Goal: Information Seeking & Learning: Learn about a topic

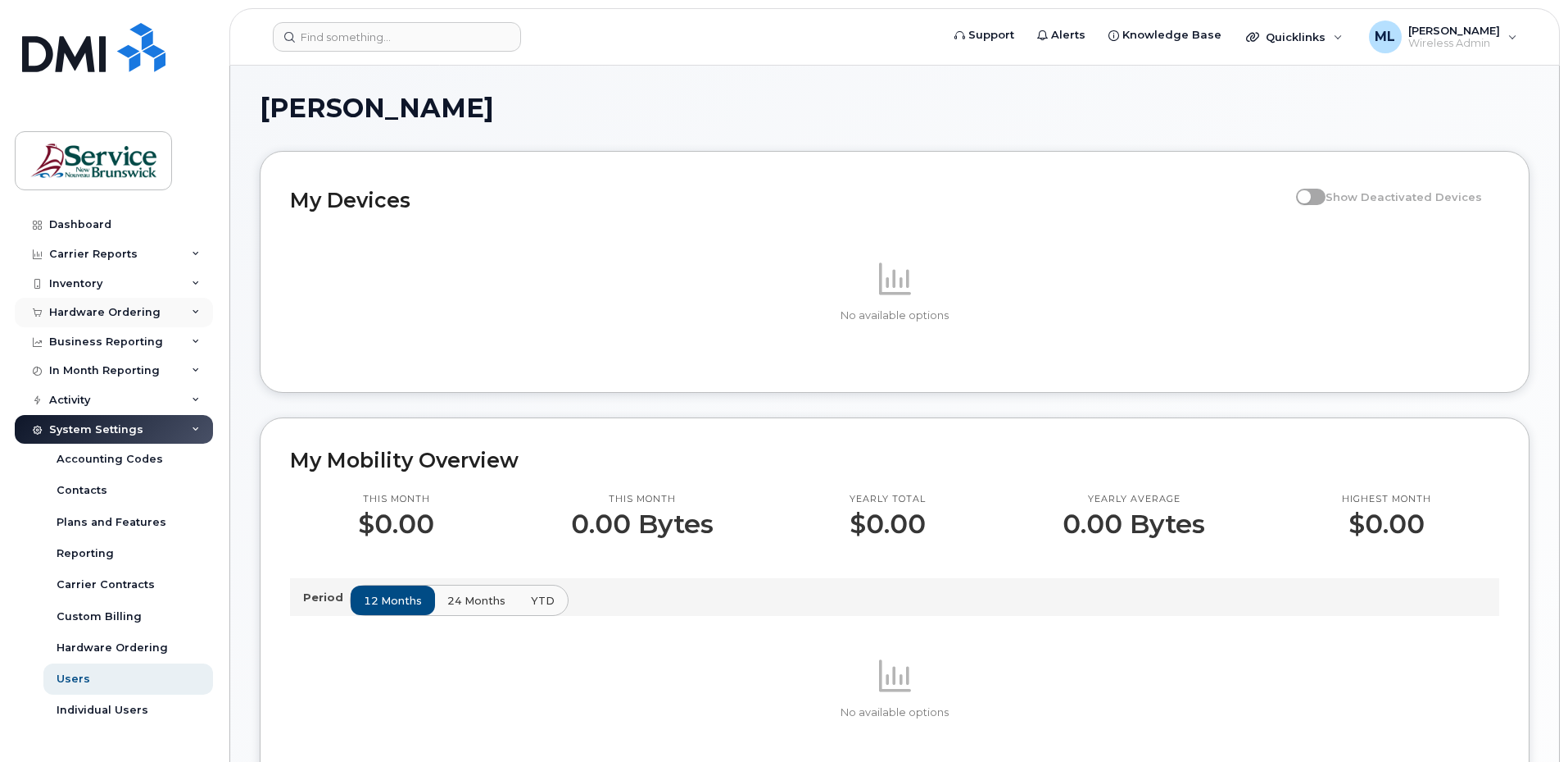
click at [103, 301] on div "Hardware Ordering" at bounding box center [113, 312] width 198 height 29
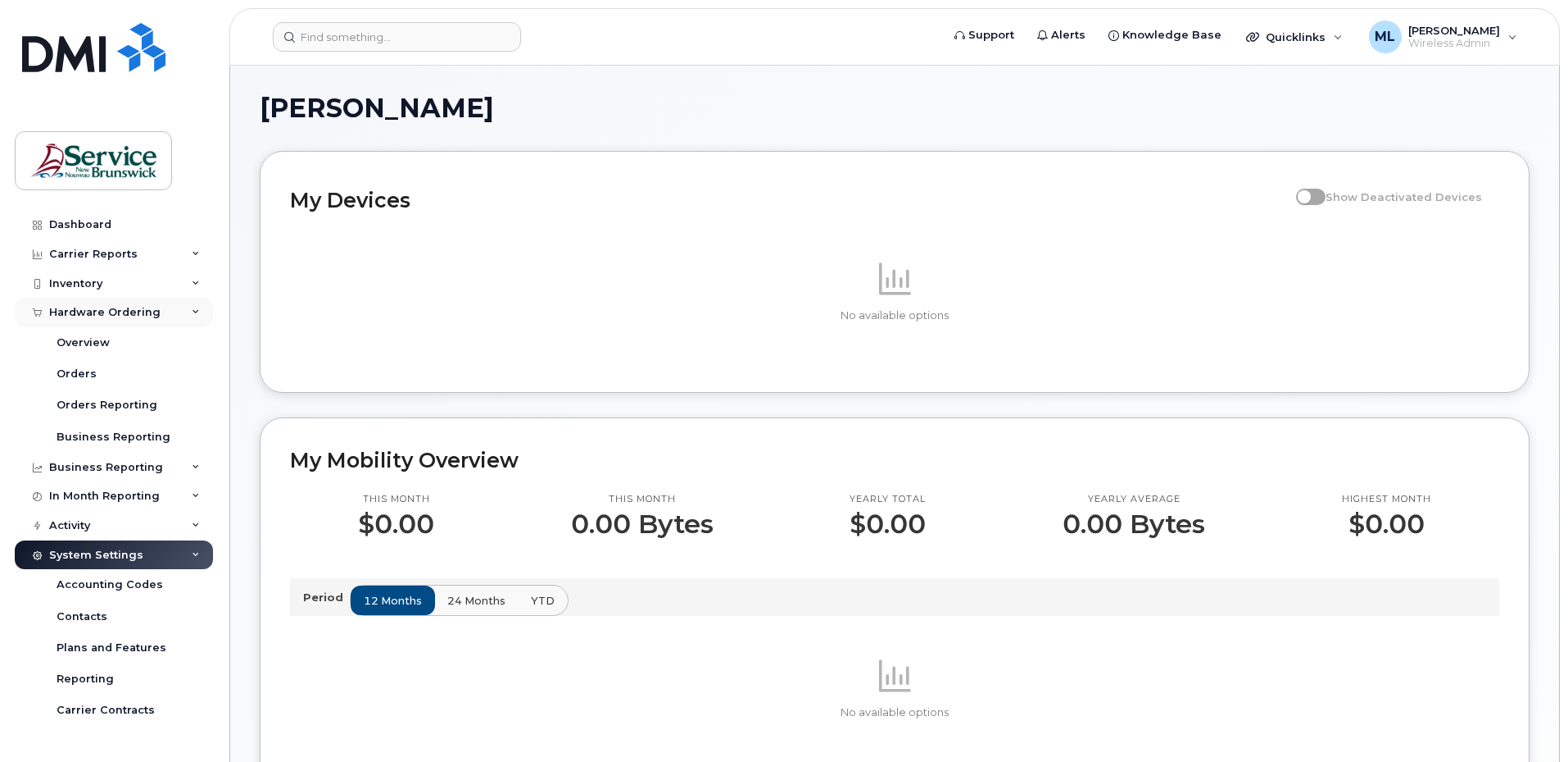
click at [116, 306] on div "Hardware Ordering" at bounding box center [105, 312] width 111 height 13
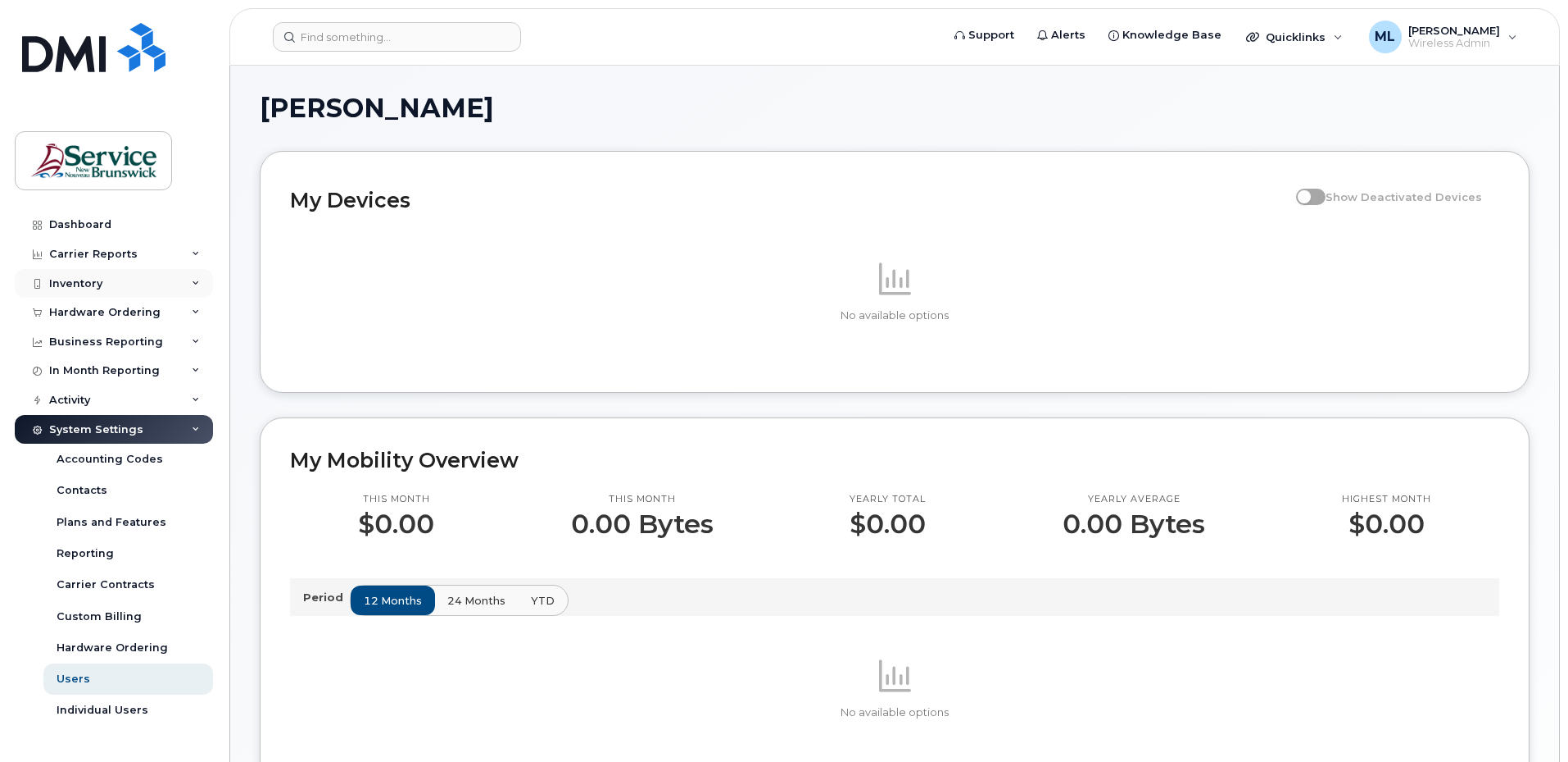
click at [116, 288] on div "Inventory" at bounding box center [113, 284] width 198 height 29
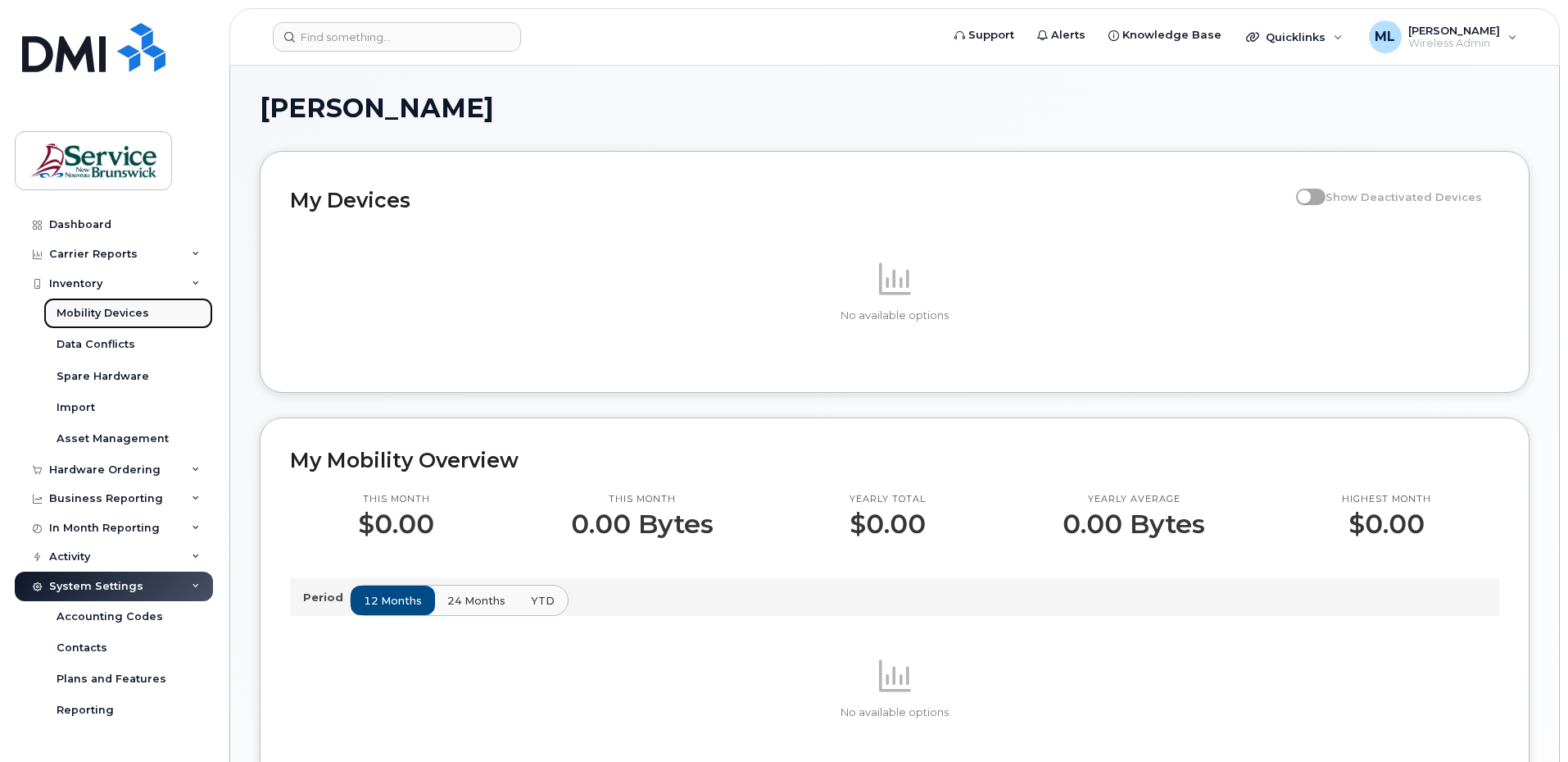
click at [114, 309] on div "Mobility Devices" at bounding box center [103, 313] width 93 height 15
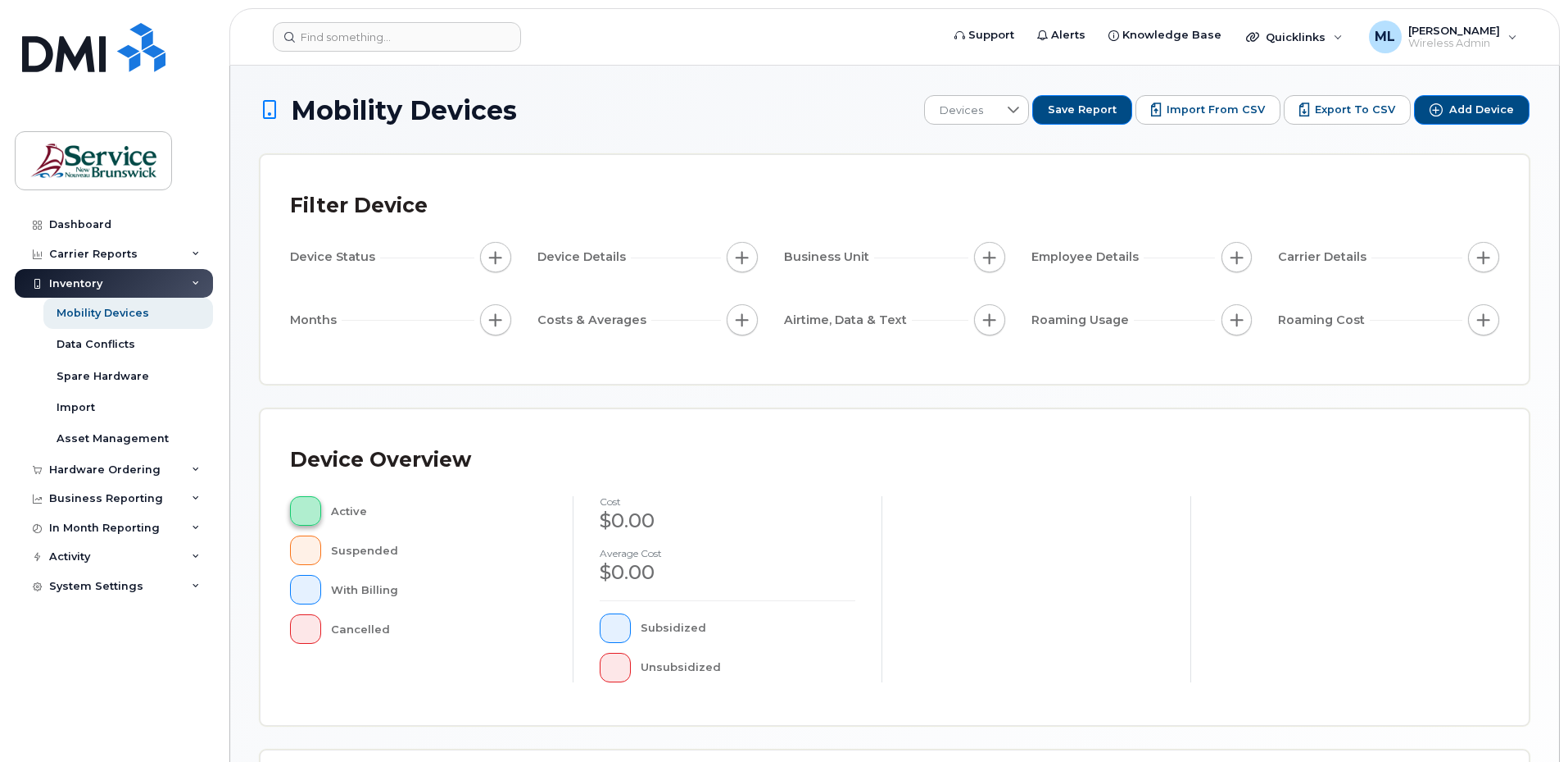
click at [304, 505] on span "button" at bounding box center [305, 510] width 3 height 13
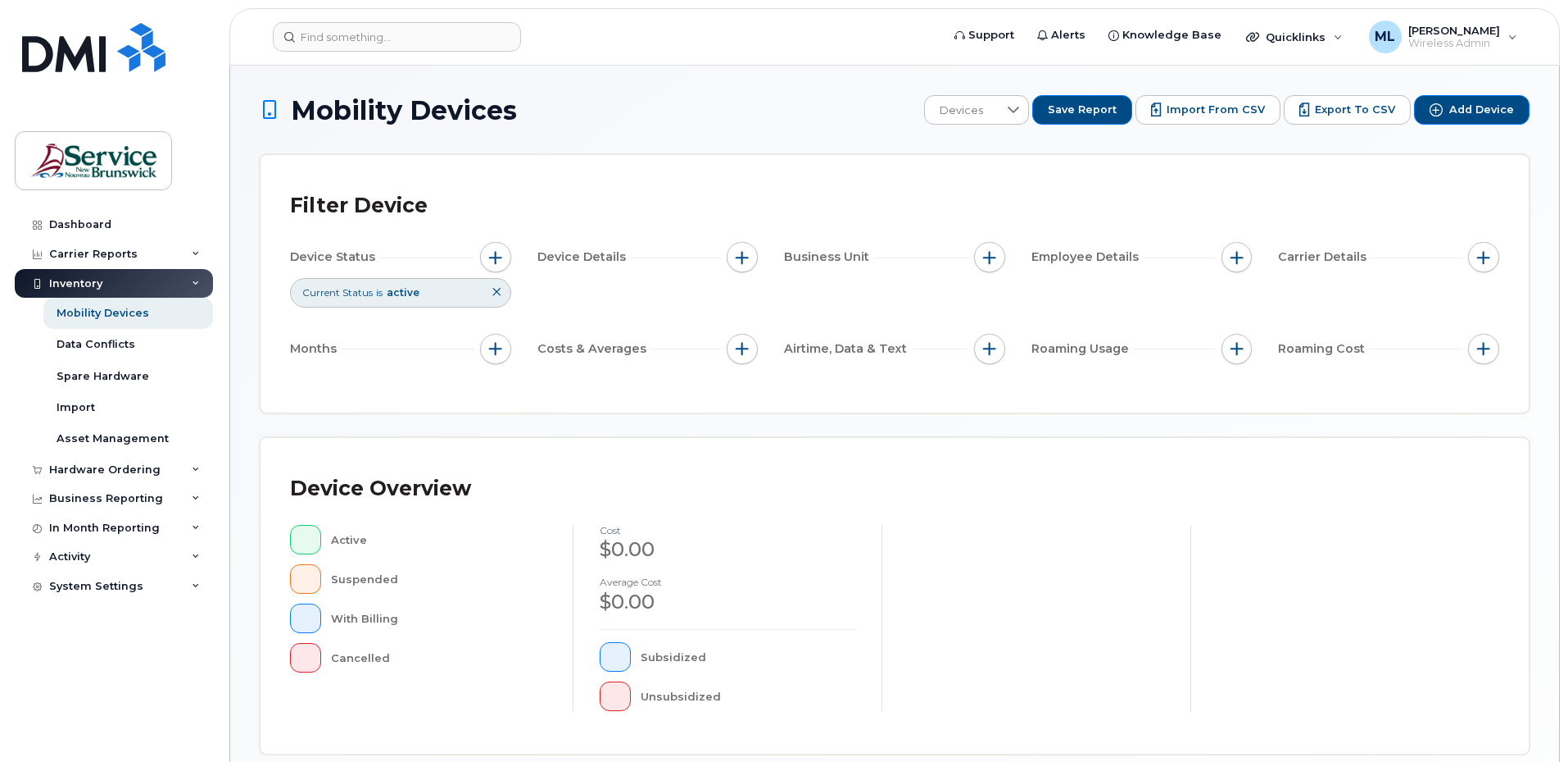
scroll to position [82, 0]
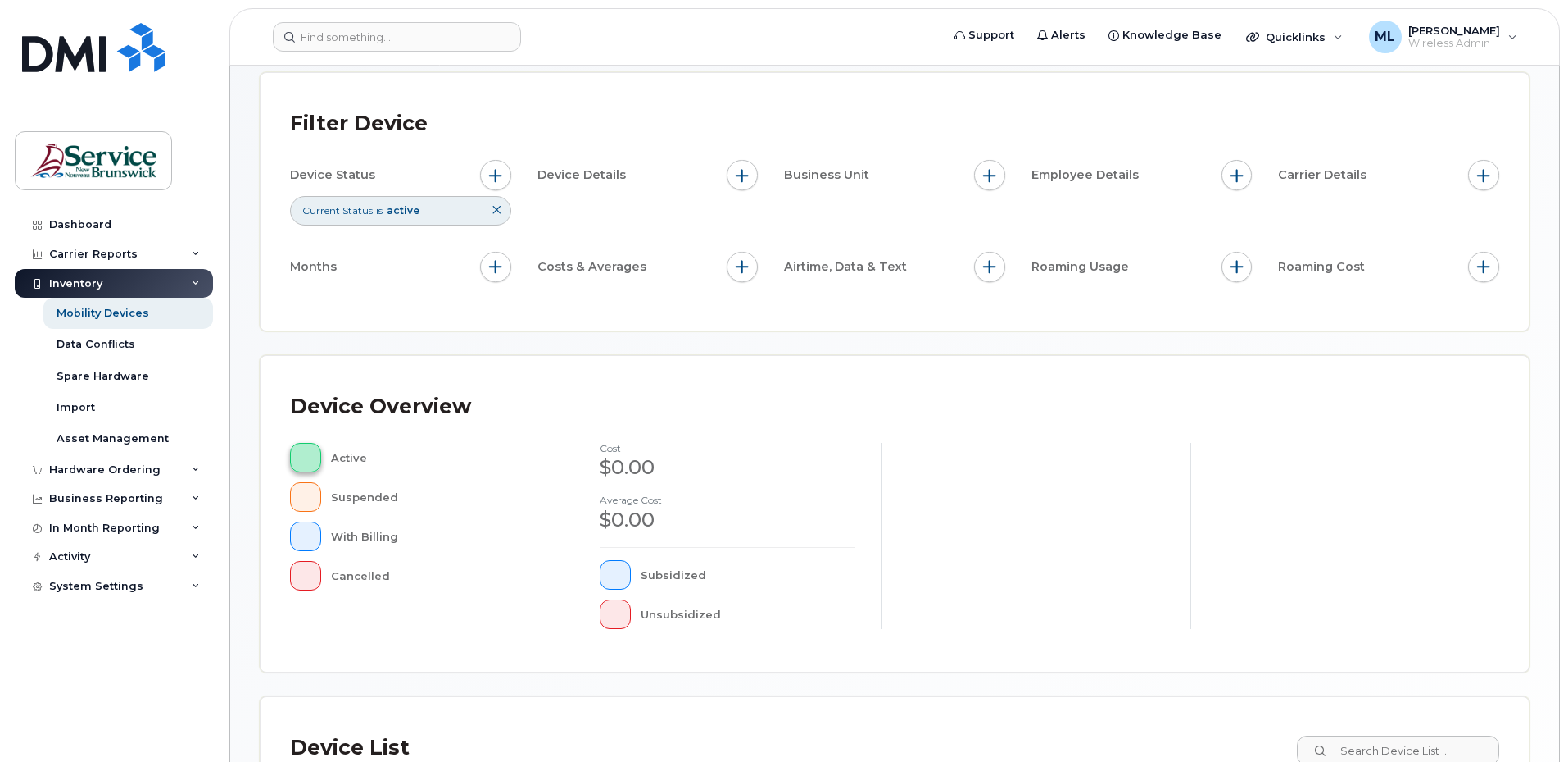
click at [316, 458] on button "button" at bounding box center [306, 458] width 31 height 29
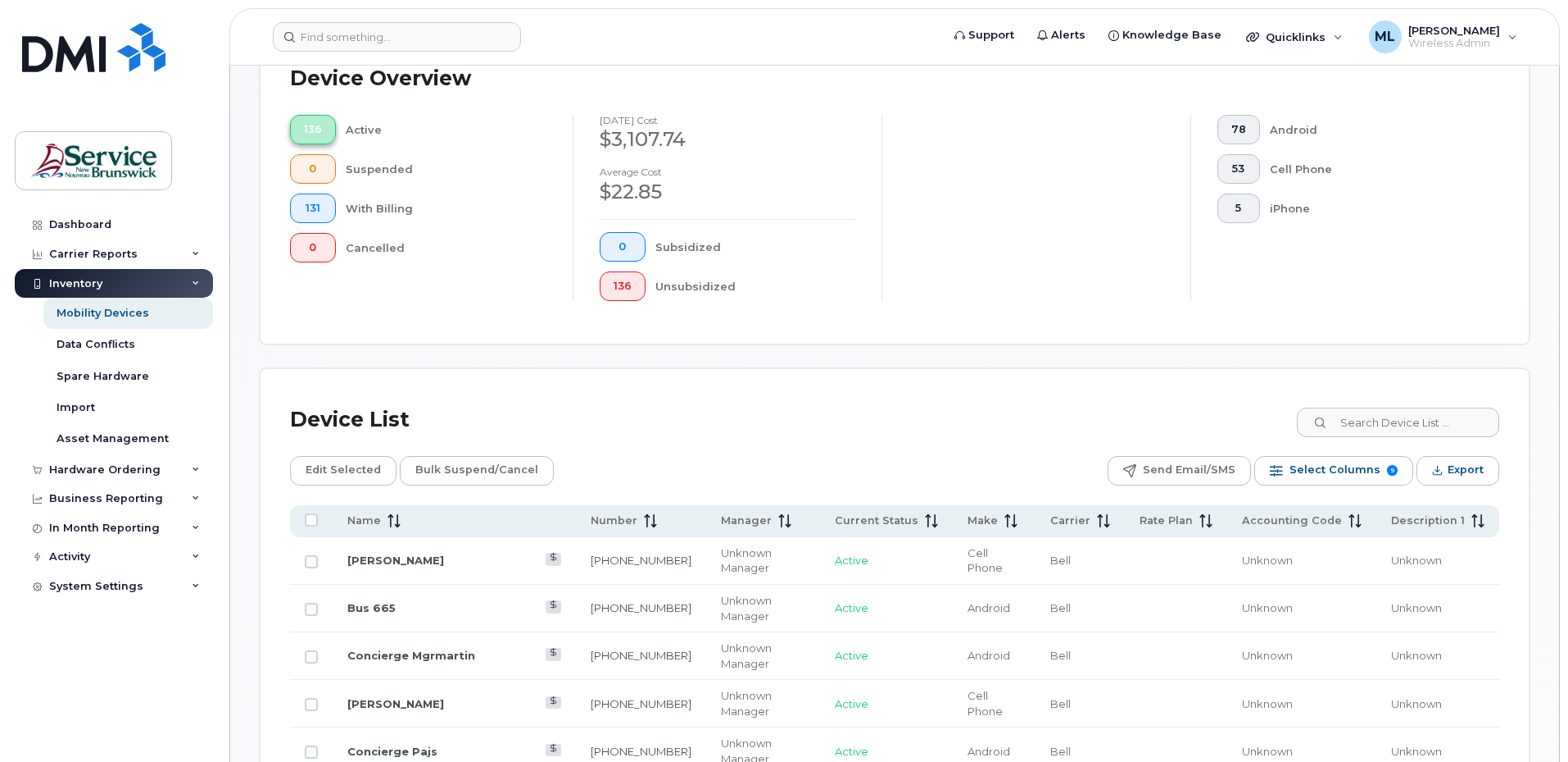
scroll to position [492, 0]
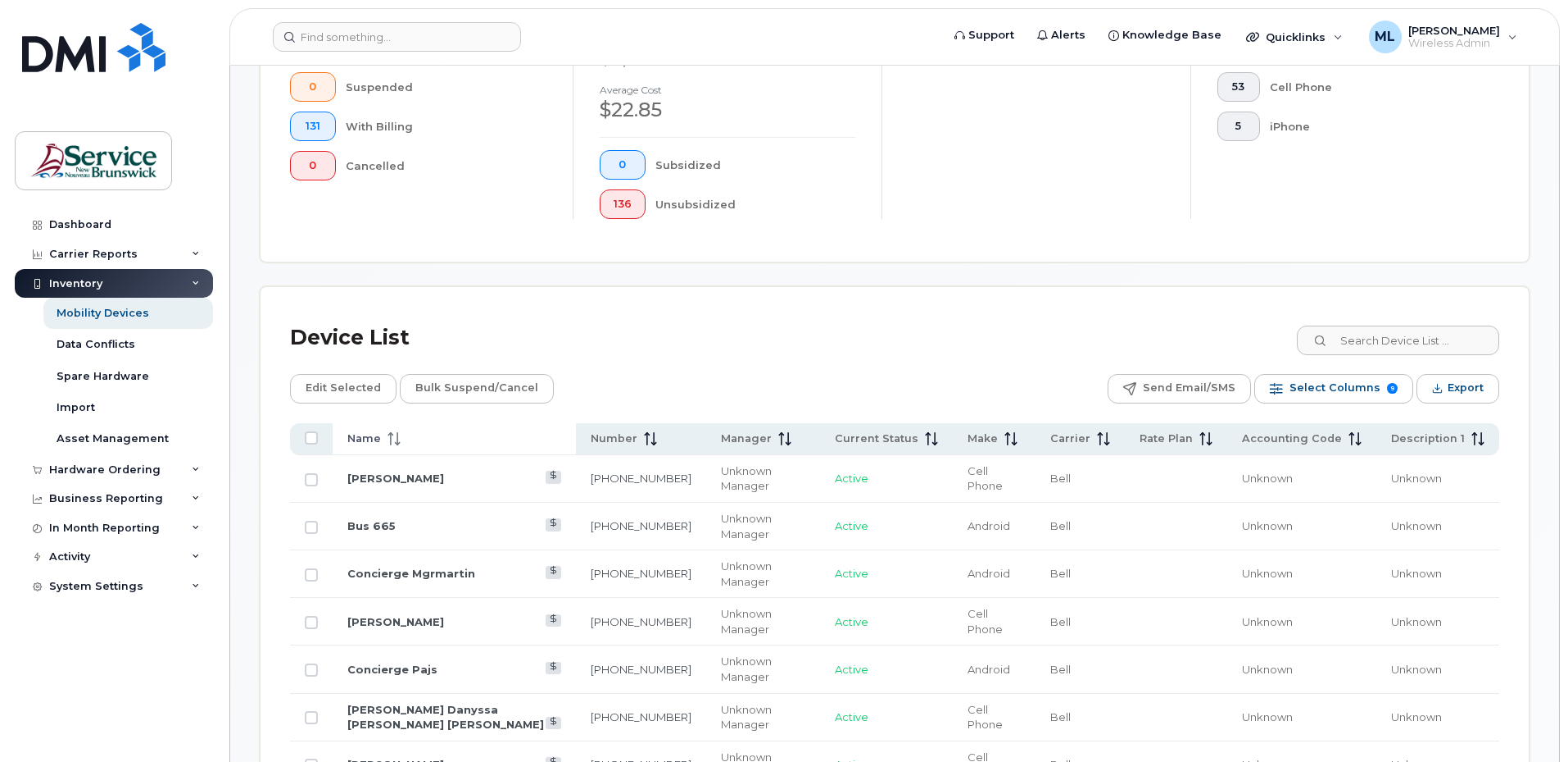
click at [360, 433] on span "Name" at bounding box center [364, 438] width 33 height 15
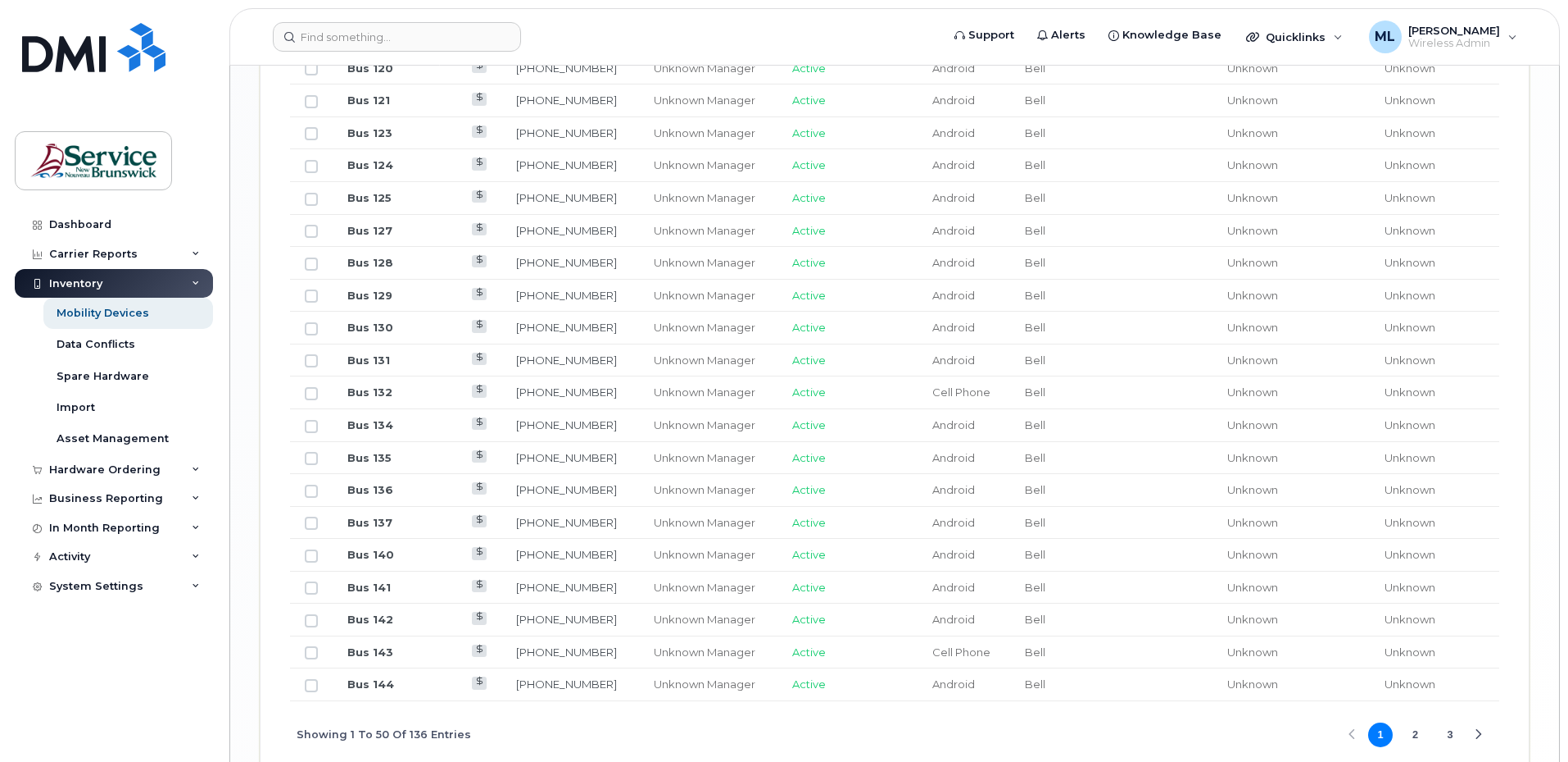
scroll to position [1958, 0]
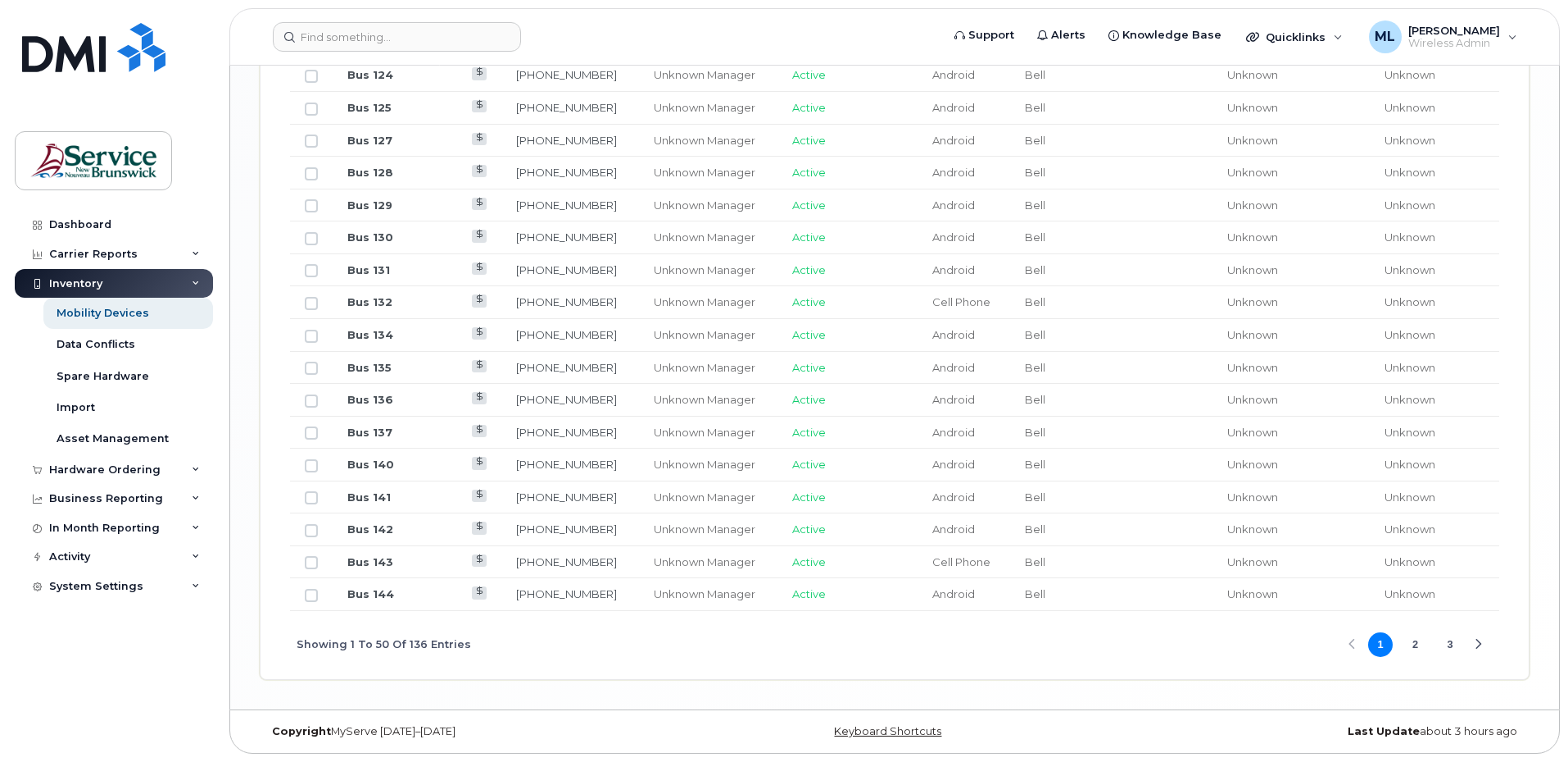
click at [1429, 646] on span "1 2 3" at bounding box center [1416, 645] width 99 height 28
click at [1419, 646] on button "2" at bounding box center [1416, 644] width 24 height 24
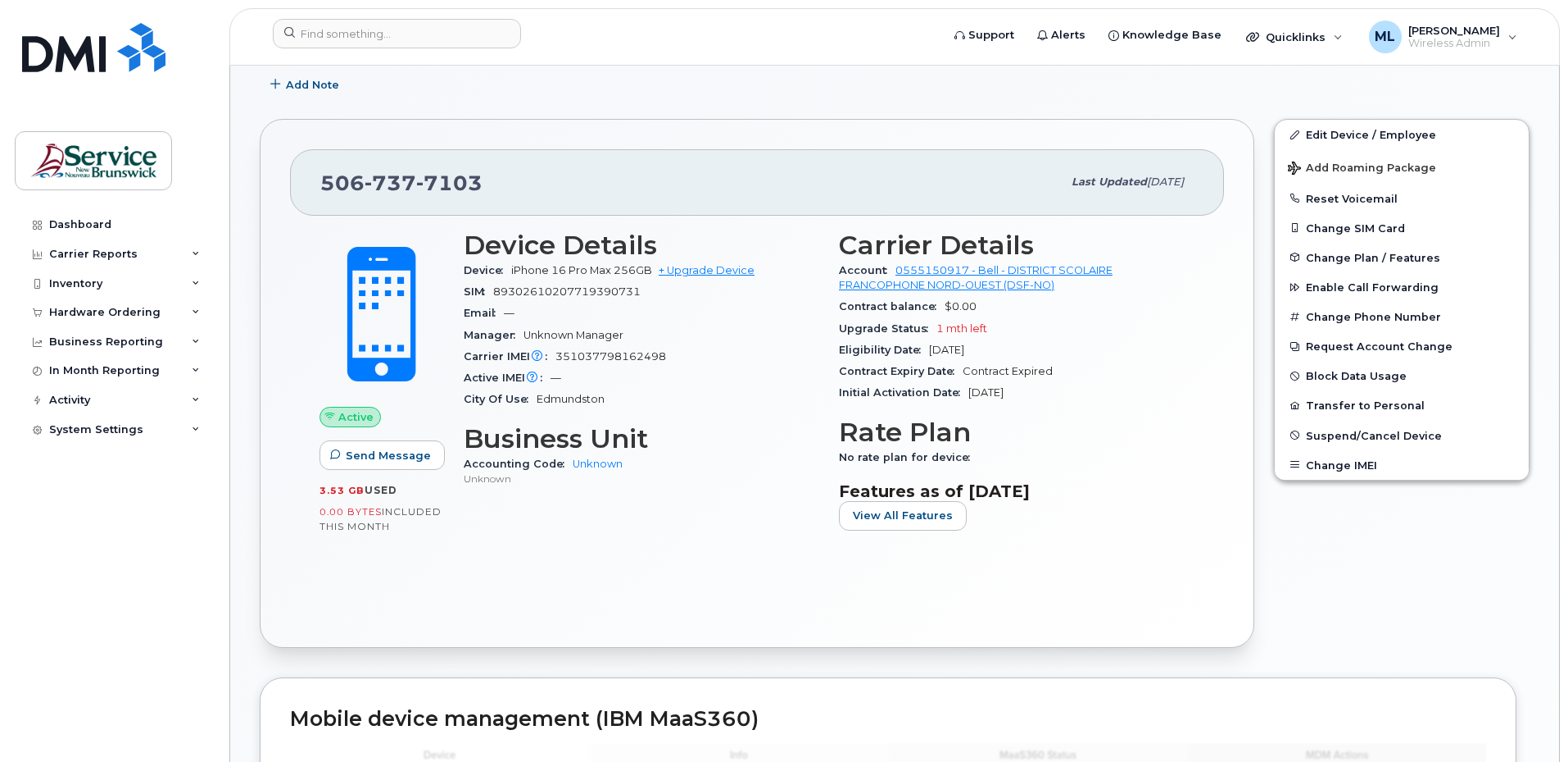
scroll to position [184, 0]
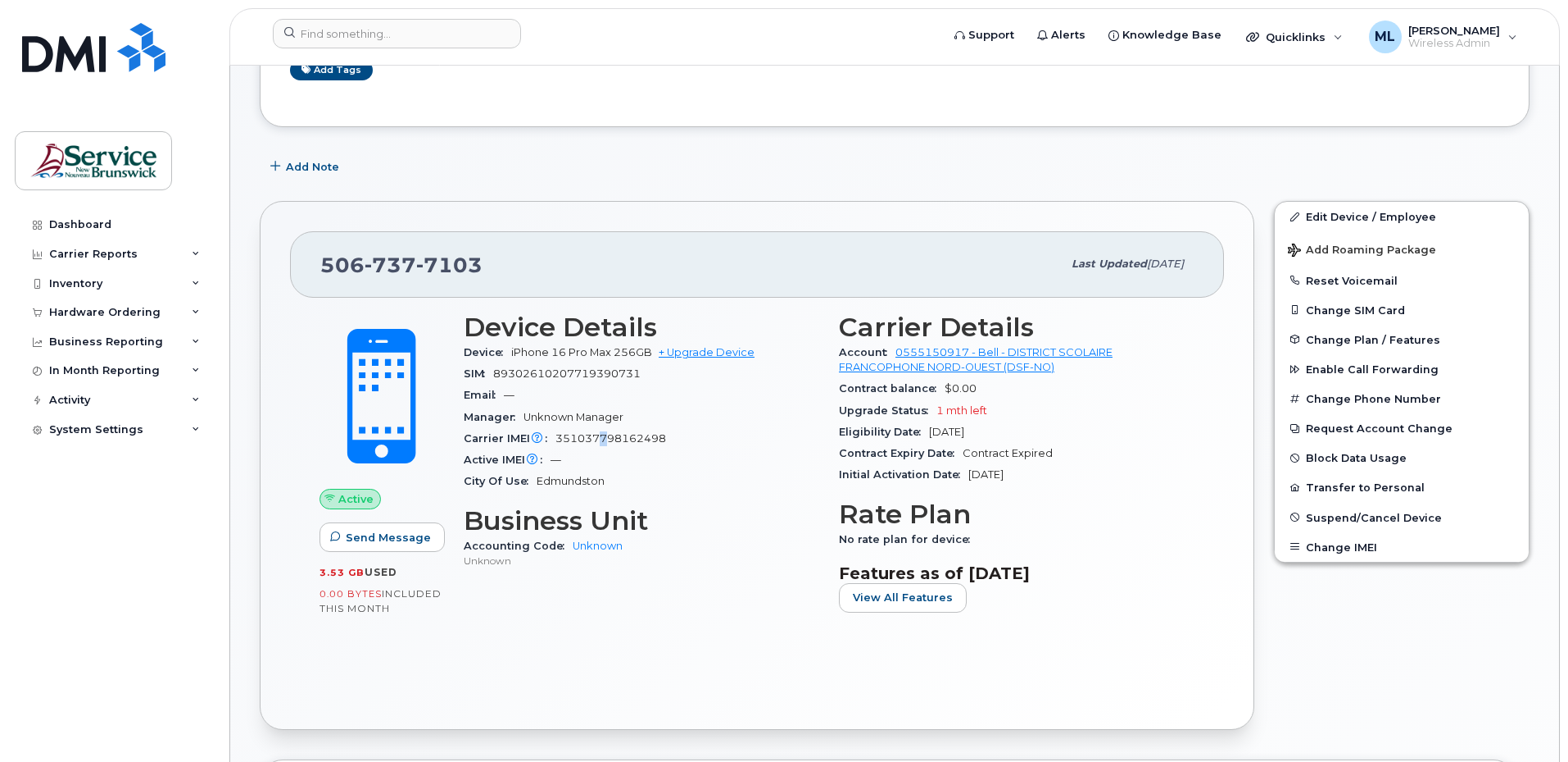
click at [610, 431] on div "Carrier IMEI Carrier IMEI is reported during the last billing cycle or change o…" at bounding box center [641, 439] width 356 height 22
drag, startPoint x: 610, startPoint y: 431, endPoint x: 609, endPoint y: 440, distance: 9.1
click at [609, 440] on span "351037798162498" at bounding box center [610, 438] width 110 height 13
drag, startPoint x: 554, startPoint y: 435, endPoint x: 665, endPoint y: 438, distance: 111.0
click at [665, 438] on div "Carrier IMEI Carrier IMEI is reported during the last billing cycle or change o…" at bounding box center [641, 439] width 356 height 22
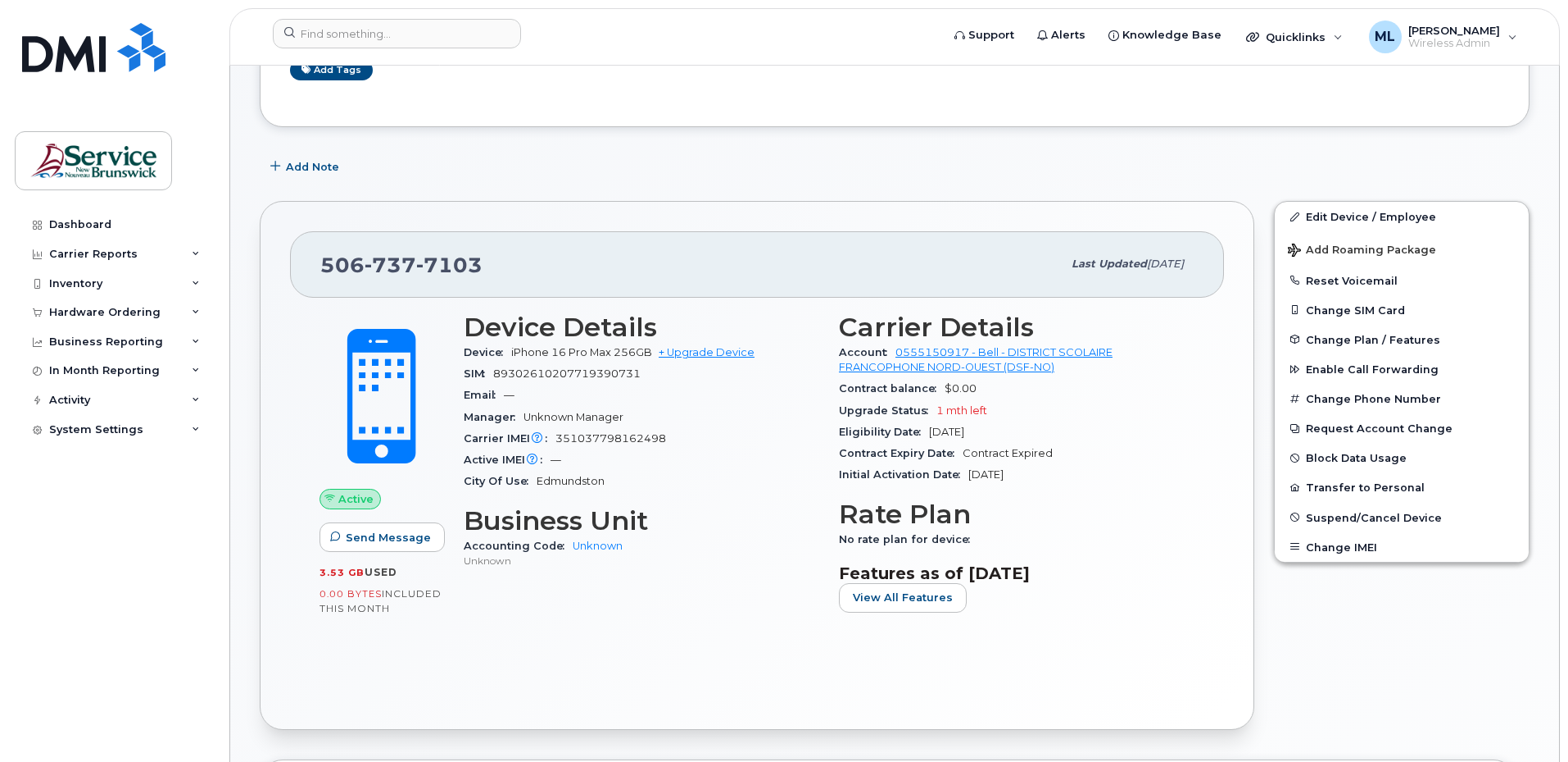
drag, startPoint x: 665, startPoint y: 438, endPoint x: 661, endPoint y: 457, distance: 19.4
click at [661, 459] on div "Active IMEI Active IMEI is refreshed daily with a delay of up to 48 hours follo…" at bounding box center [641, 460] width 356 height 22
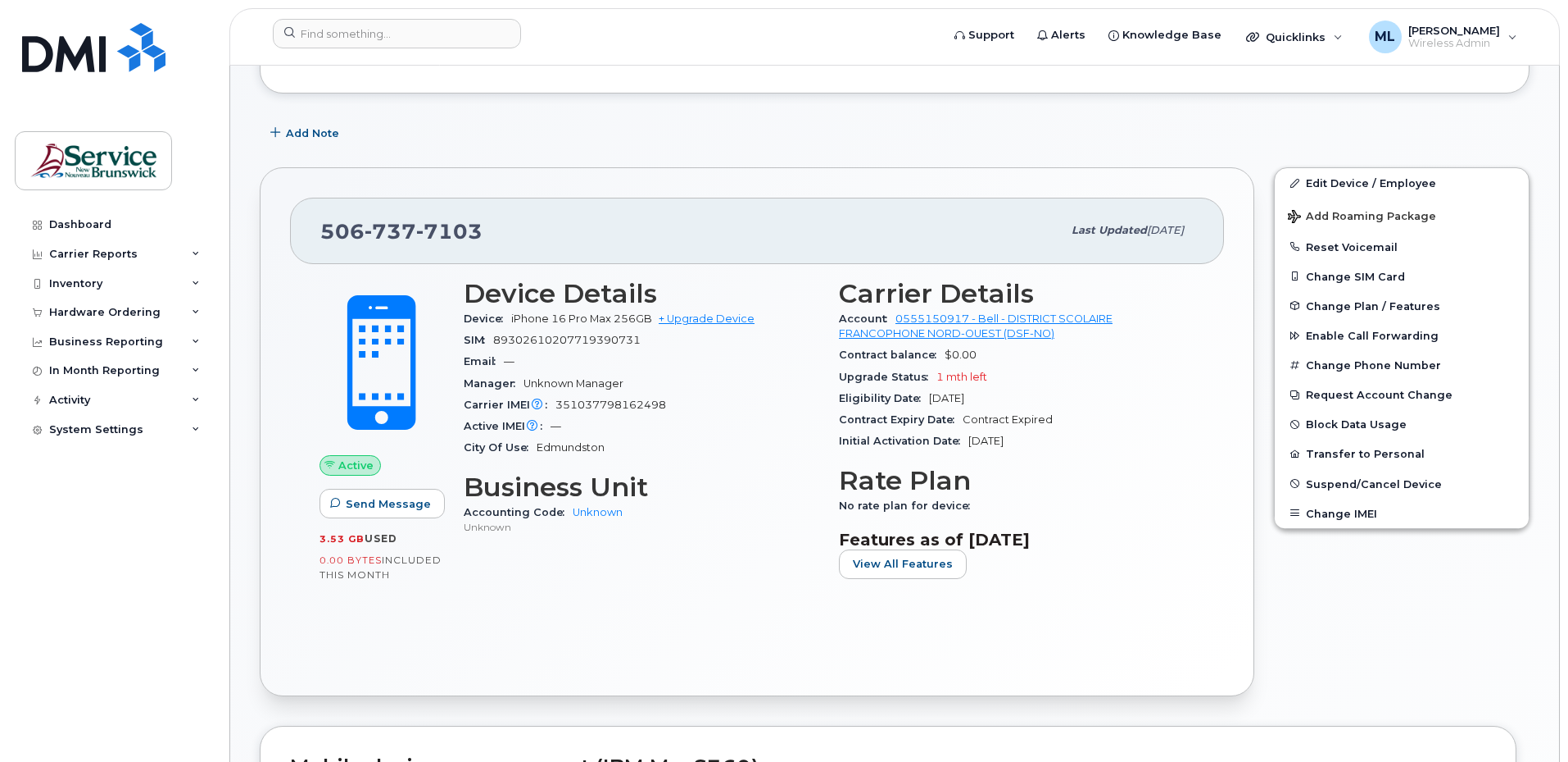
scroll to position [246, 0]
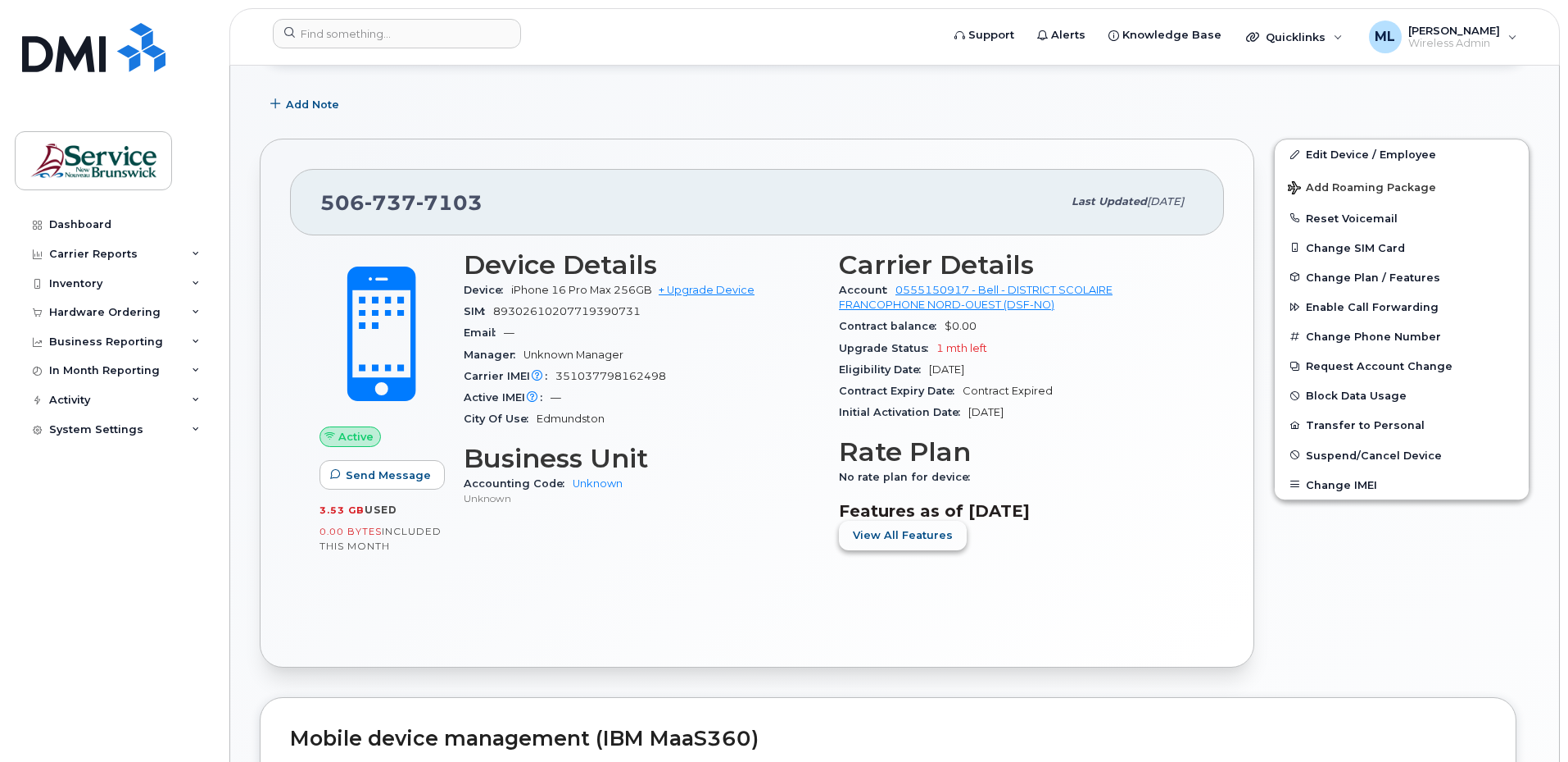
click at [932, 543] on span "View All Features" at bounding box center [903, 535] width 100 height 16
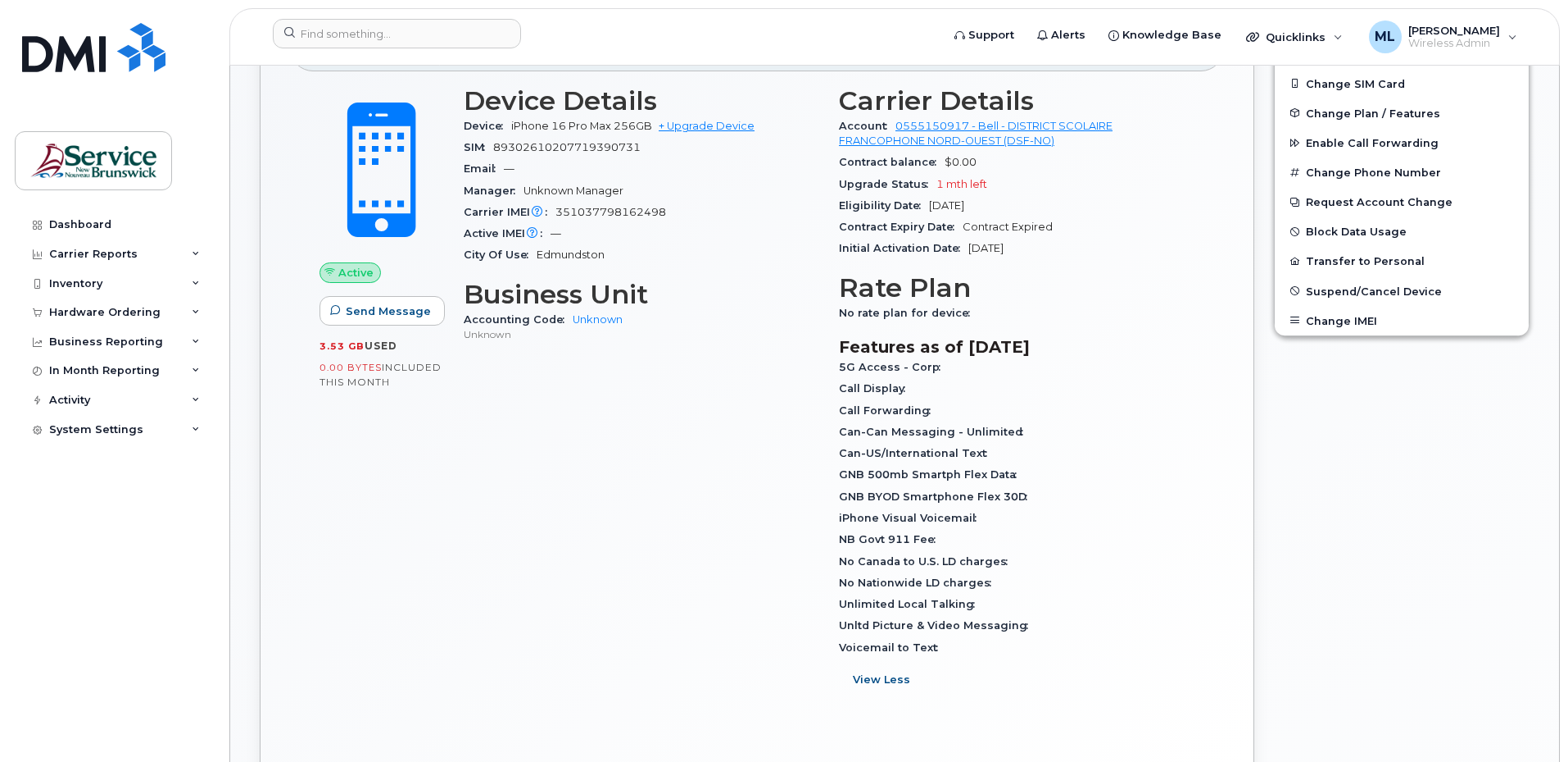
scroll to position [328, 0]
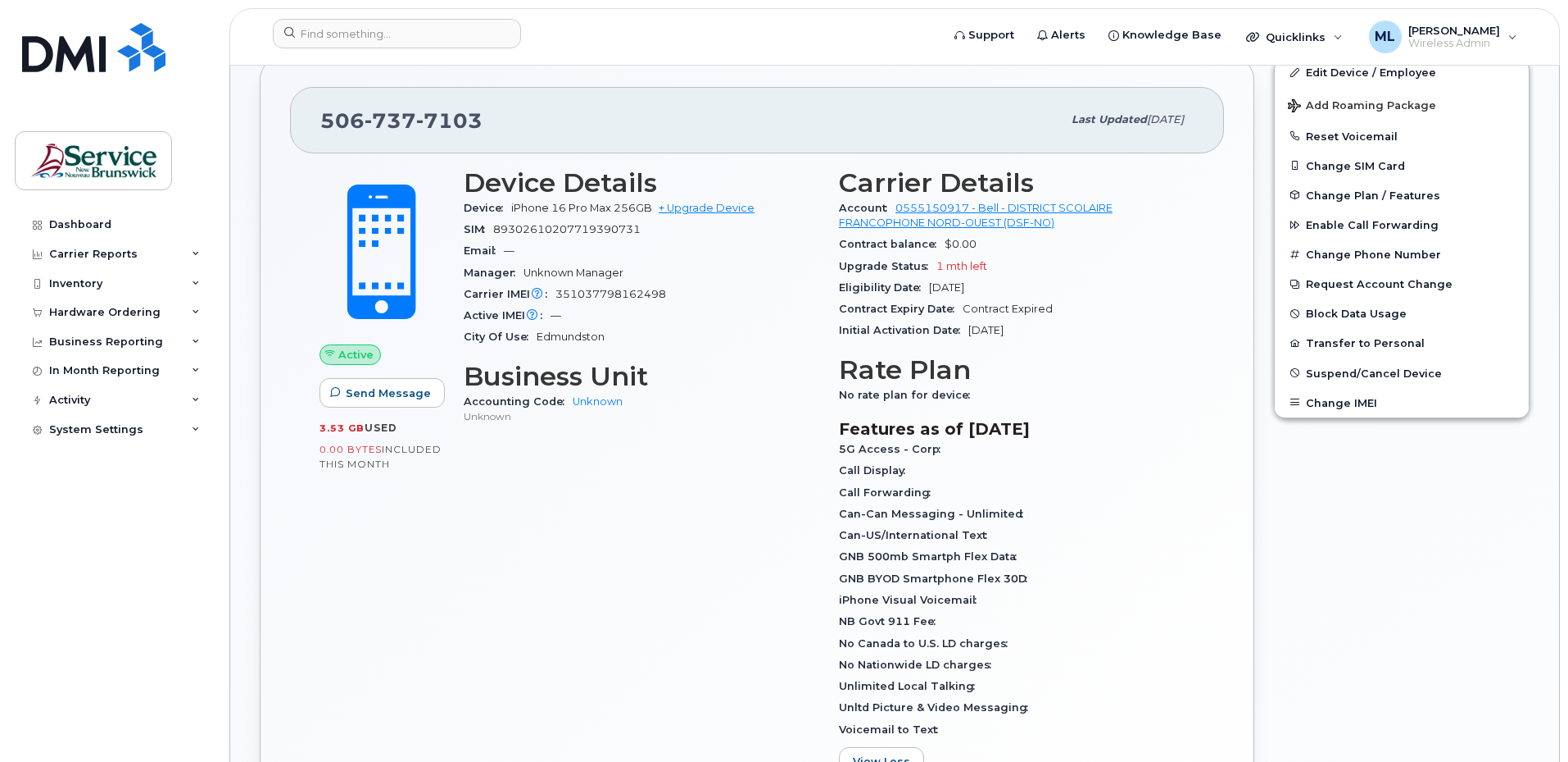
click at [914, 396] on span "No rate plan for device" at bounding box center [908, 394] width 139 height 13
click at [797, 385] on h3 "Business Unit" at bounding box center [641, 377] width 356 height 29
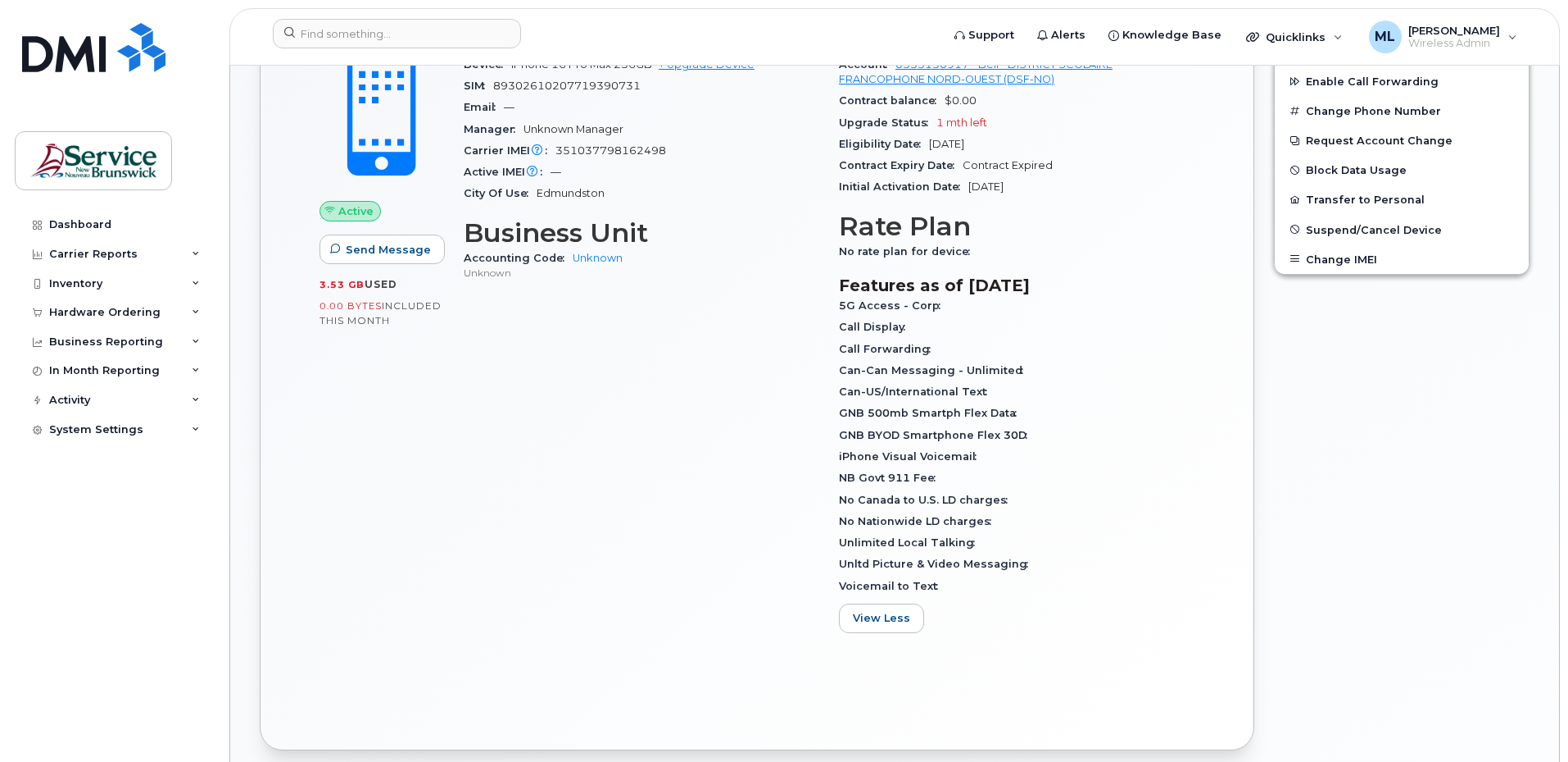
scroll to position [492, 0]
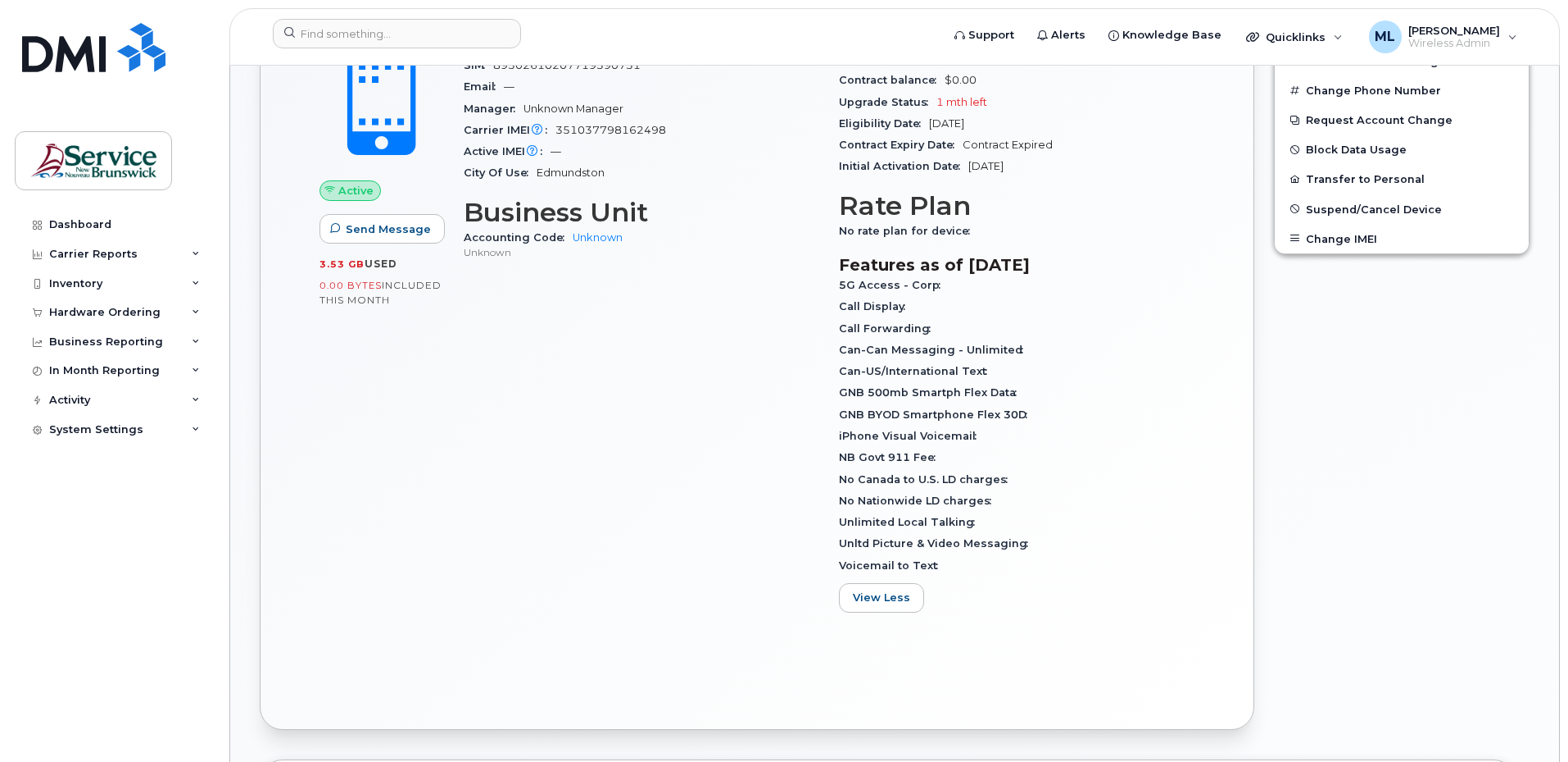
click at [944, 299] on div "Call Display" at bounding box center [1017, 307] width 356 height 22
drag, startPoint x: 932, startPoint y: 281, endPoint x: 960, endPoint y: 287, distance: 28.6
click at [960, 287] on div "5G Access - Corp" at bounding box center [1017, 286] width 356 height 22
drag, startPoint x: 960, startPoint y: 287, endPoint x: 990, endPoint y: 327, distance: 50.0
click at [990, 327] on div "Call Forwarding" at bounding box center [1017, 329] width 356 height 22
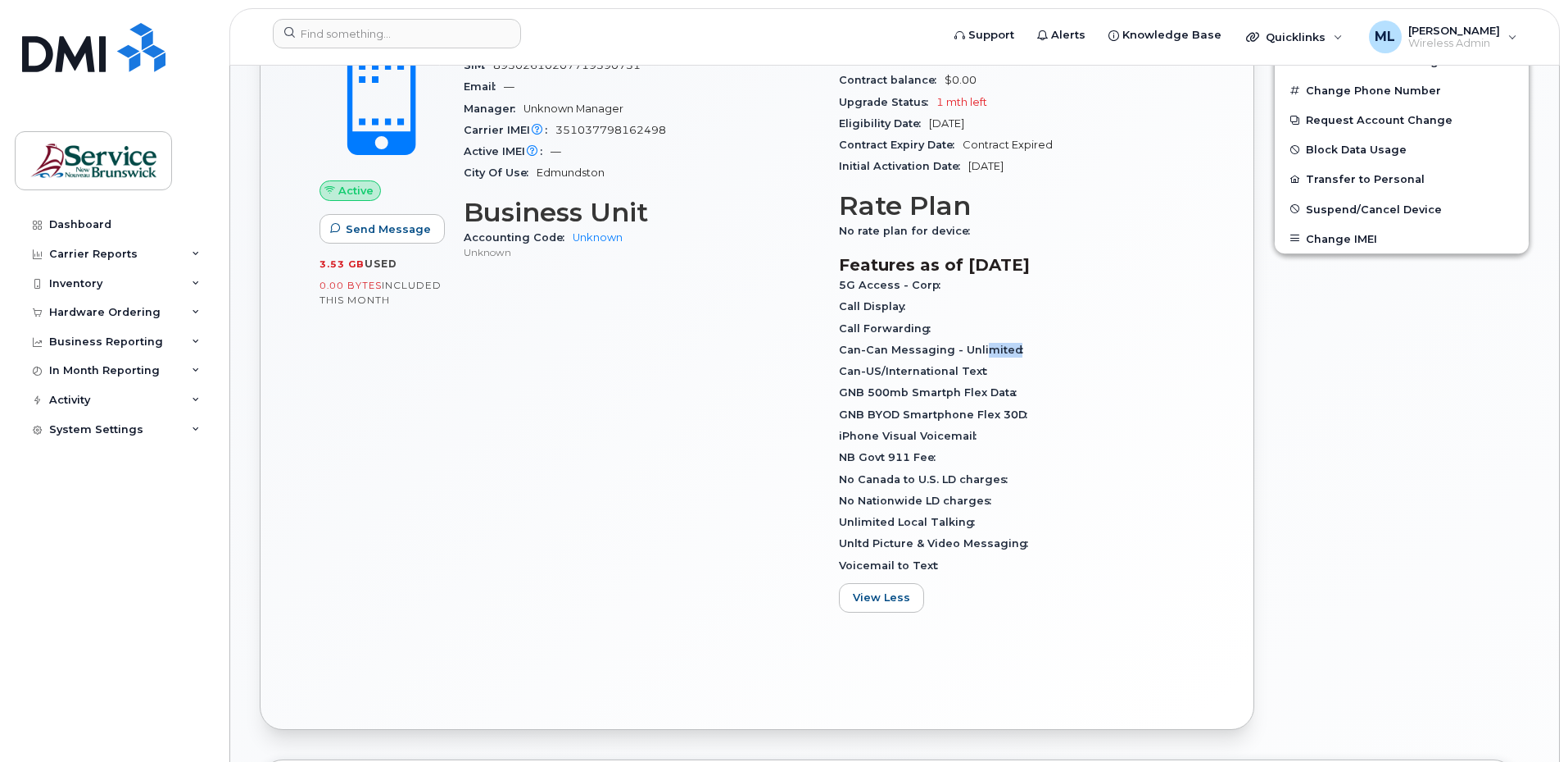
drag, startPoint x: 989, startPoint y: 352, endPoint x: 1050, endPoint y: 350, distance: 61.0
click at [1050, 350] on div "Can-Can Messaging - Unlimited" at bounding box center [1017, 350] width 356 height 22
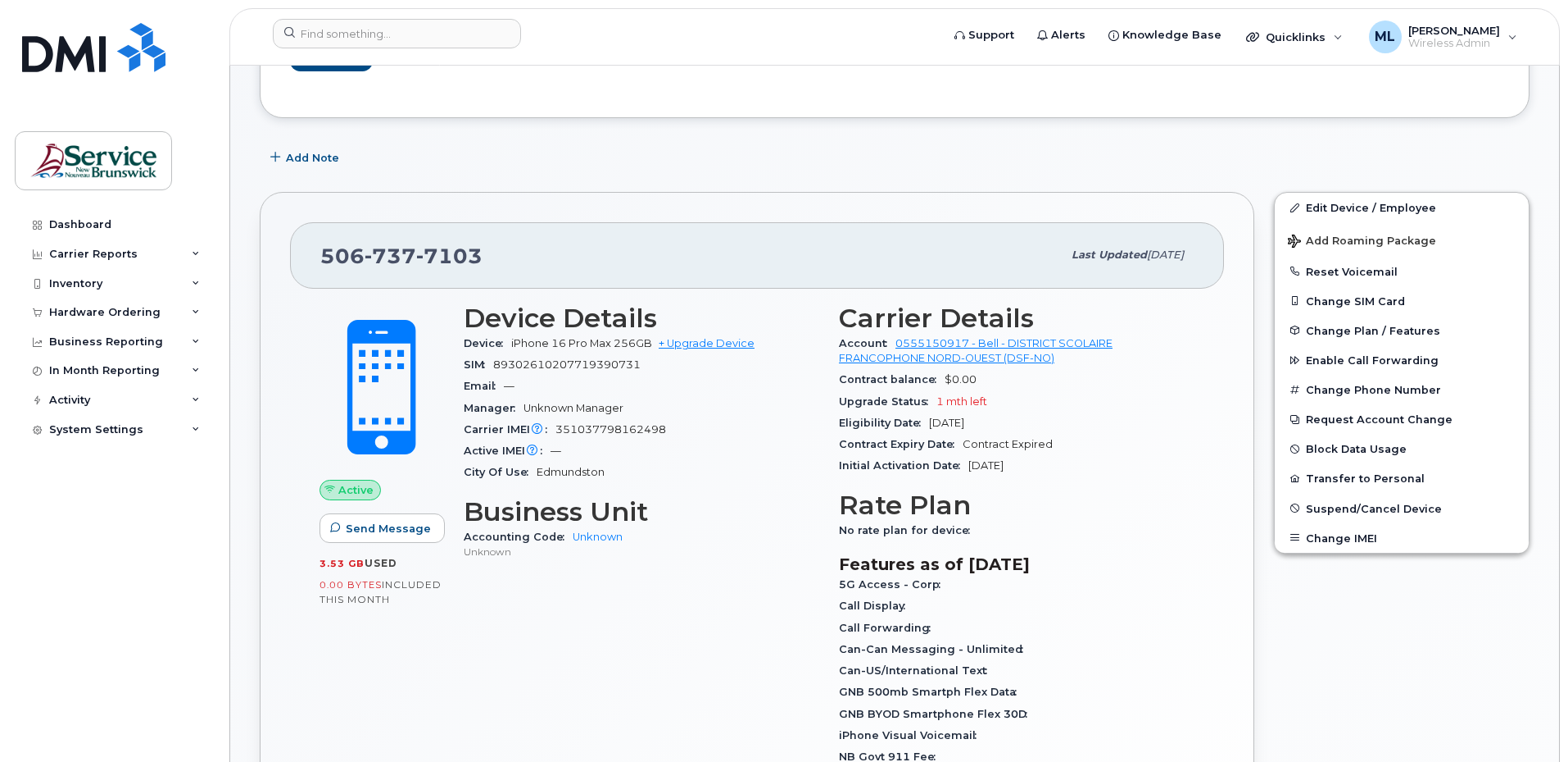
scroll to position [164, 0]
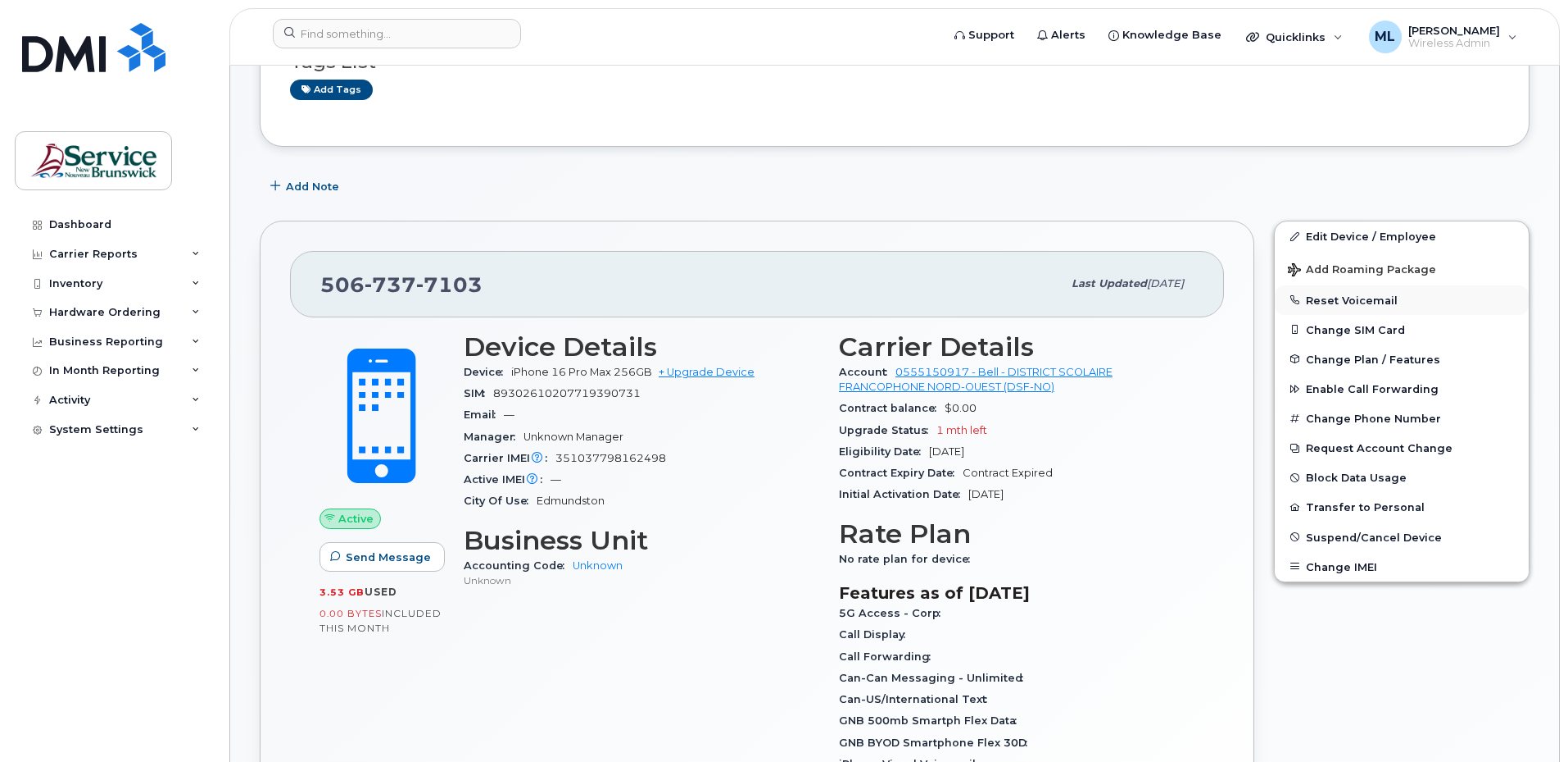
click at [1329, 301] on button "Reset Voicemail" at bounding box center [1402, 300] width 254 height 29
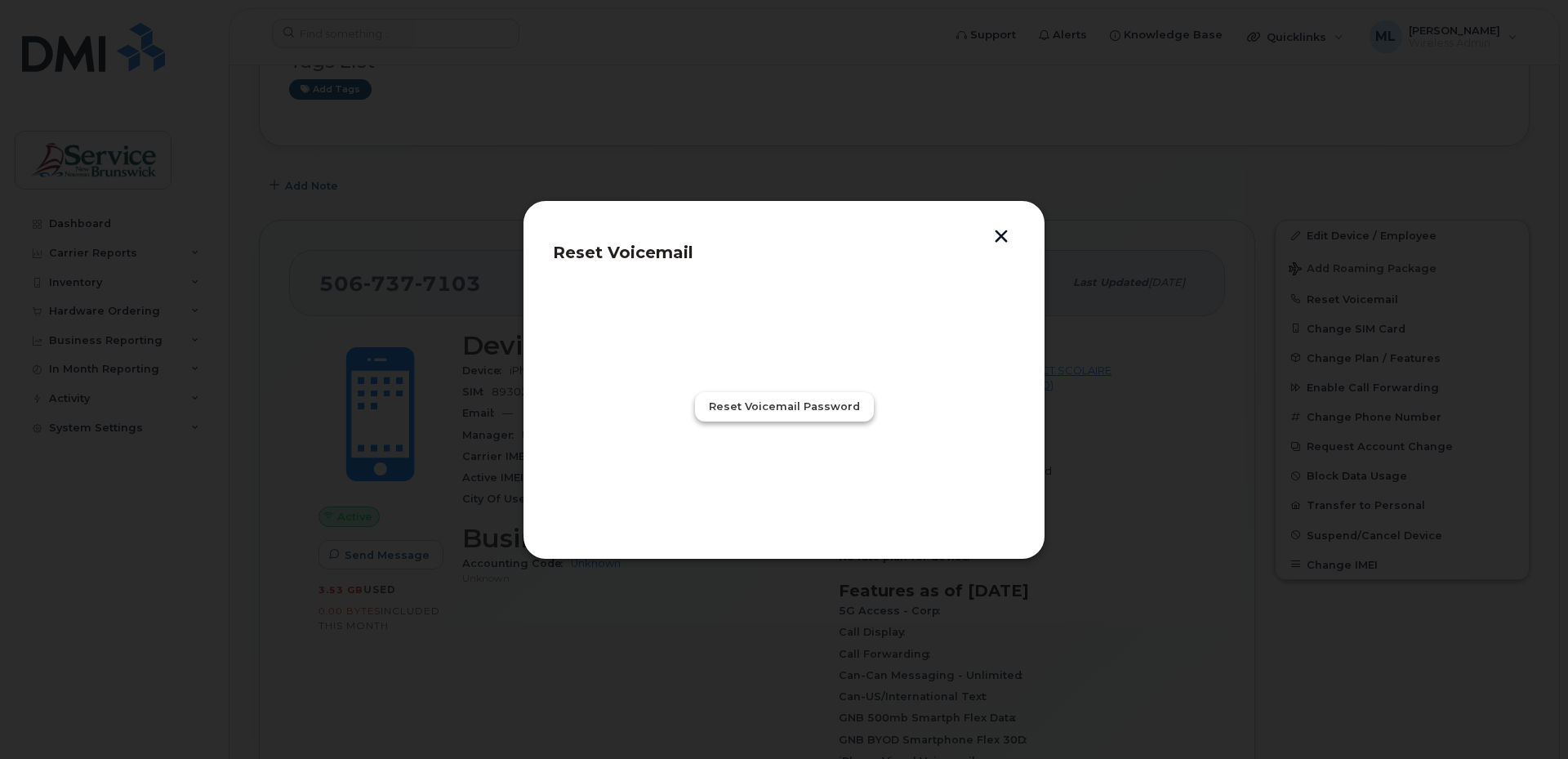
click at [818, 408] on span "Reset Voicemail Password" at bounding box center [784, 406] width 151 height 16
click at [798, 474] on span "Close" at bounding box center [784, 478] width 33 height 16
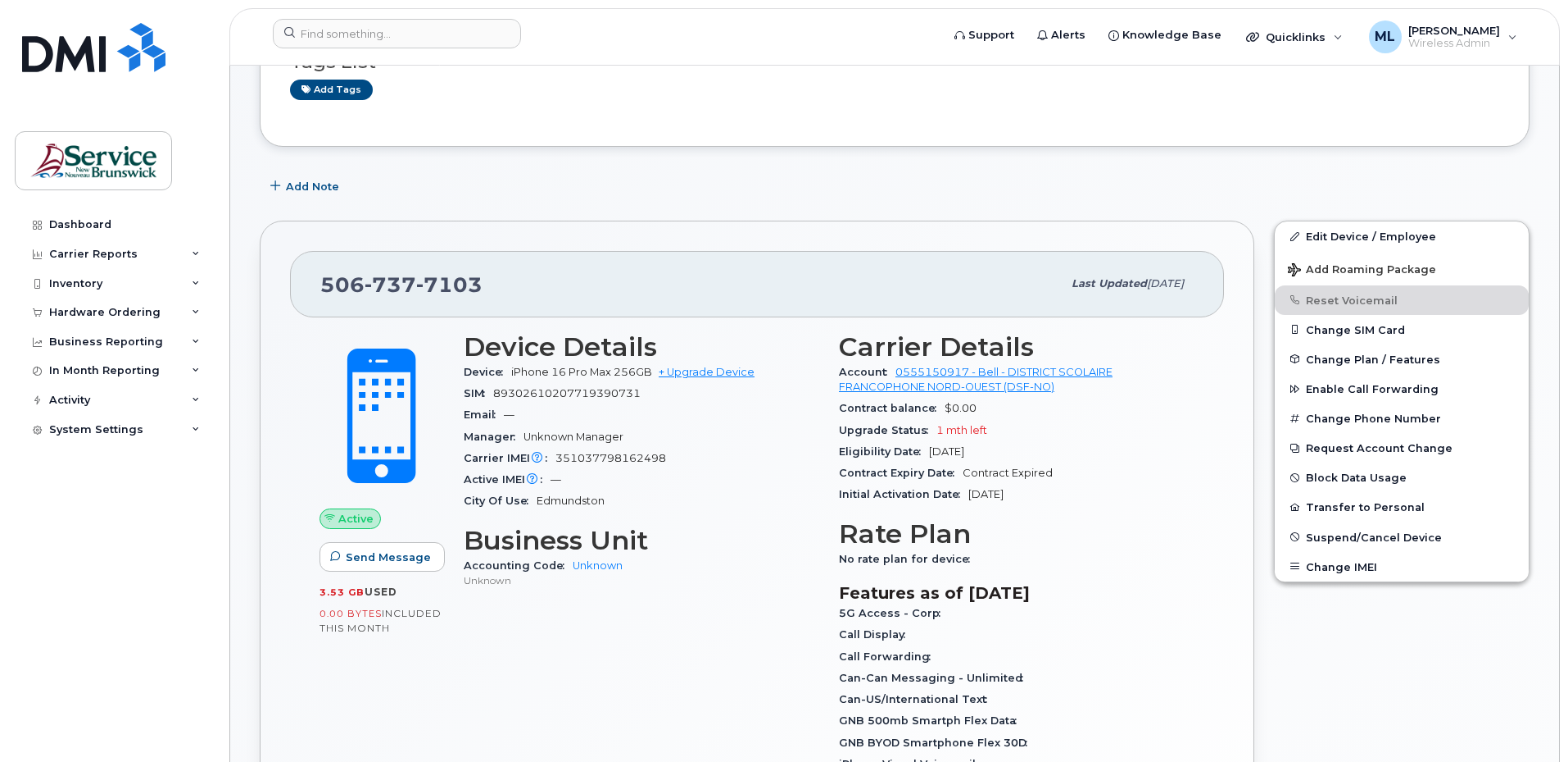
click at [1248, 333] on div "506 737 7103 Last updated Jul 31, 2025 Active Send Message 3.53 GB  used 0.00 B…" at bounding box center [758, 638] width 995 height 836
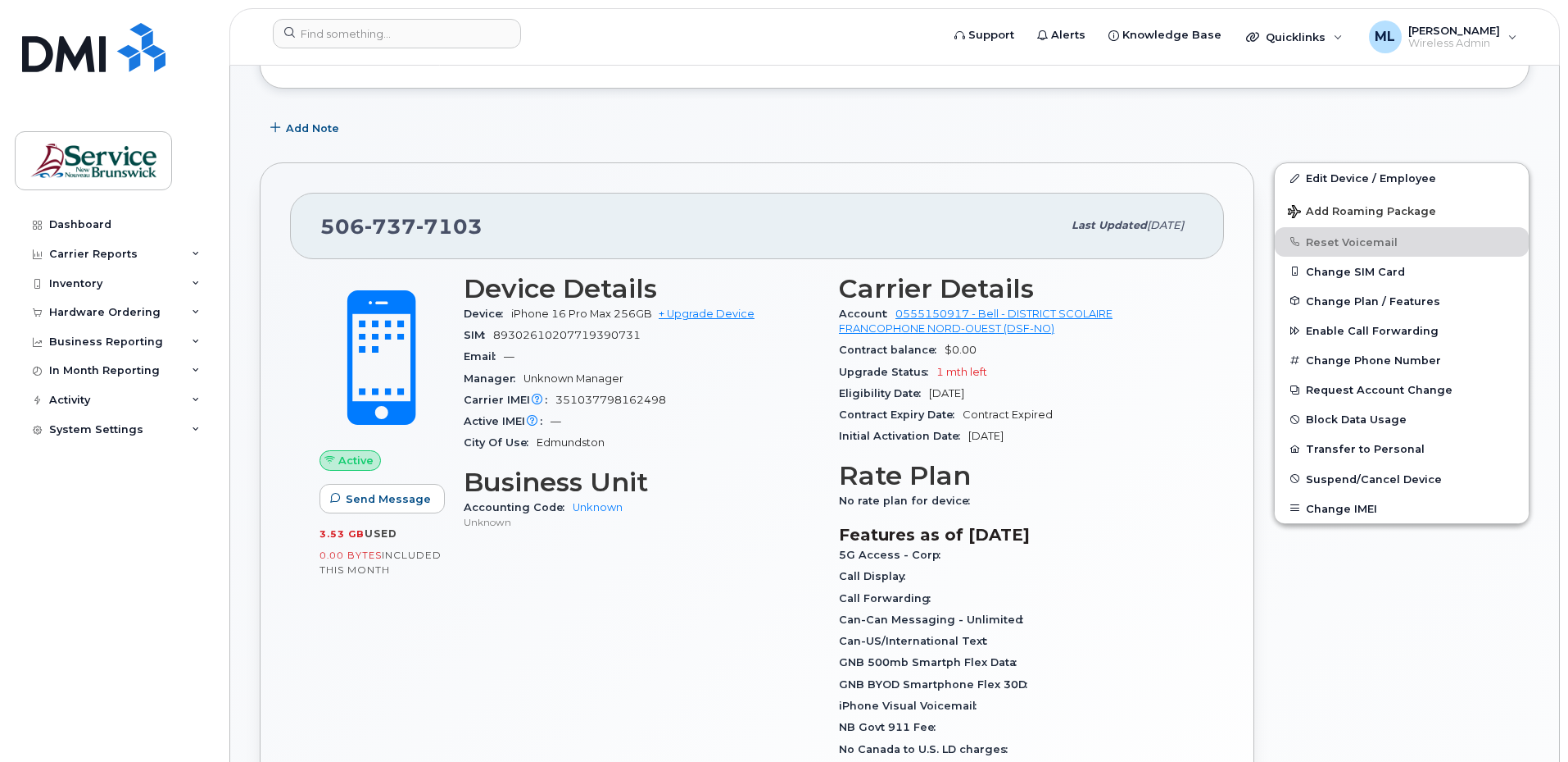
scroll to position [328, 0]
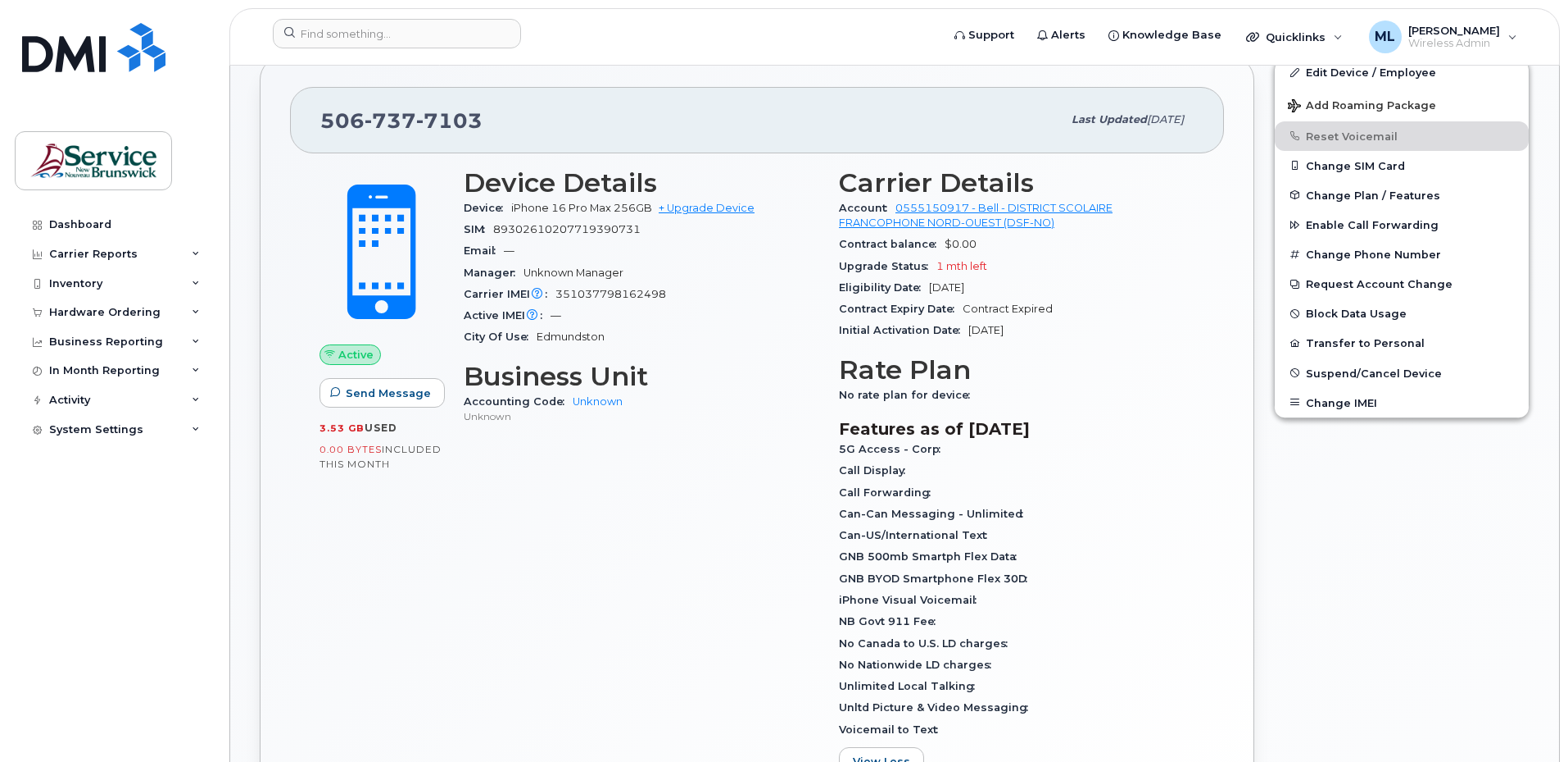
click at [1195, 327] on div "Carrier Details Account 0555150917 - Bell - DISTRICT SCOLAIRE FRANCOPHONE NORD-…" at bounding box center [1017, 478] width 375 height 641
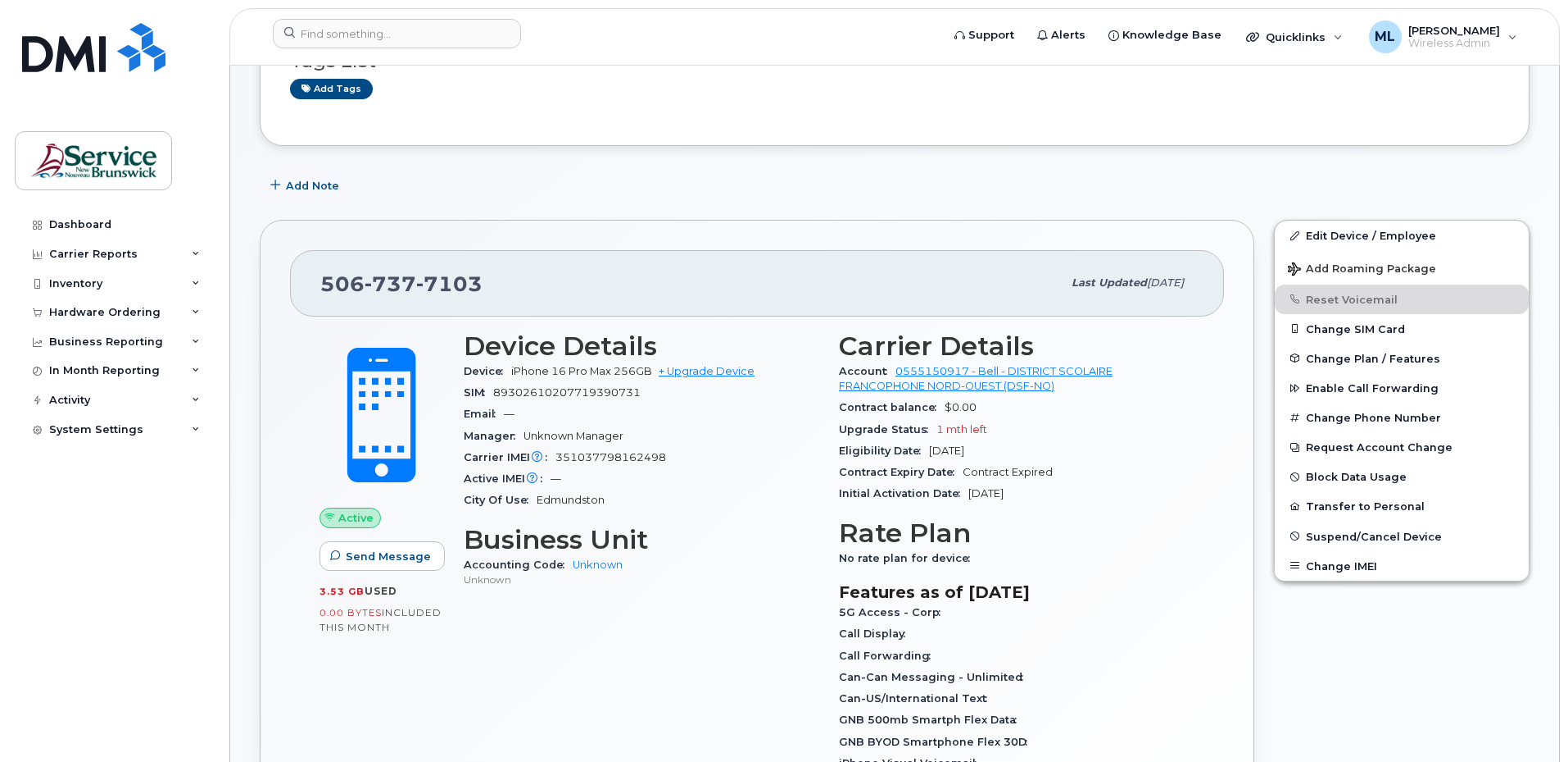
scroll to position [164, 0]
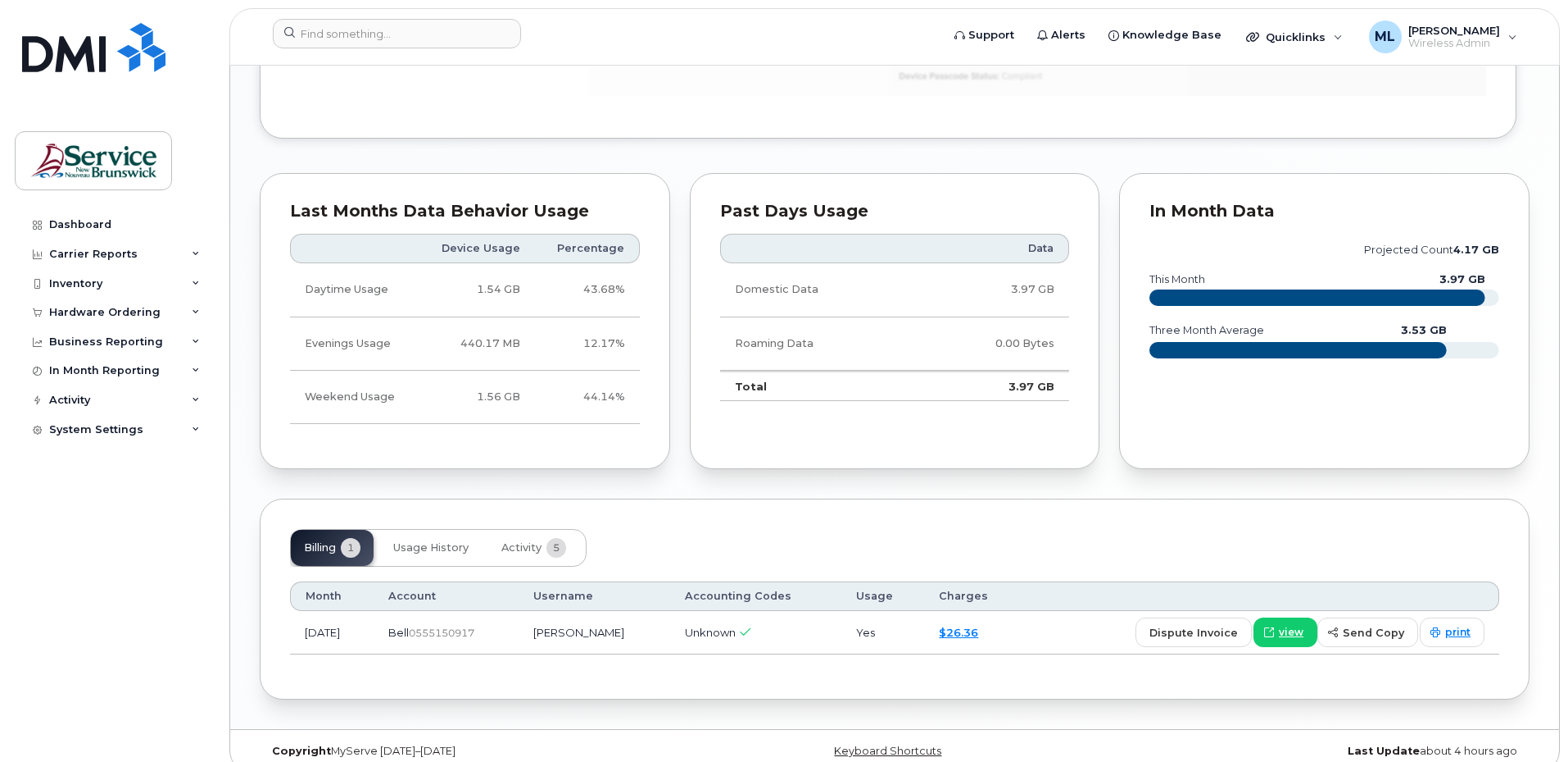
scroll to position [1168, 0]
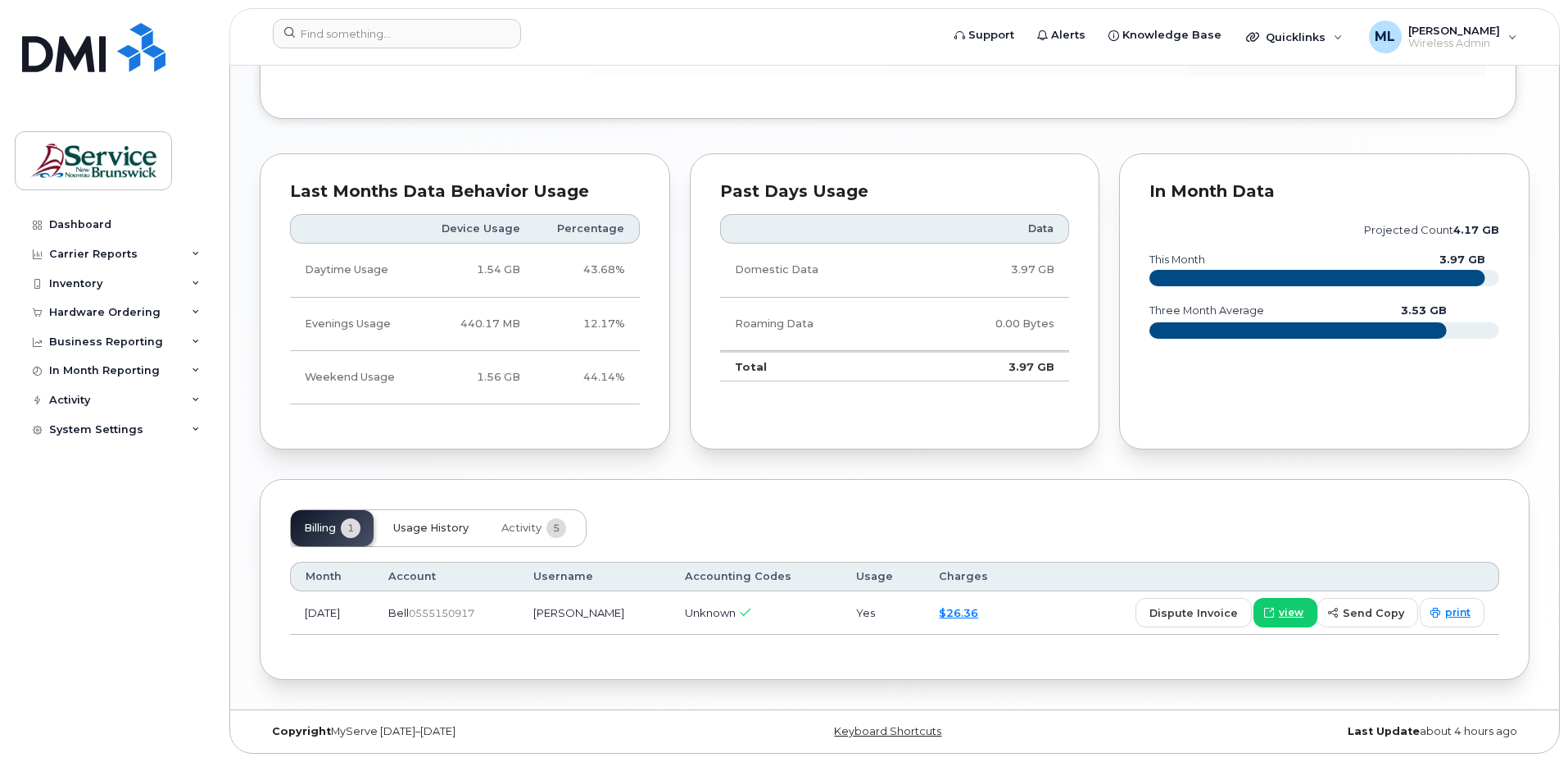
click at [439, 535] on button "Usage History" at bounding box center [431, 527] width 102 height 36
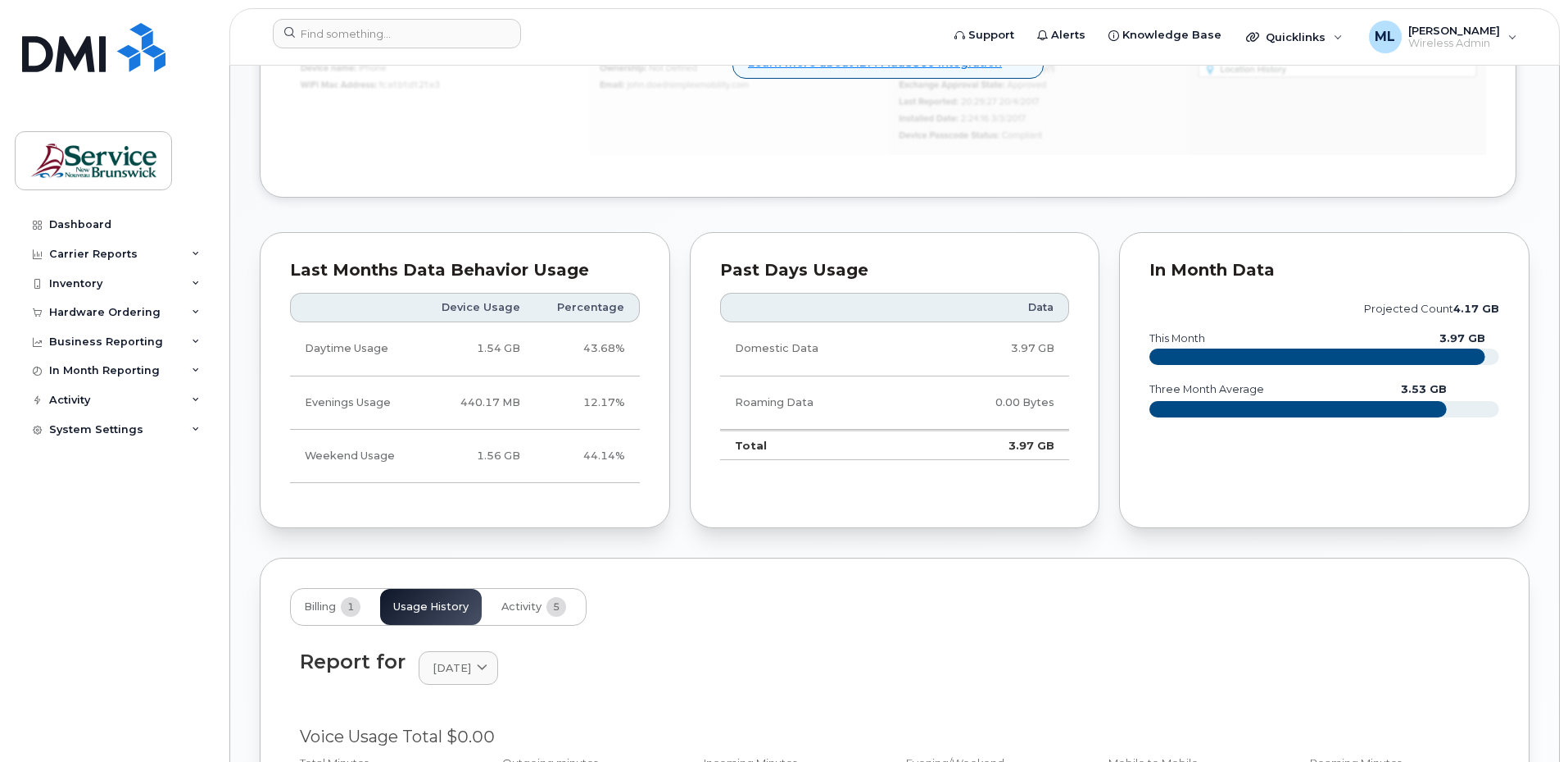
scroll to position [1080, 0]
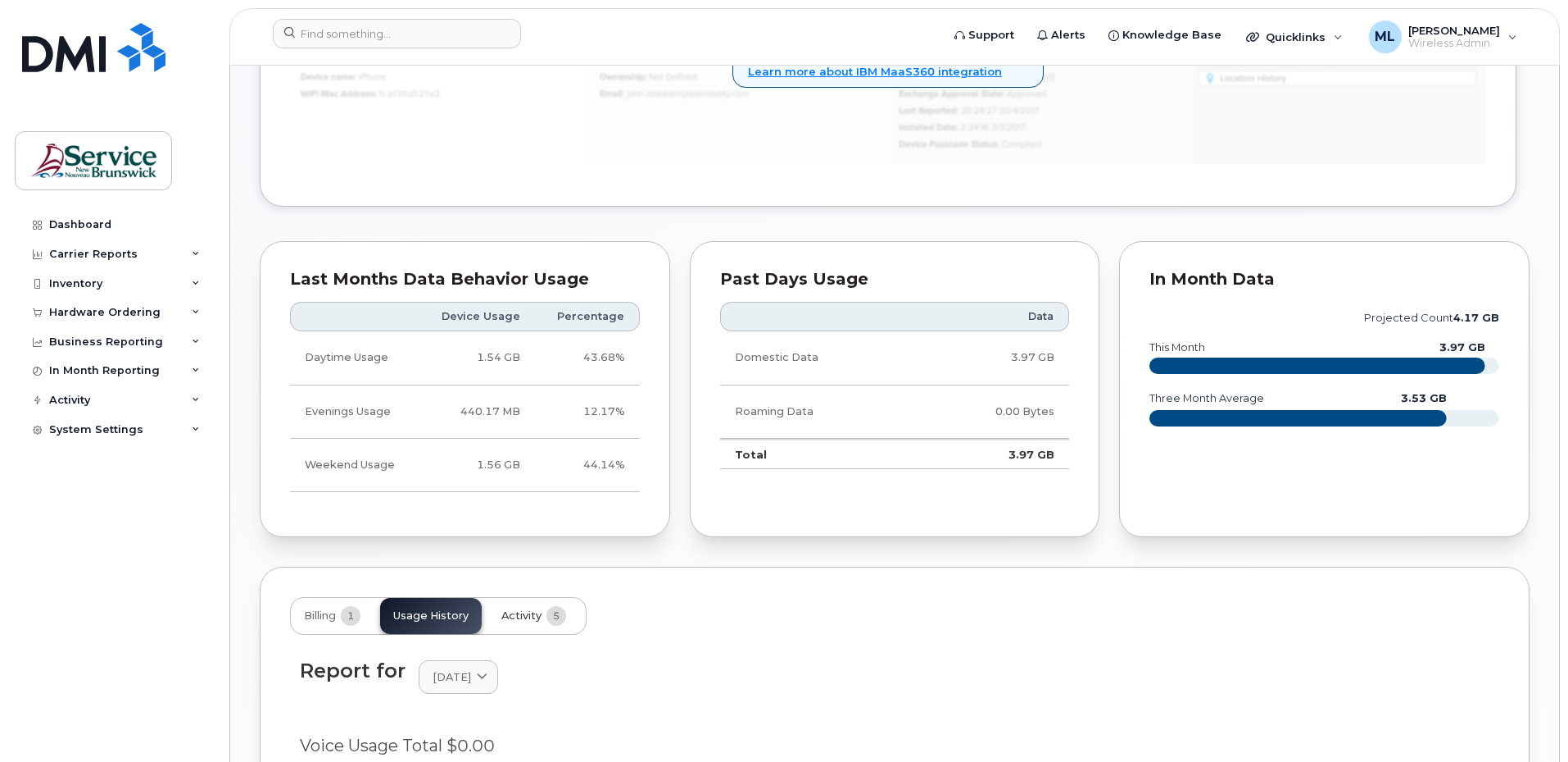
click at [508, 618] on span "Activity" at bounding box center [521, 615] width 40 height 13
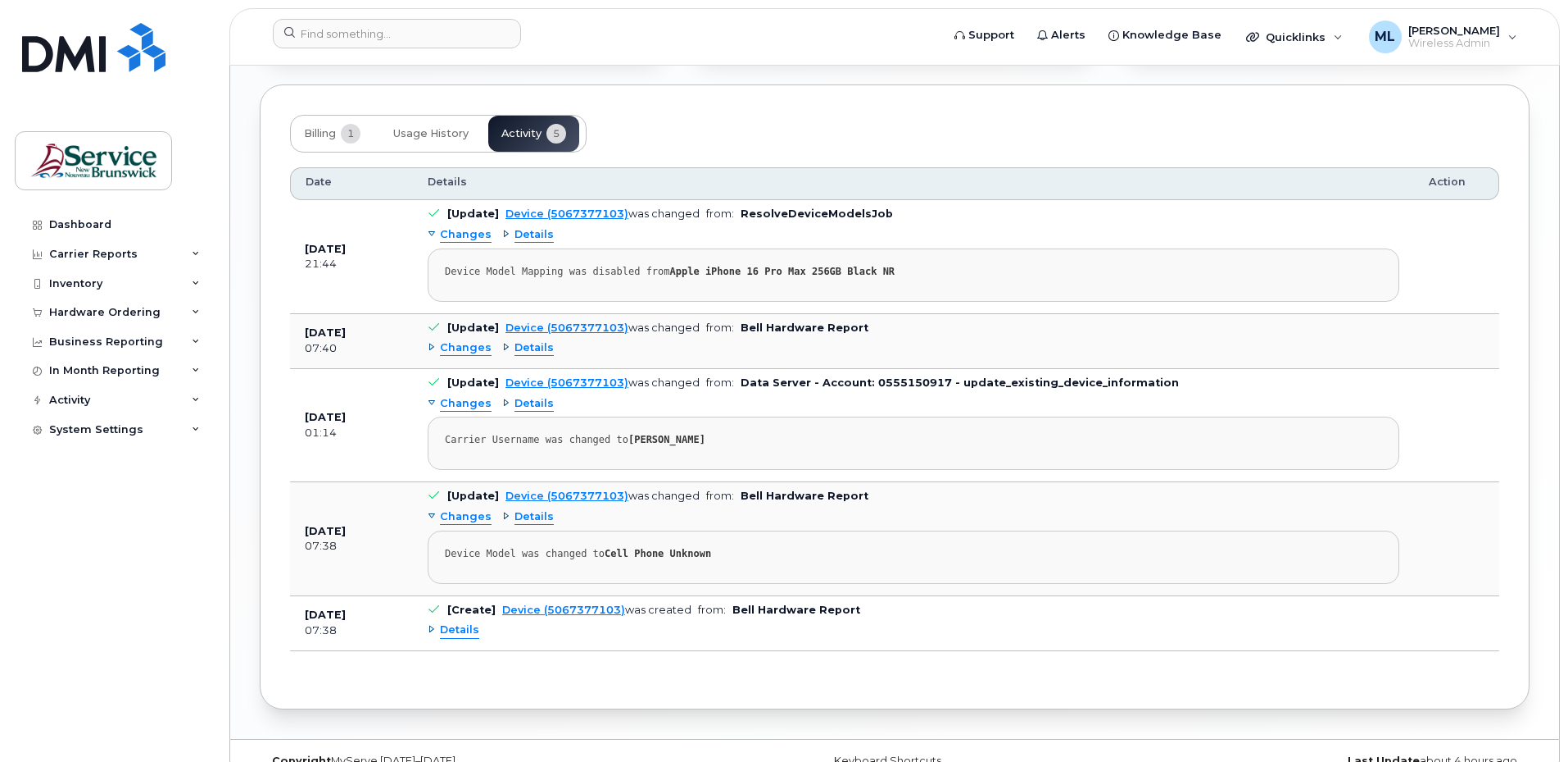
scroll to position [1509, 0]
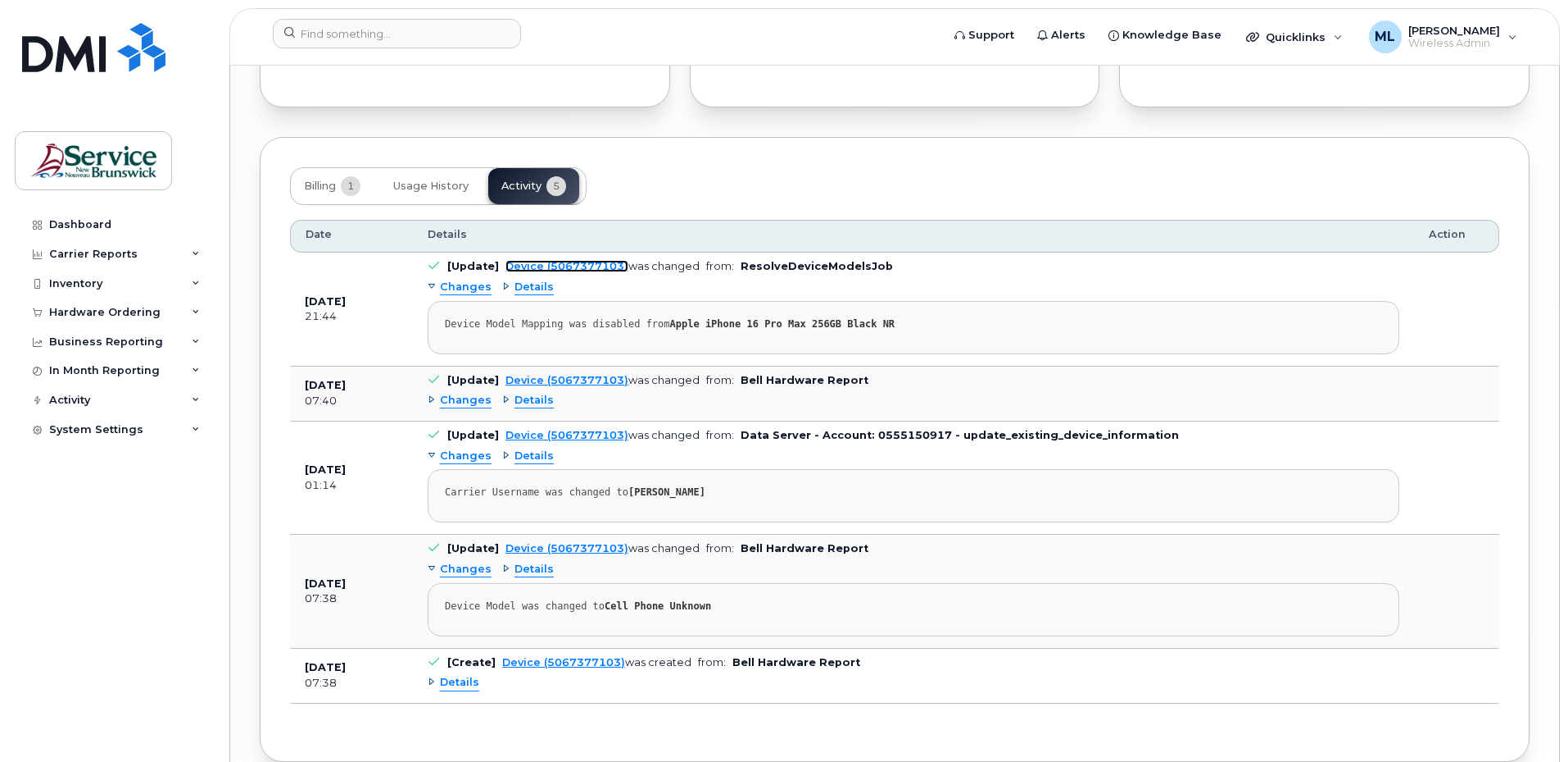
click at [585, 267] on link "Device (5067377103)" at bounding box center [567, 266] width 123 height 13
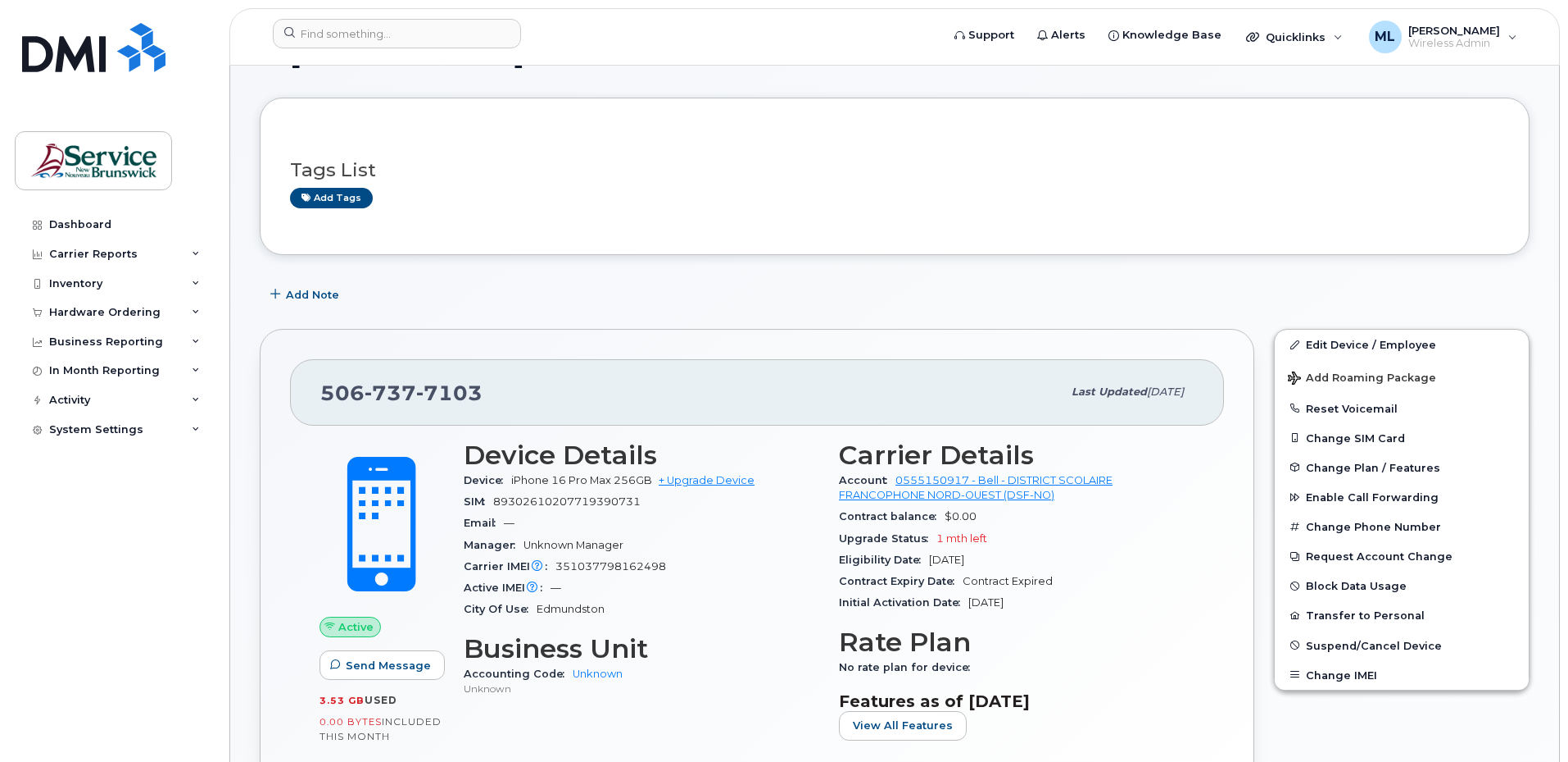
scroll to position [82, 0]
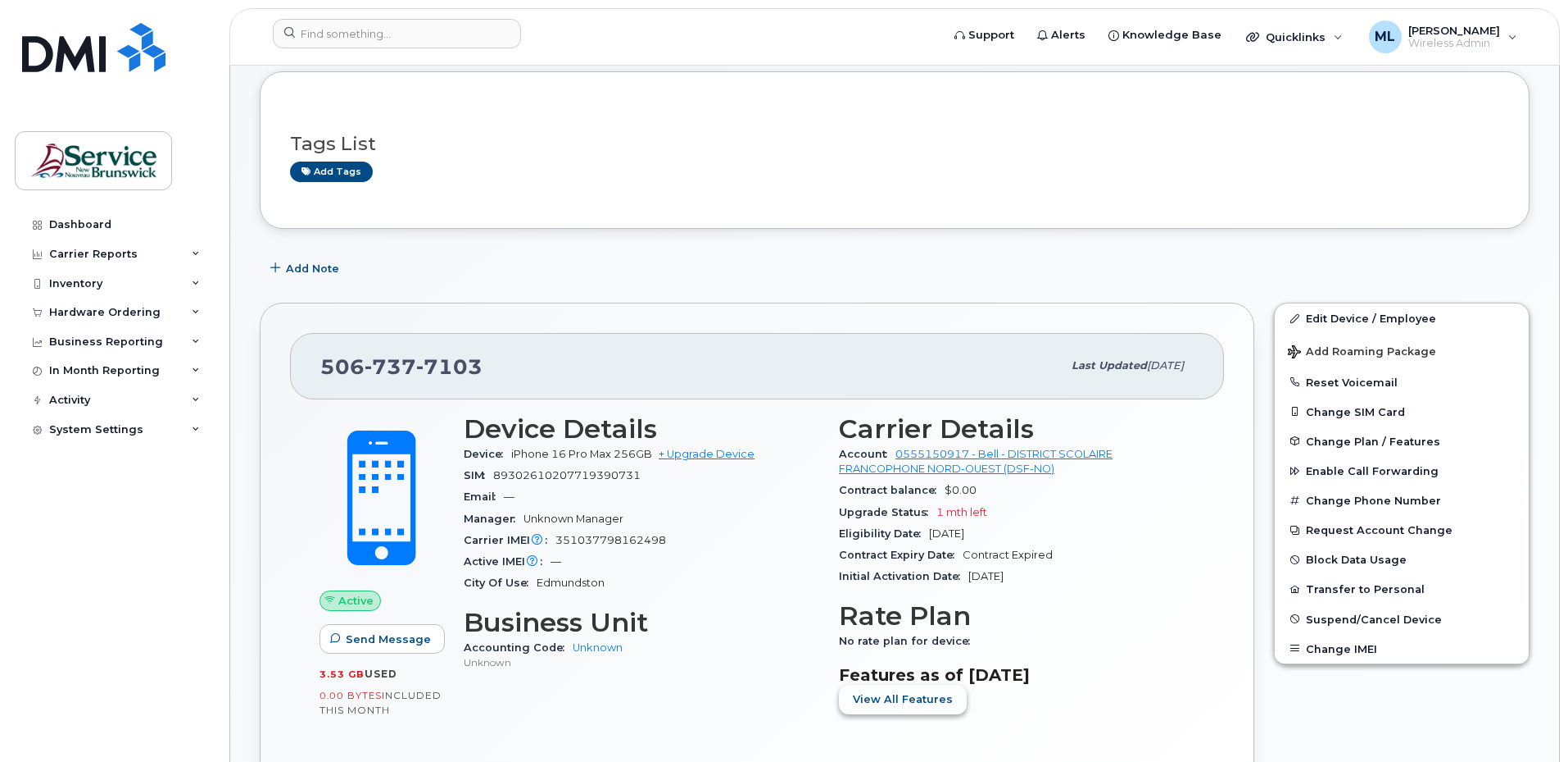
click at [907, 695] on span "View All Features" at bounding box center [903, 699] width 100 height 16
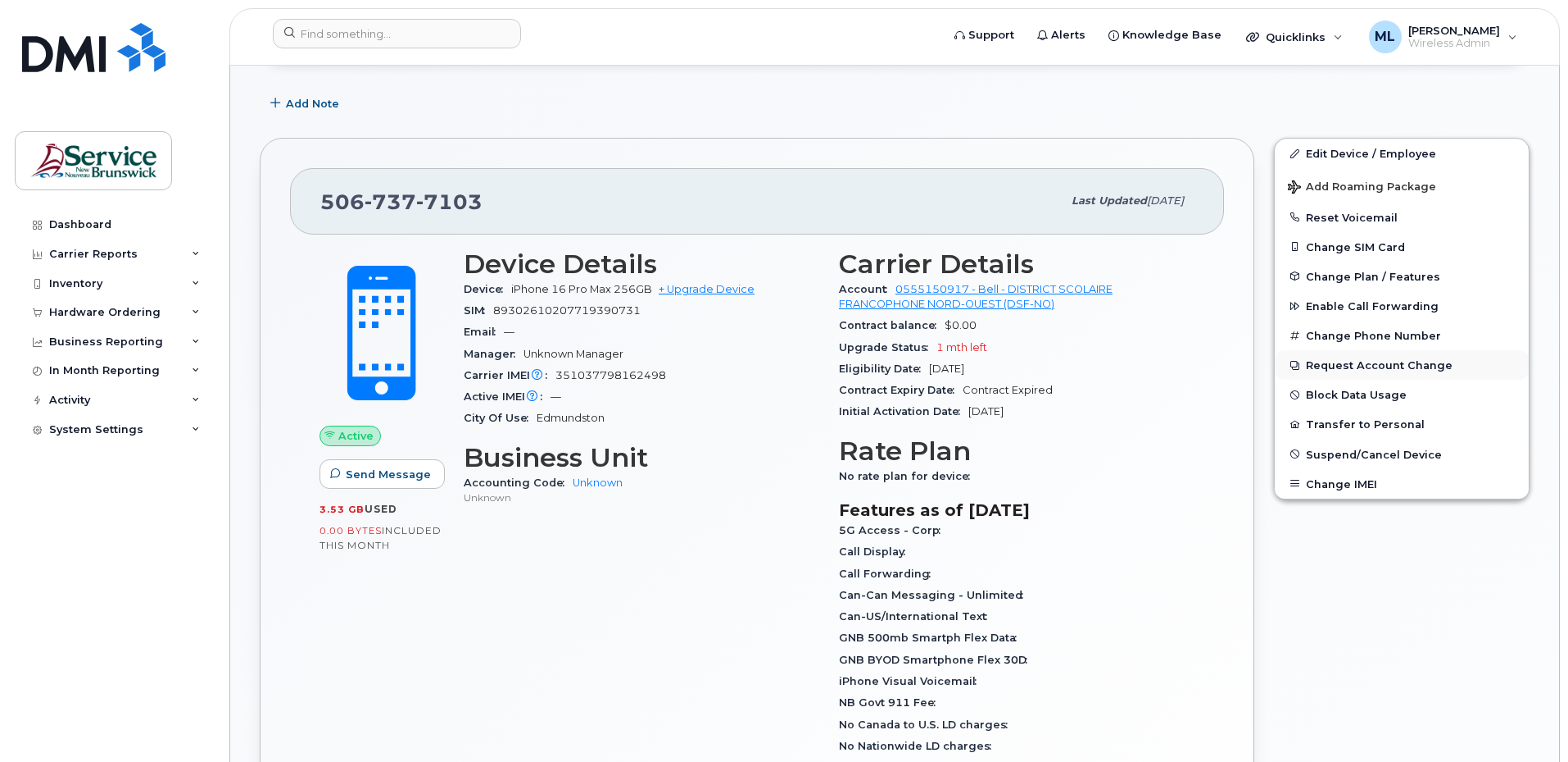
scroll to position [246, 0]
click at [1327, 276] on span "Change Plan / Features" at bounding box center [1372, 277] width 134 height 13
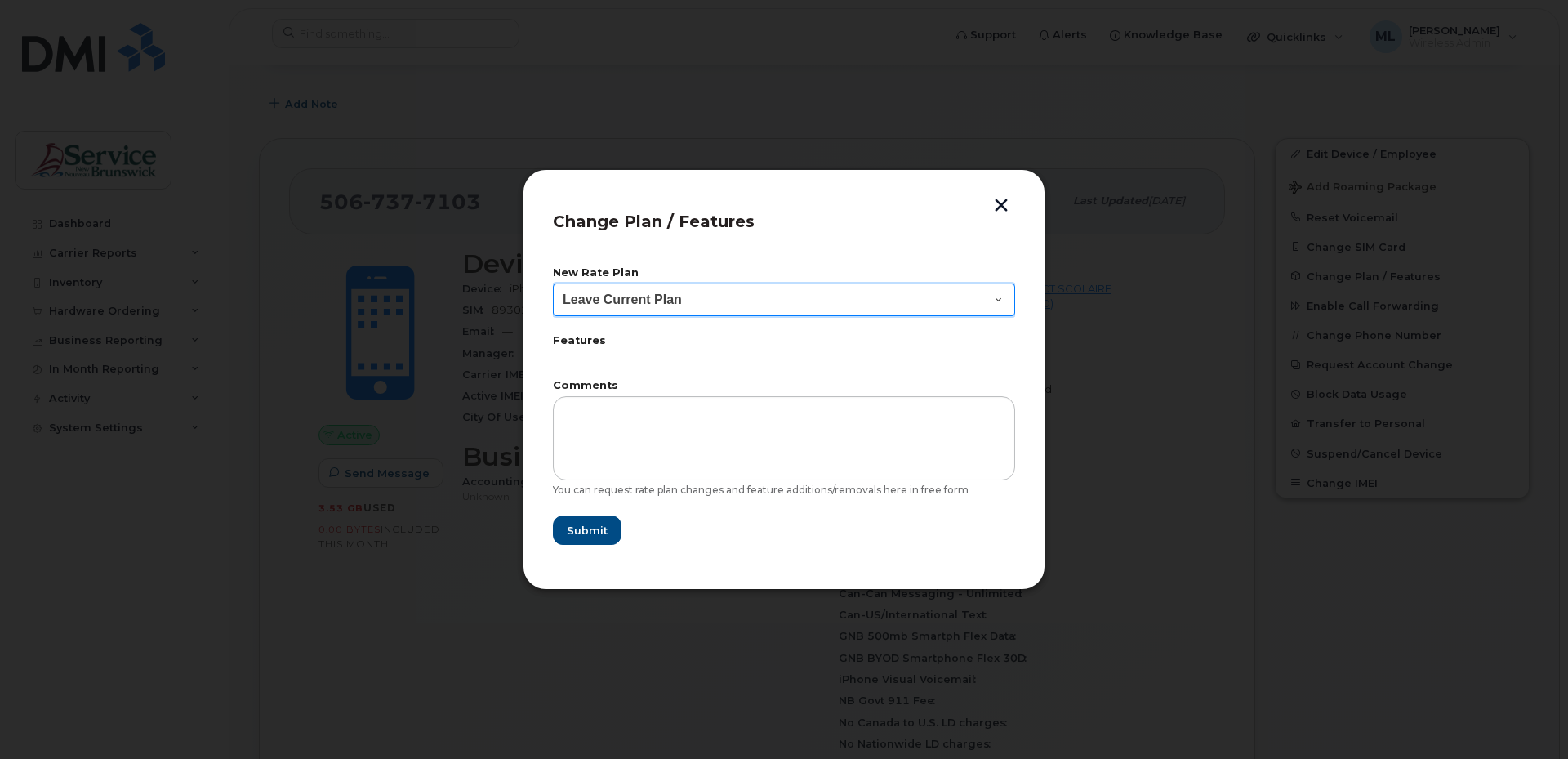
click at [946, 305] on select "Leave Current Plan Corporate Voice" at bounding box center [784, 300] width 462 height 33
click at [951, 298] on select "Leave Current Plan Corporate Voice" at bounding box center [784, 300] width 462 height 33
click at [1002, 212] on button "button" at bounding box center [1001, 208] width 24 height 18
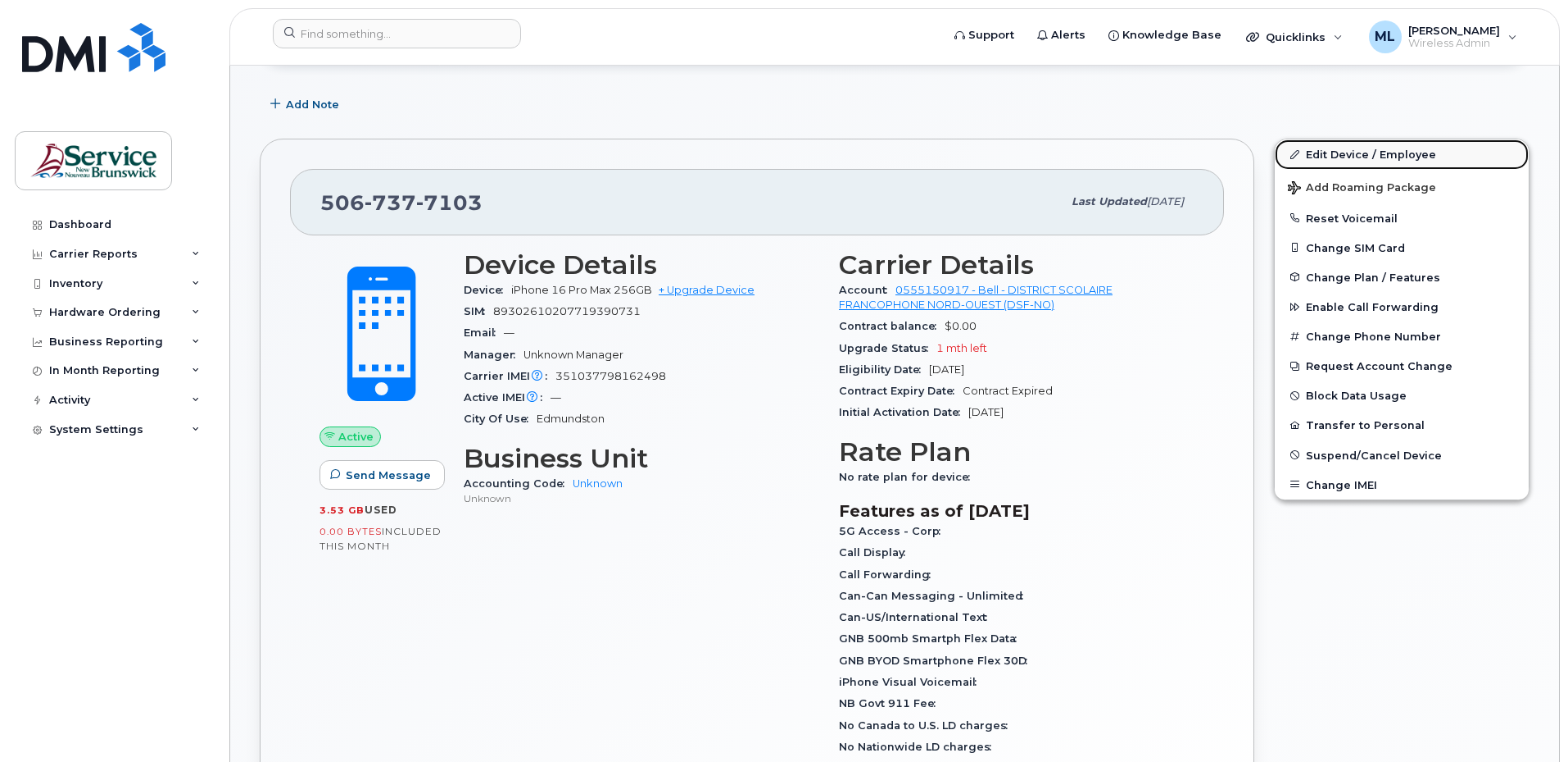
click at [1355, 153] on link "Edit Device / Employee" at bounding box center [1402, 154] width 254 height 29
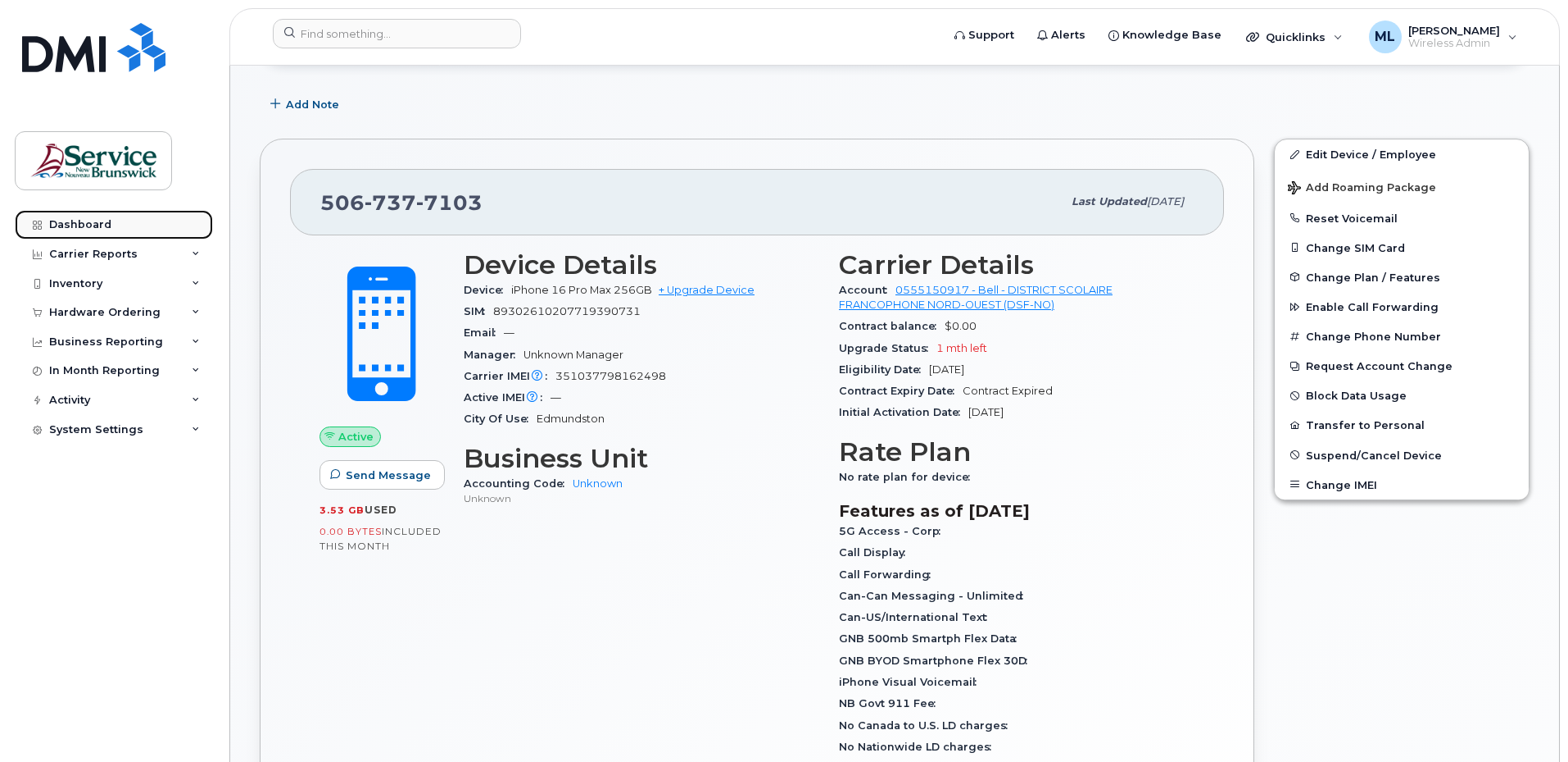
click at [136, 219] on link "Dashboard" at bounding box center [113, 225] width 198 height 29
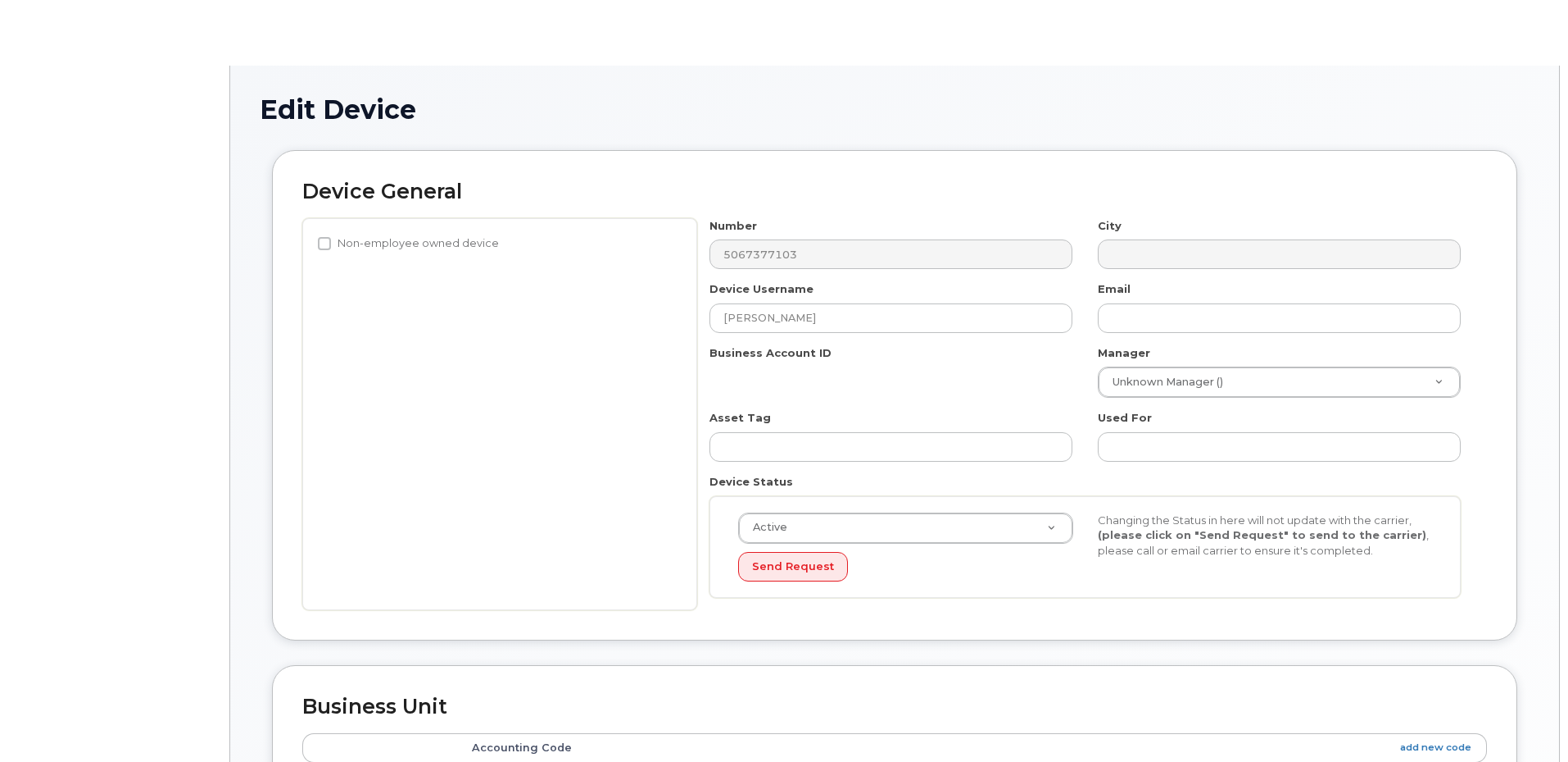
select select "34535619"
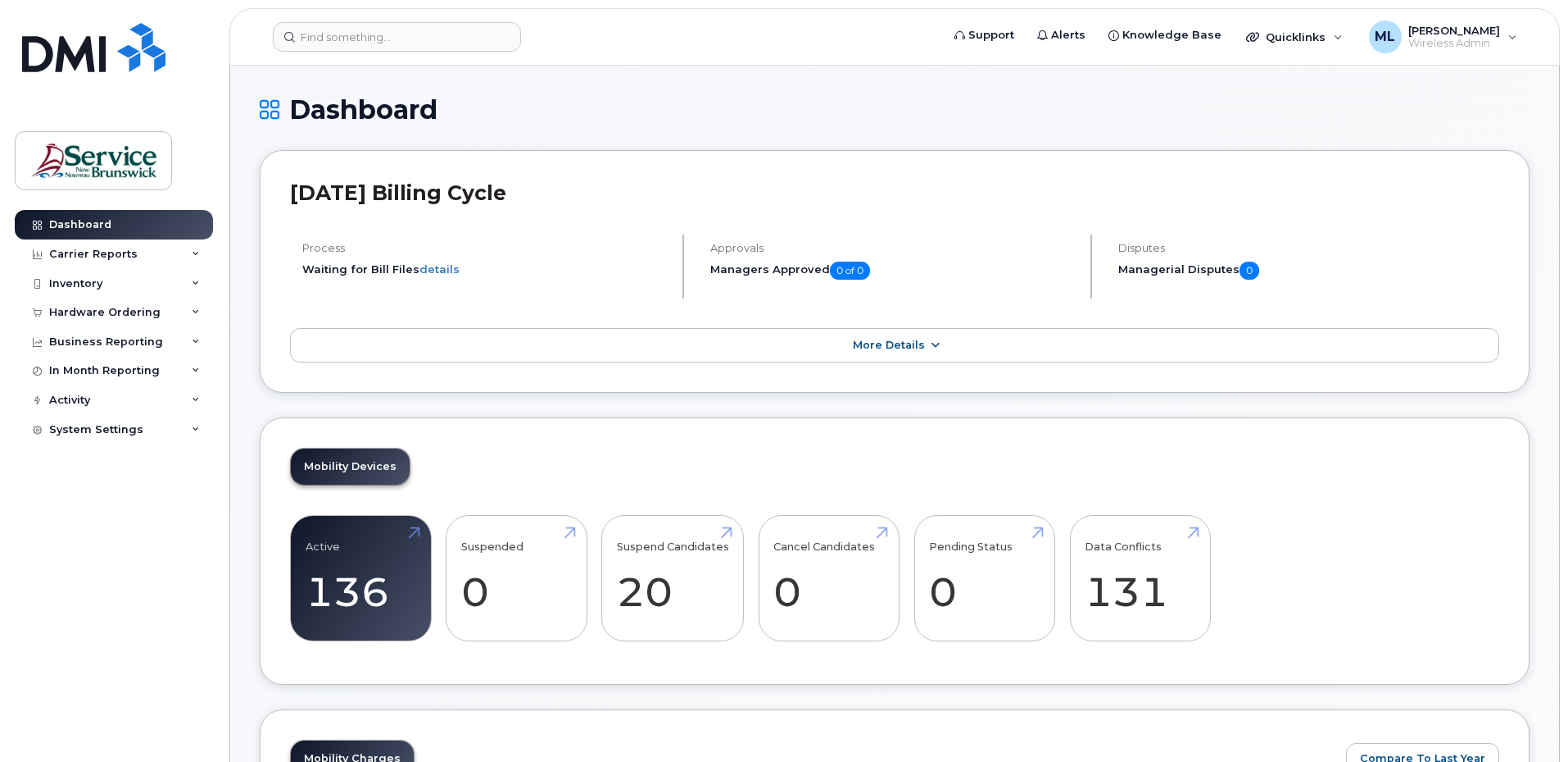
scroll to position [82, 0]
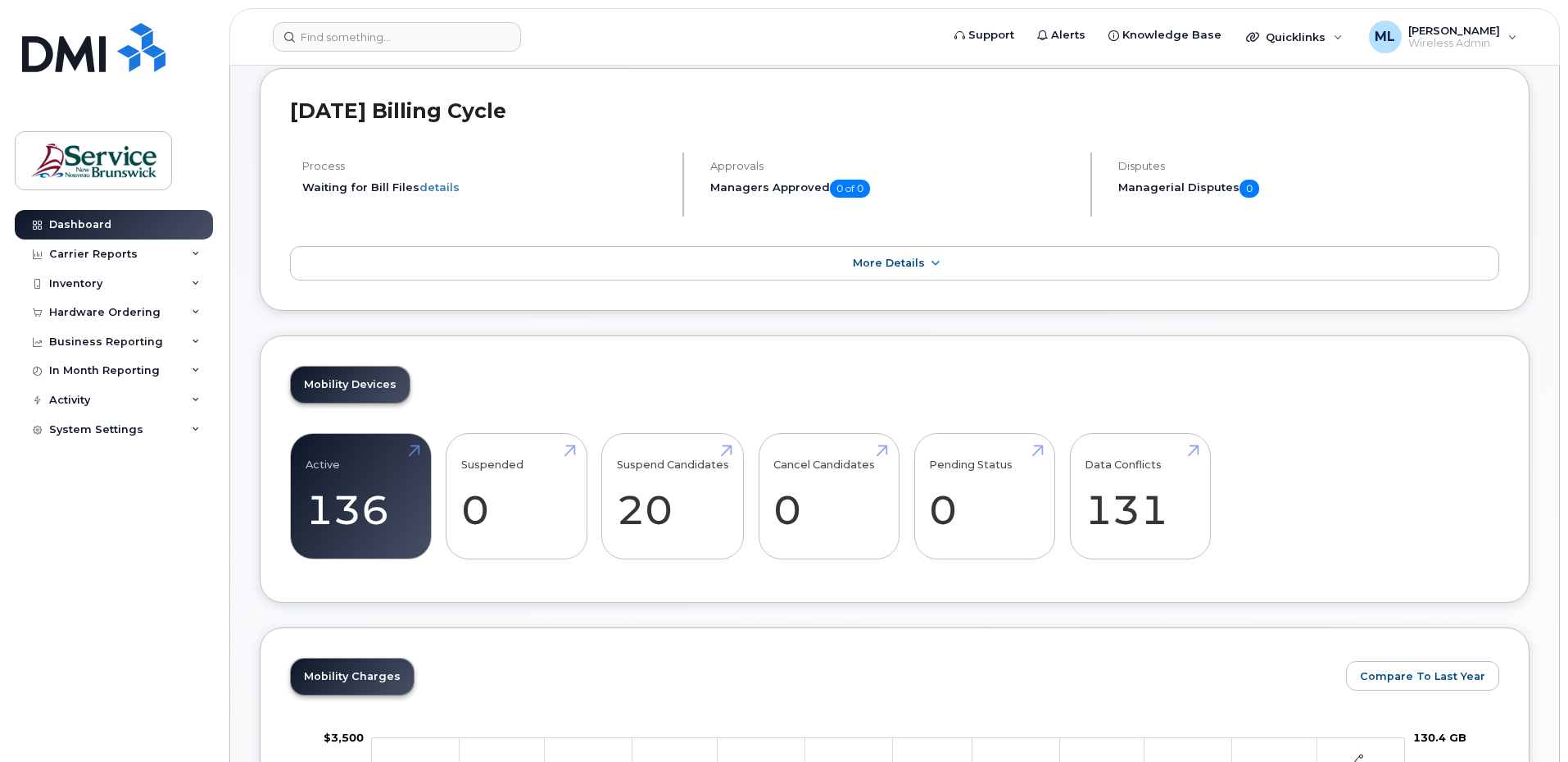
click at [905, 281] on div "July 2025 Billing Cycle Process Waiting for Bill Files details Approvals Manage…" at bounding box center [894, 190] width 1270 height 243
click at [906, 268] on span "More Details" at bounding box center [890, 262] width 72 height 13
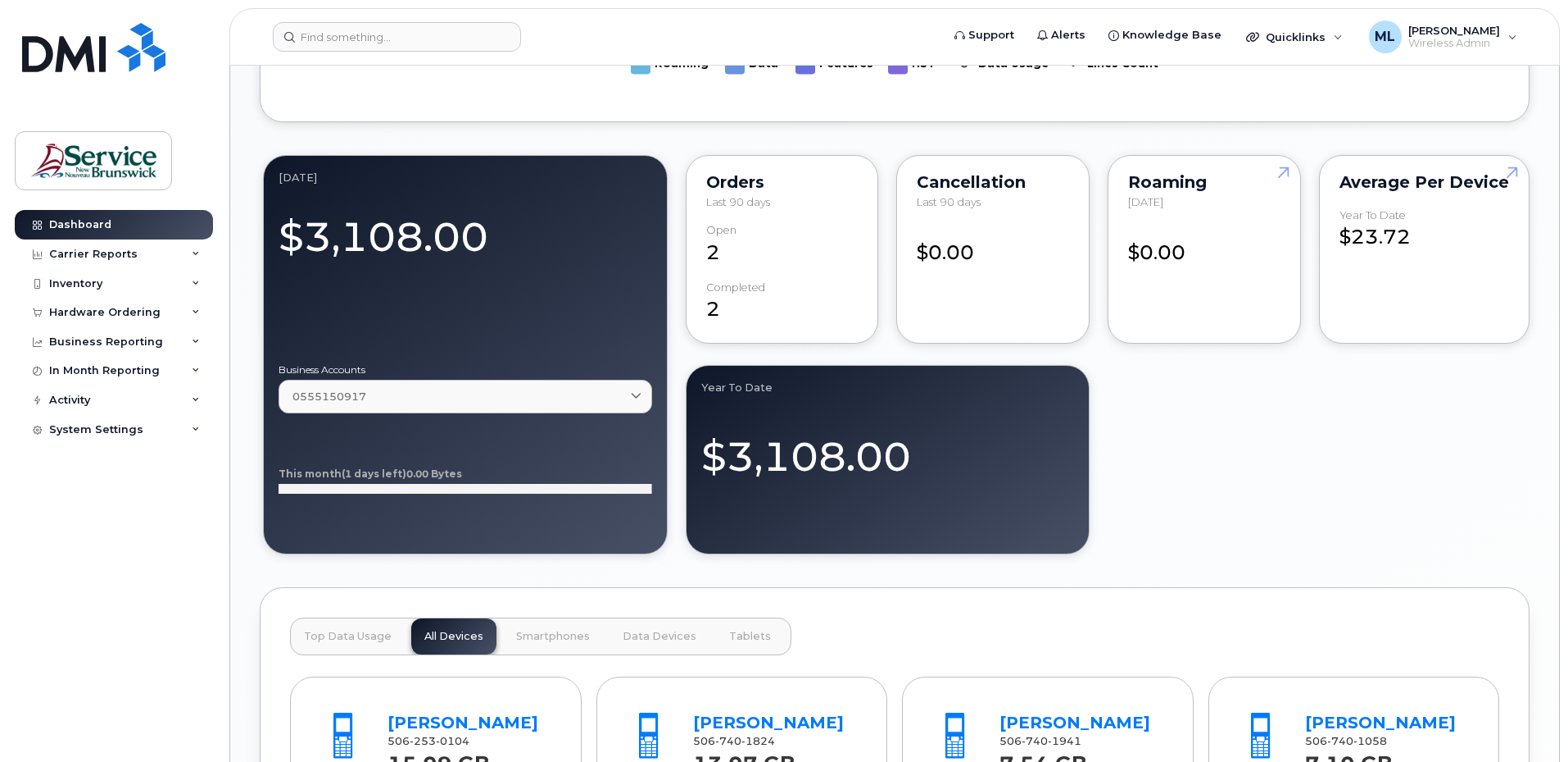
scroll to position [1230, 0]
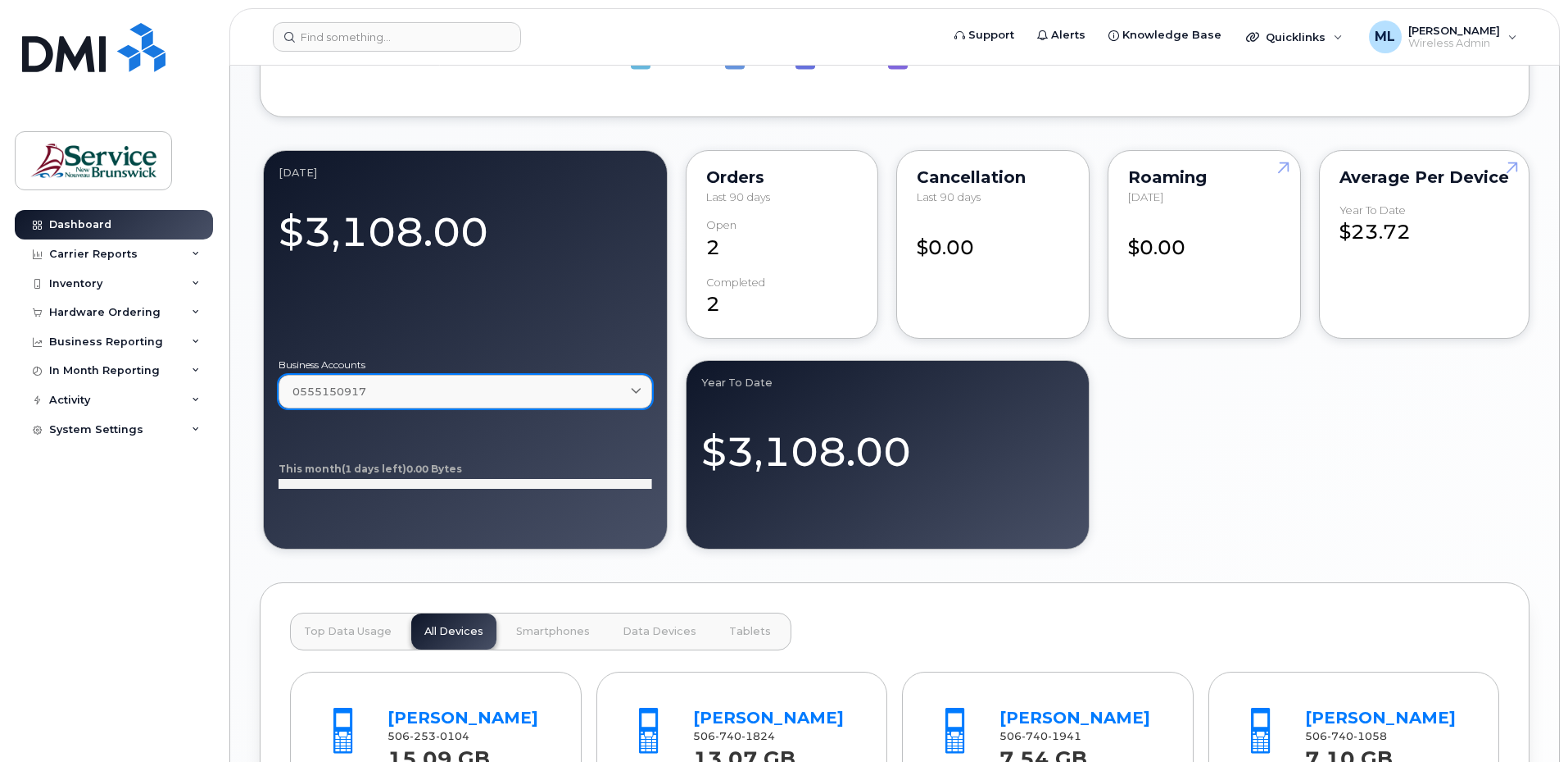
click at [638, 391] on icon at bounding box center [635, 391] width 11 height 11
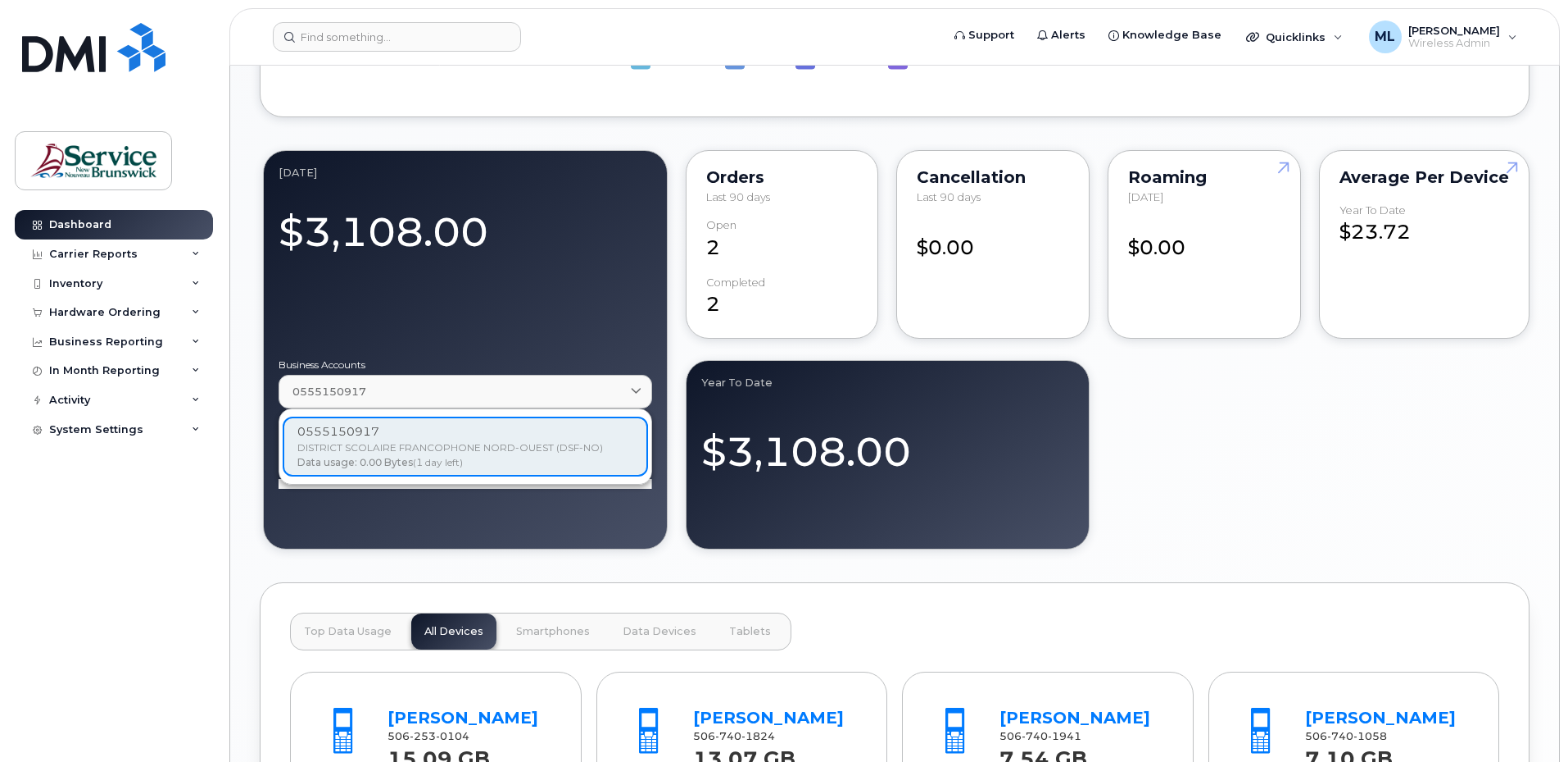
click at [557, 464] on div "0555150917 DISTRICT SCOLAIRE FRANCOPHONE NORD-OUEST (DSF-NO) Data usage: 0.00 B…" at bounding box center [465, 446] width 366 height 60
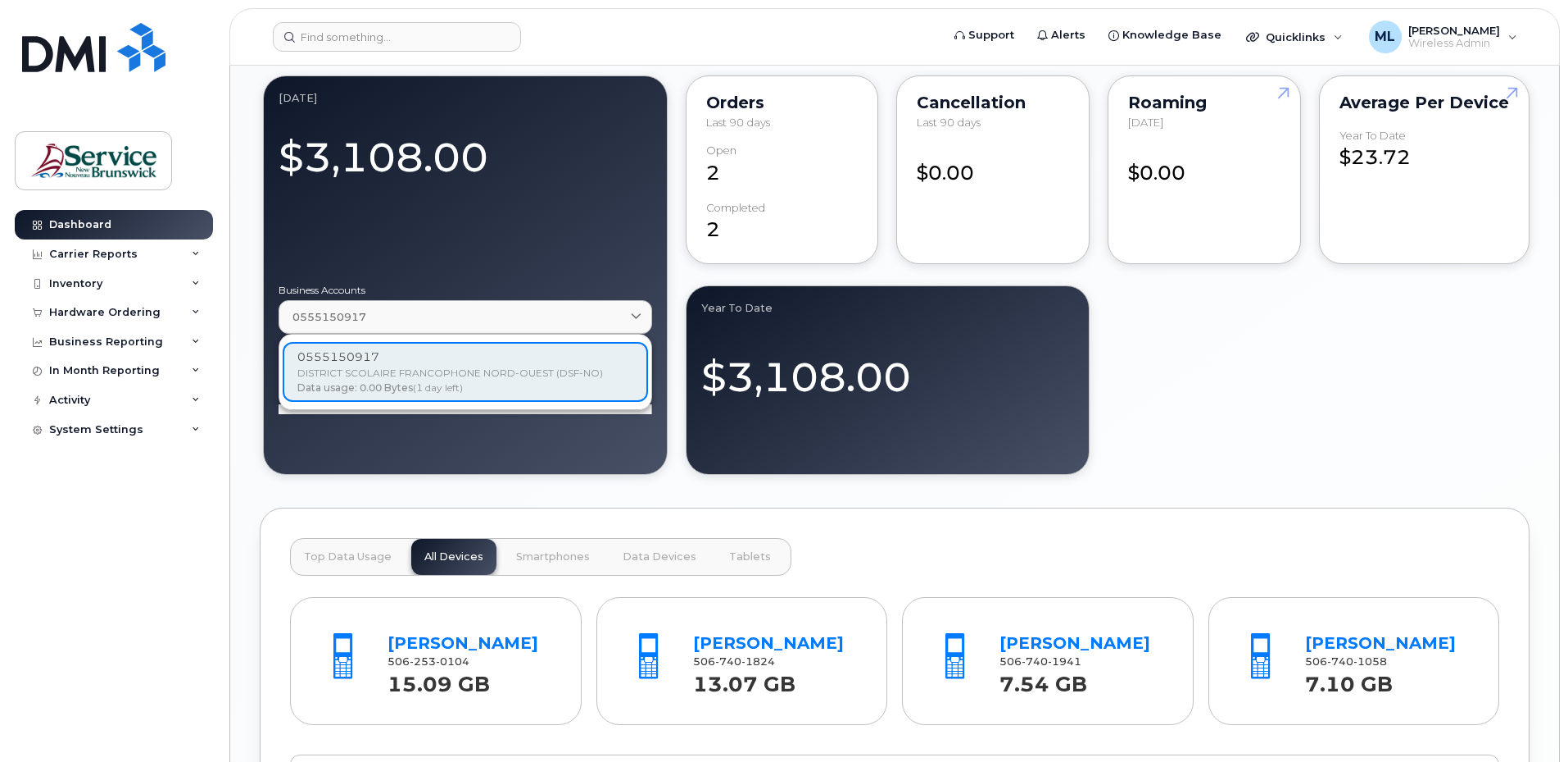
scroll to position [1394, 0]
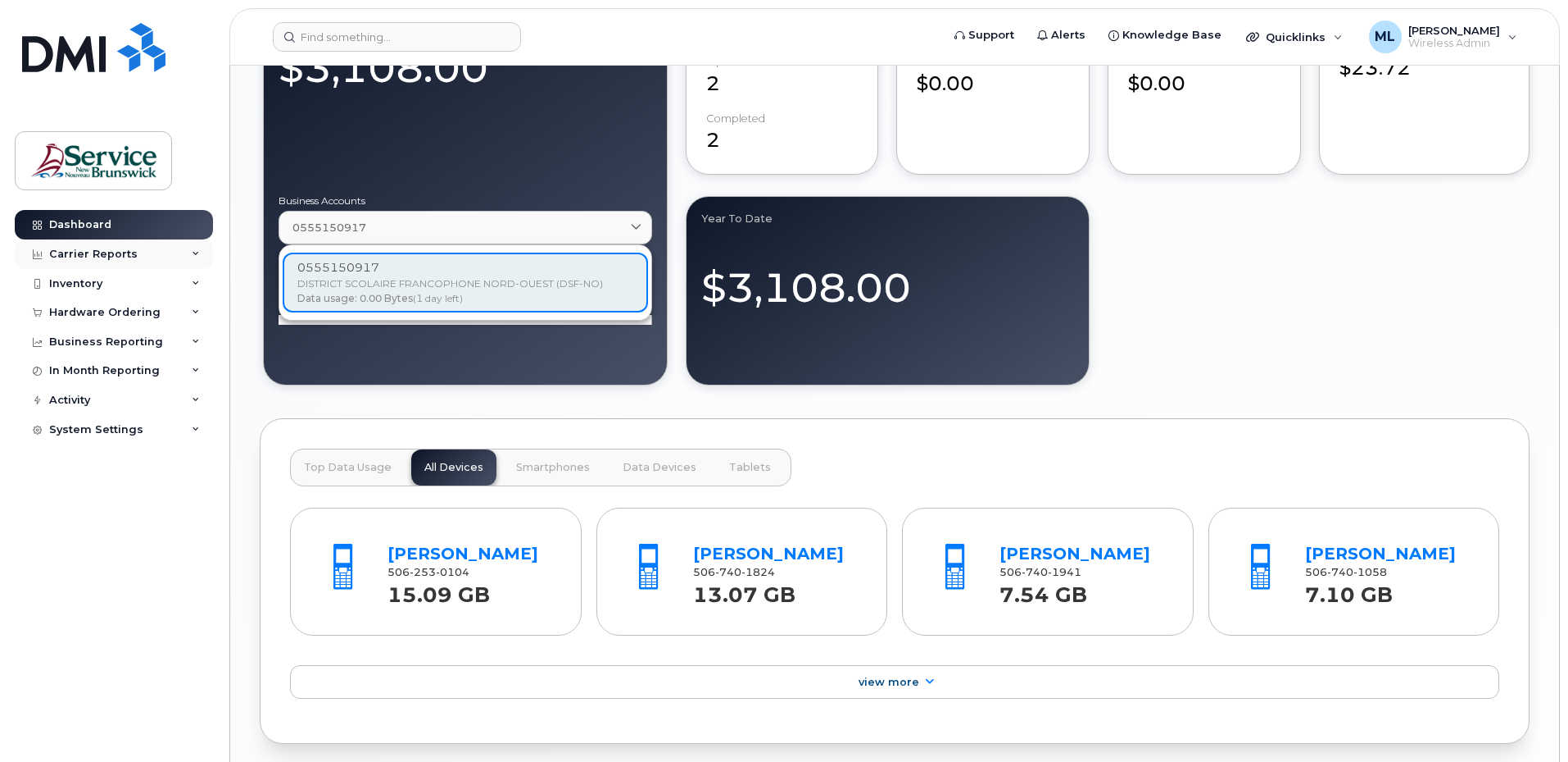
click at [116, 254] on div "Carrier Reports" at bounding box center [93, 253] width 89 height 13
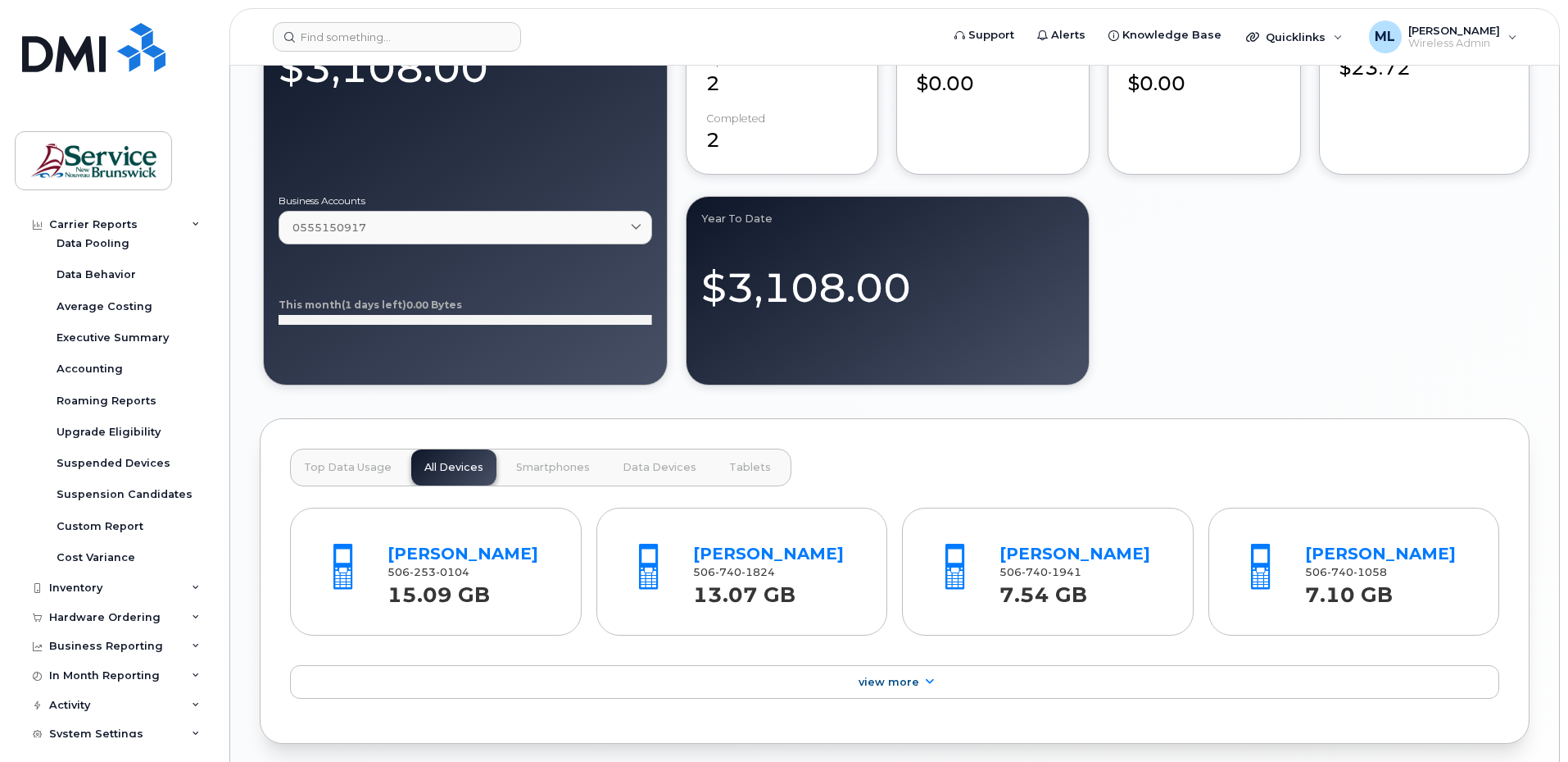
scroll to position [114, 0]
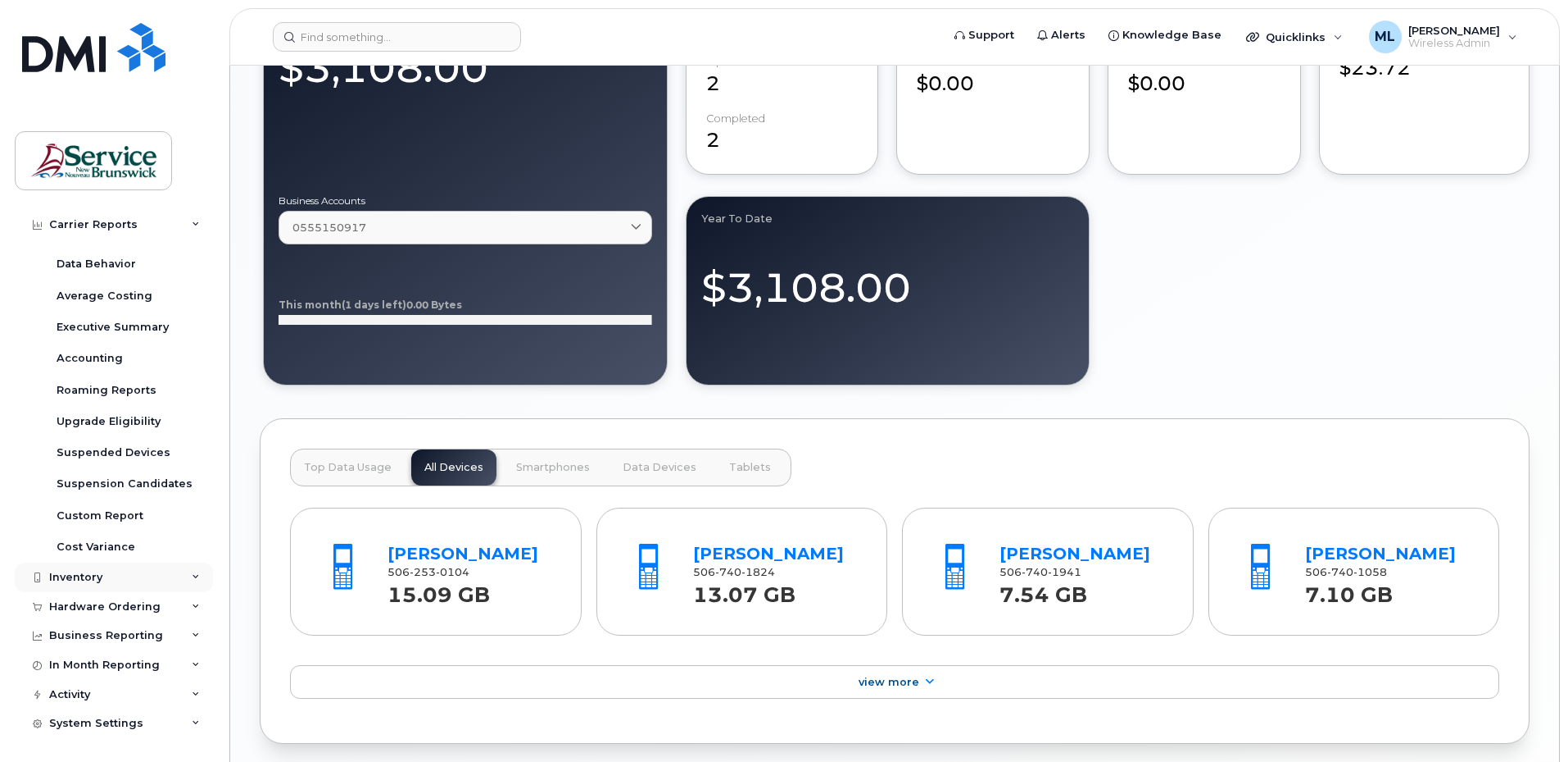
click at [110, 583] on div "Inventory" at bounding box center [113, 577] width 198 height 29
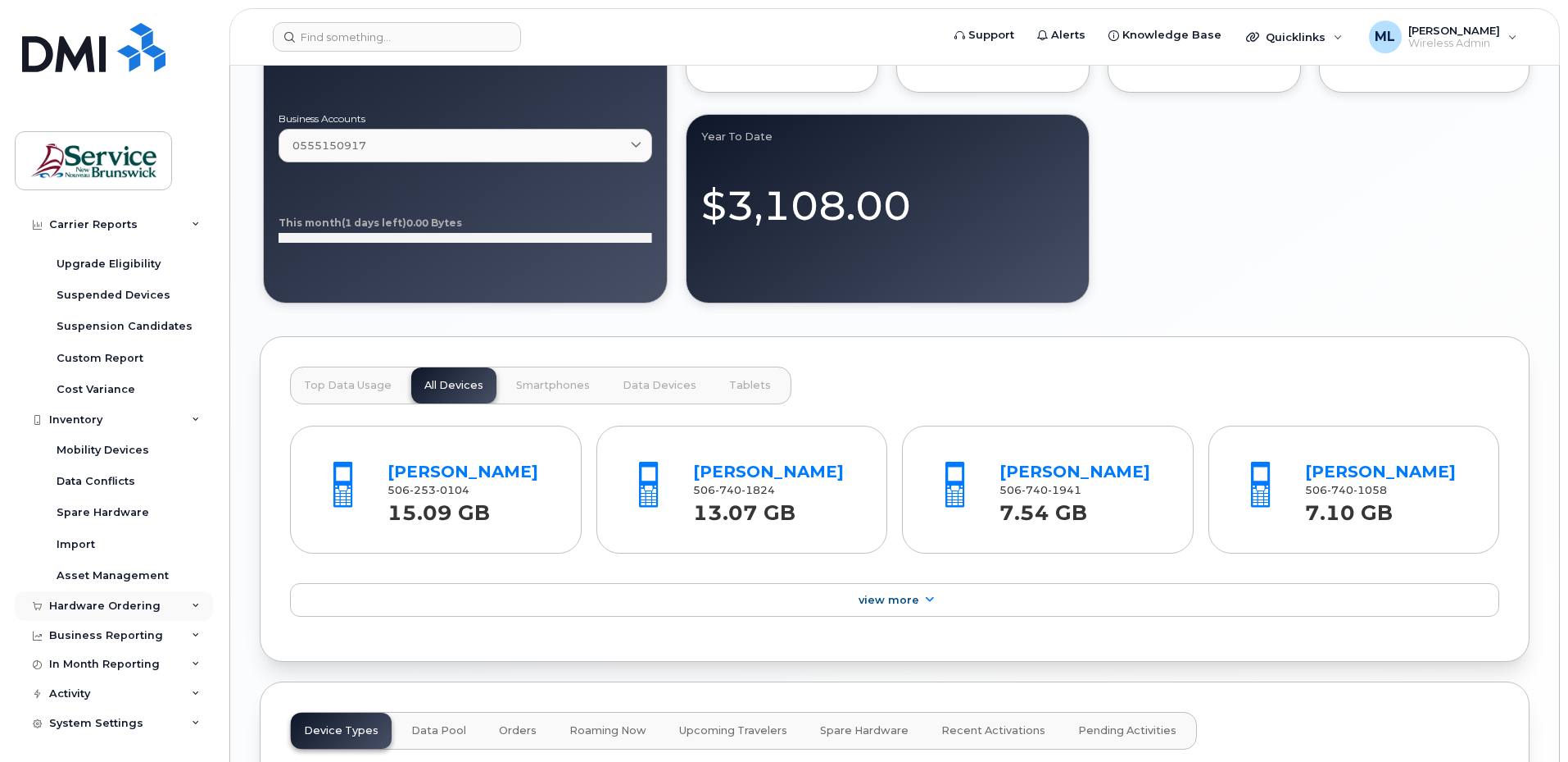
click at [145, 603] on div "Hardware Ordering" at bounding box center [105, 605] width 111 height 13
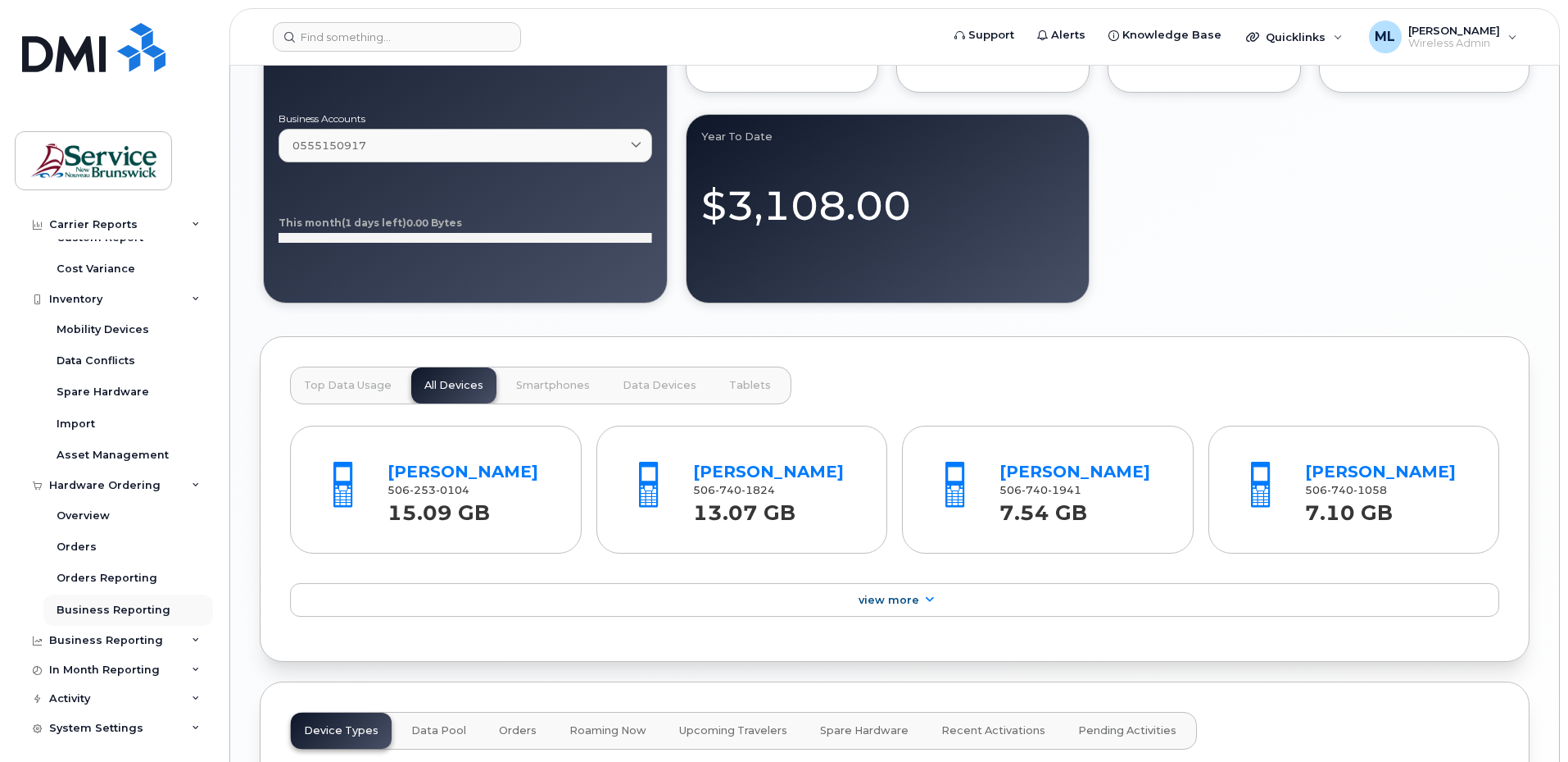
scroll to position [397, 0]
click at [154, 630] on div "Business Reporting" at bounding box center [106, 635] width 114 height 13
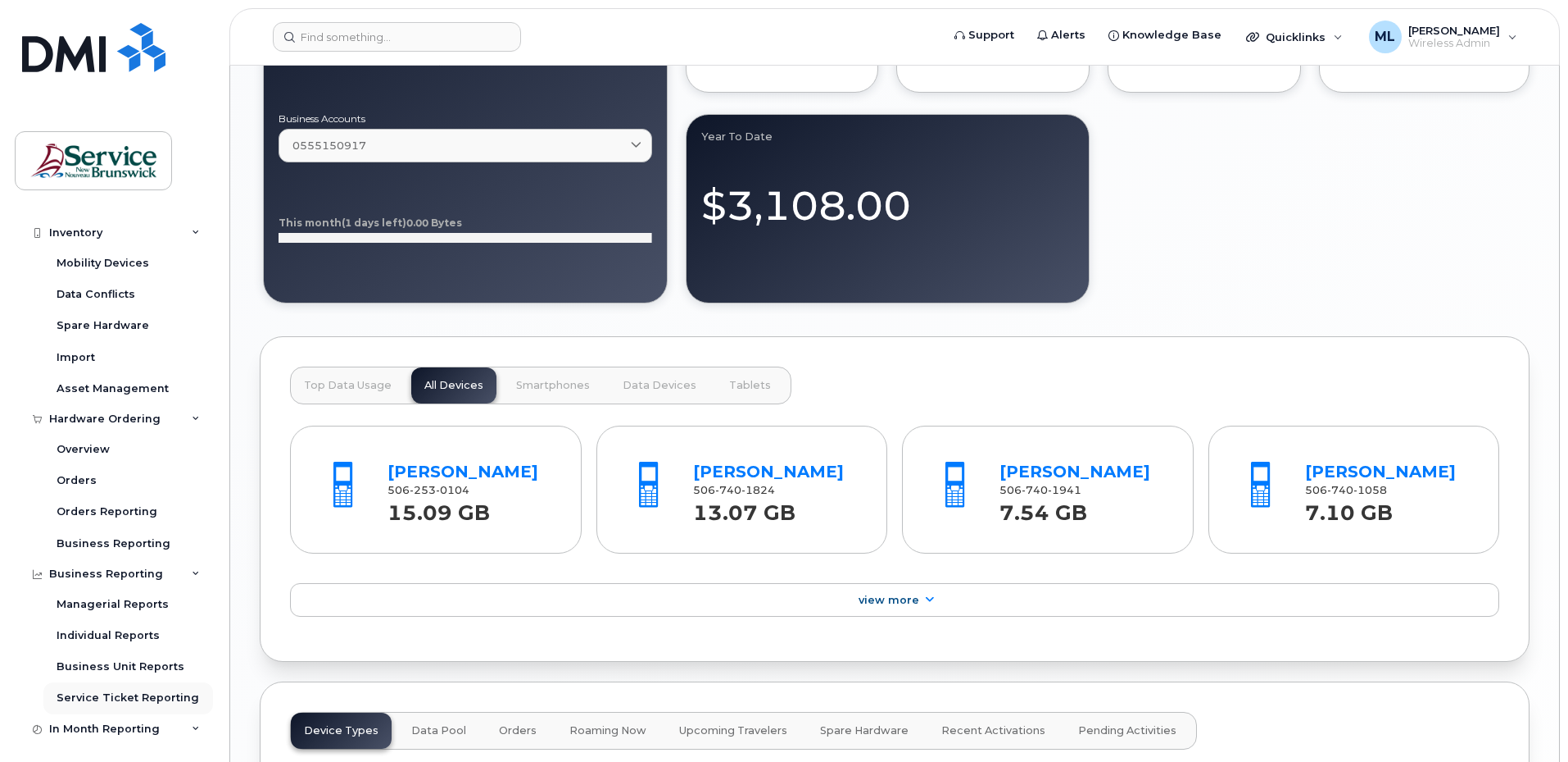
scroll to position [522, 0]
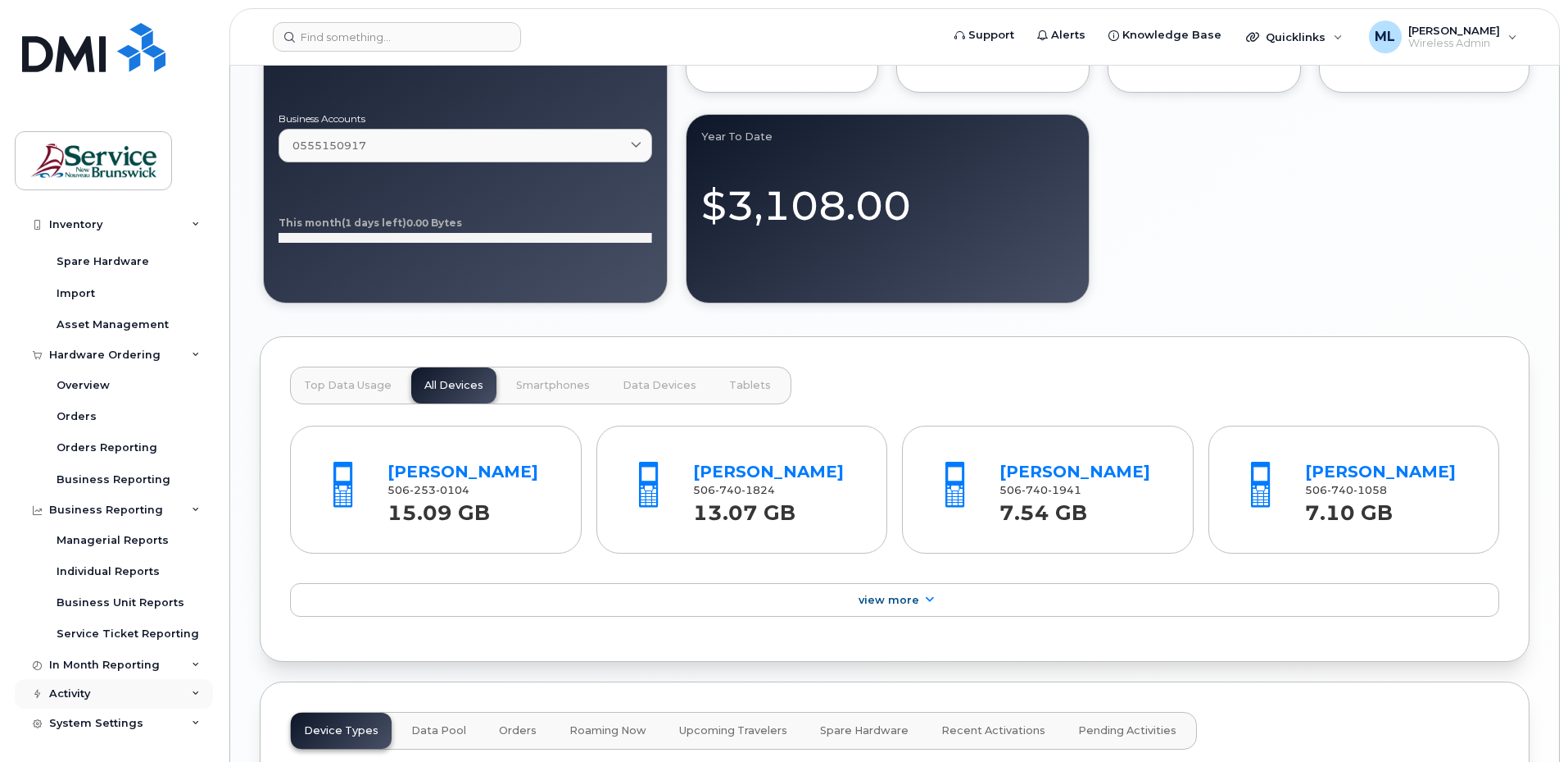
click at [137, 699] on div "Activity" at bounding box center [113, 694] width 198 height 29
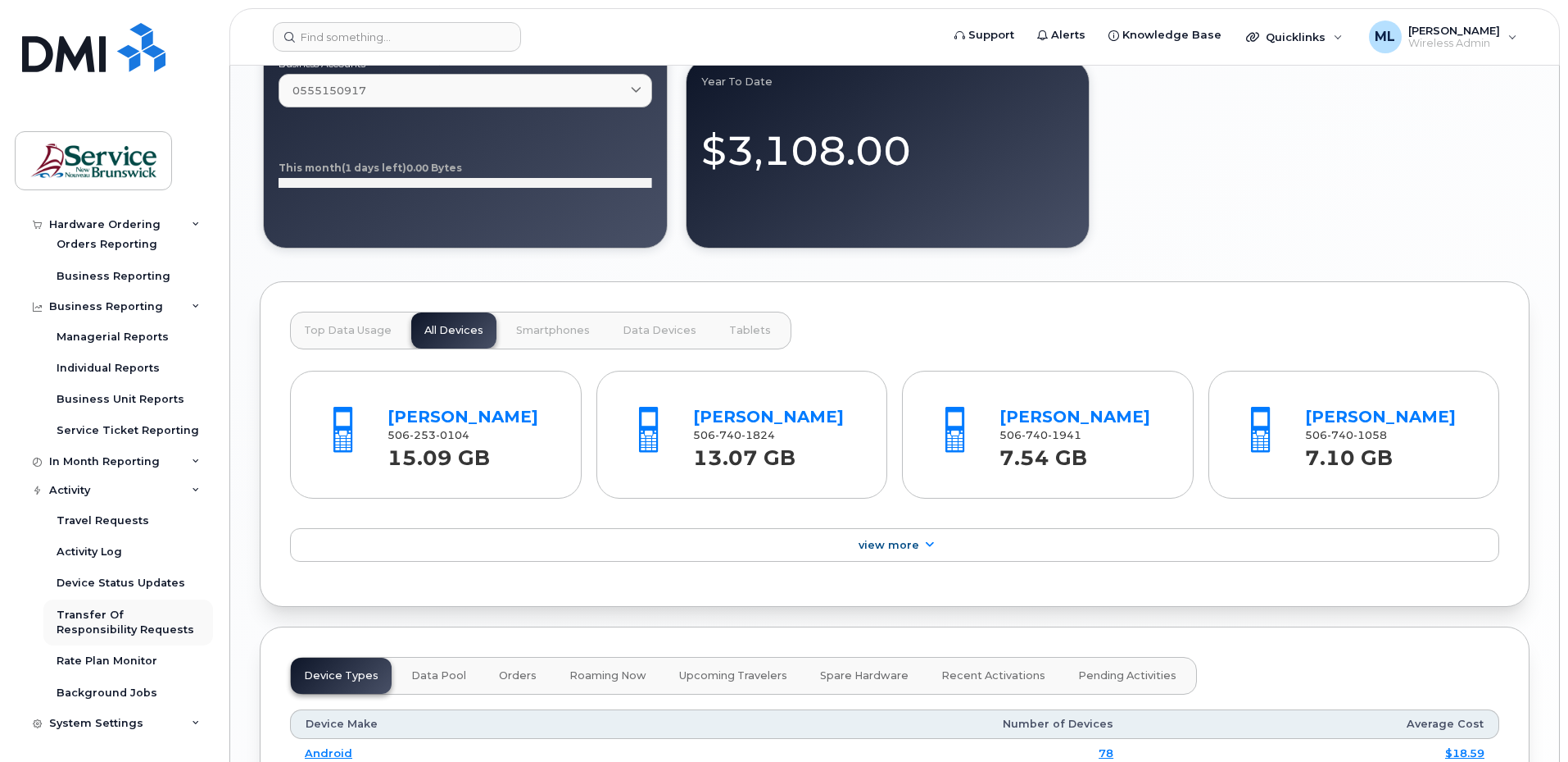
scroll to position [1558, 0]
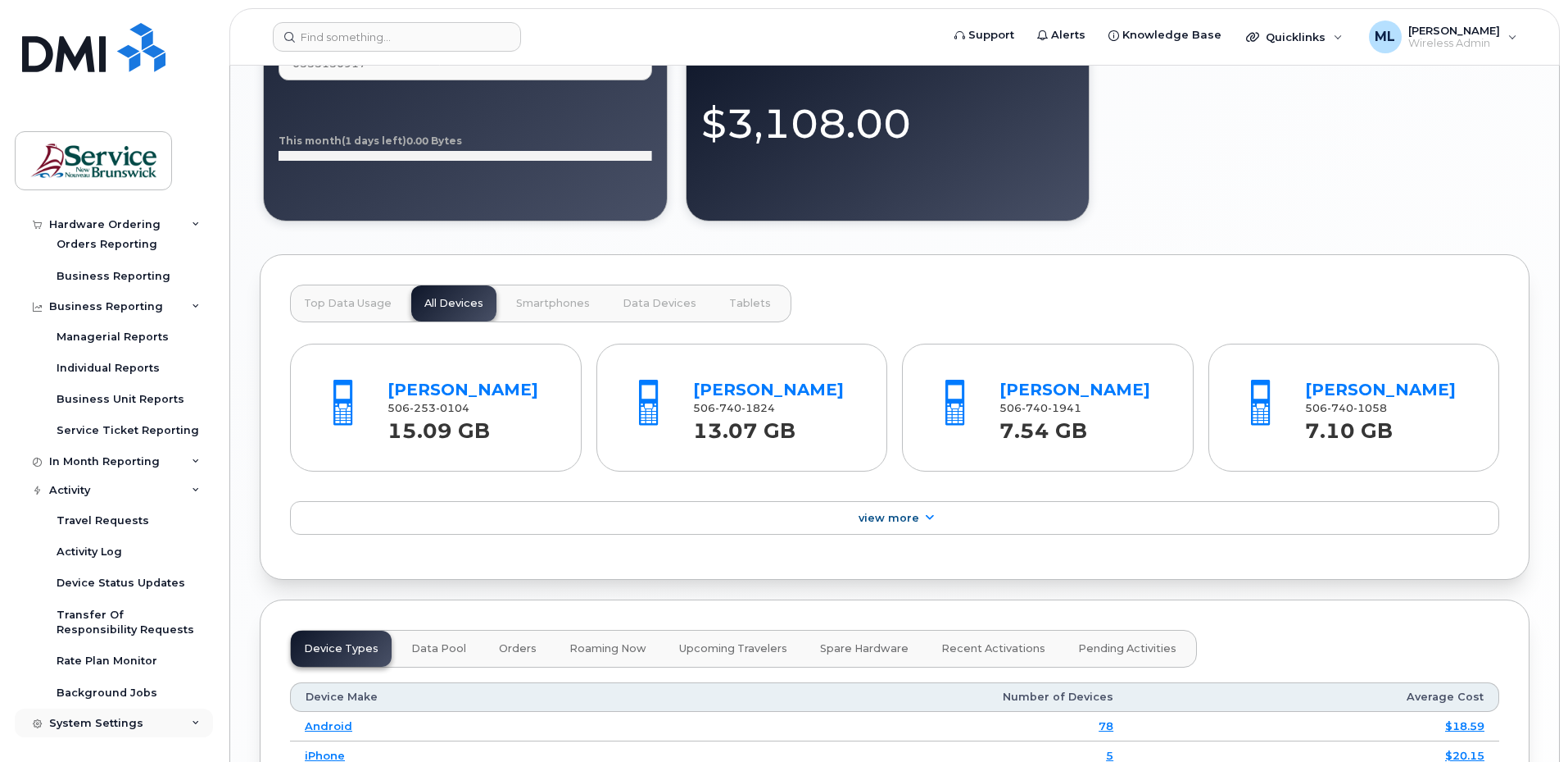
click at [133, 726] on div "System Settings" at bounding box center [96, 723] width 94 height 13
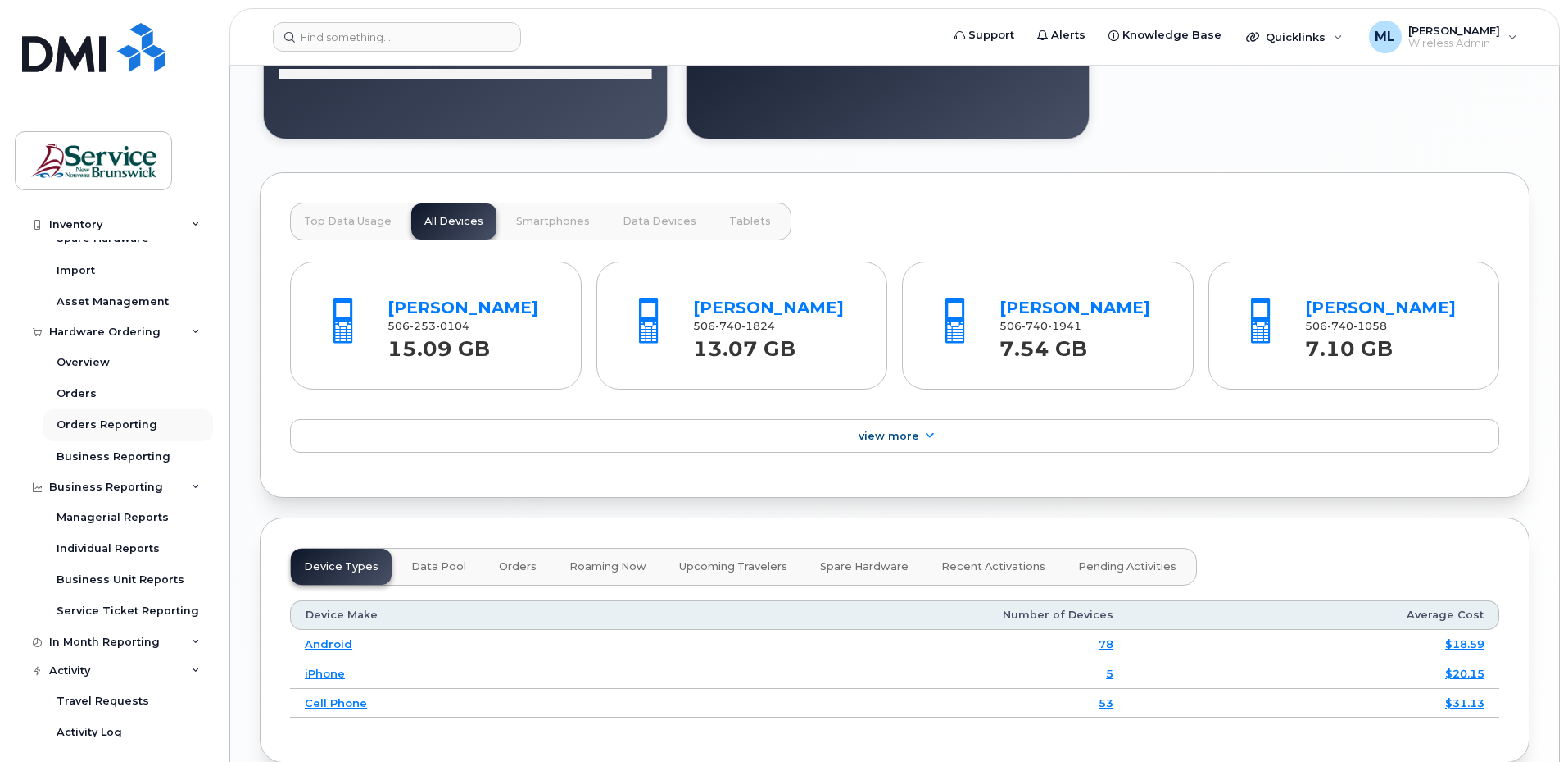
scroll to position [574, 0]
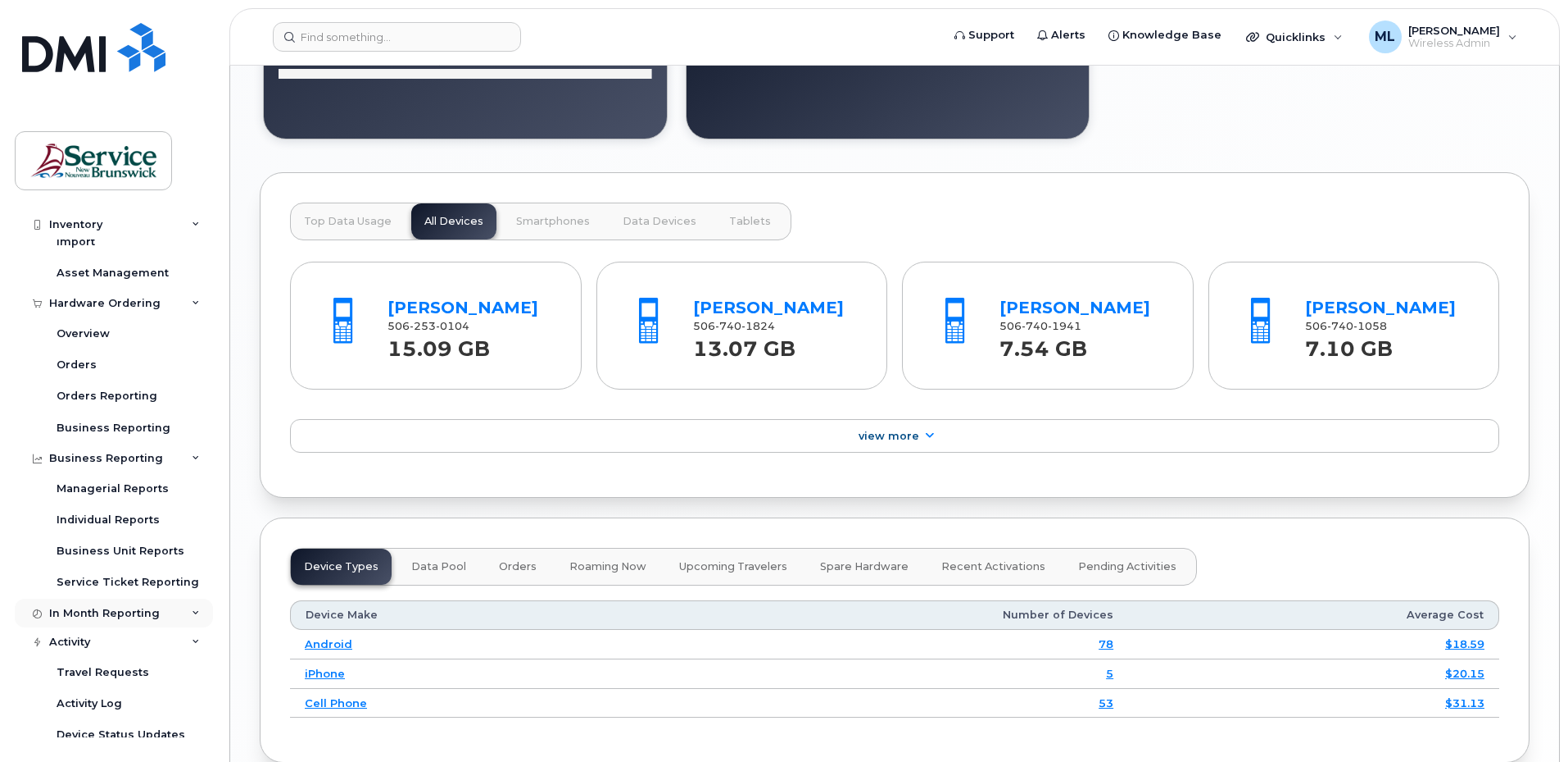
click at [119, 613] on div "In Month Reporting" at bounding box center [104, 612] width 110 height 13
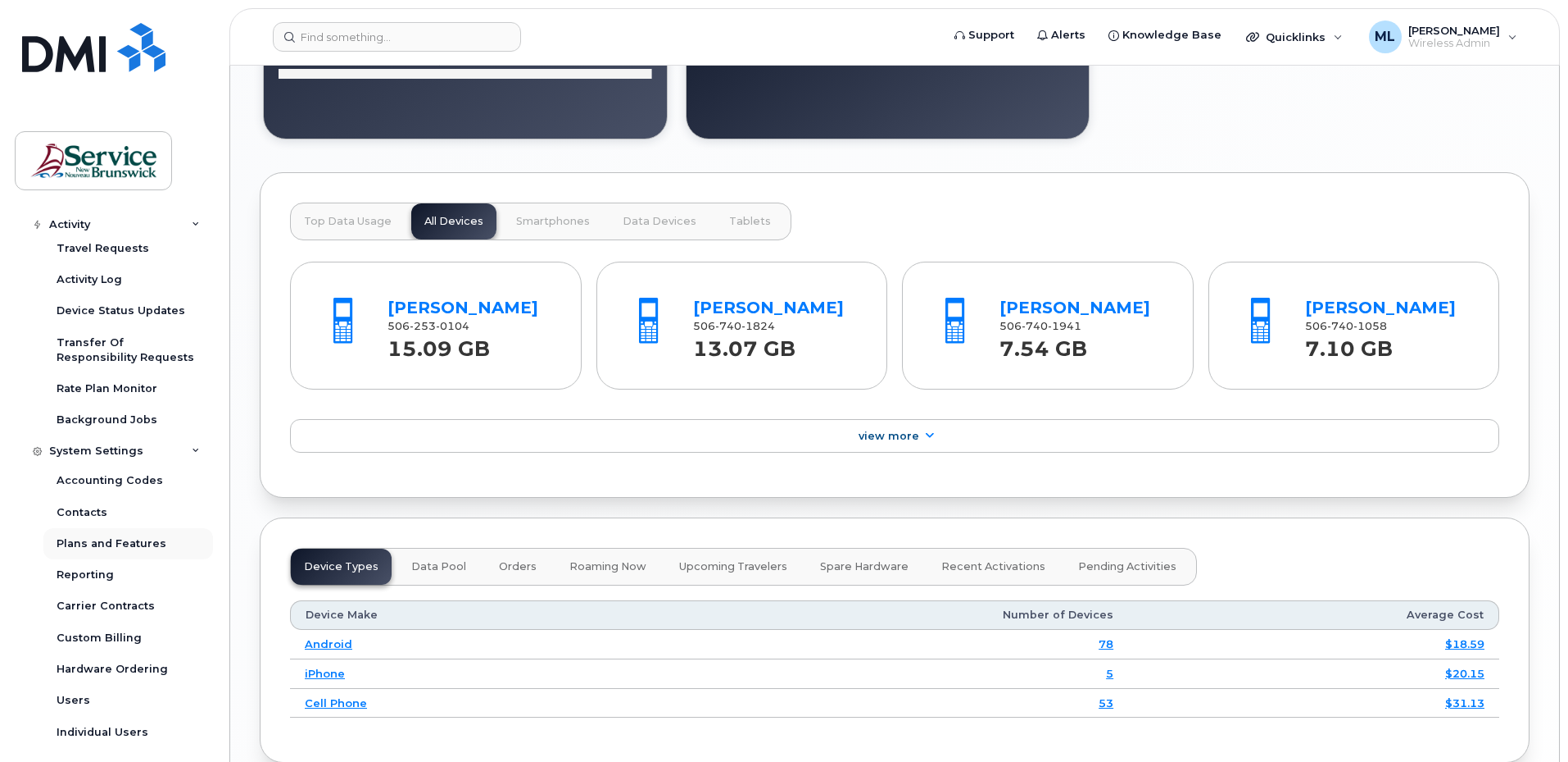
scroll to position [1102, 0]
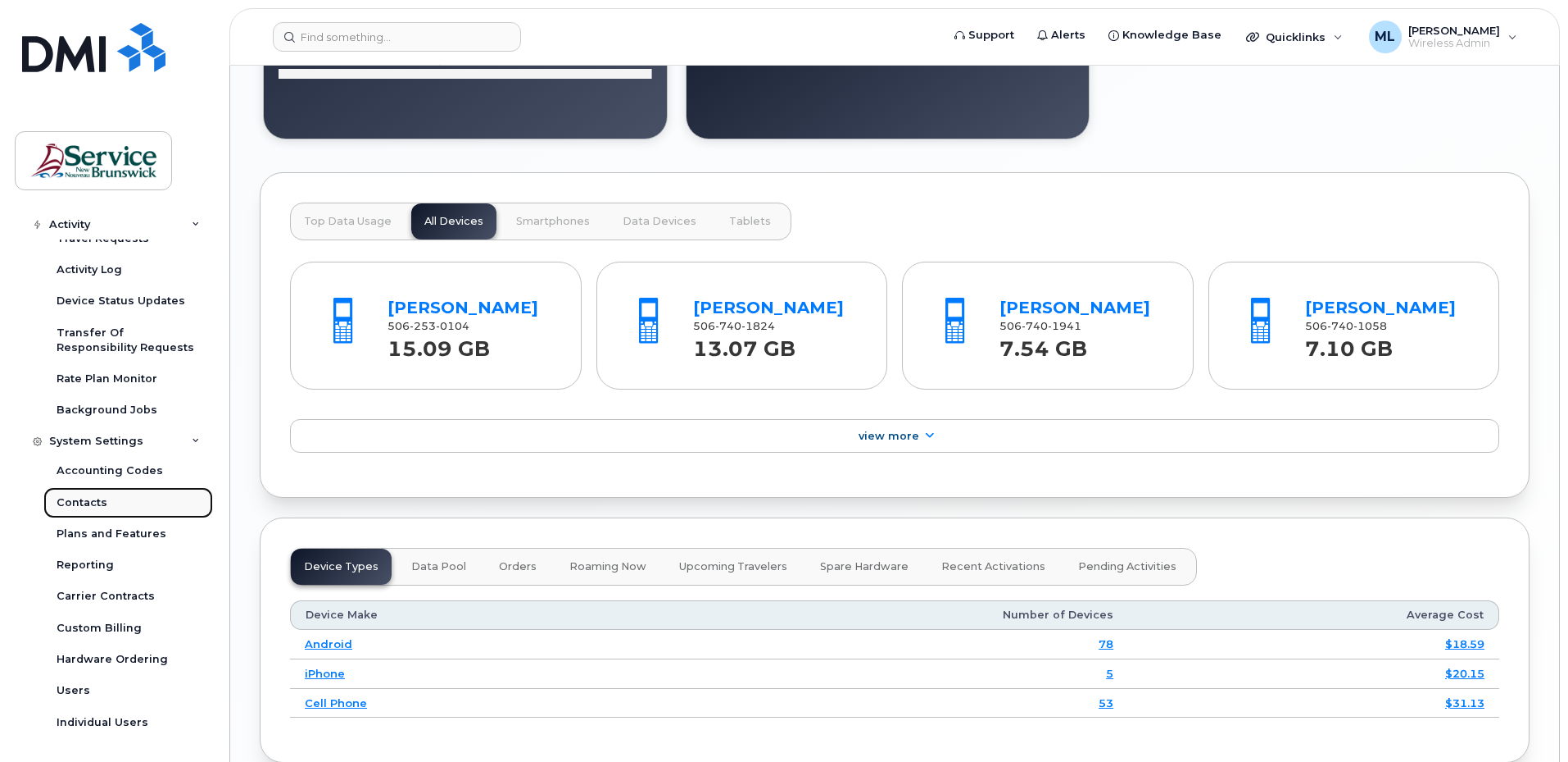
click at [99, 506] on div "Contacts" at bounding box center [82, 502] width 51 height 15
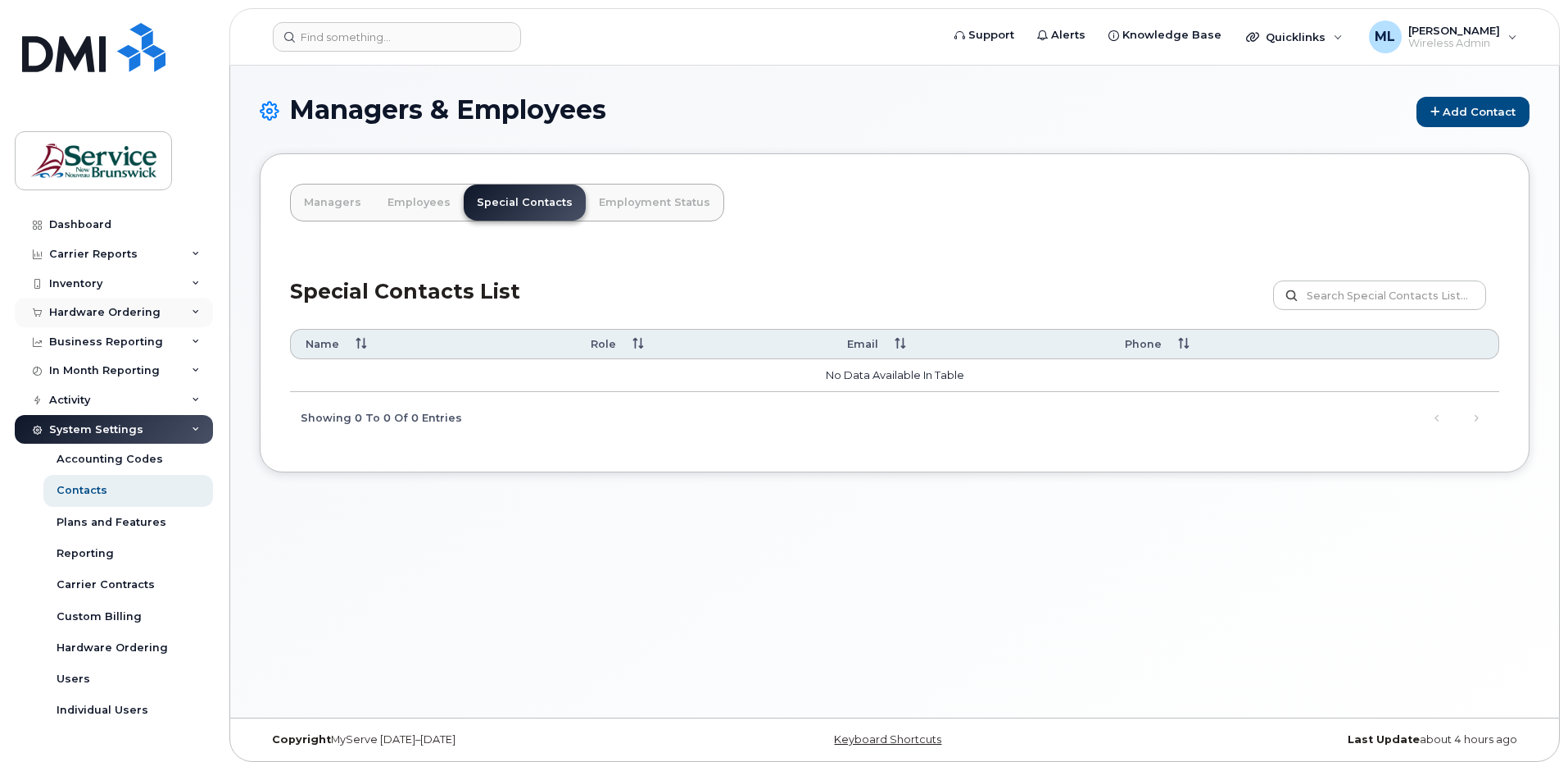
click at [124, 310] on div "Hardware Ordering" at bounding box center [105, 312] width 111 height 13
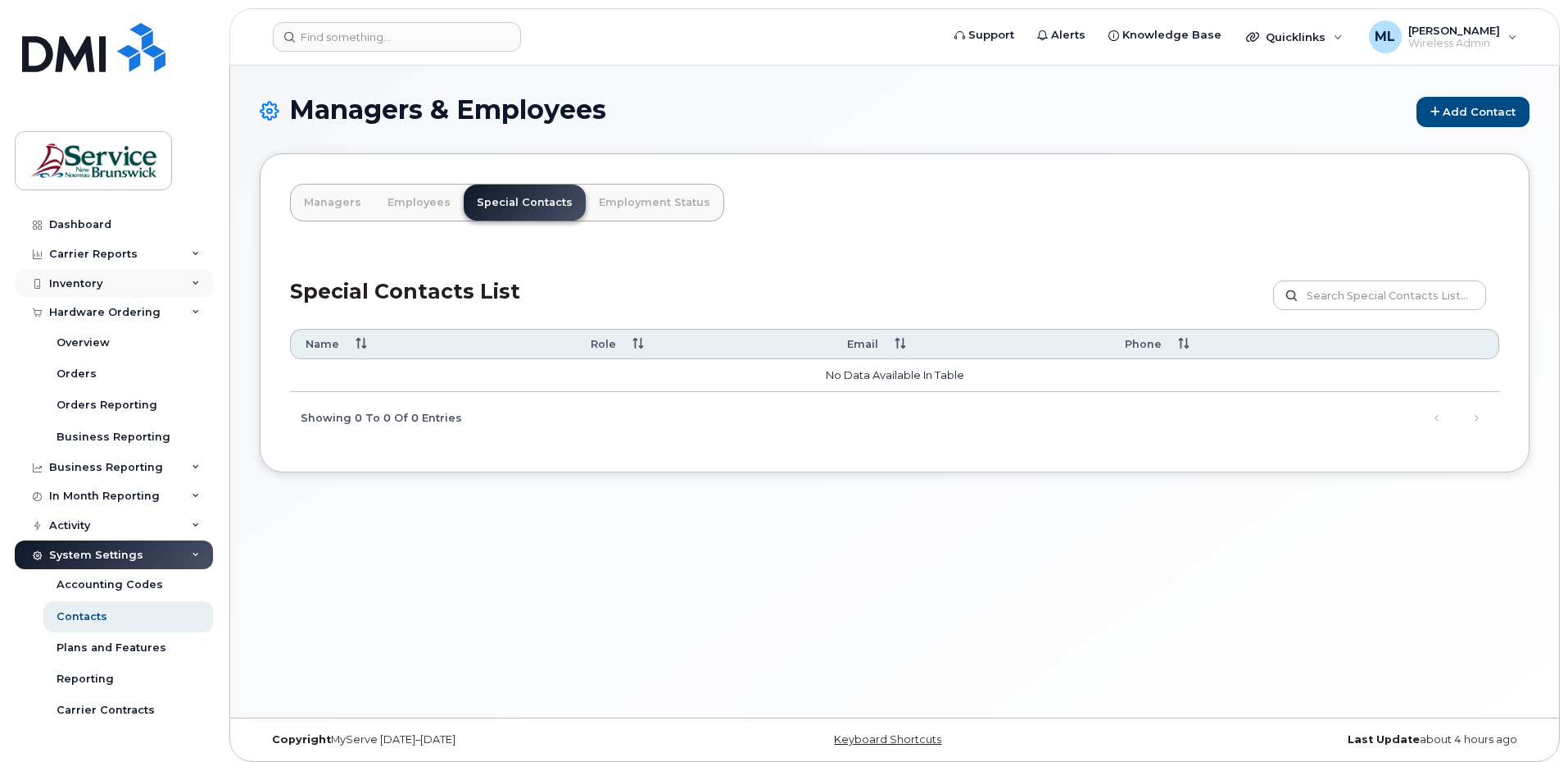
click at [73, 274] on div "Inventory" at bounding box center [113, 284] width 198 height 29
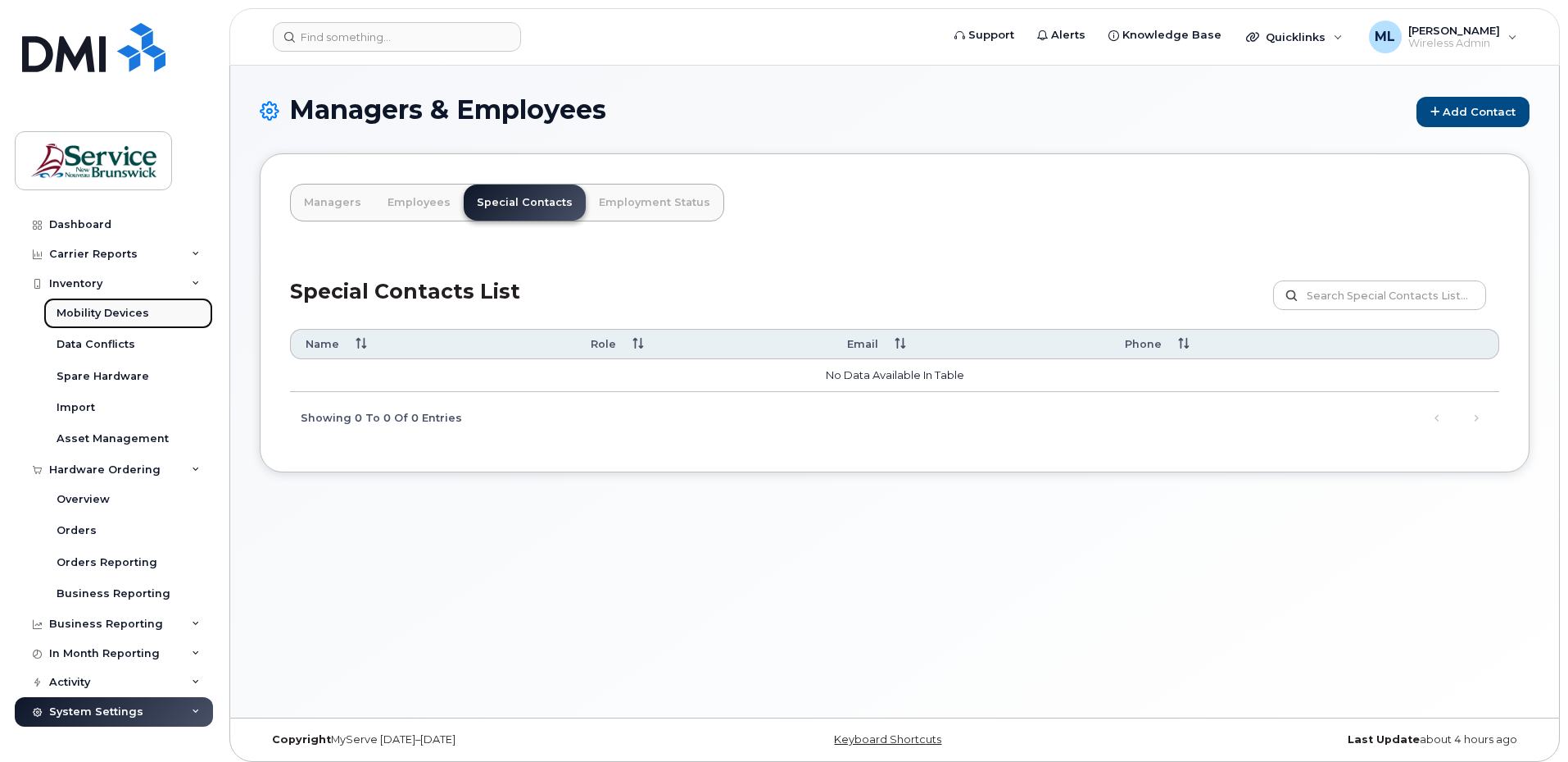
click at [92, 313] on div "Mobility Devices" at bounding box center [103, 313] width 93 height 15
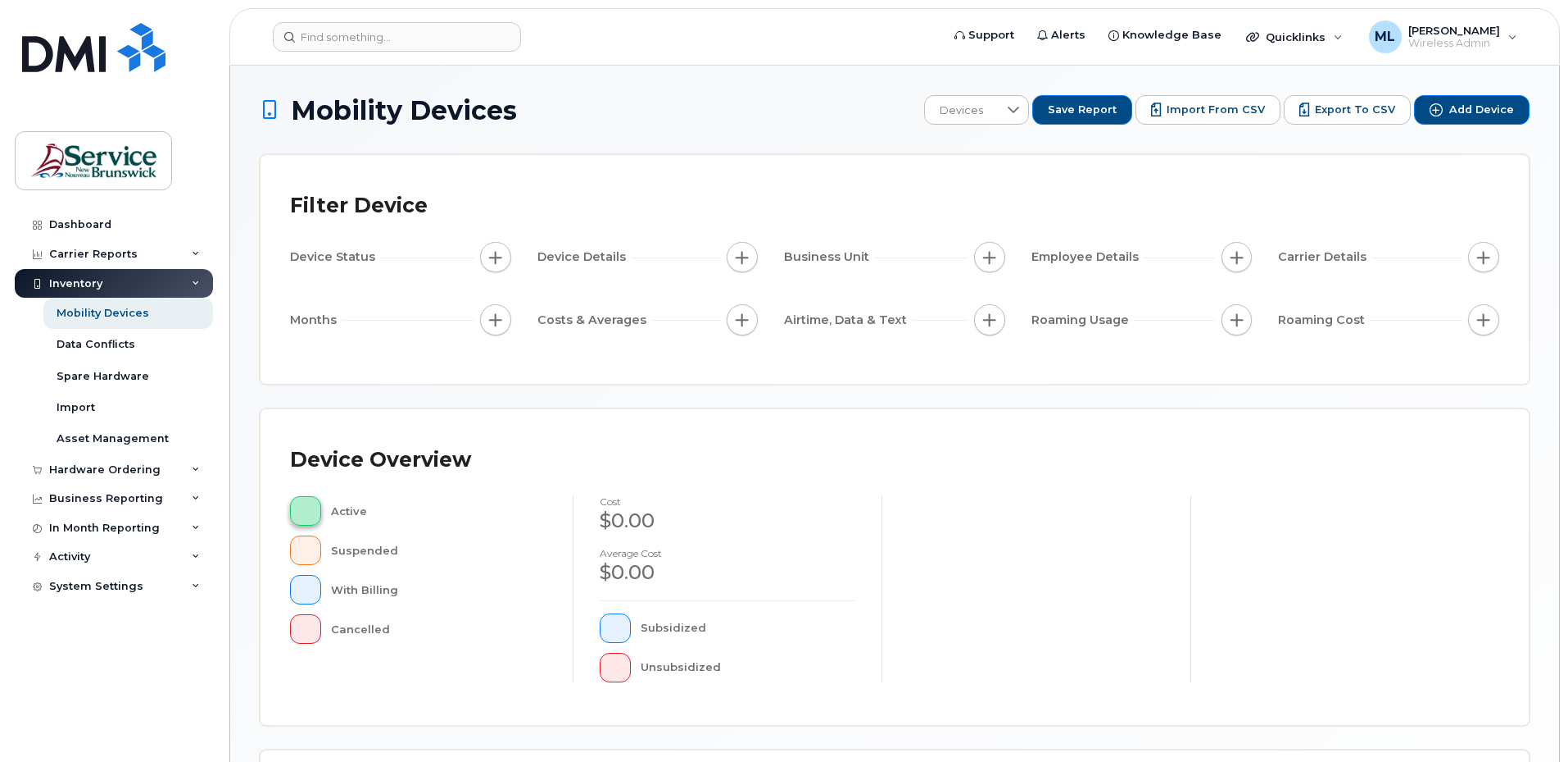
click at [308, 506] on button "button" at bounding box center [306, 511] width 31 height 29
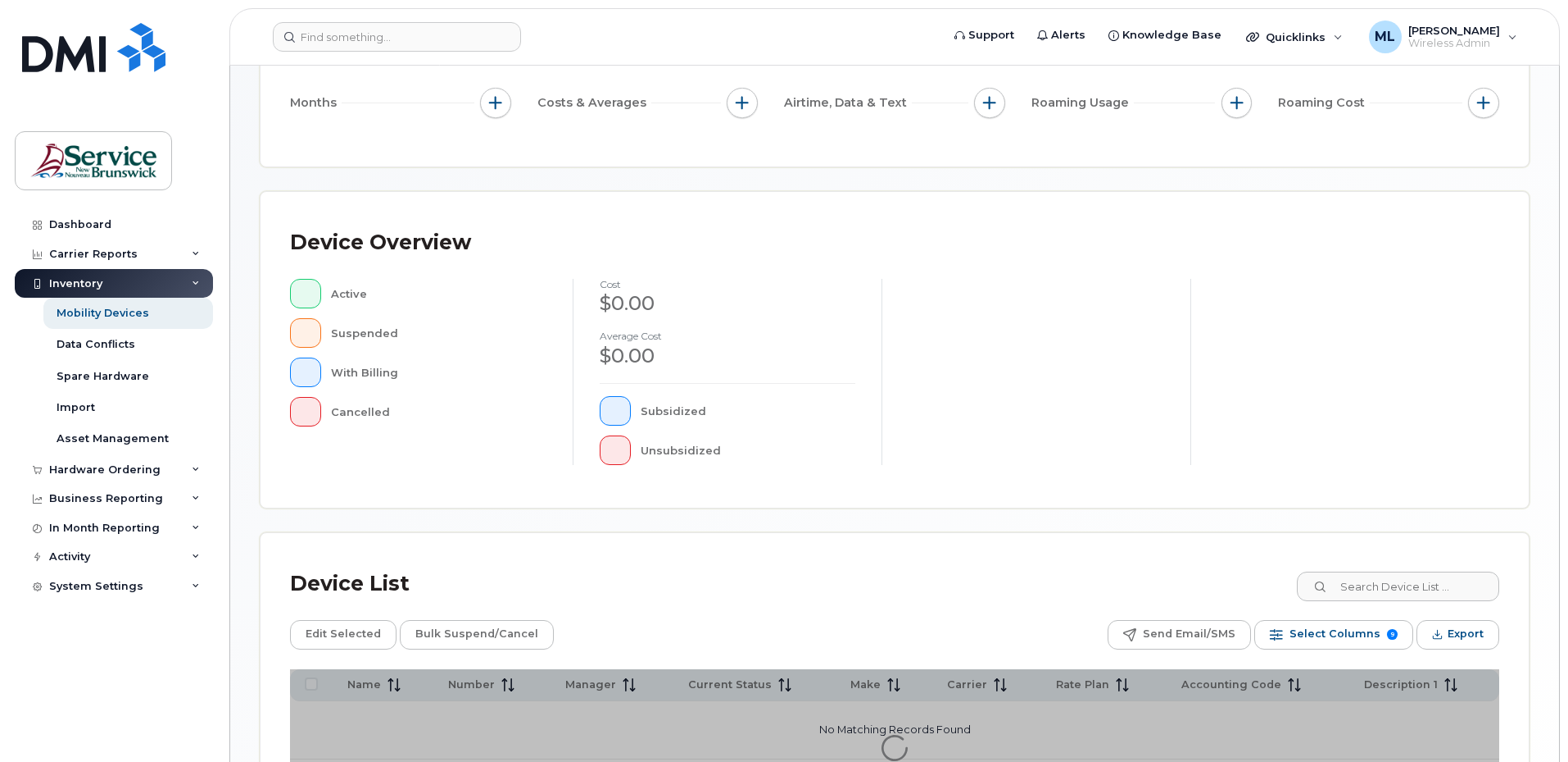
scroll to position [328, 0]
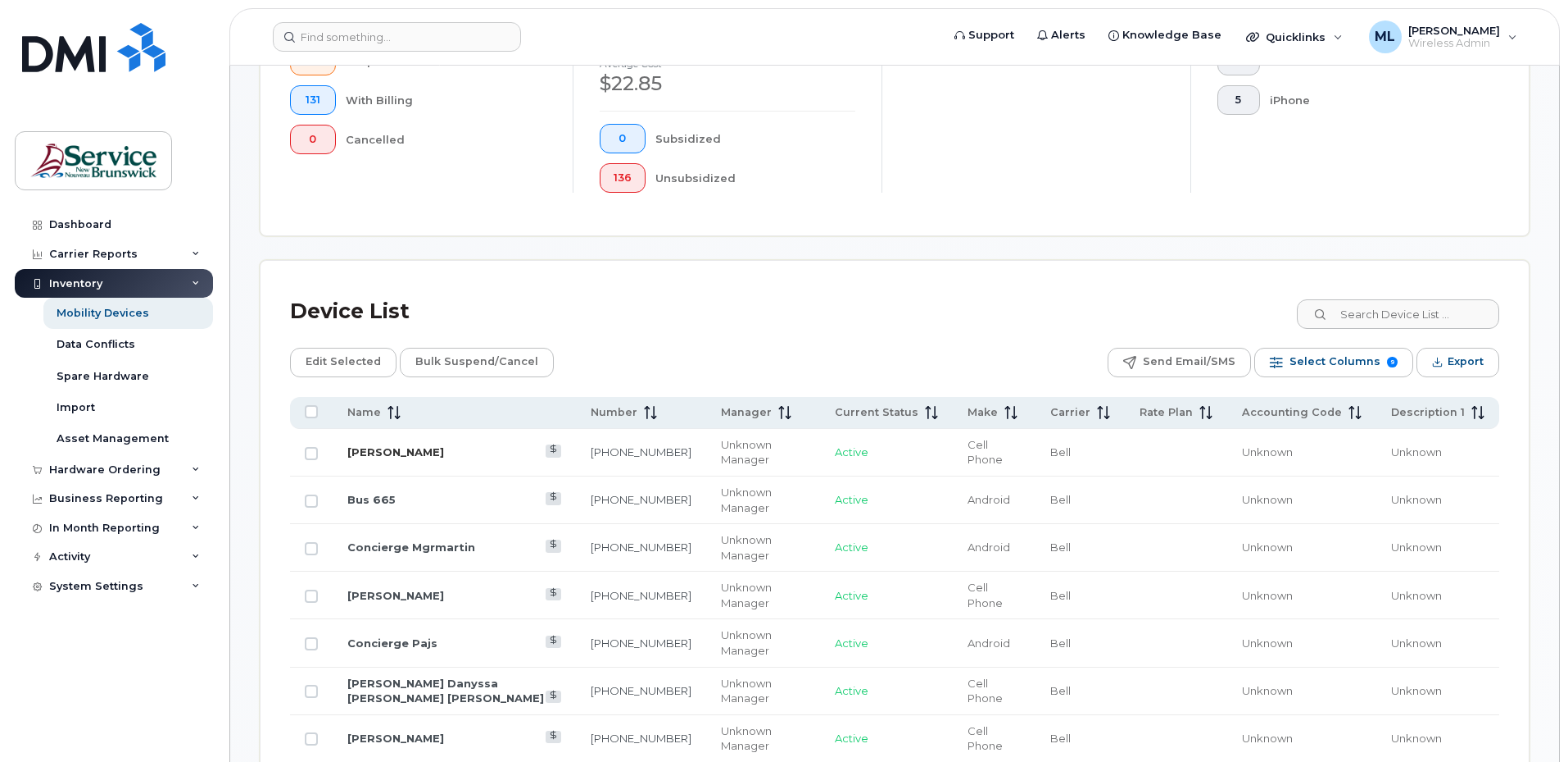
scroll to position [492, 0]
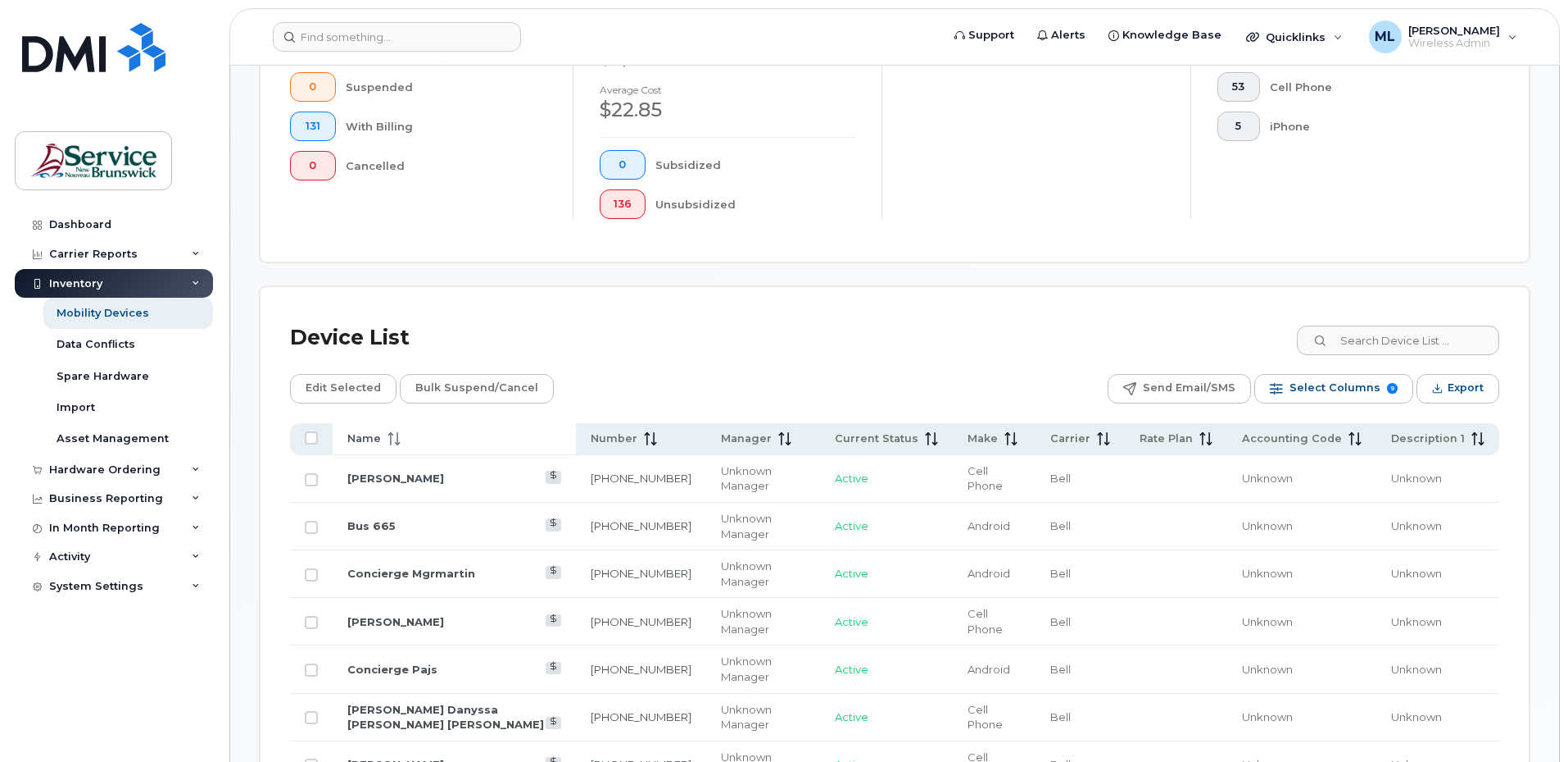
click at [388, 435] on icon at bounding box center [393, 438] width 13 height 13
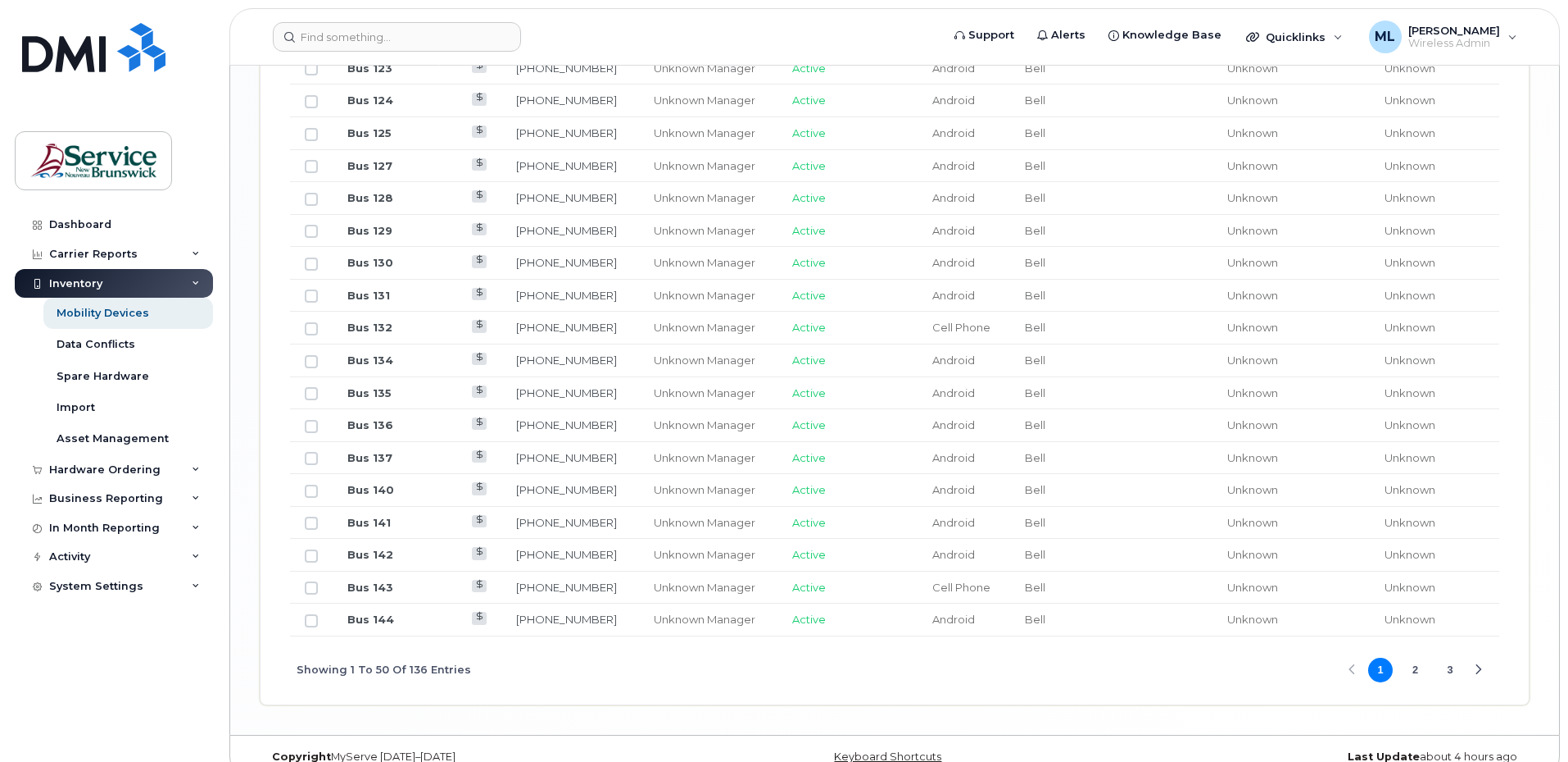
scroll to position [1958, 0]
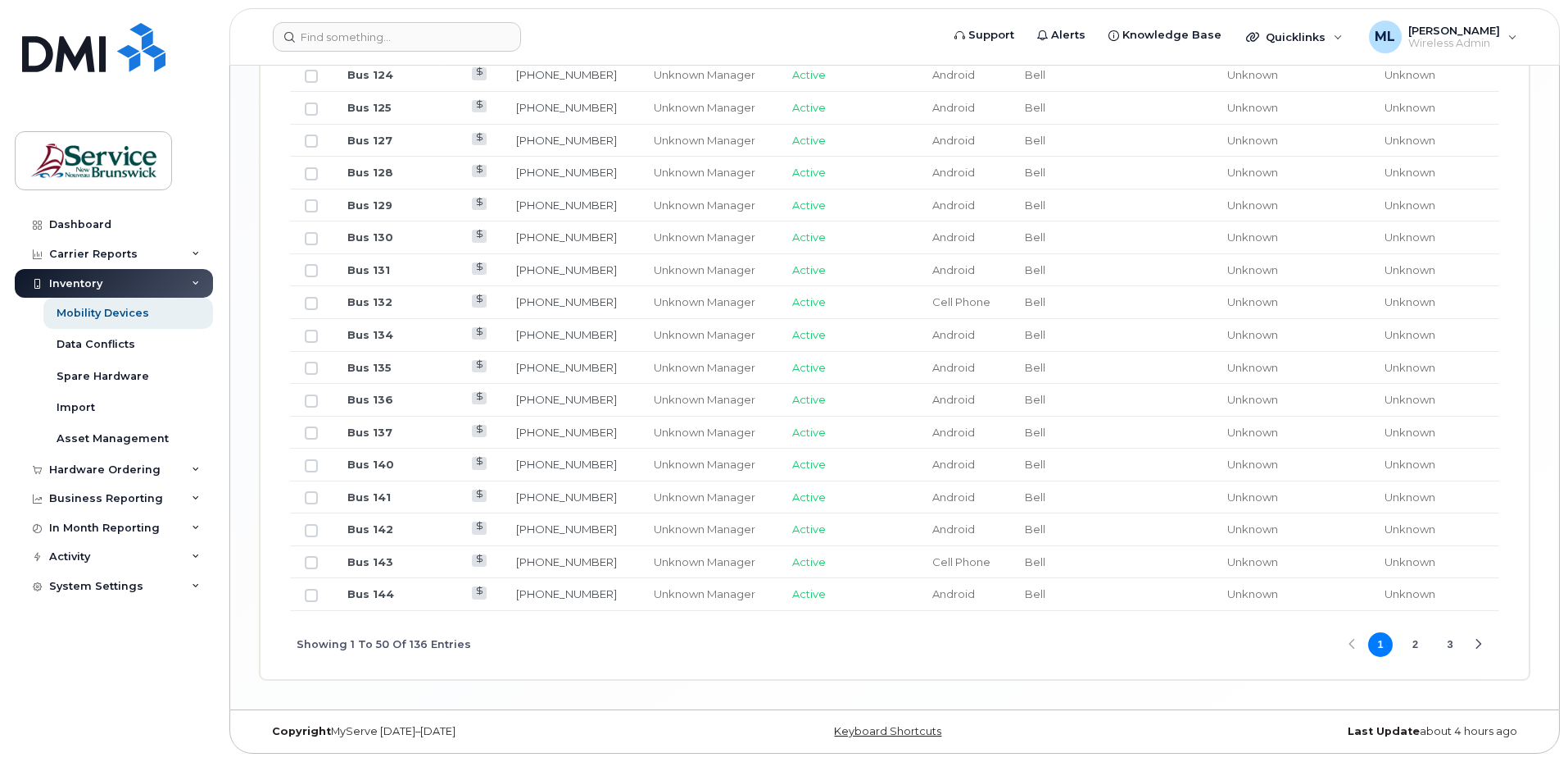
click at [1406, 641] on button "2" at bounding box center [1416, 644] width 24 height 24
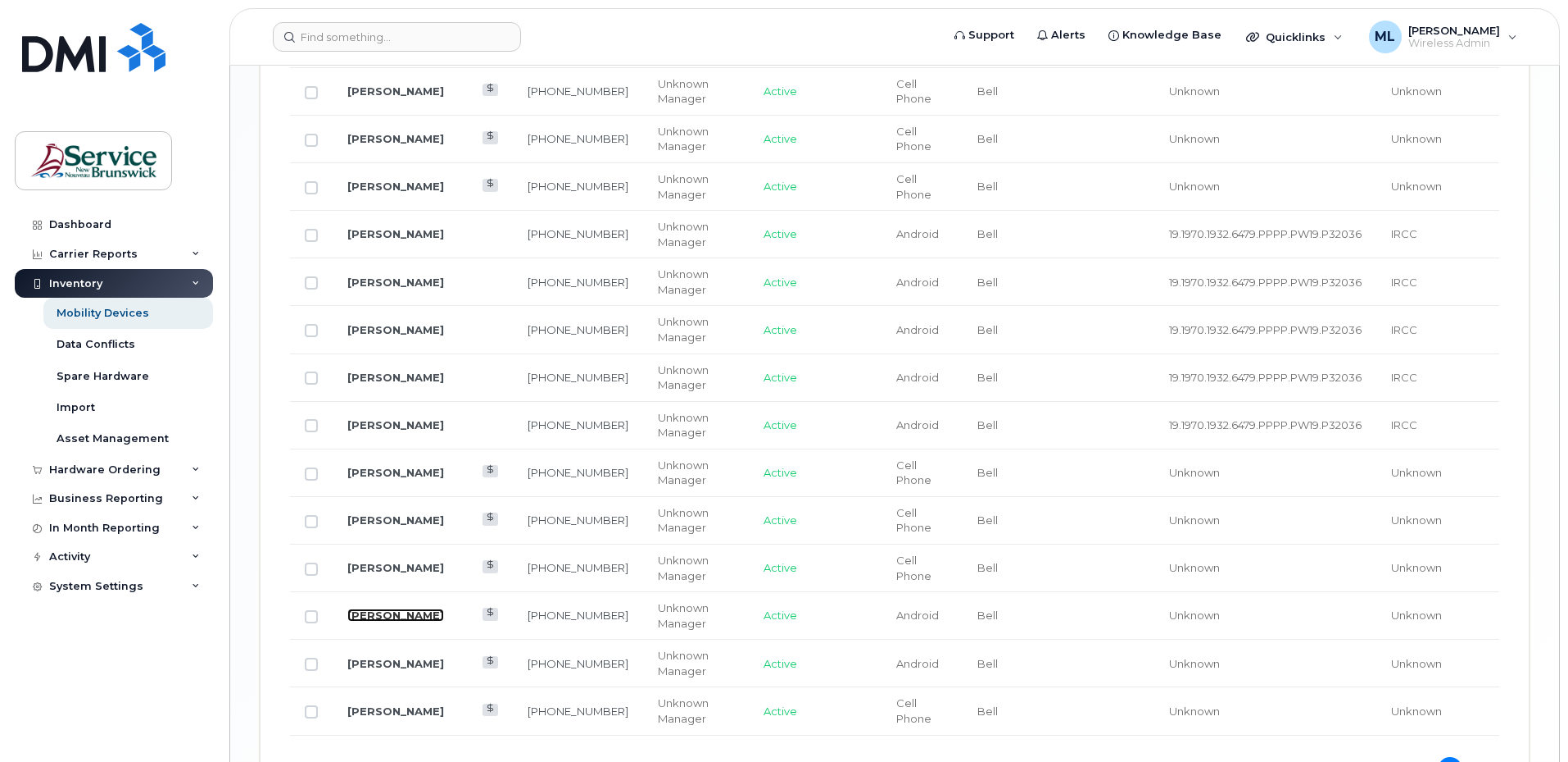
click at [393, 608] on link "Sylvie Ouellette" at bounding box center [395, 614] width 97 height 13
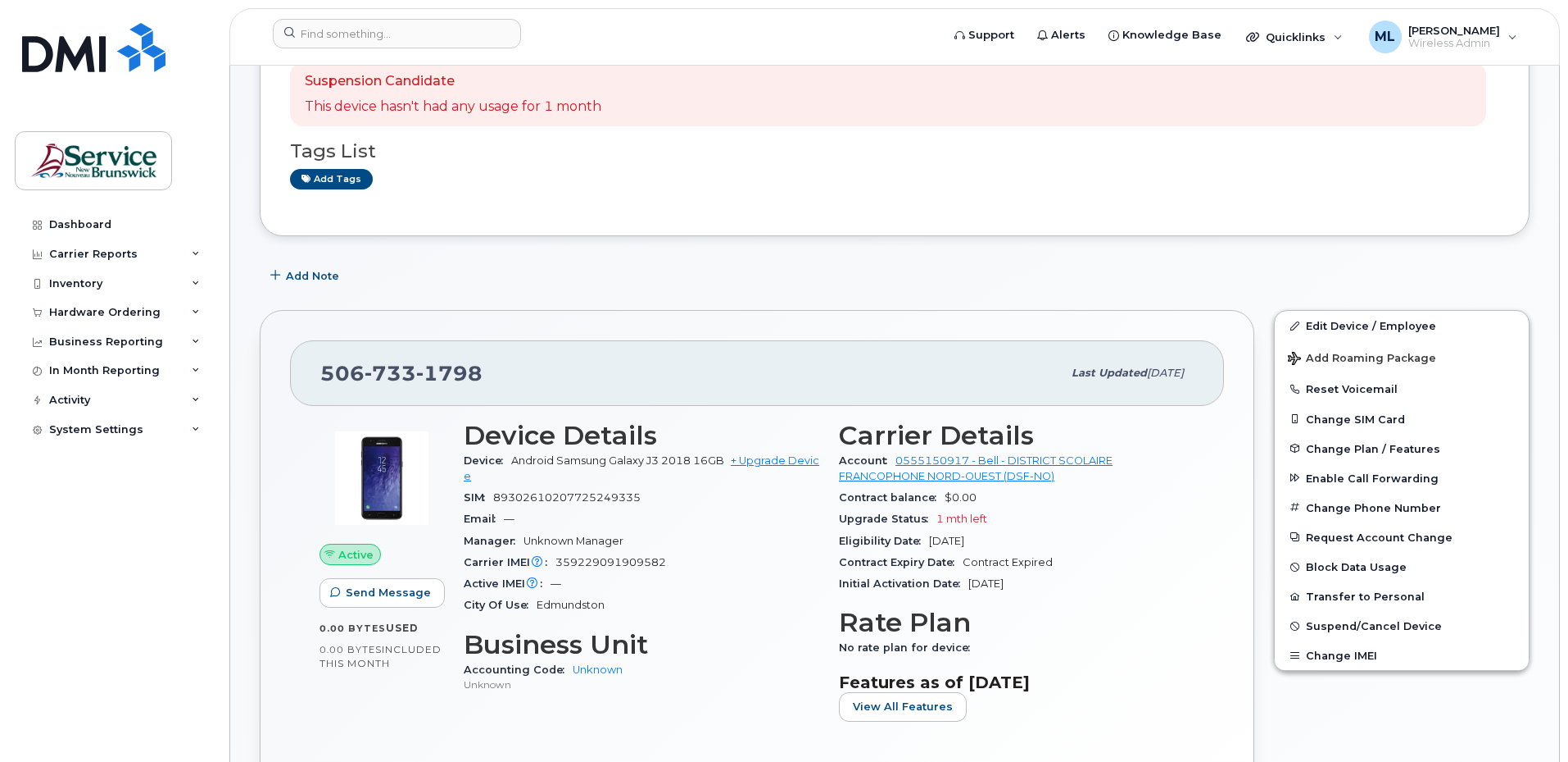
scroll to position [164, 0]
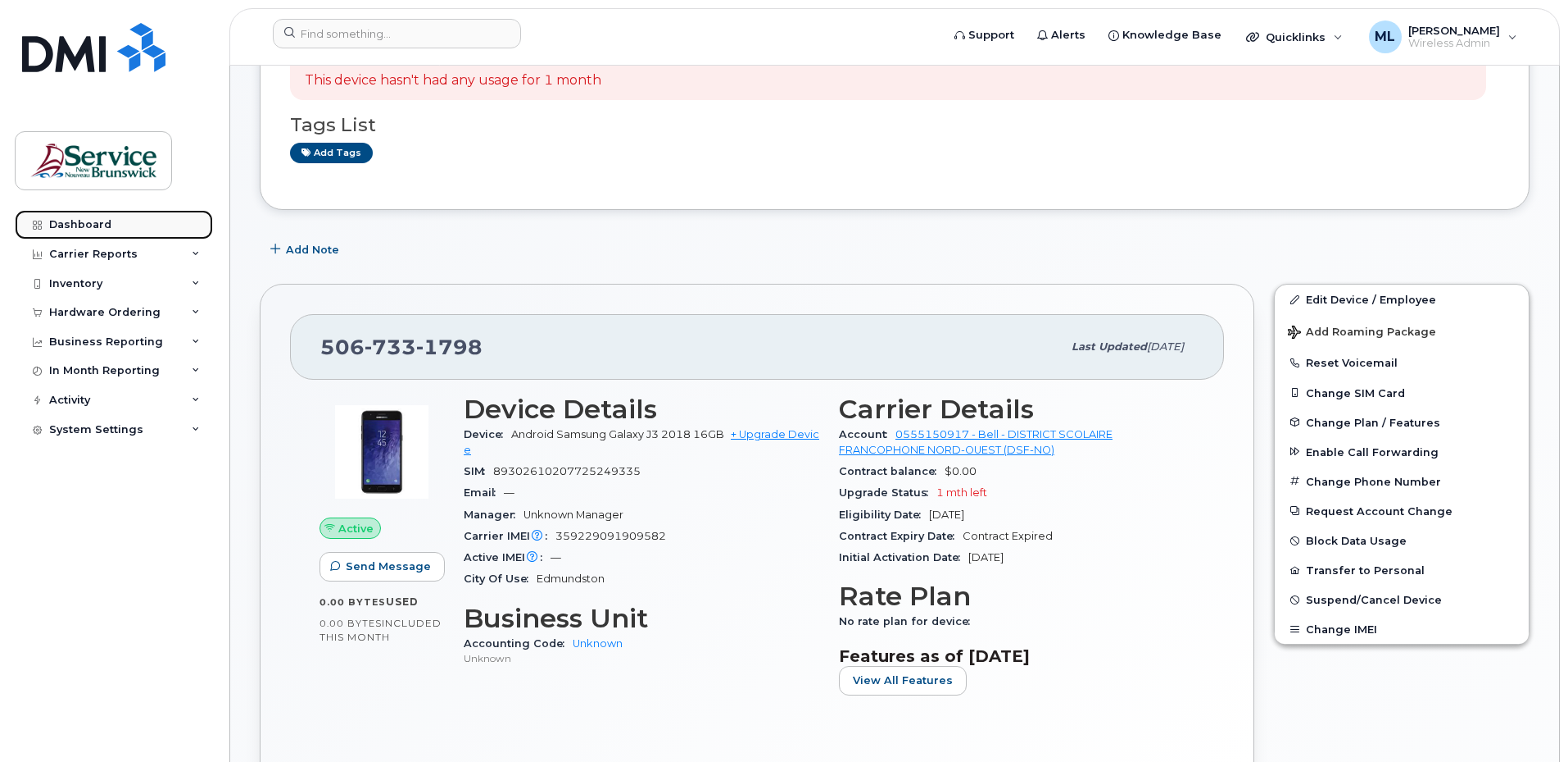
click at [103, 227] on div "Dashboard" at bounding box center [80, 224] width 63 height 13
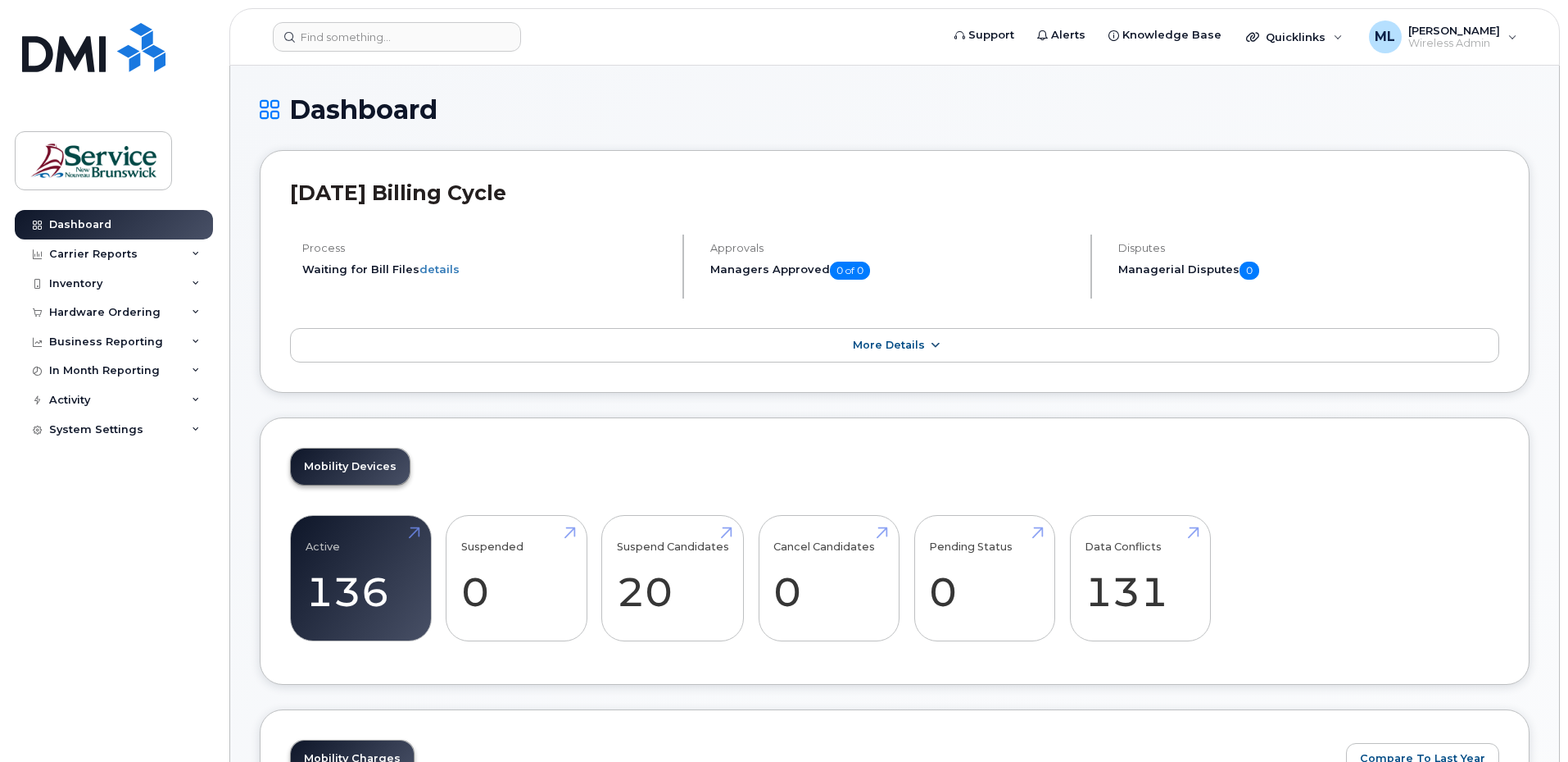
click at [720, 338] on link "More Details" at bounding box center [894, 344] width 1209 height 34
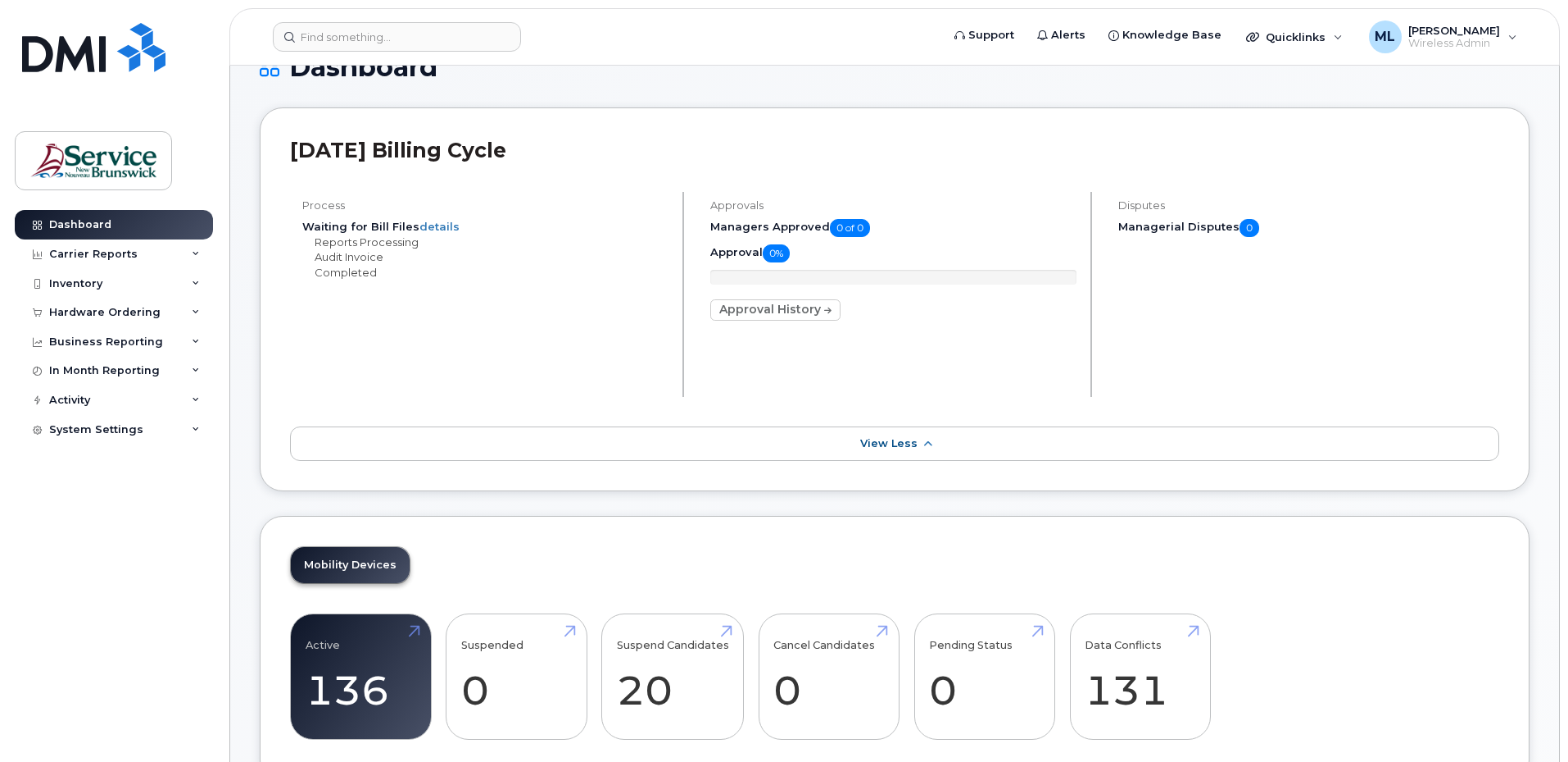
scroll to position [82, 0]
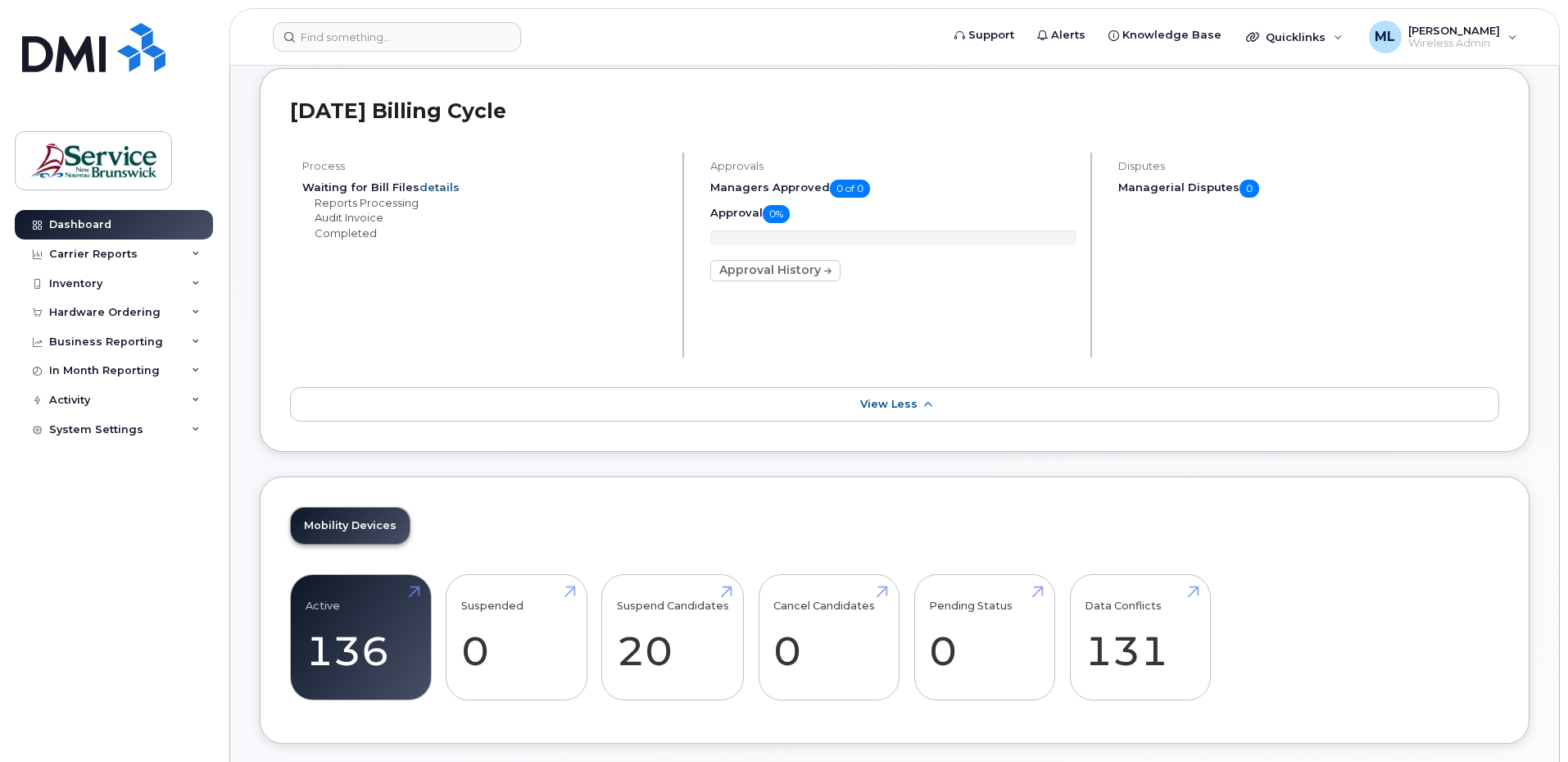
click at [443, 185] on link "details" at bounding box center [439, 186] width 40 height 13
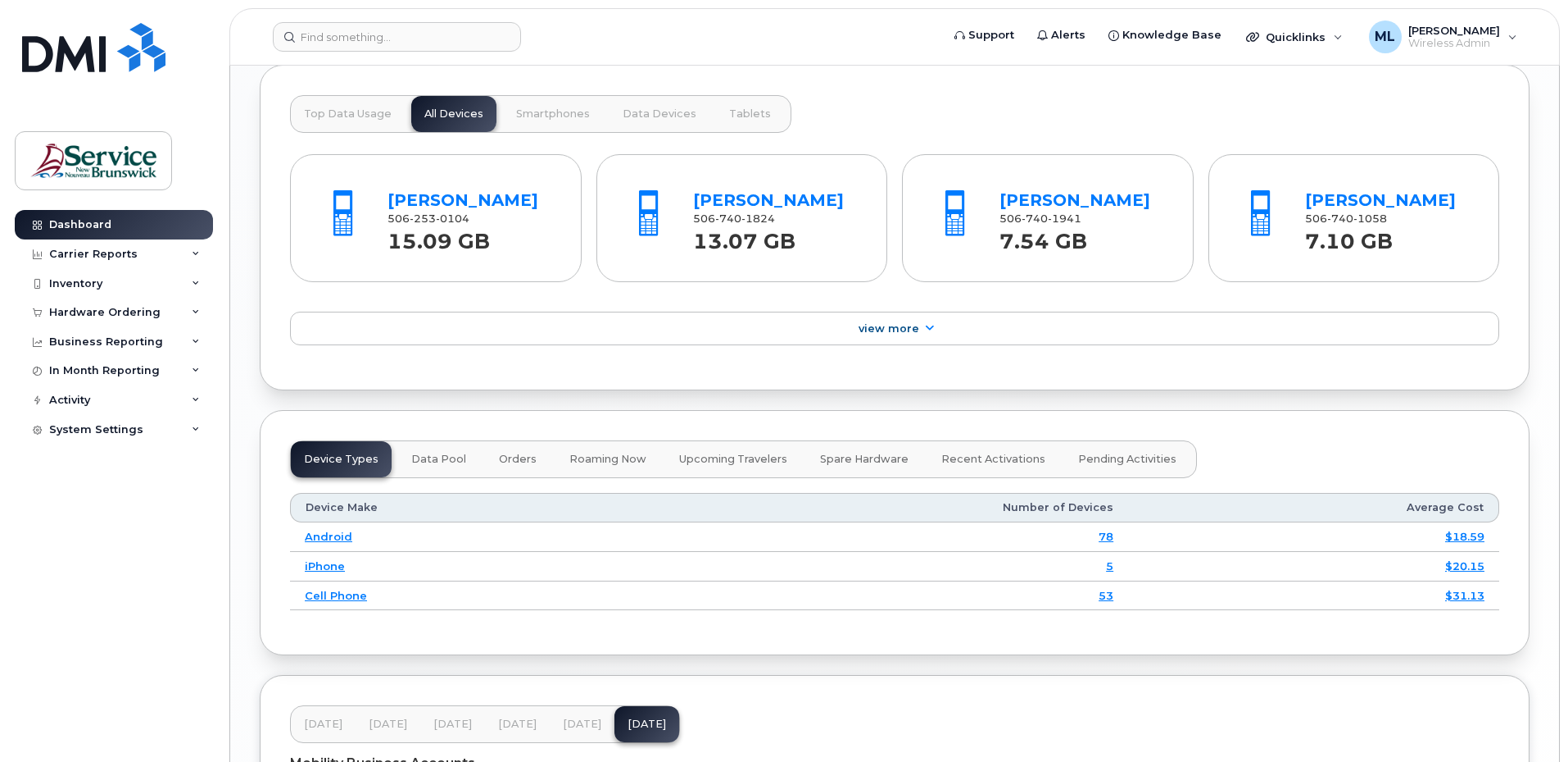
scroll to position [1722, 0]
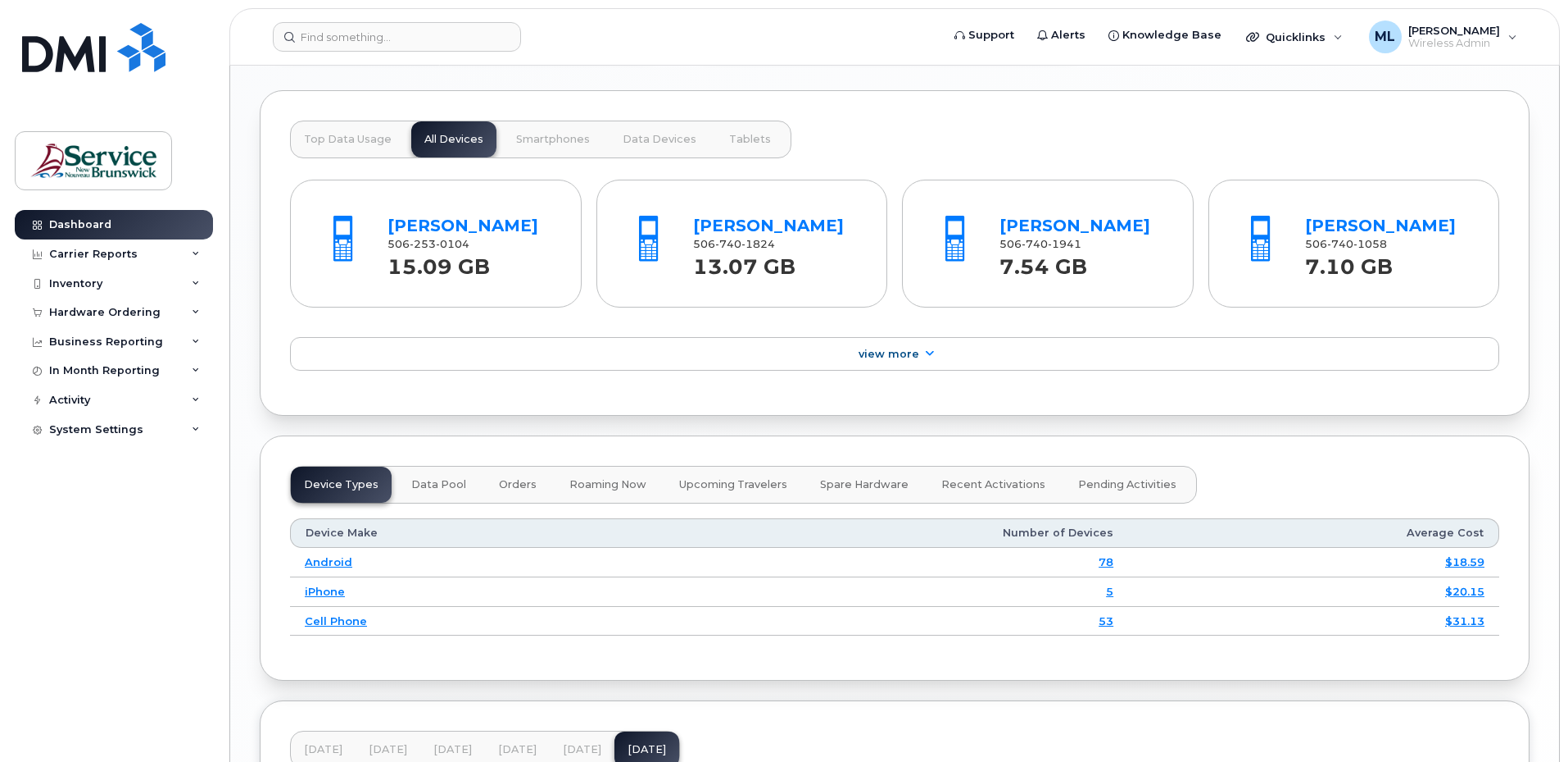
click at [340, 135] on span "Top Data Usage" at bounding box center [348, 139] width 88 height 13
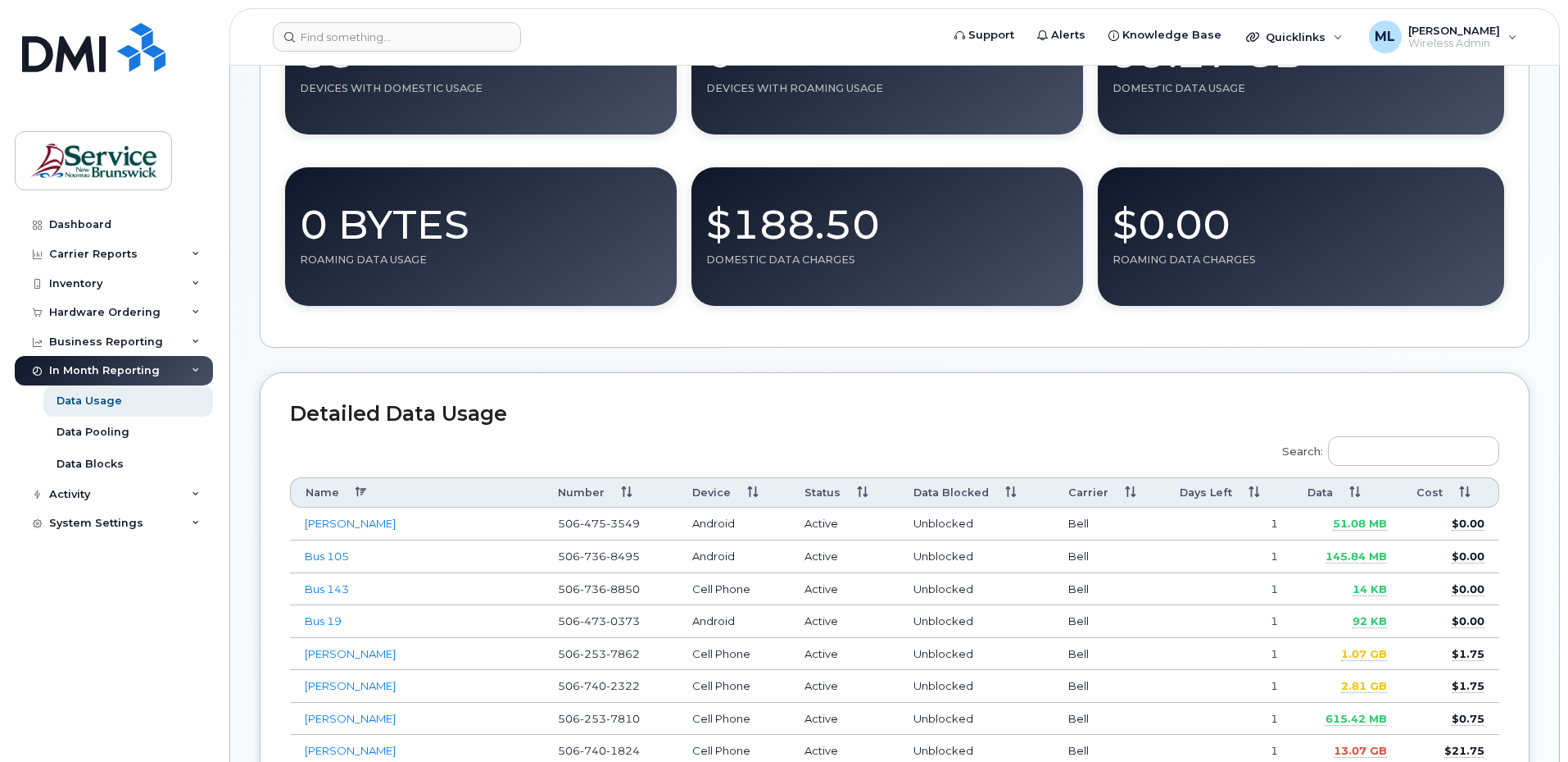
scroll to position [328, 0]
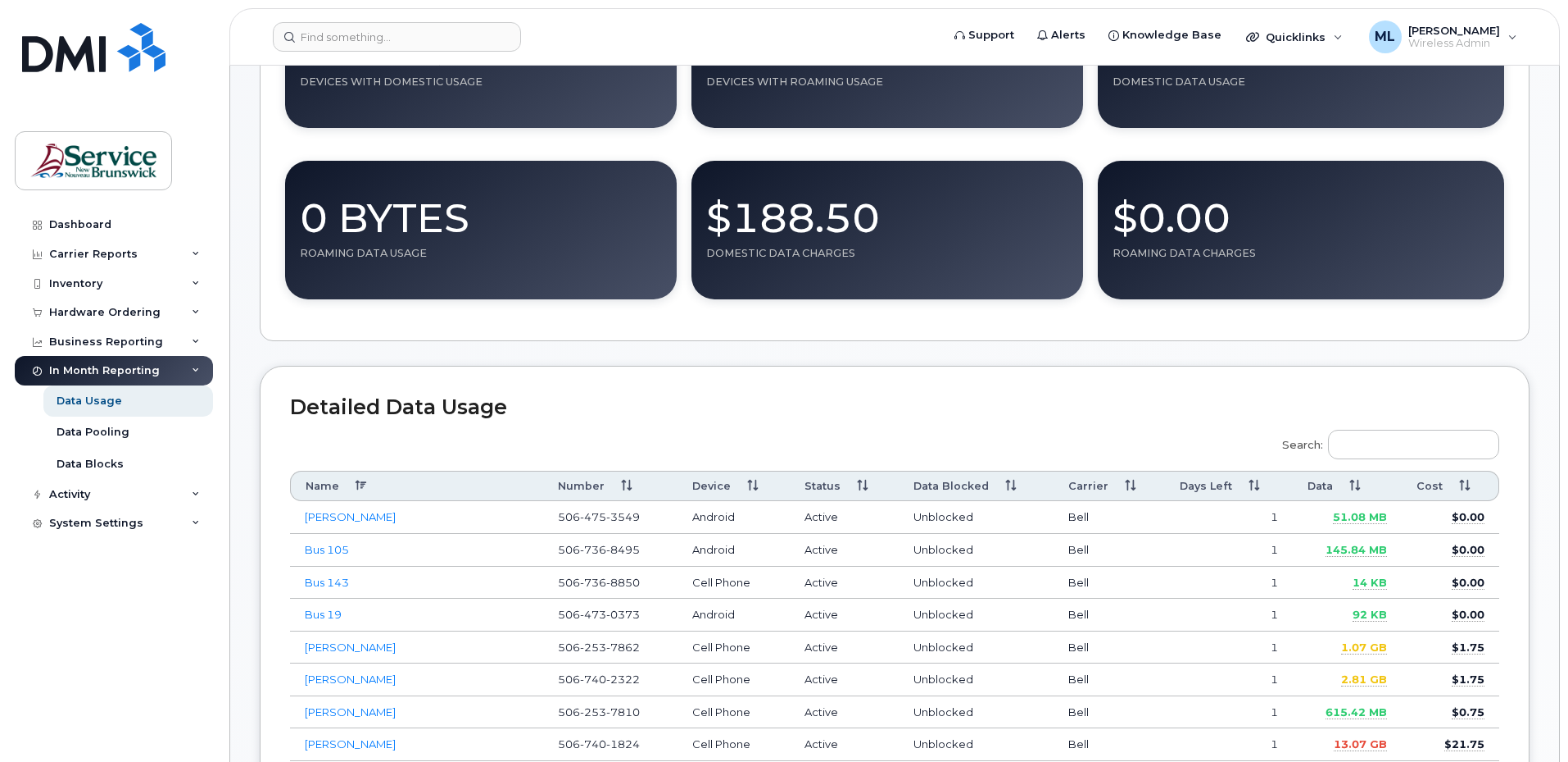
click at [1355, 484] on th "Data" at bounding box center [1347, 485] width 109 height 30
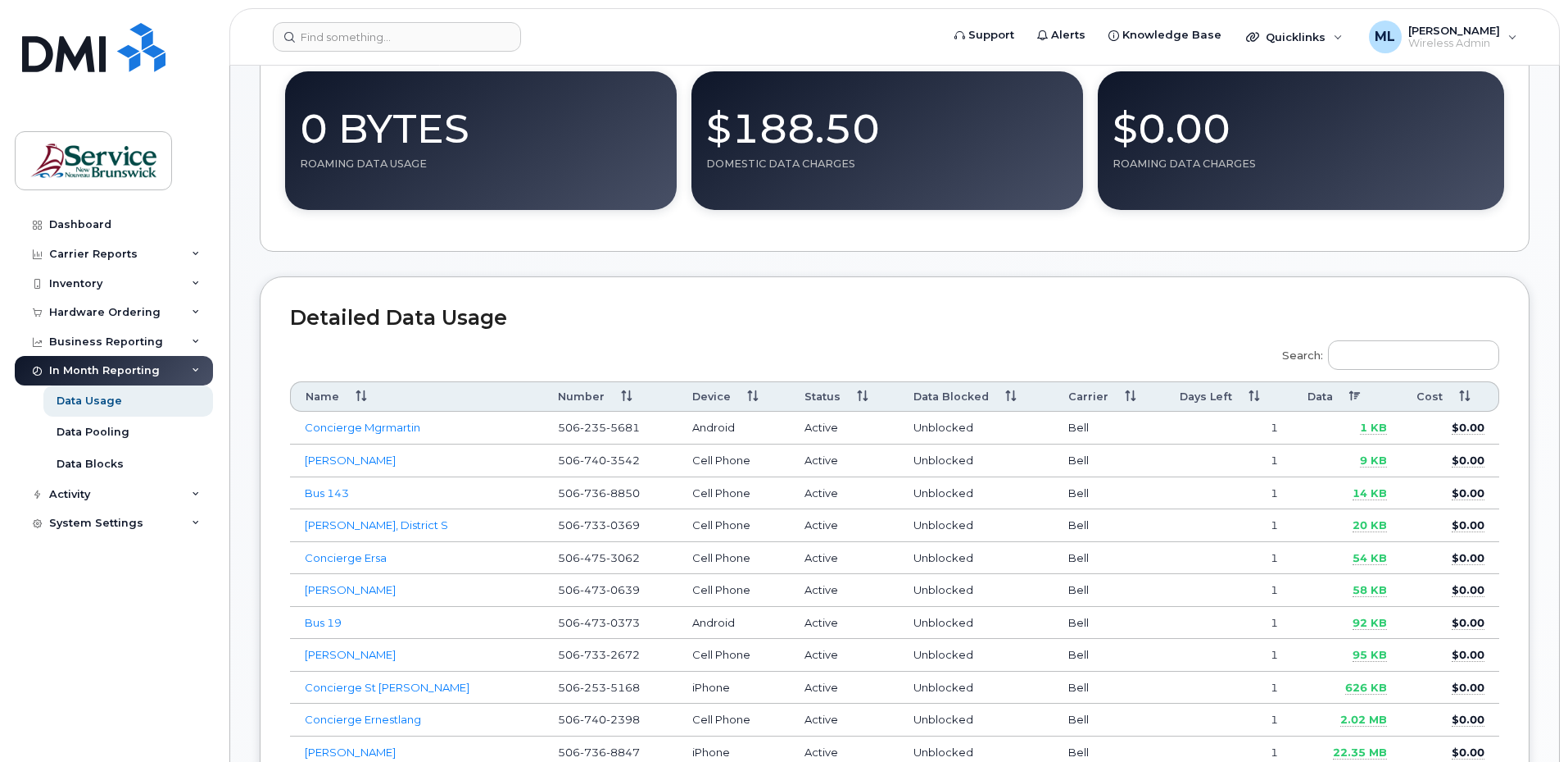
scroll to position [410, 0]
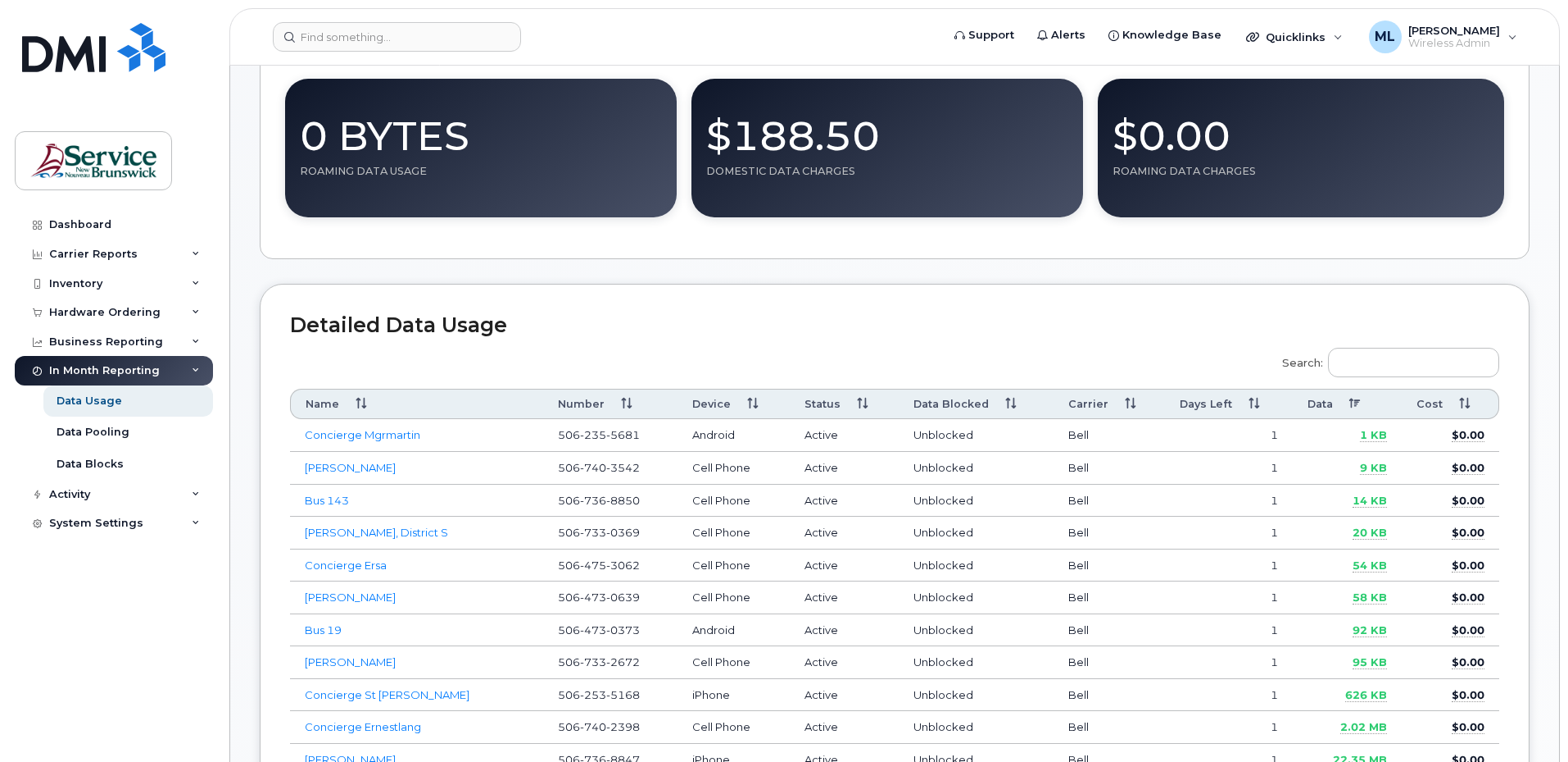
click at [1357, 409] on th "Data" at bounding box center [1347, 403] width 109 height 30
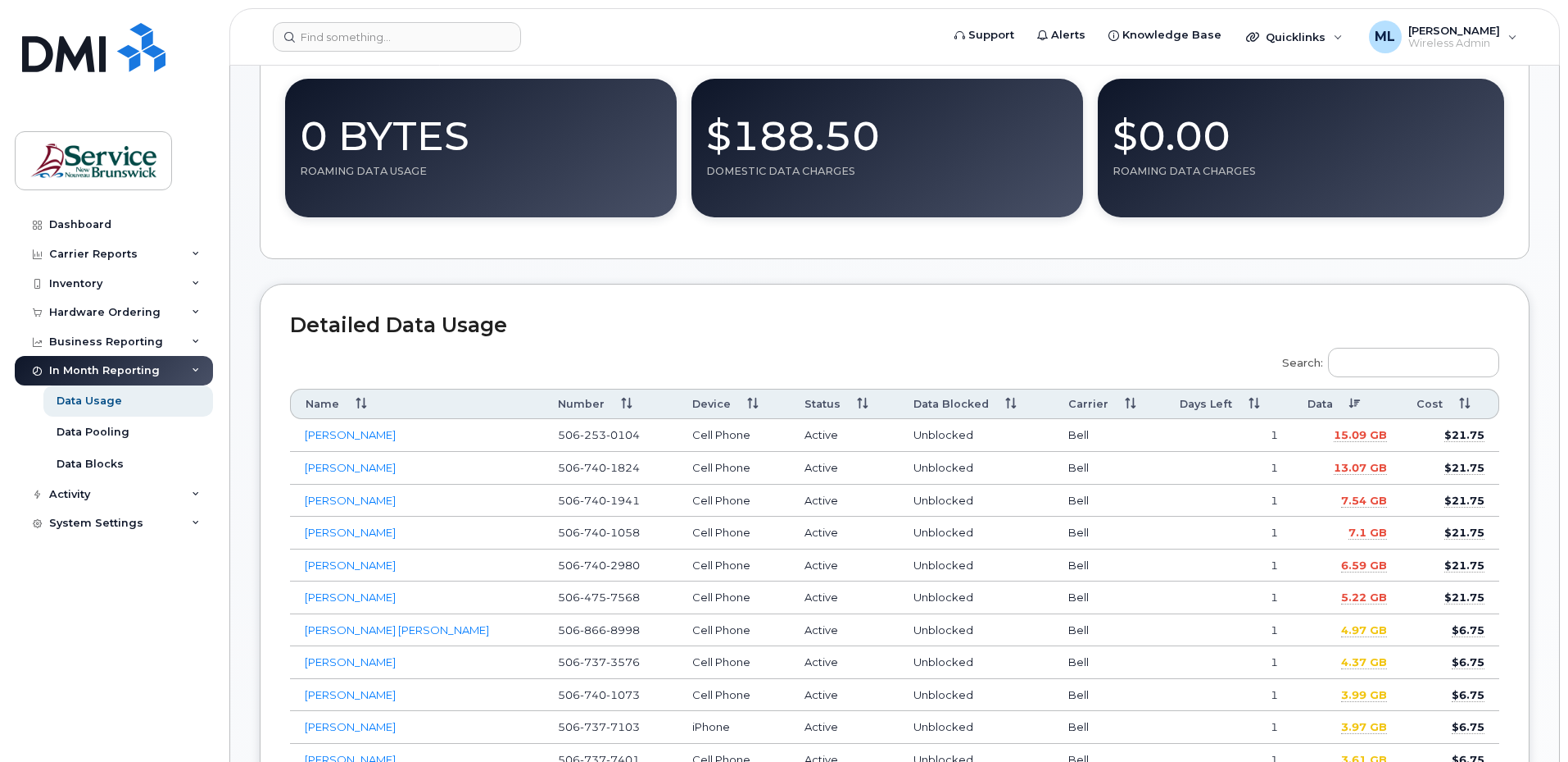
scroll to position [492, 0]
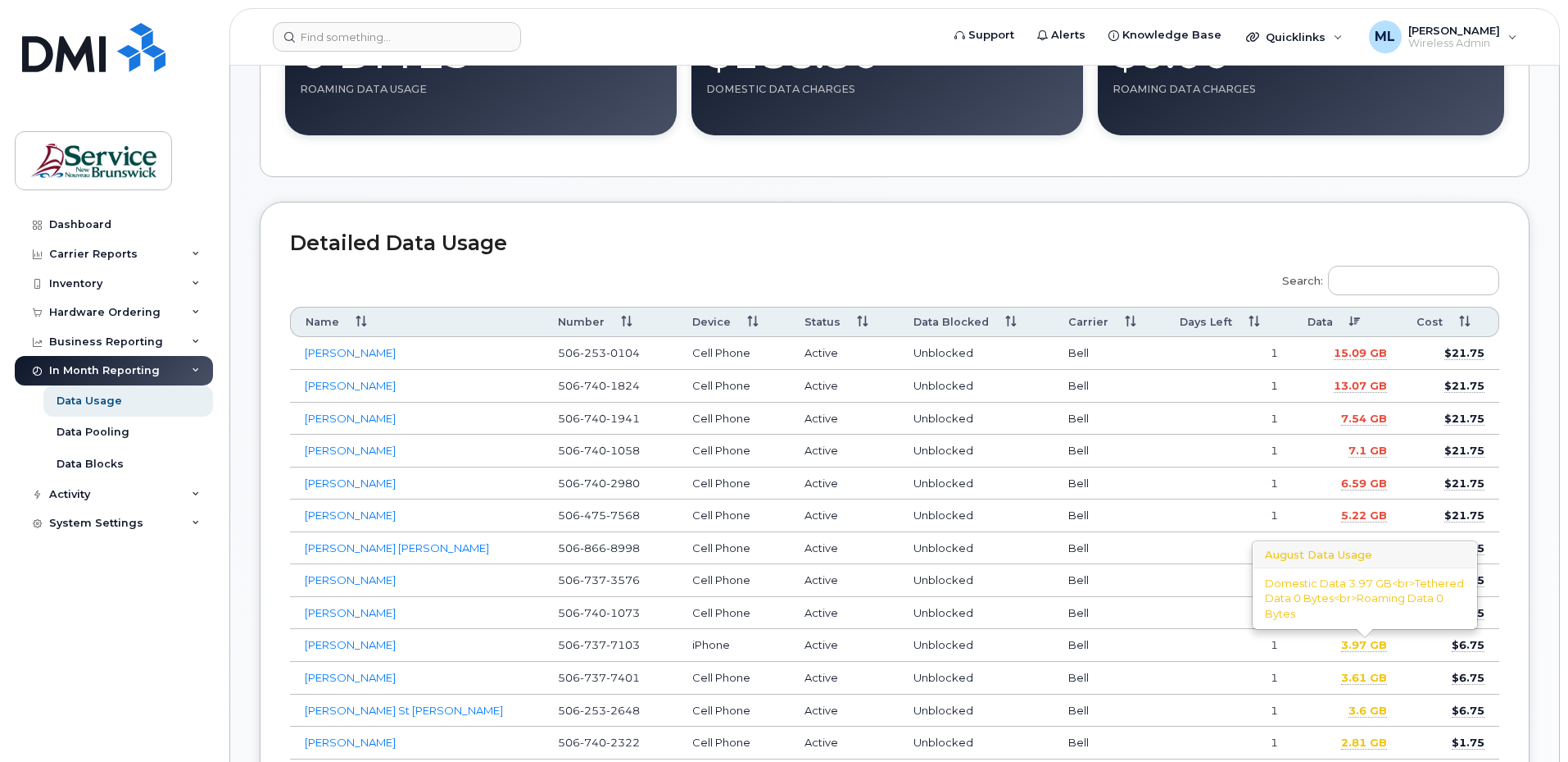
click at [1366, 647] on span "3.97 GB" at bounding box center [1364, 645] width 46 height 14
click at [1372, 648] on span "3.97 GB" at bounding box center [1364, 645] width 46 height 14
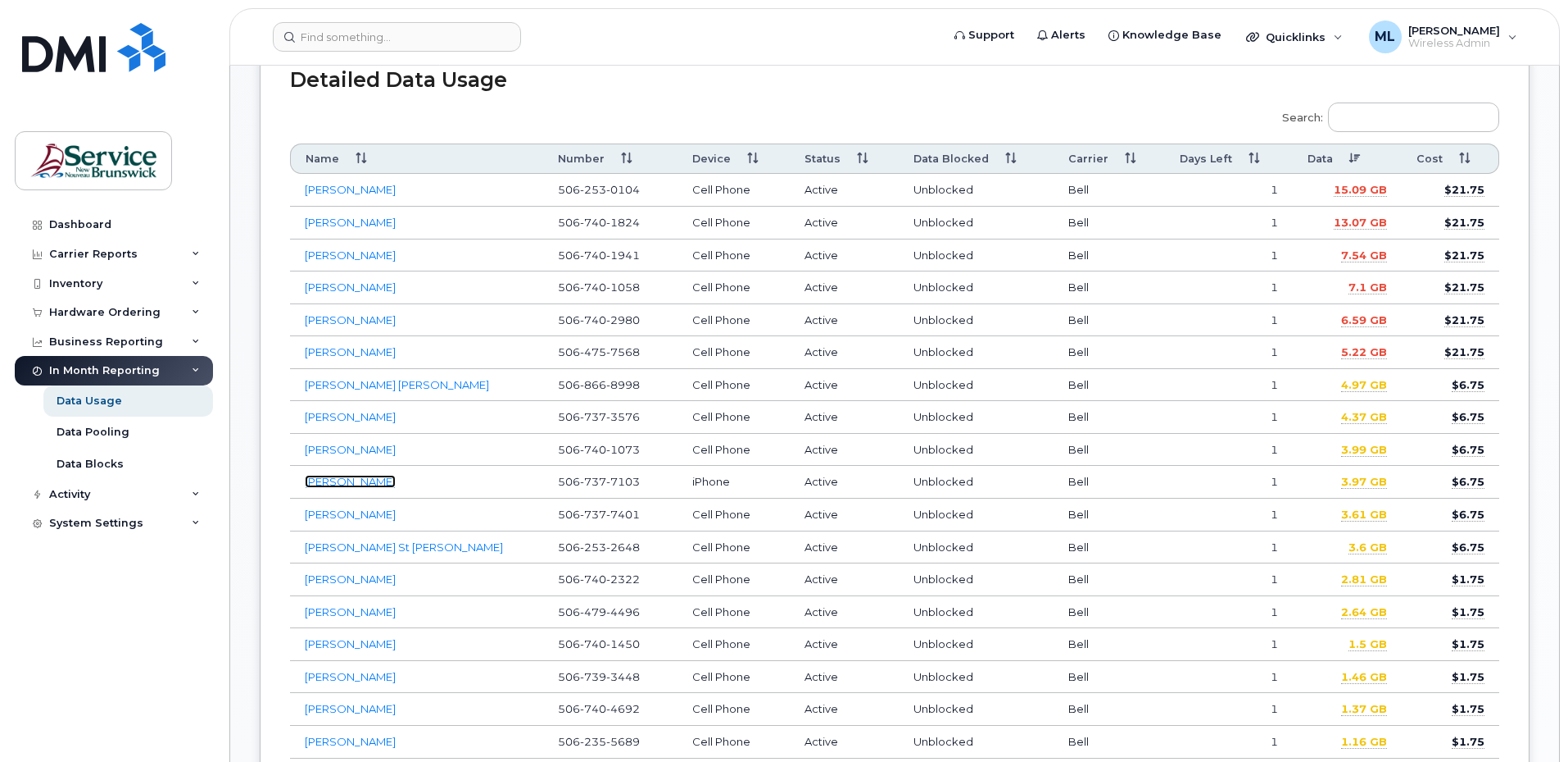
scroll to position [656, 0]
click at [333, 482] on link "[PERSON_NAME]" at bounding box center [350, 479] width 91 height 13
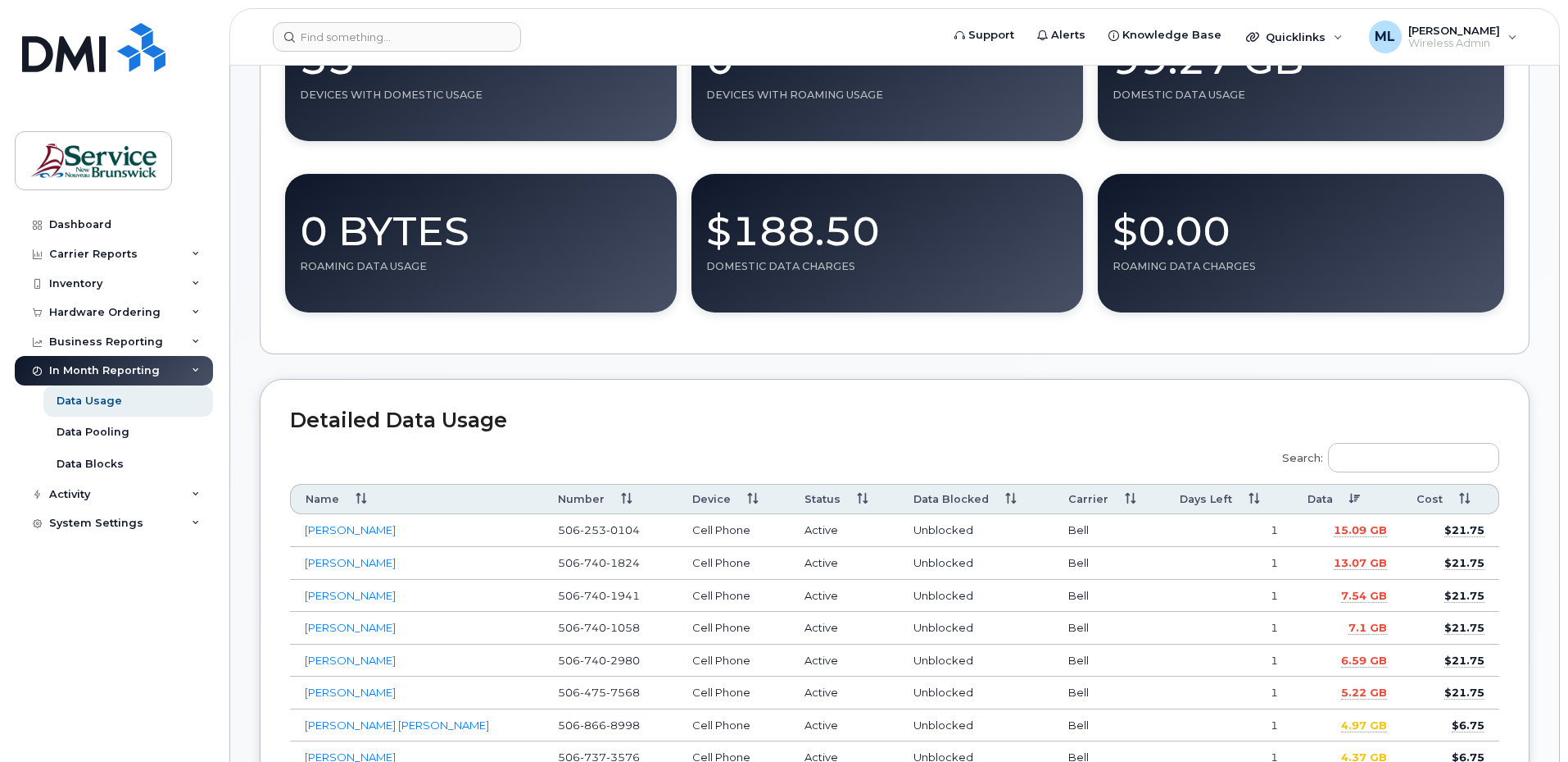
scroll to position [164, 0]
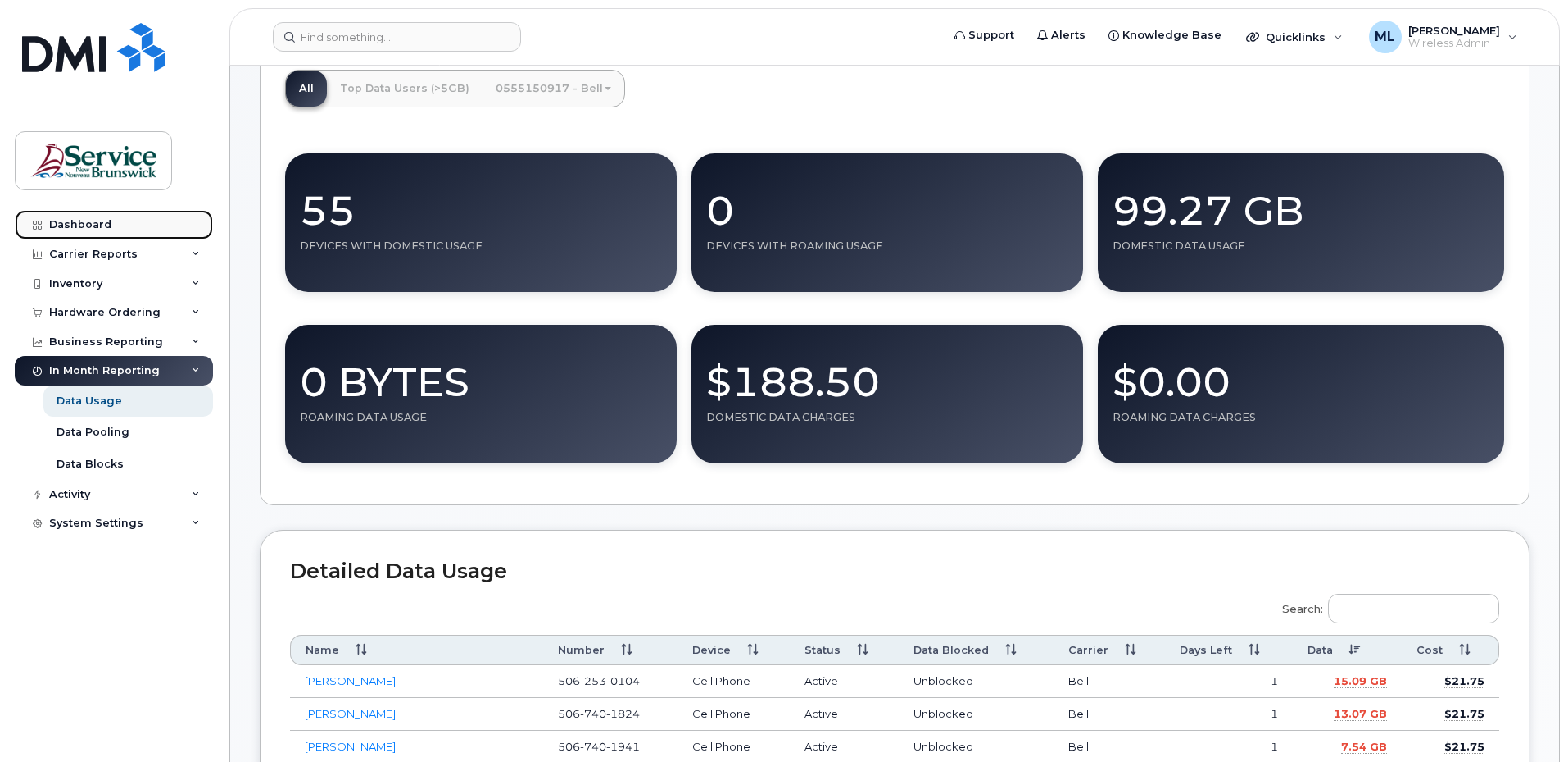
click at [108, 227] on div "Dashboard" at bounding box center [80, 224] width 63 height 13
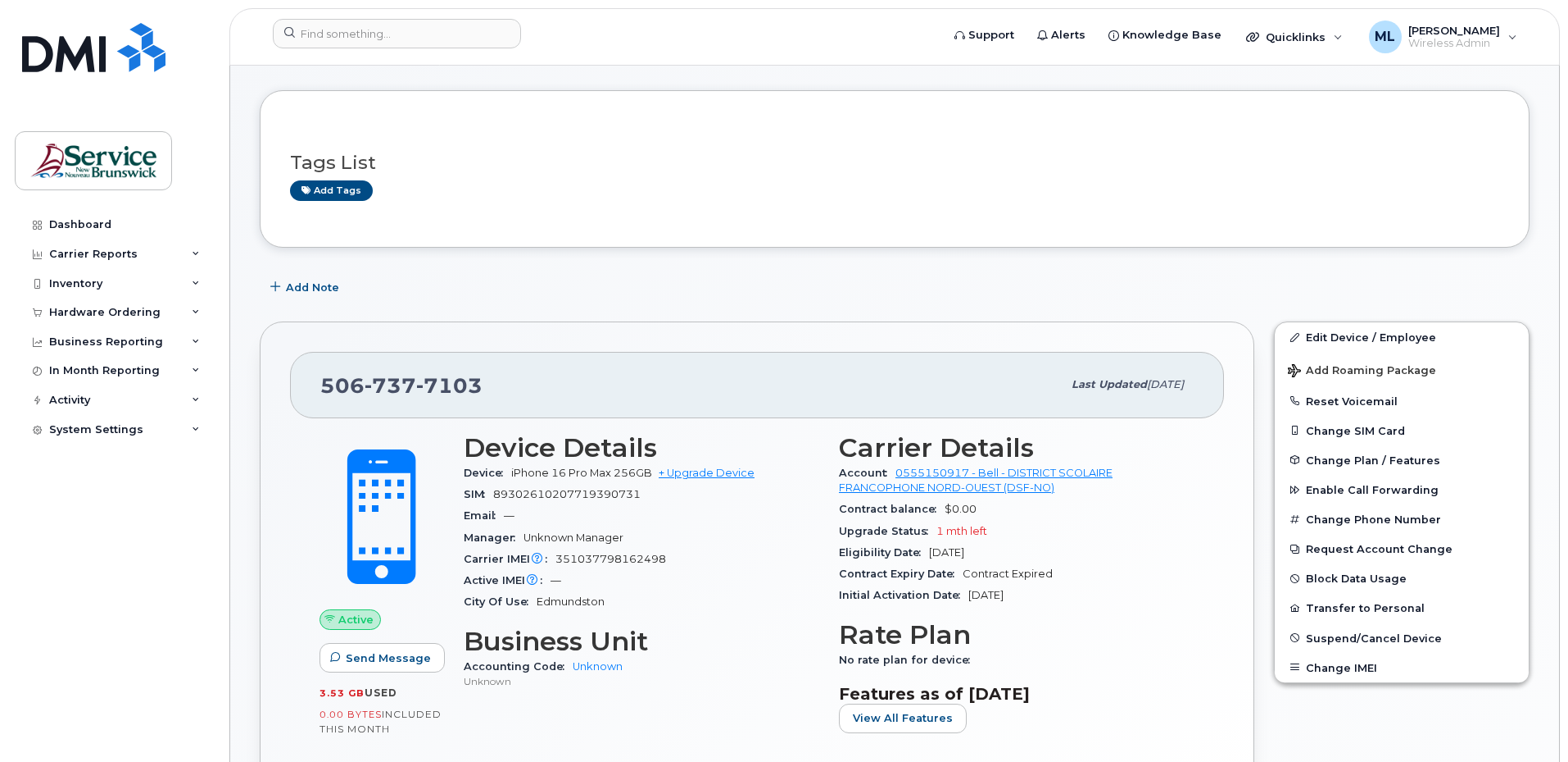
scroll to position [82, 0]
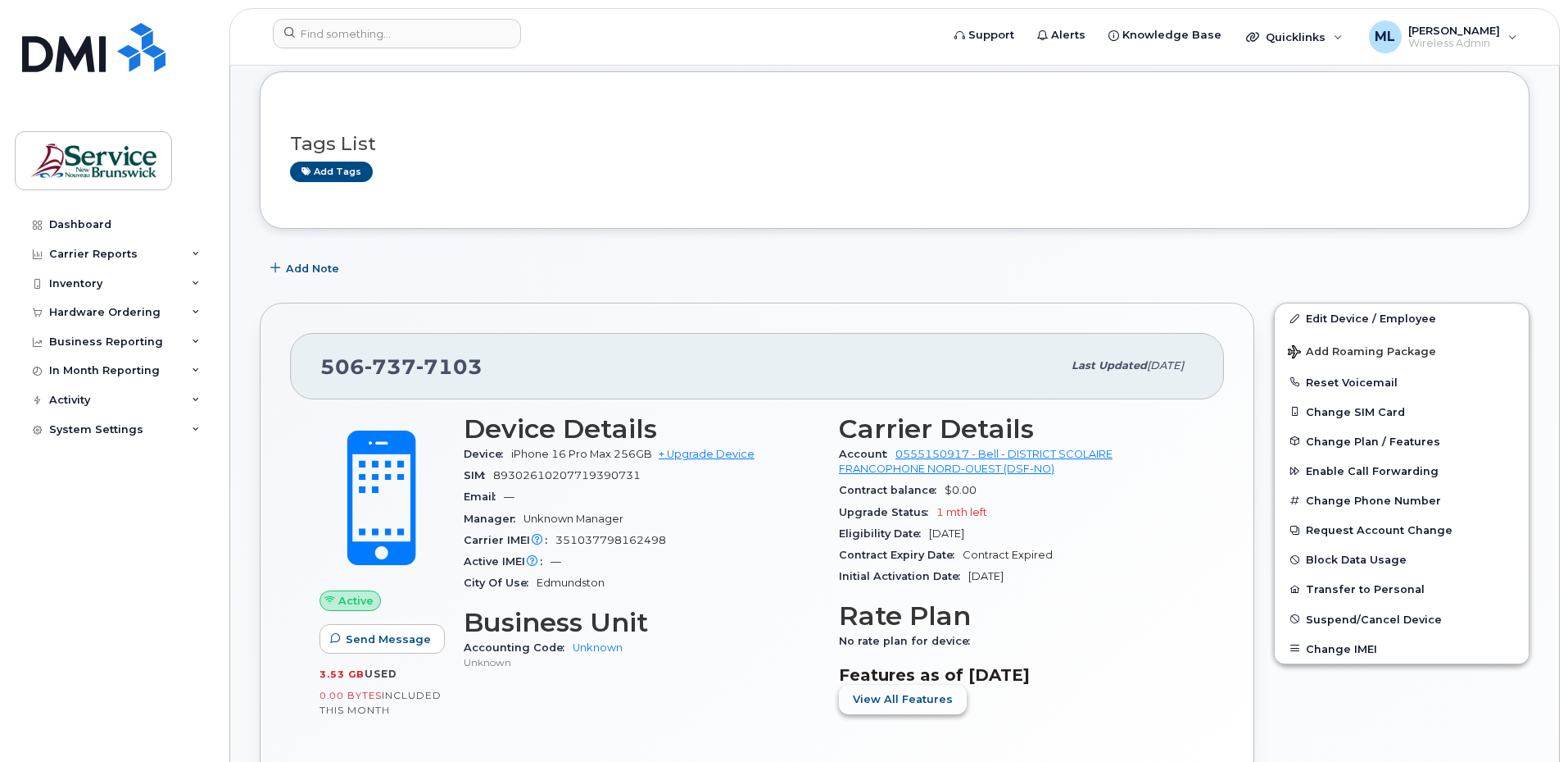
click at [920, 692] on span "View All Features" at bounding box center [903, 699] width 100 height 16
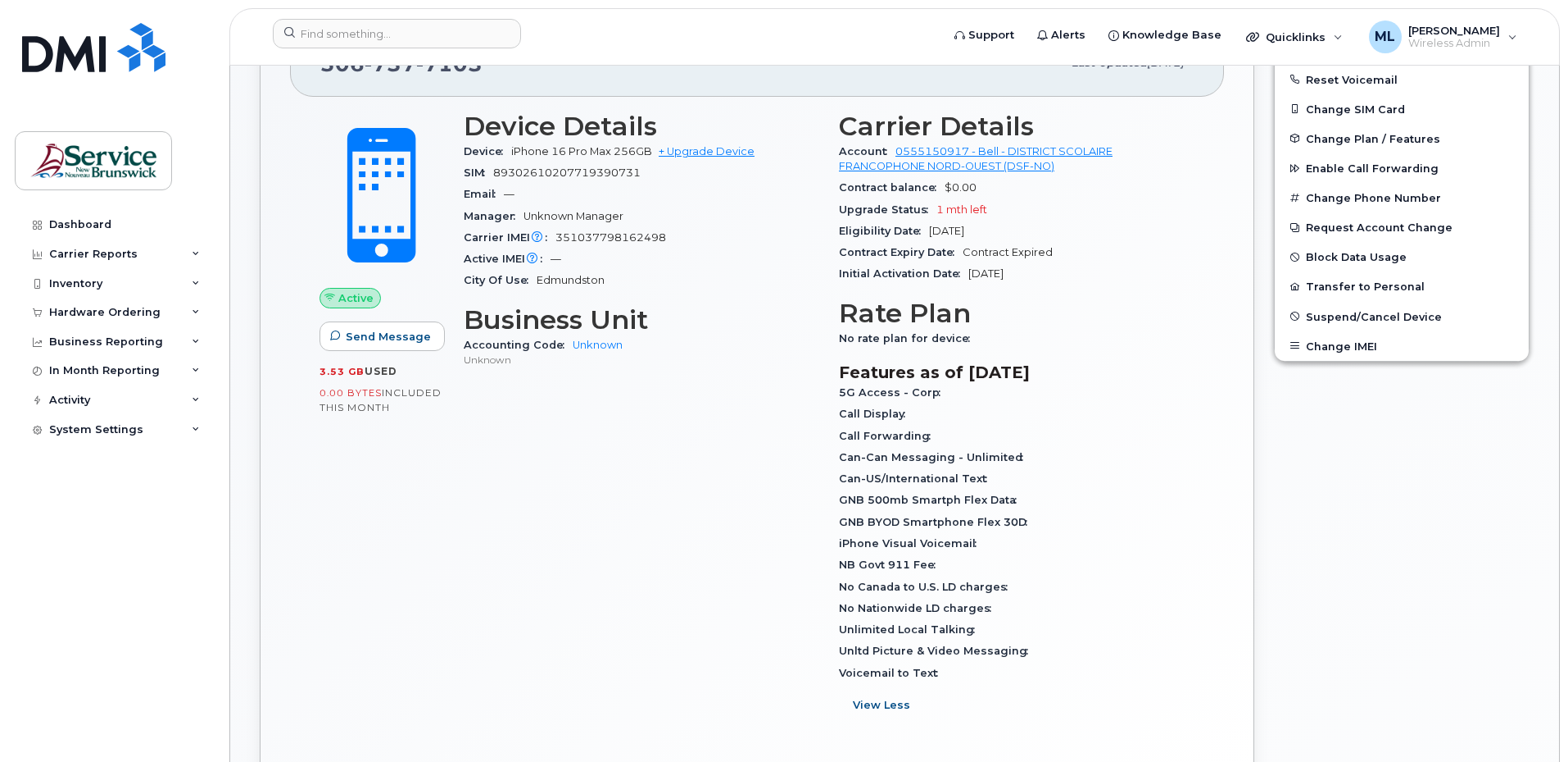
scroll to position [410, 0]
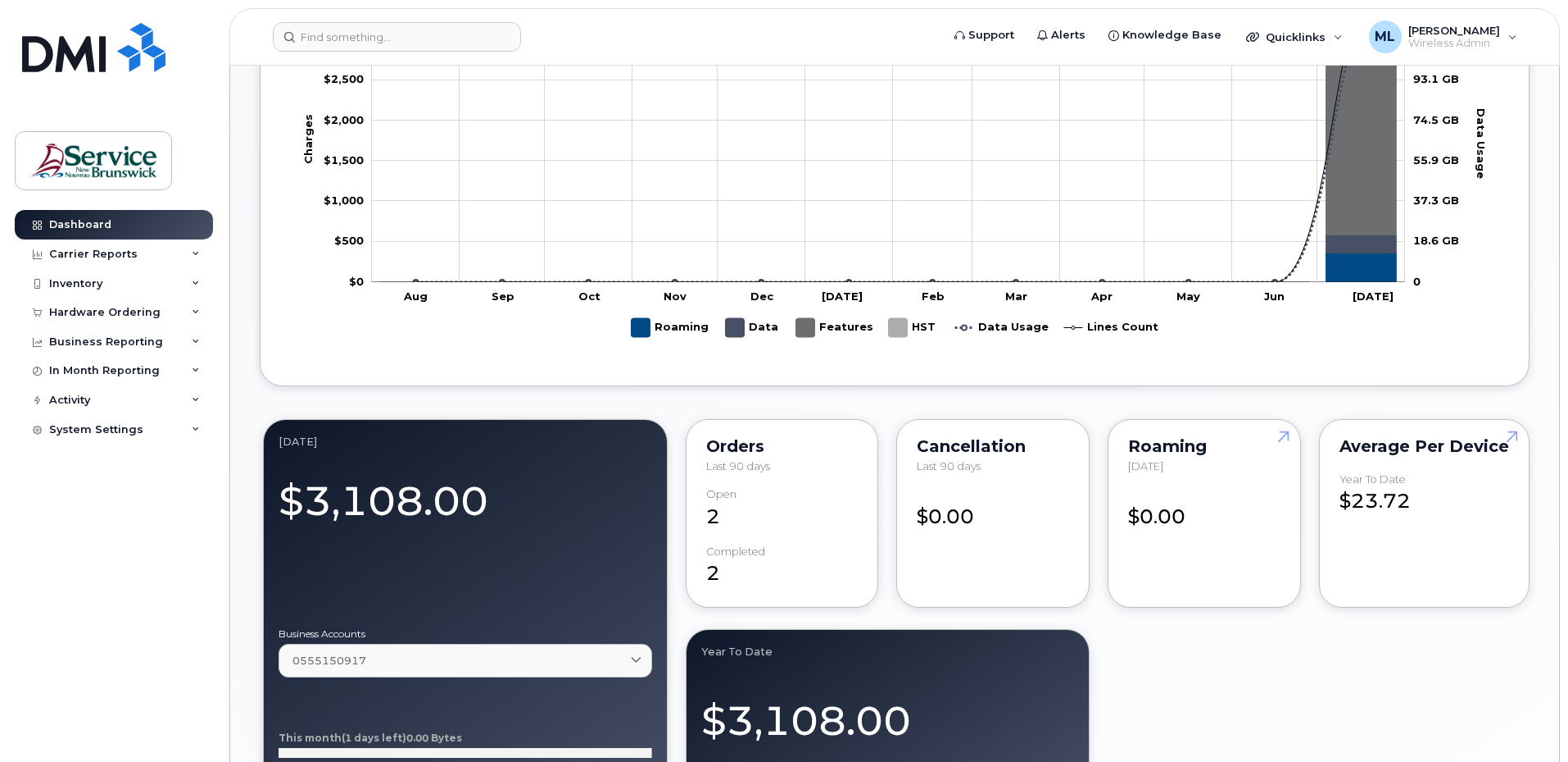
scroll to position [902, 0]
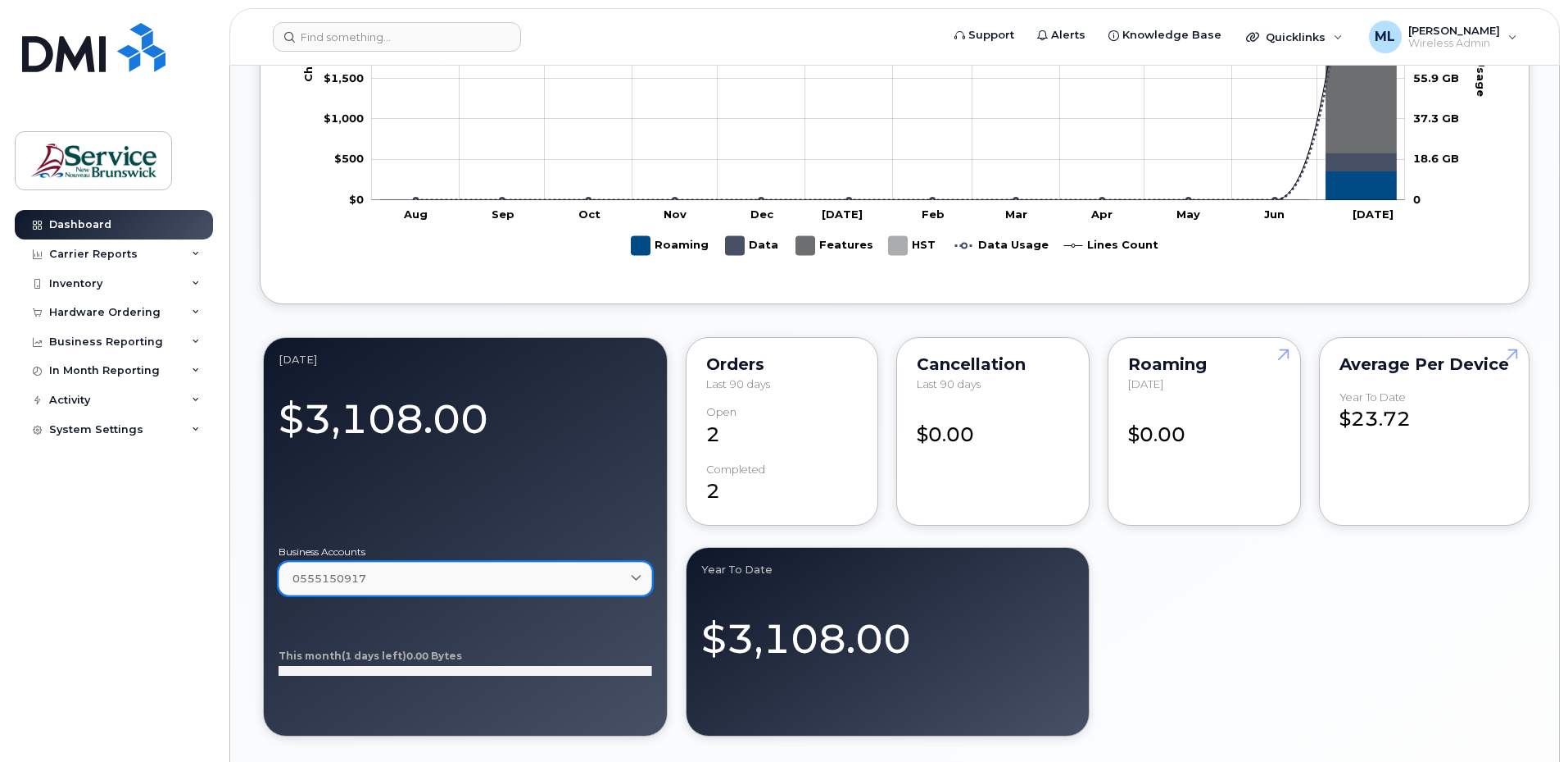
click at [549, 574] on div "0555150917" at bounding box center [465, 578] width 346 height 16
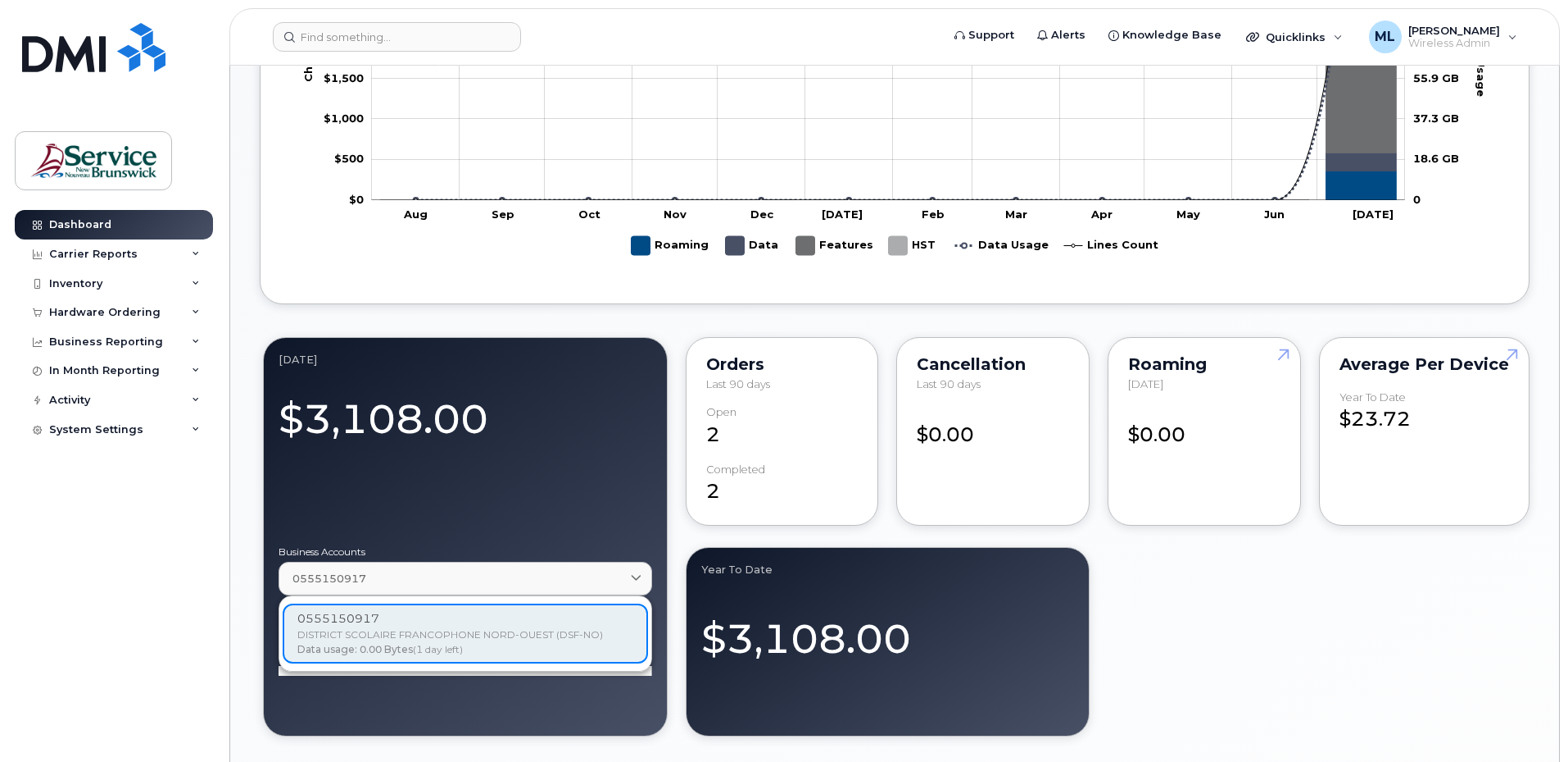
click at [558, 631] on div "0555150917 DISTRICT SCOLAIRE FRANCOPHONE NORD-OUEST (DSF-NO) Data usage: 0.00 B…" at bounding box center [465, 633] width 366 height 60
click at [319, 629] on div "0555150917 DISTRICT SCOLAIRE FRANCOPHONE NORD-OUEST (DSF-NO) Data usage: 0.00 B…" at bounding box center [465, 633] width 366 height 60
click at [205, 589] on div "Dashboard Carrier Reports Monthly Billing Data Daily Data Pooling Data Behavior…" at bounding box center [115, 473] width 202 height 527
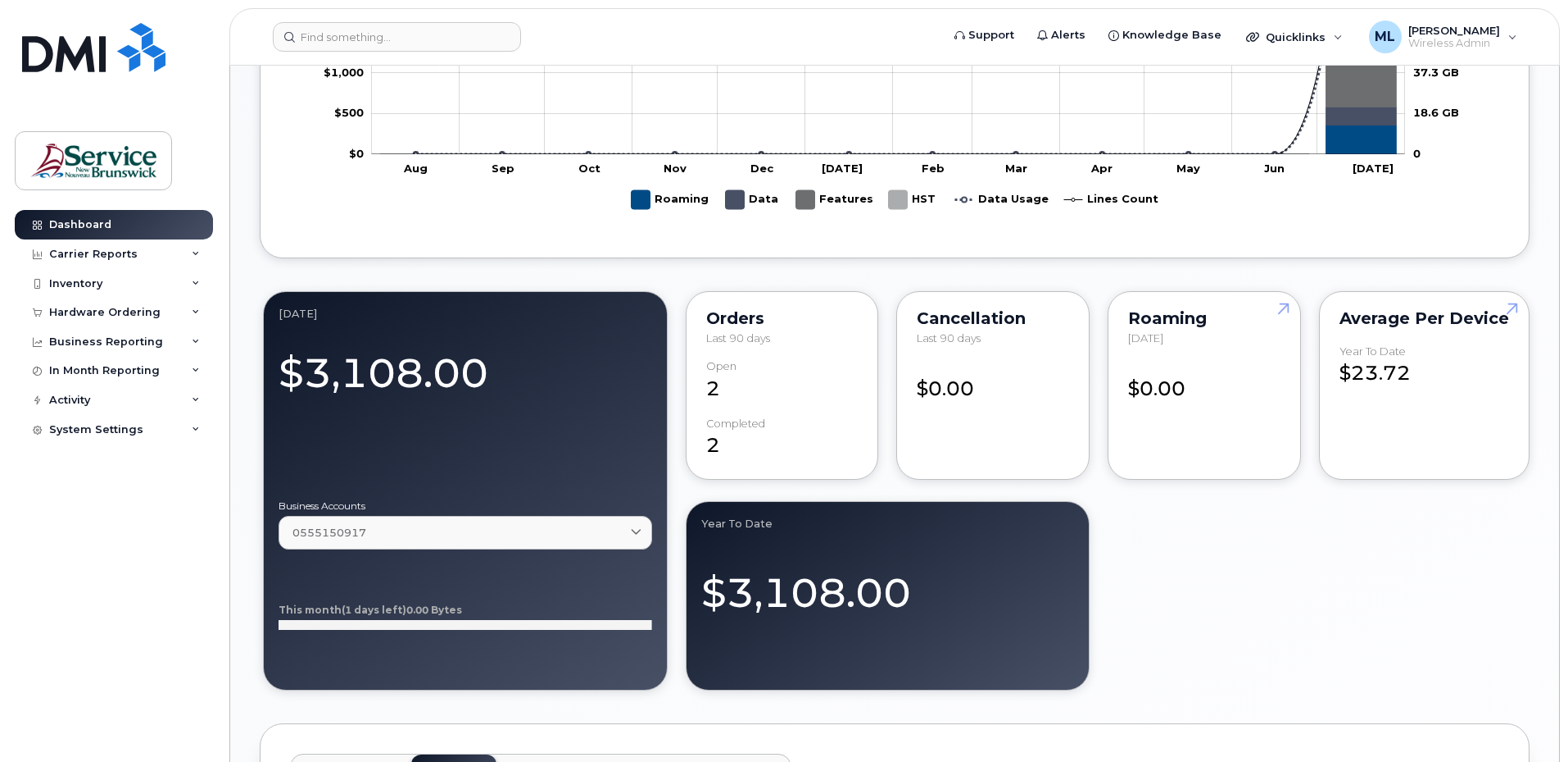
scroll to position [984, 0]
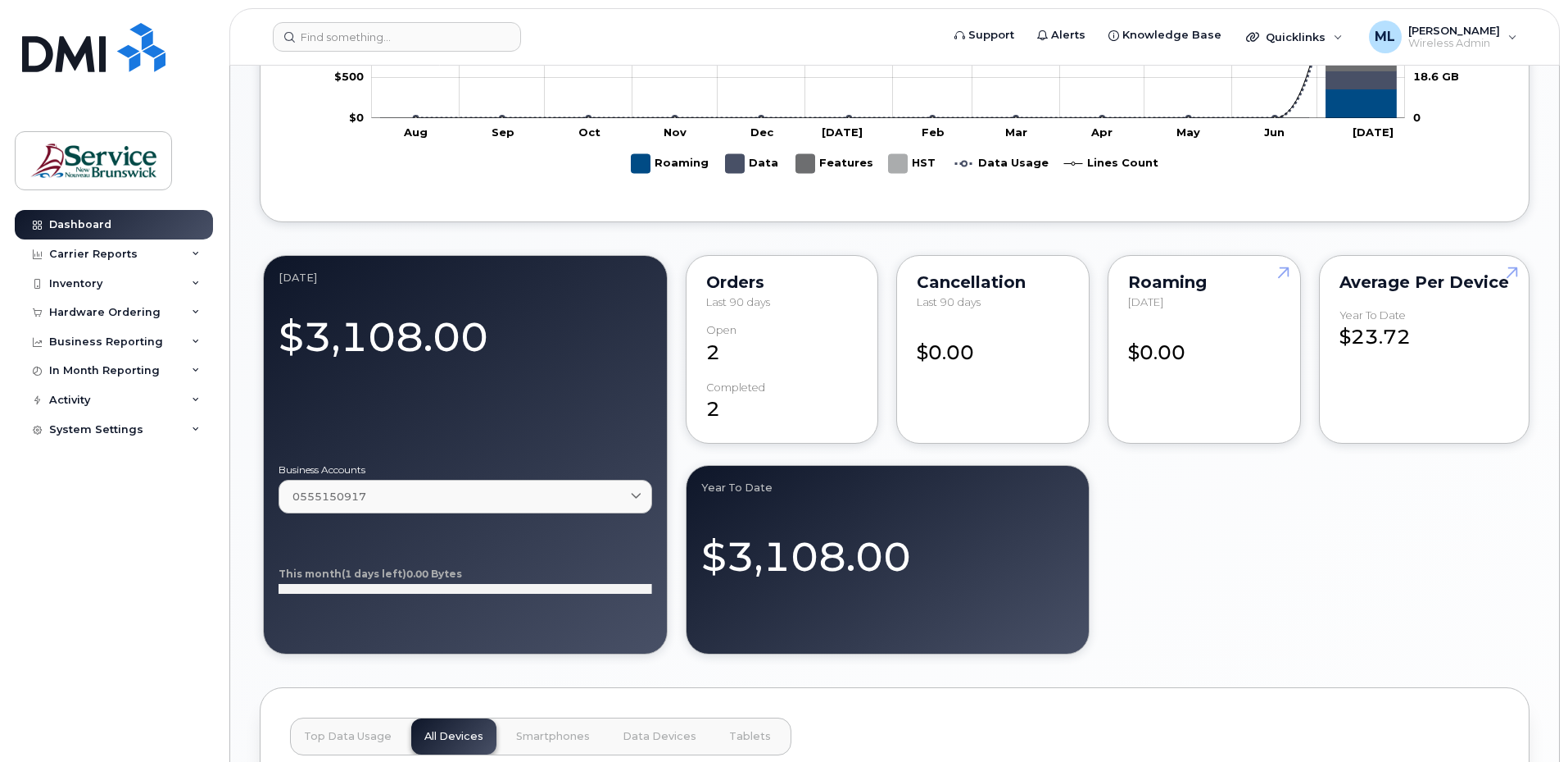
click at [436, 589] on rect at bounding box center [465, 589] width 373 height 10
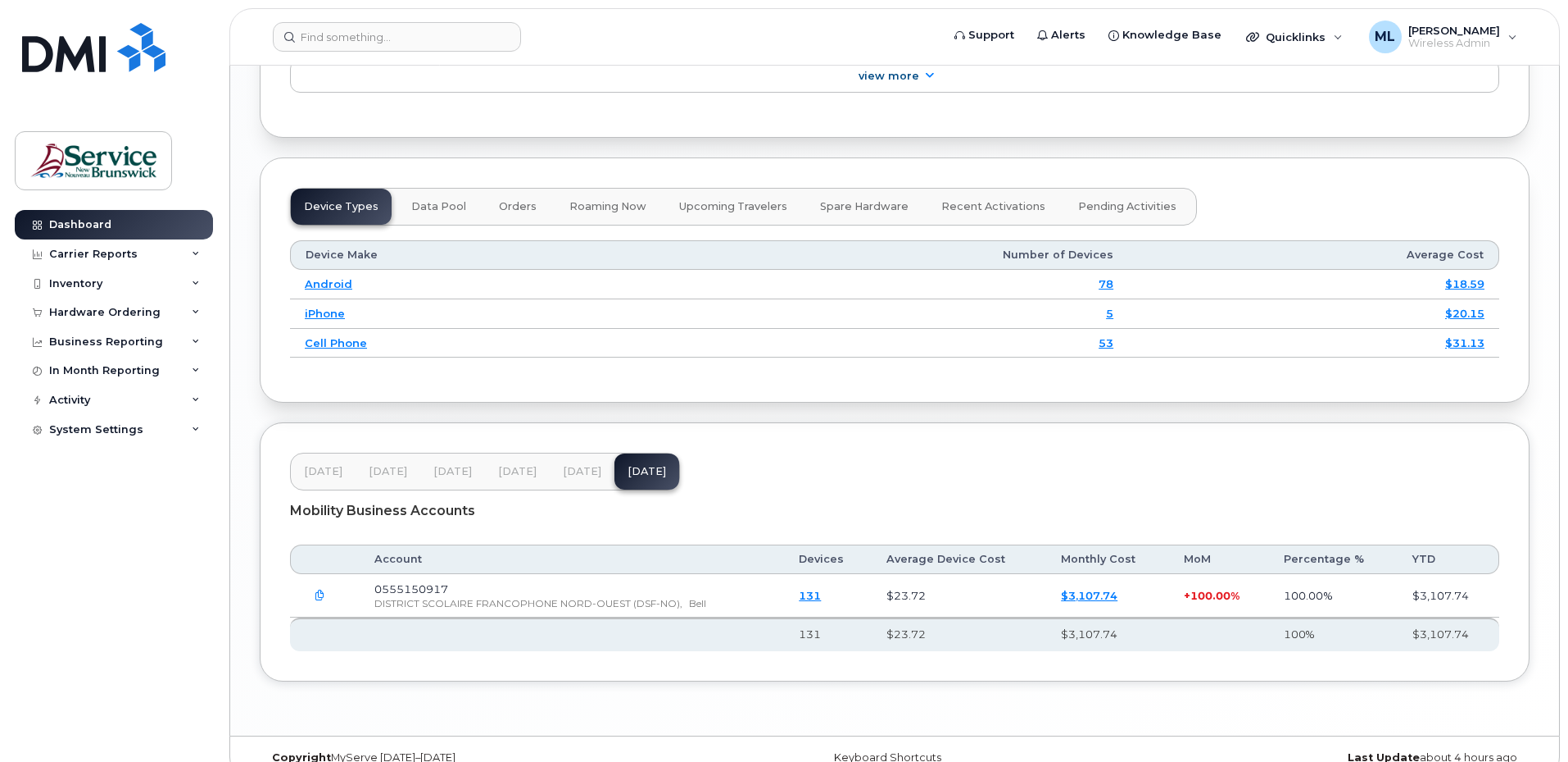
scroll to position [1886, 0]
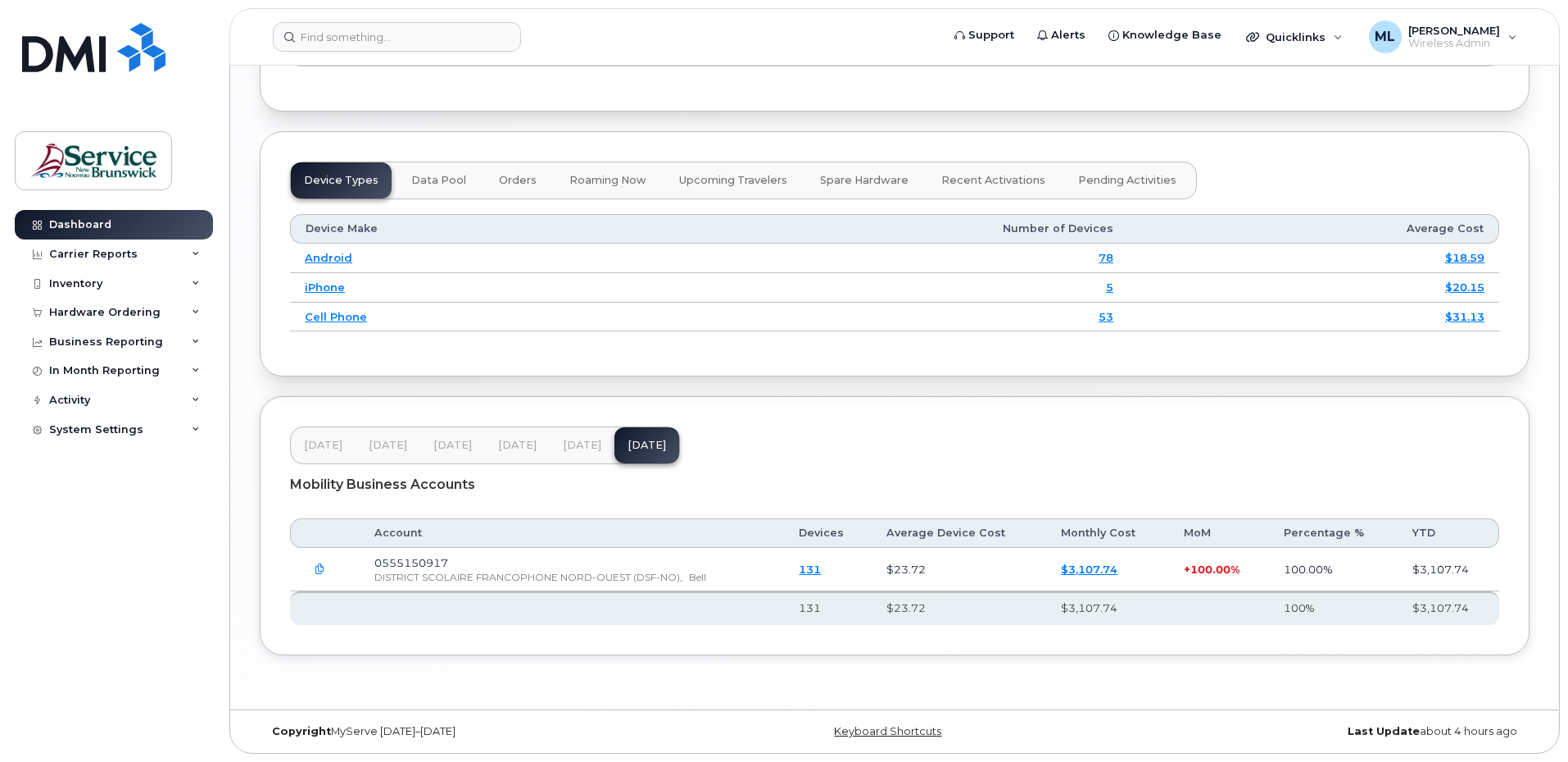
click at [1102, 575] on link "$3,107.74" at bounding box center [1089, 568] width 57 height 13
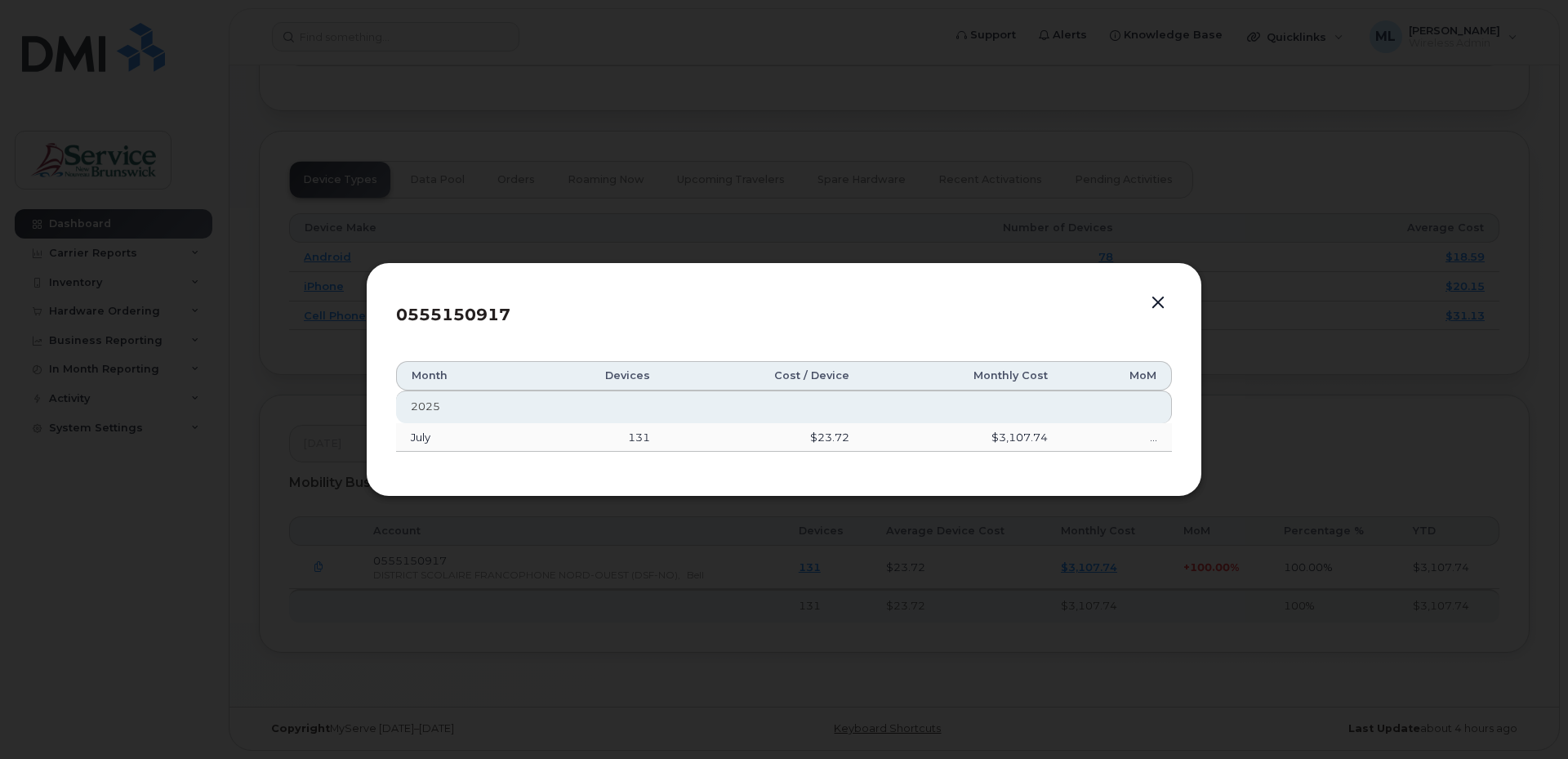
drag, startPoint x: 1096, startPoint y: 421, endPoint x: 1127, endPoint y: 369, distance: 60.5
click at [1096, 420] on th "2025" at bounding box center [784, 406] width 776 height 32
click at [1159, 297] on button "button" at bounding box center [1158, 302] width 24 height 22
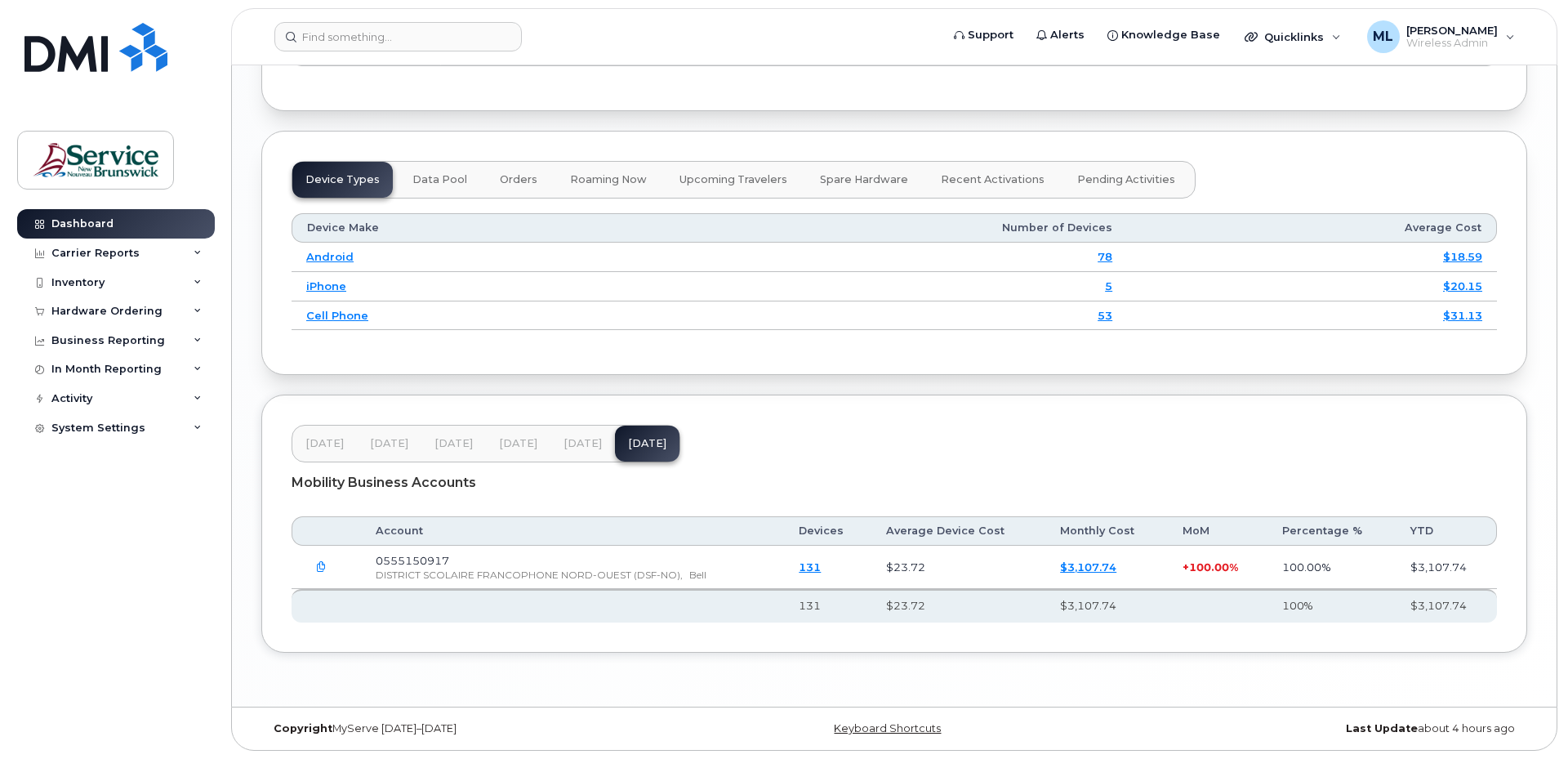
scroll to position [1900, 0]
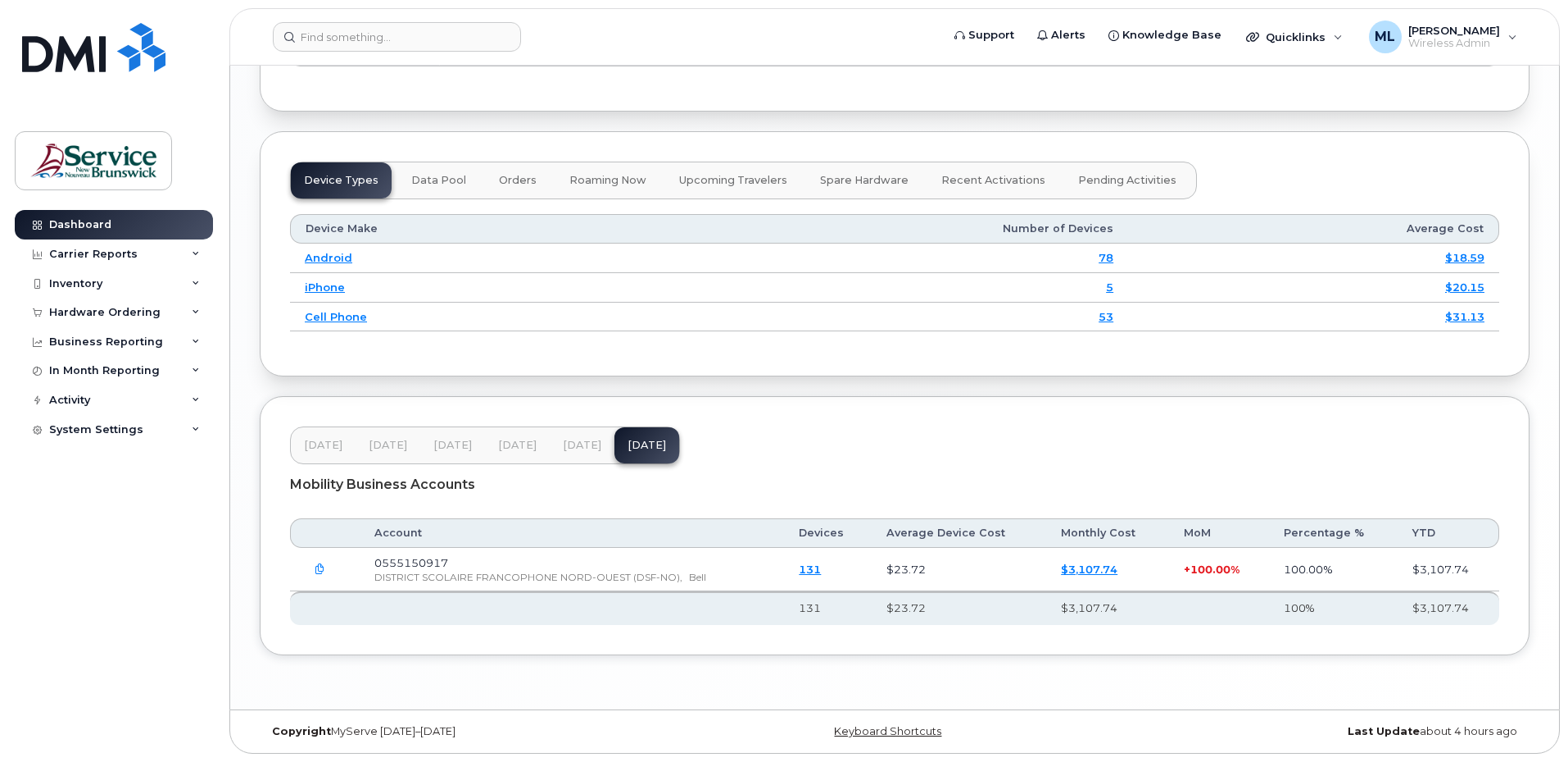
click at [821, 567] on link "131" at bounding box center [809, 568] width 22 height 13
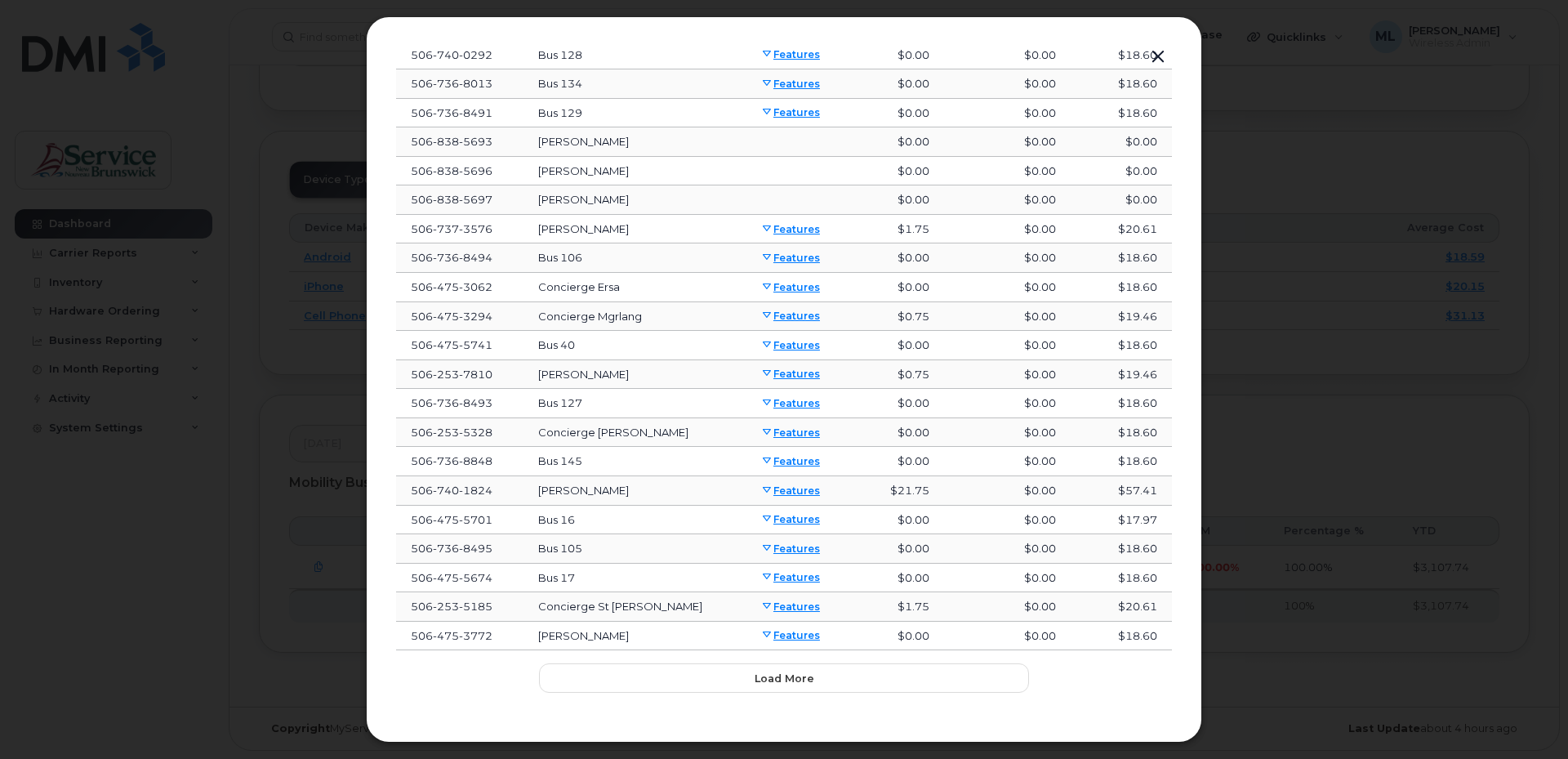
scroll to position [229, 0]
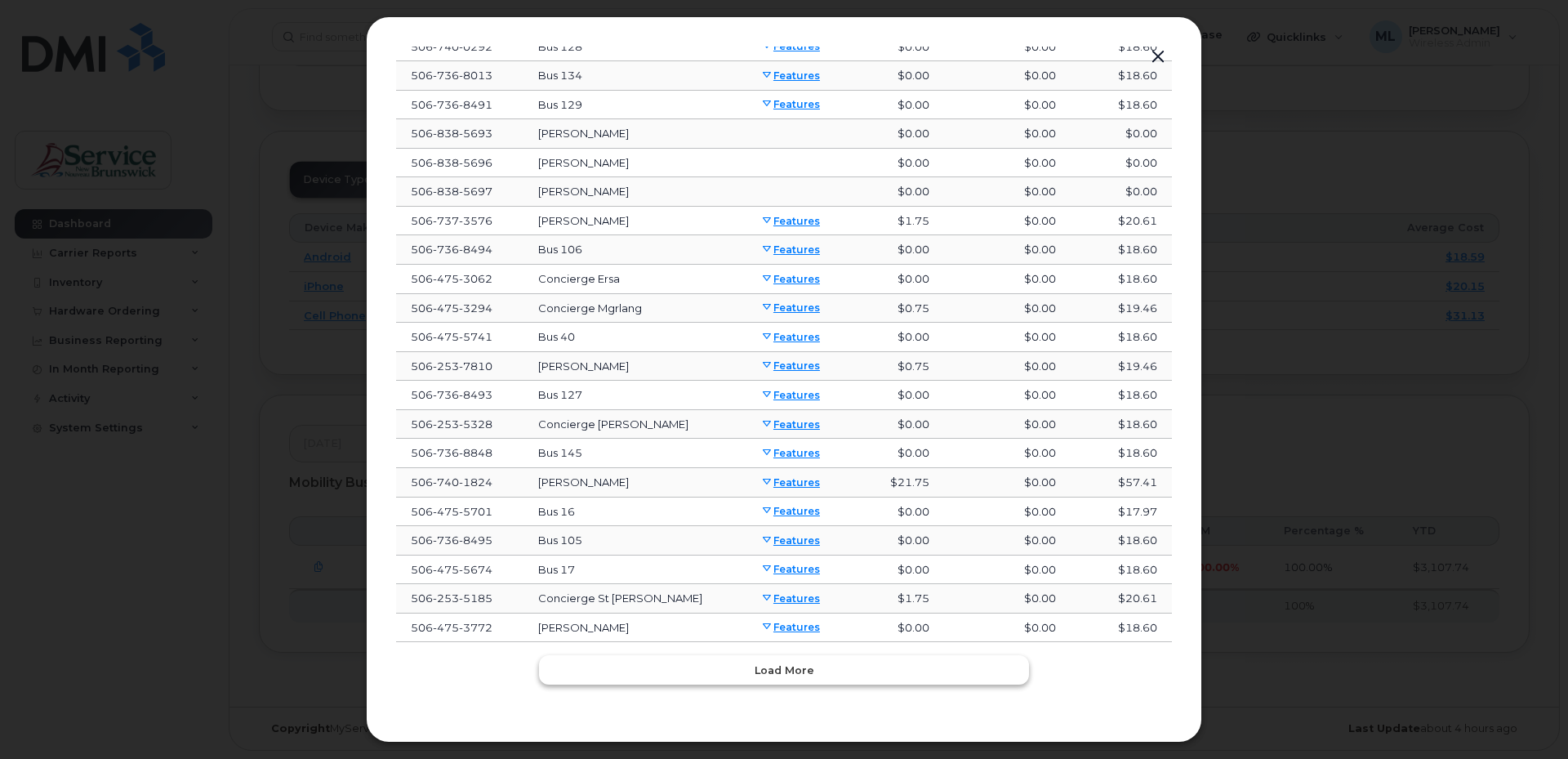
click at [745, 673] on button "Load more" at bounding box center [784, 669] width 490 height 29
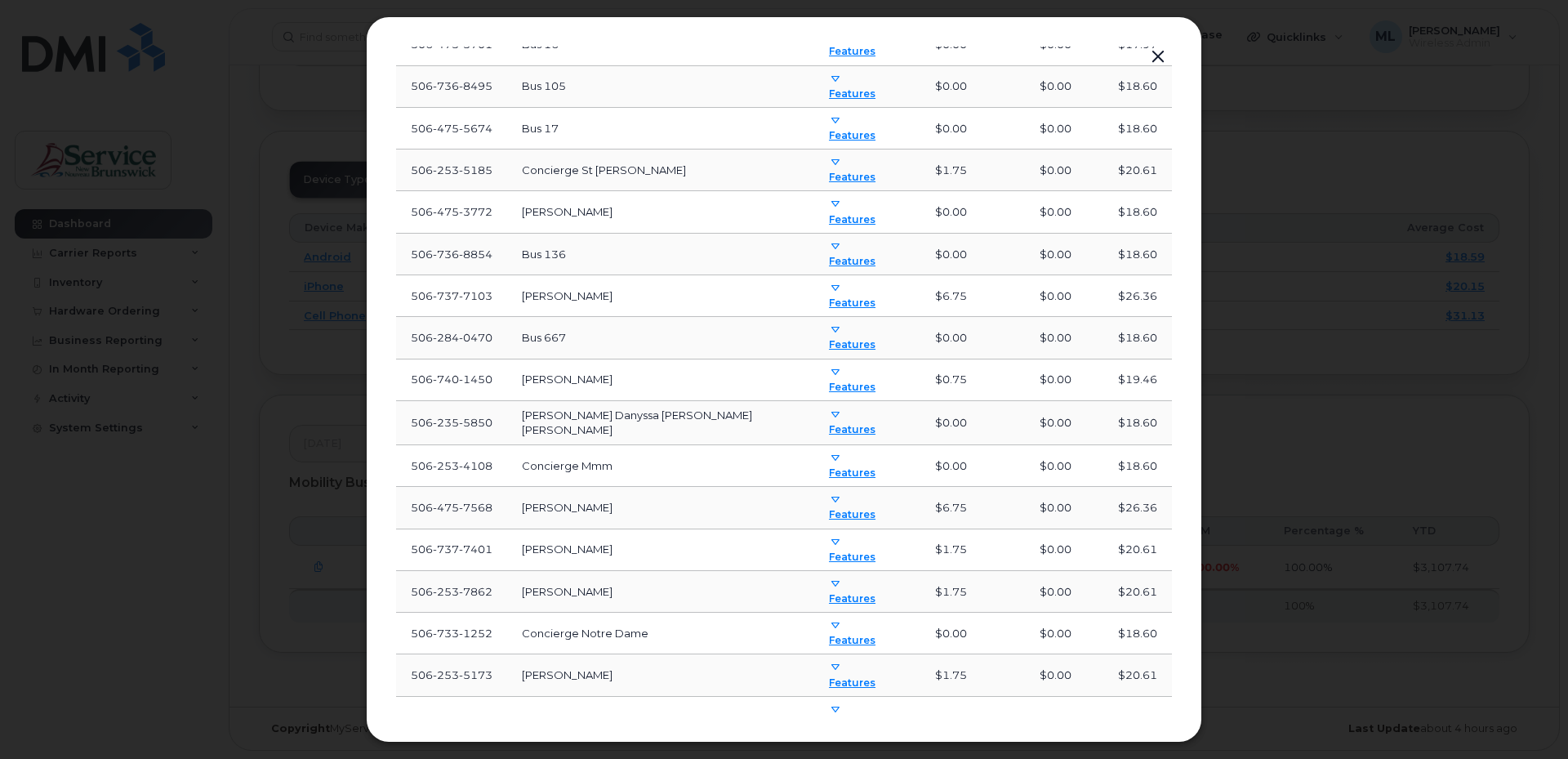
scroll to position [955, 0]
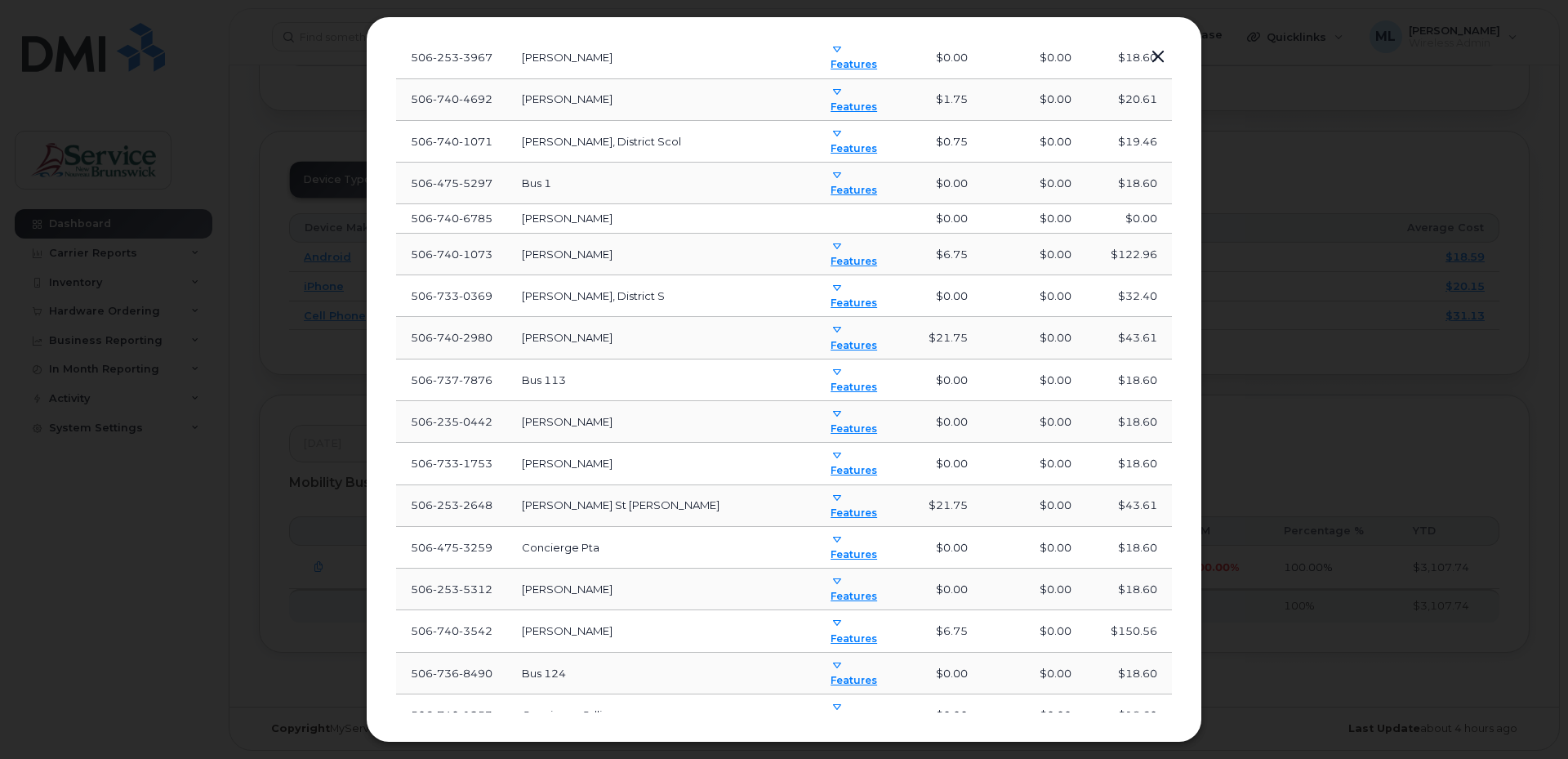
scroll to position [1681, 0]
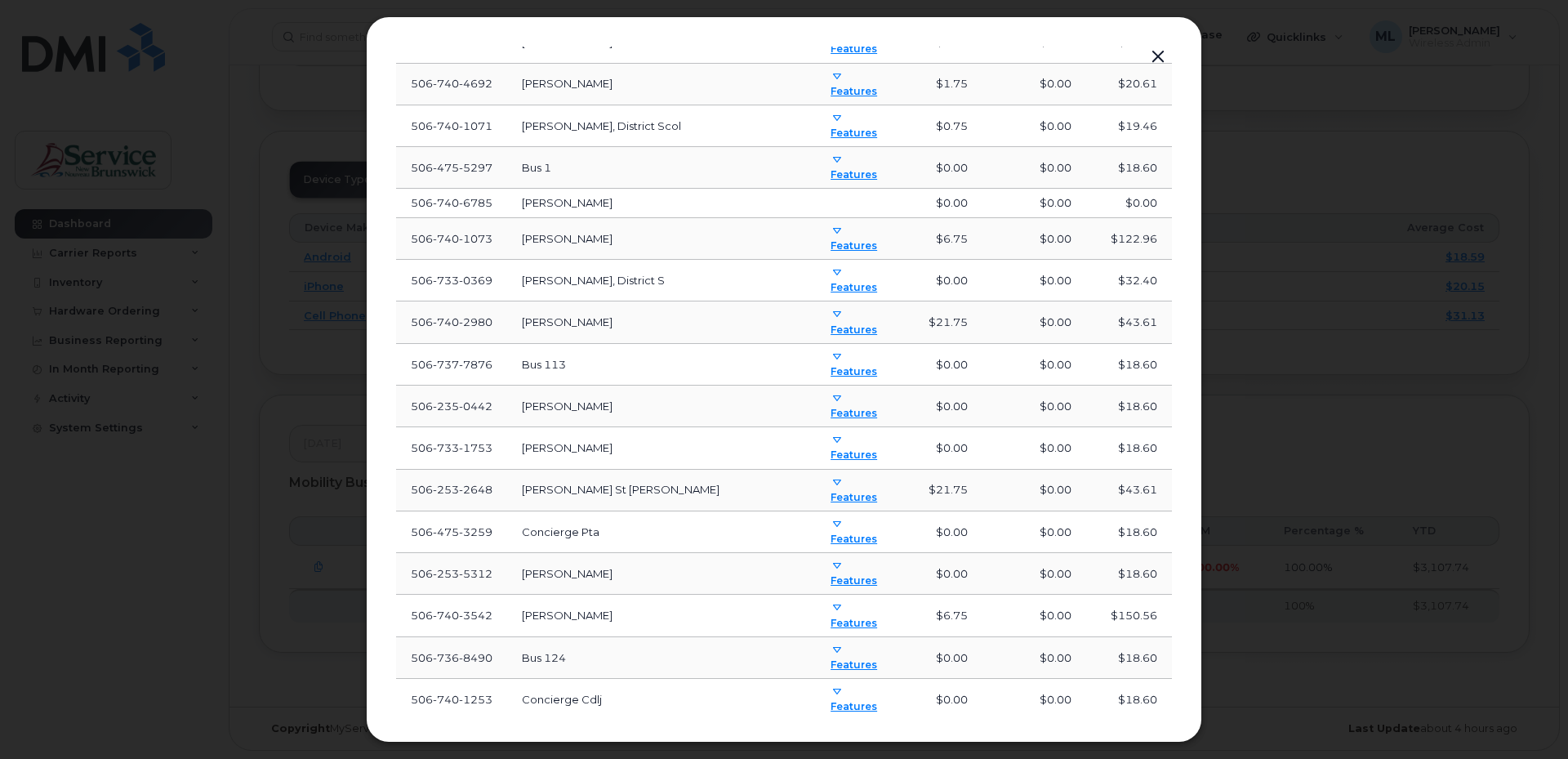
click at [612, 654] on div "Number User Name Rate Plan Data Cost Roaming Cost Total Cost 506 838 3344 Renau…" at bounding box center [784, 18] width 776 height 3167
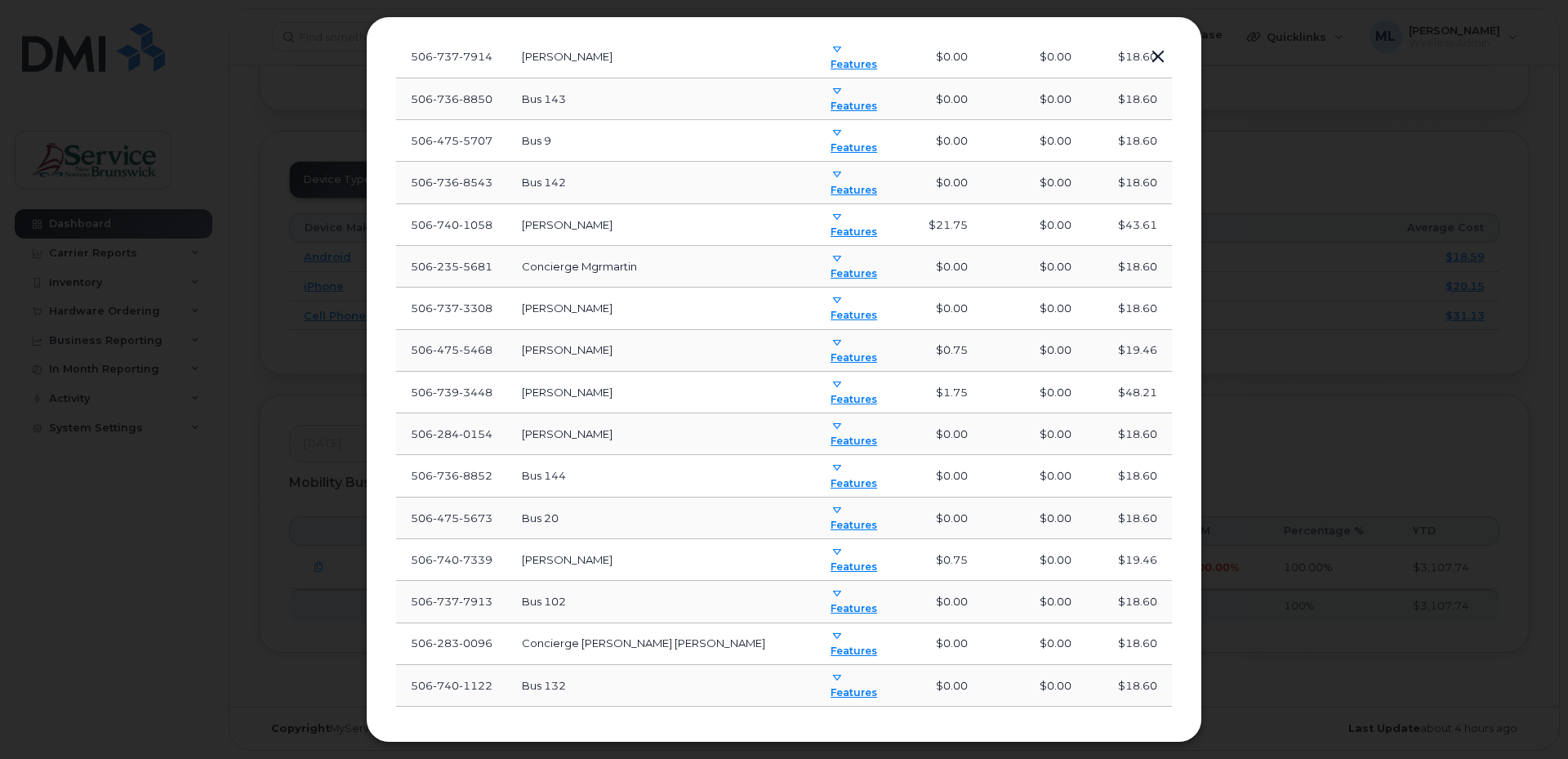
scroll to position [2408, 0]
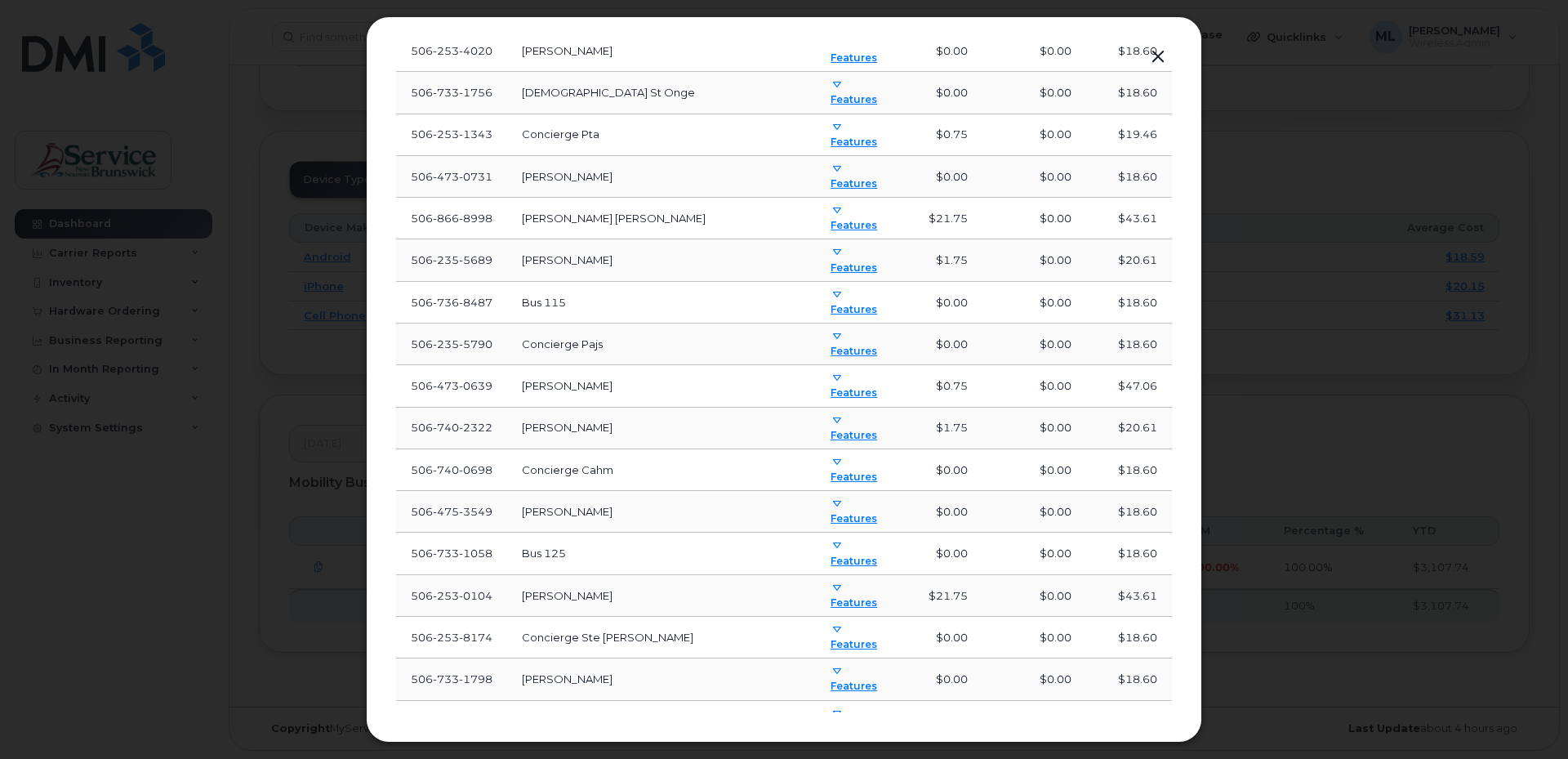
scroll to position [3133, 0]
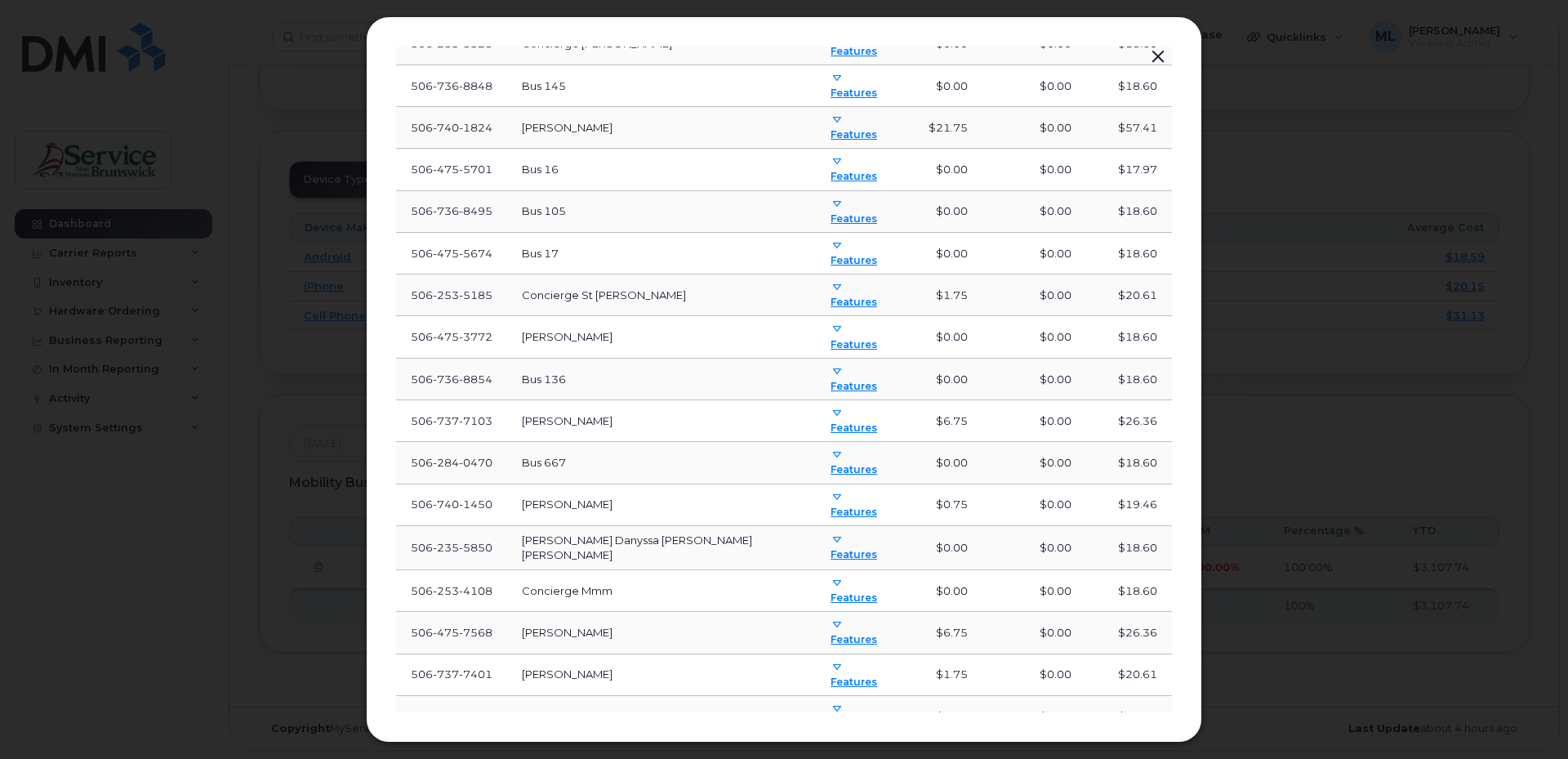
scroll to position [715, 0]
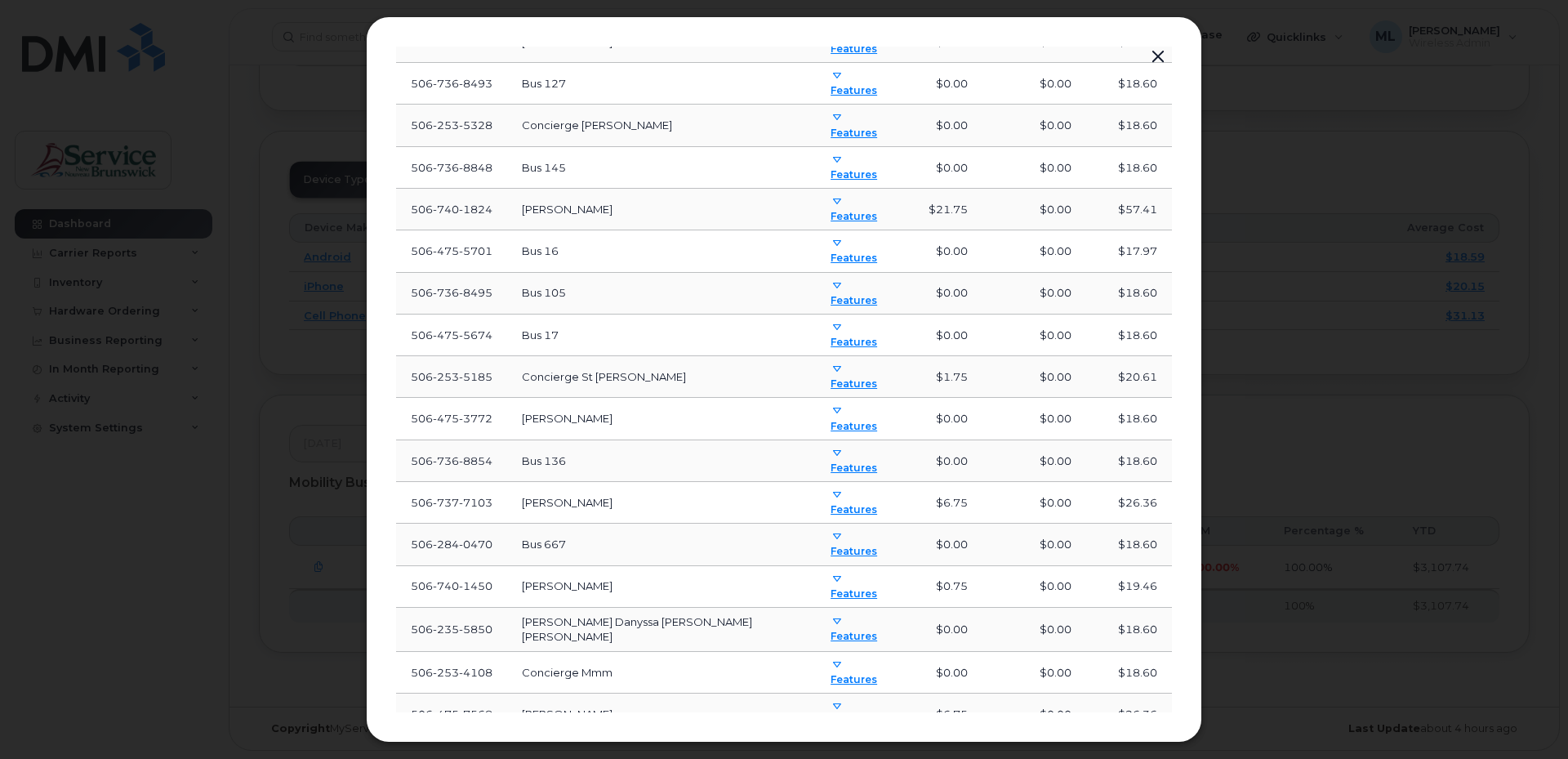
click at [832, 490] on icon at bounding box center [837, 495] width 10 height 10
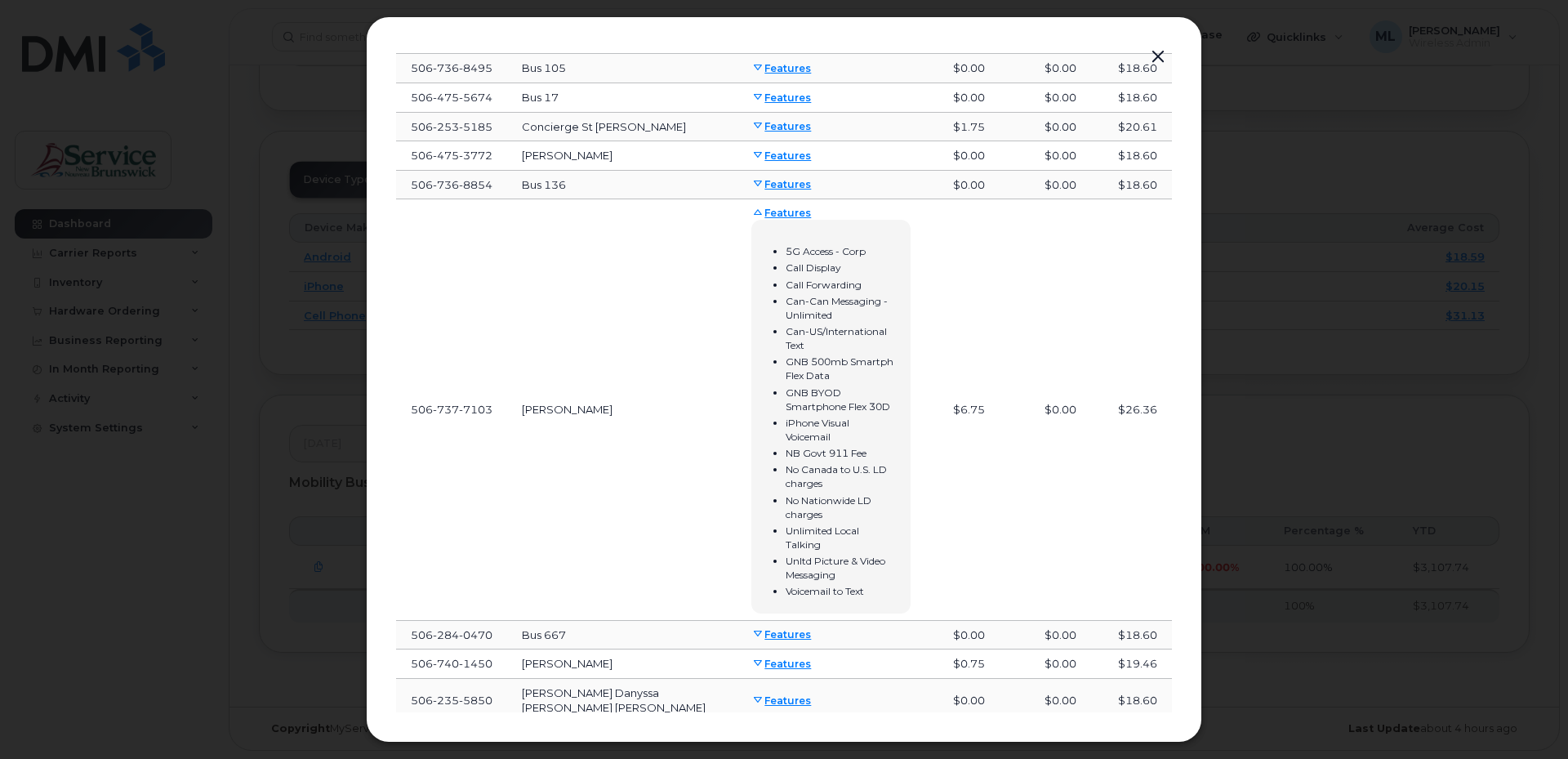
scroll to position [730, 0]
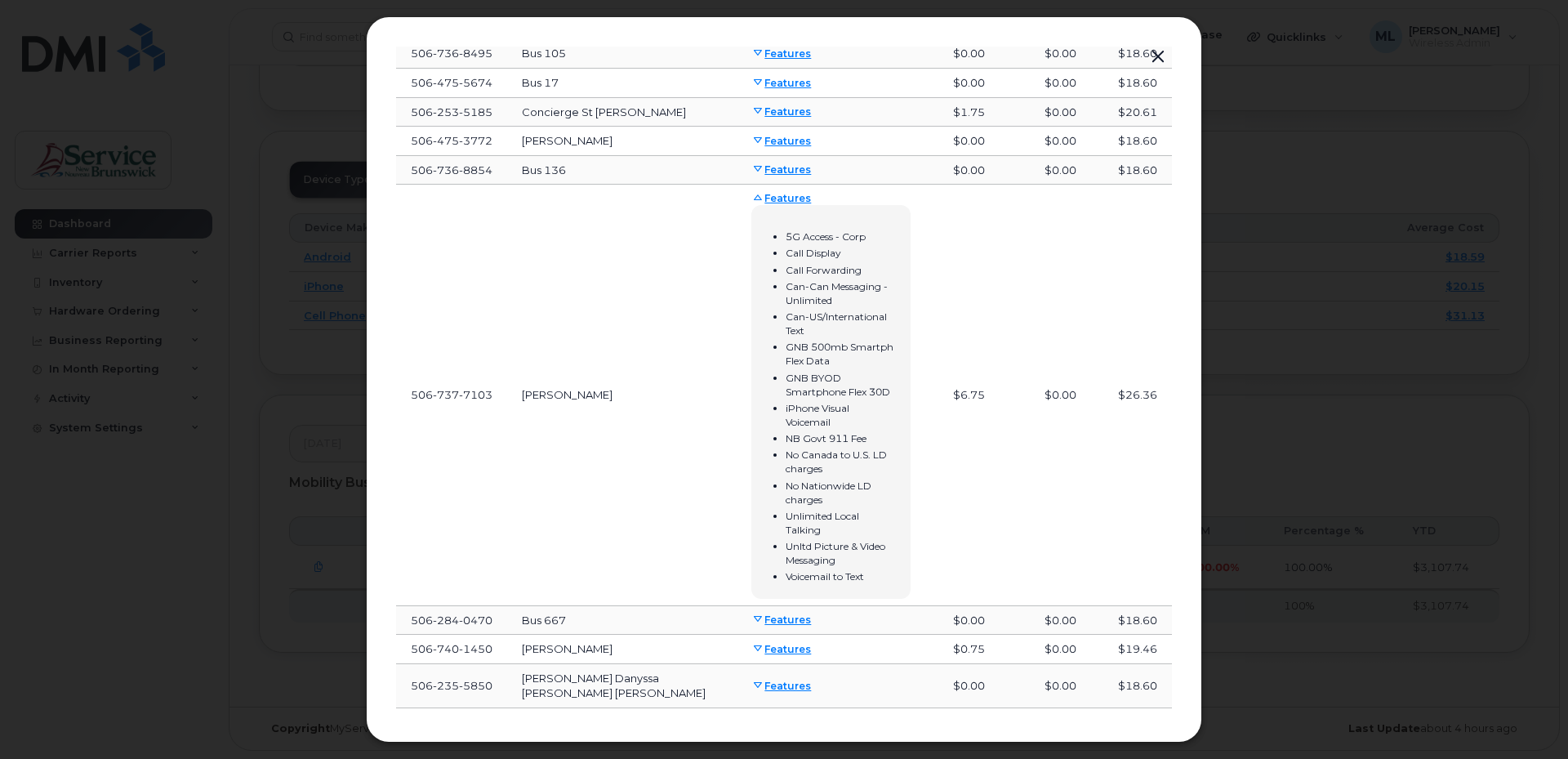
click at [751, 197] on link "Features" at bounding box center [781, 198] width 59 height 13
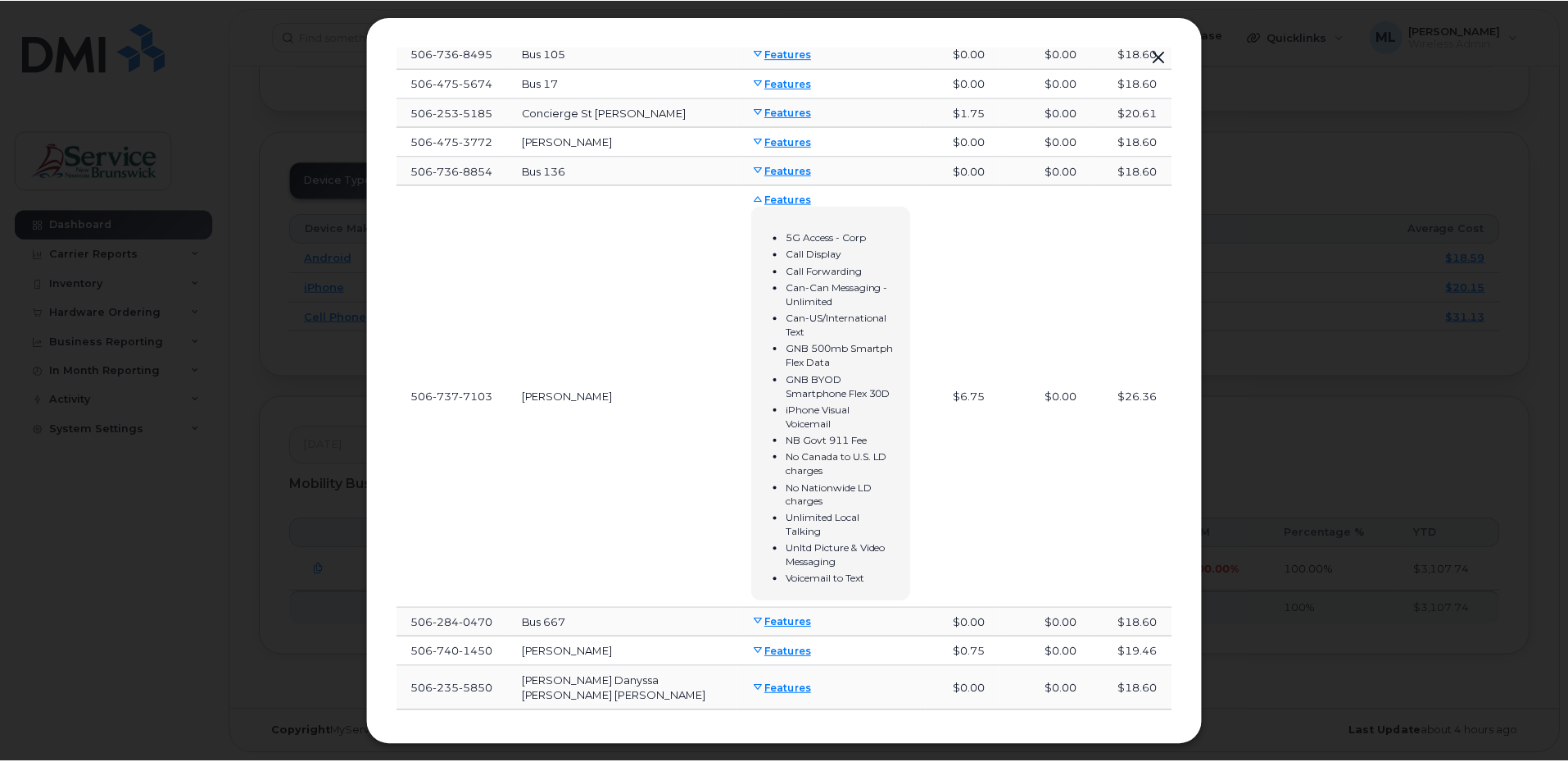
scroll to position [718, 0]
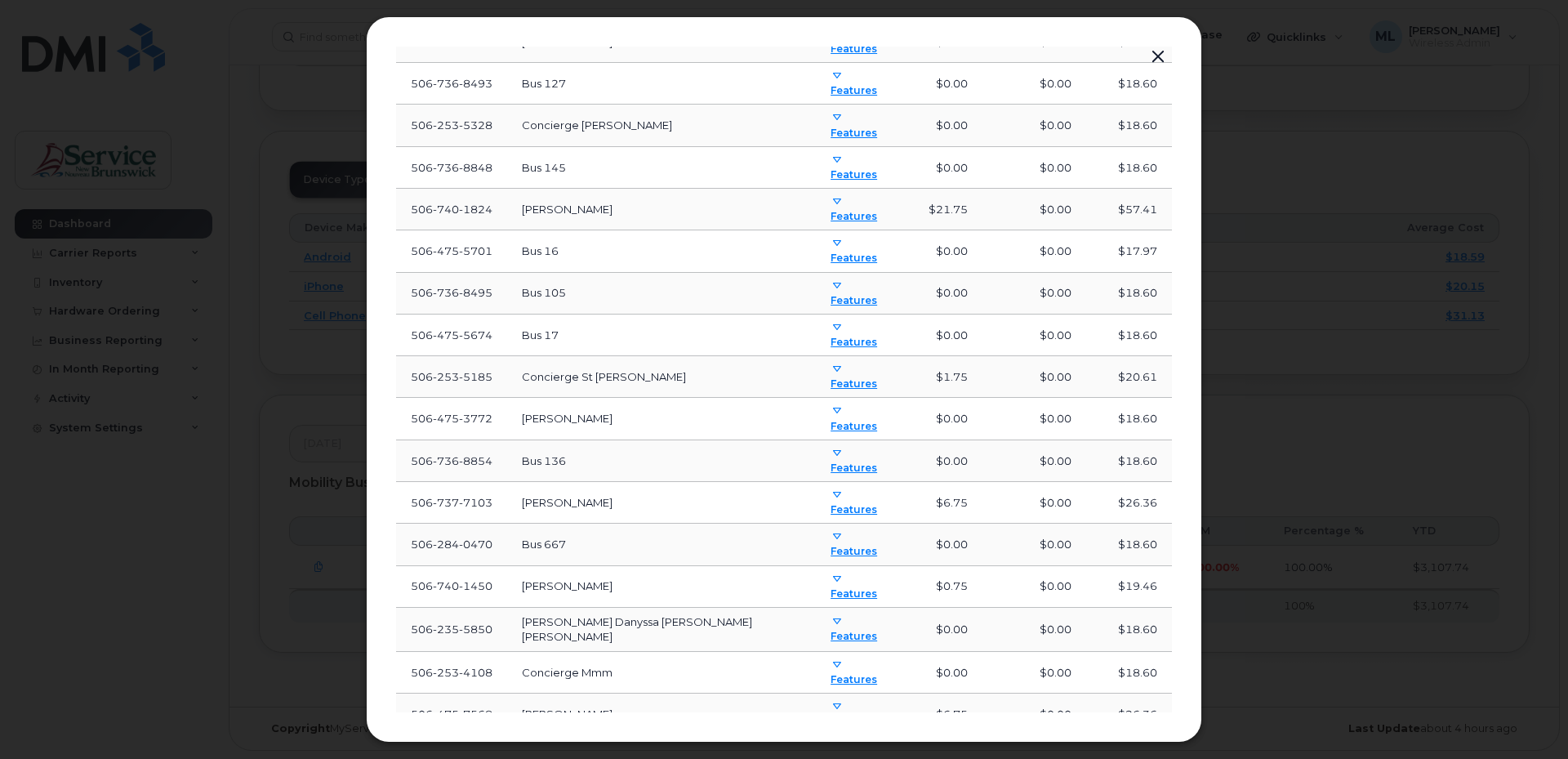
click at [1317, 309] on div at bounding box center [784, 379] width 1568 height 759
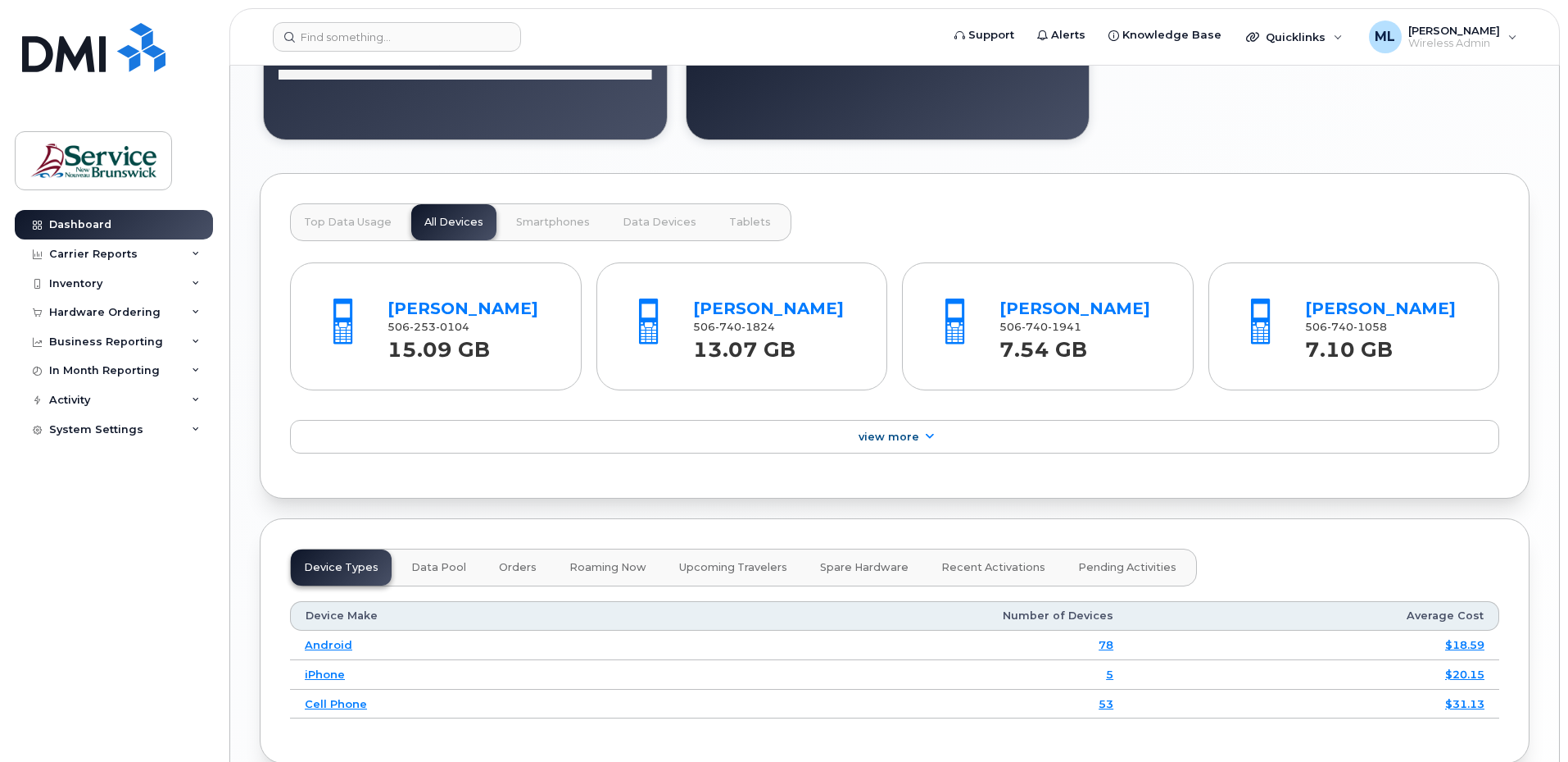
scroll to position [1416, 0]
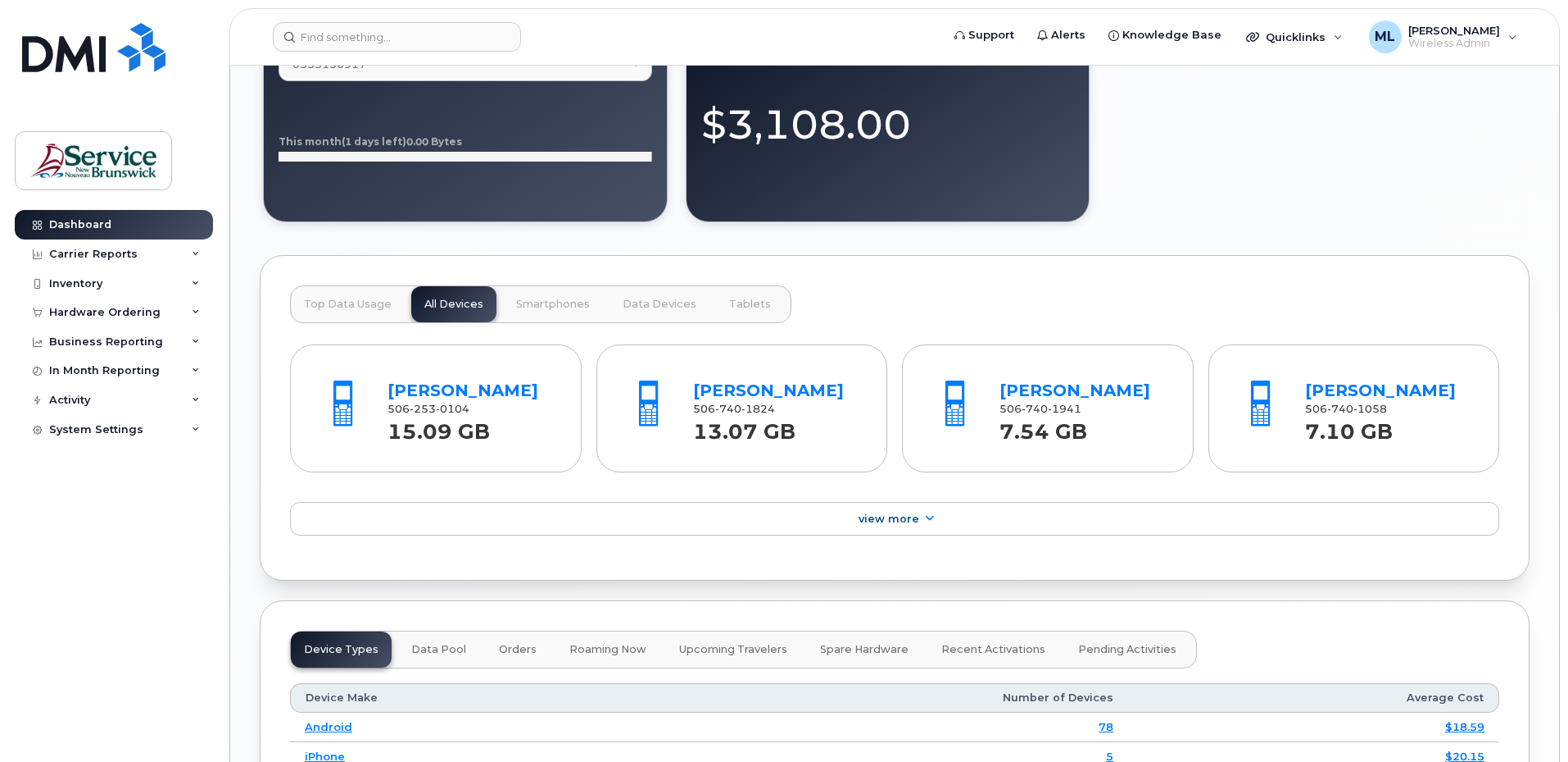
drag, startPoint x: 365, startPoint y: 304, endPoint x: 424, endPoint y: 321, distance: 61.4
click at [365, 304] on span "Top Data Usage" at bounding box center [348, 303] width 88 height 13
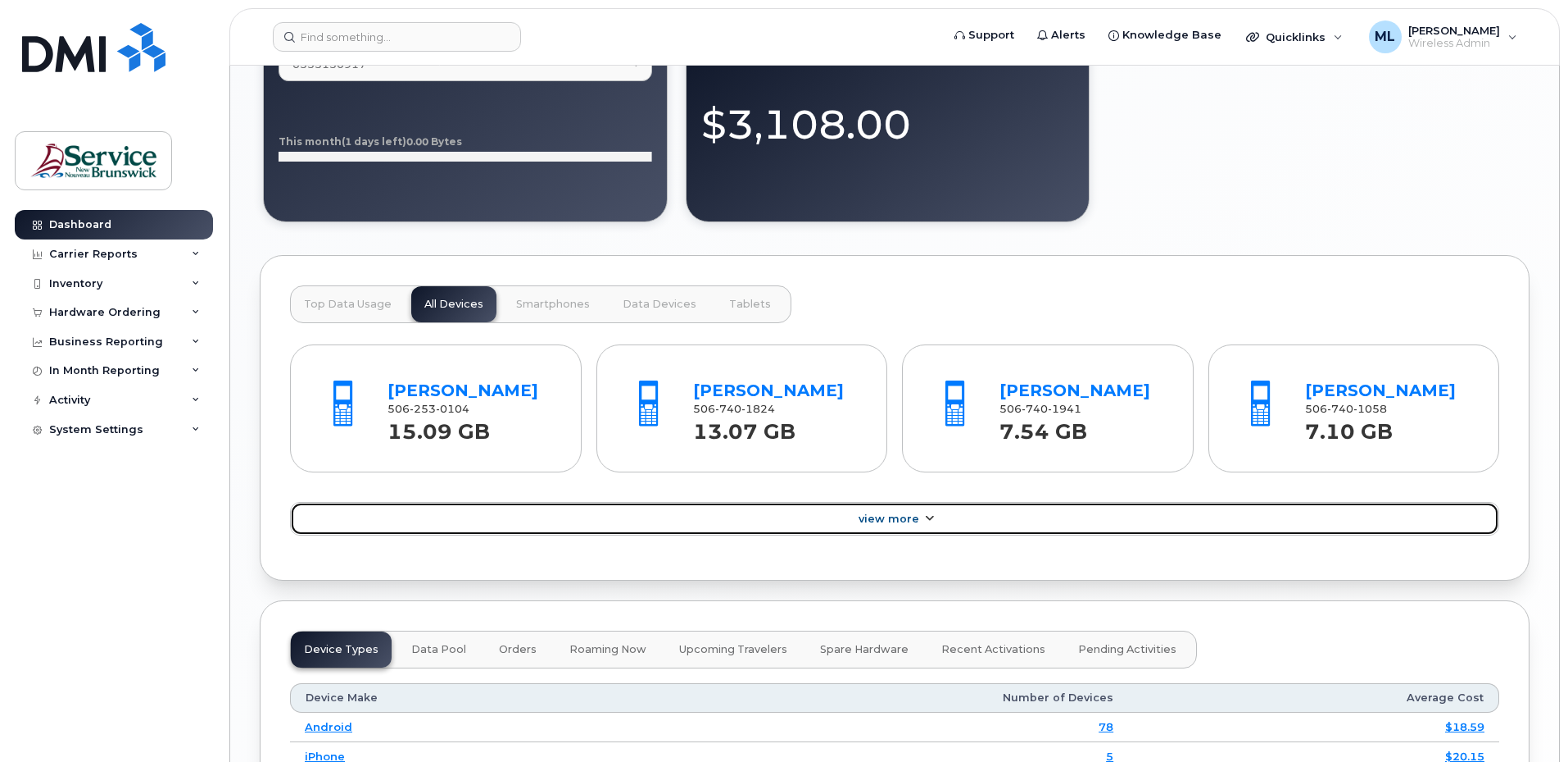
click at [873, 524] on span "View More" at bounding box center [889, 518] width 61 height 13
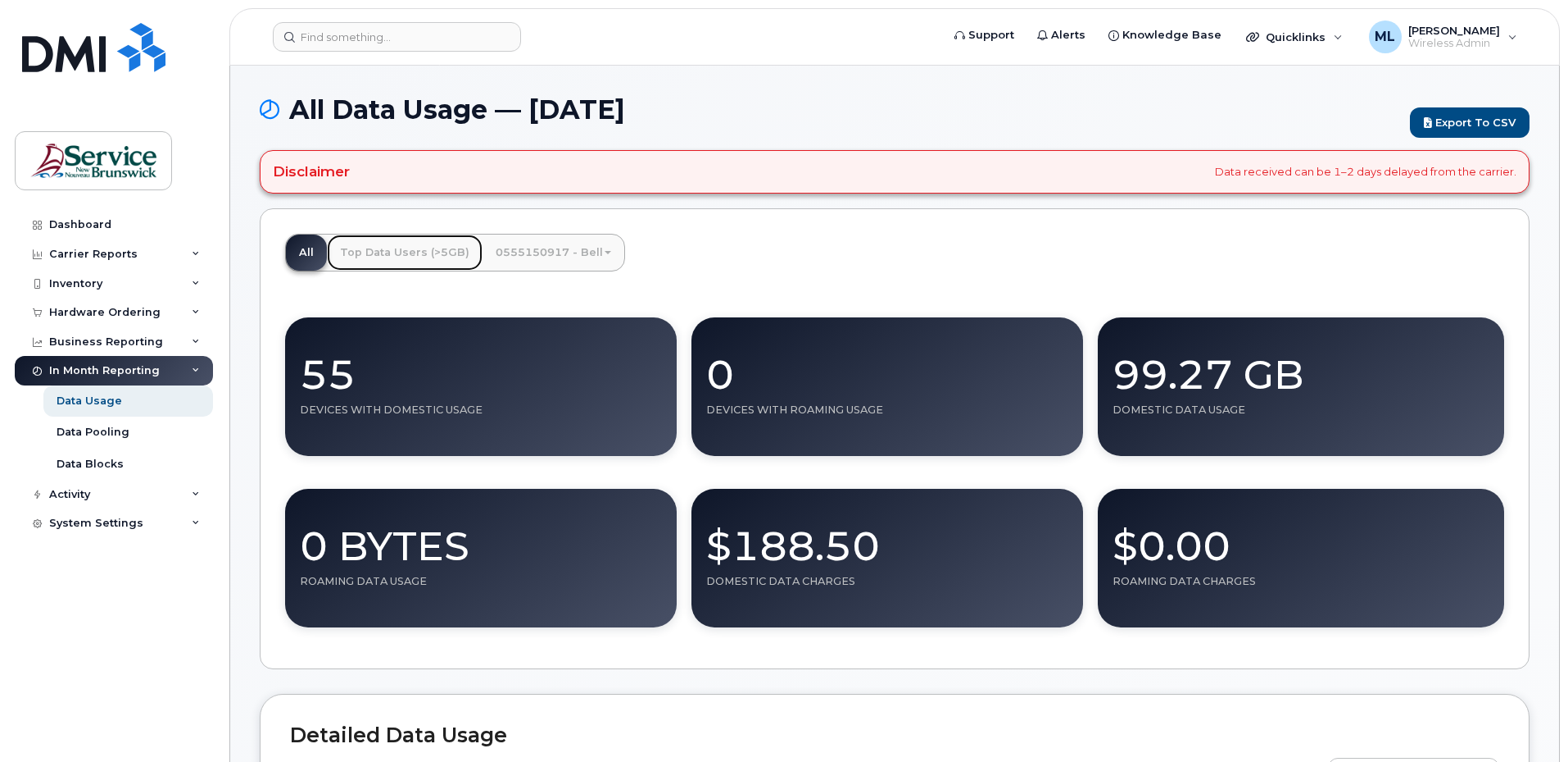
click at [408, 257] on link "Top Data Users (>5GB)" at bounding box center [404, 252] width 155 height 36
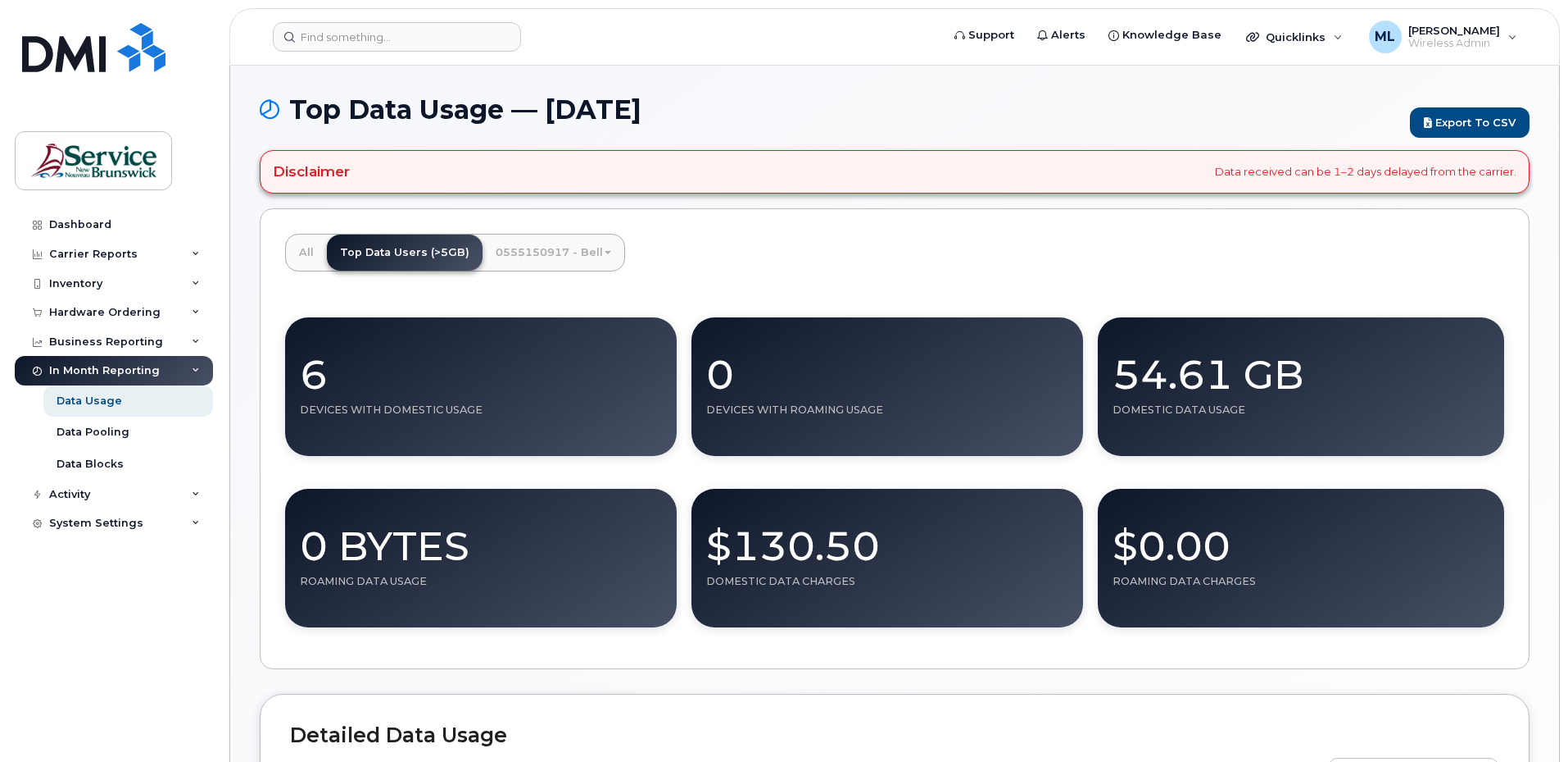
click at [580, 252] on link "0555150917 - Bell" at bounding box center [553, 252] width 142 height 36
click at [576, 252] on link "0555150917 - Bell" at bounding box center [553, 252] width 142 height 36
click at [532, 250] on link "0555150917 - Bell" at bounding box center [553, 252] width 142 height 36
click at [324, 251] on link "All" at bounding box center [307, 252] width 41 height 36
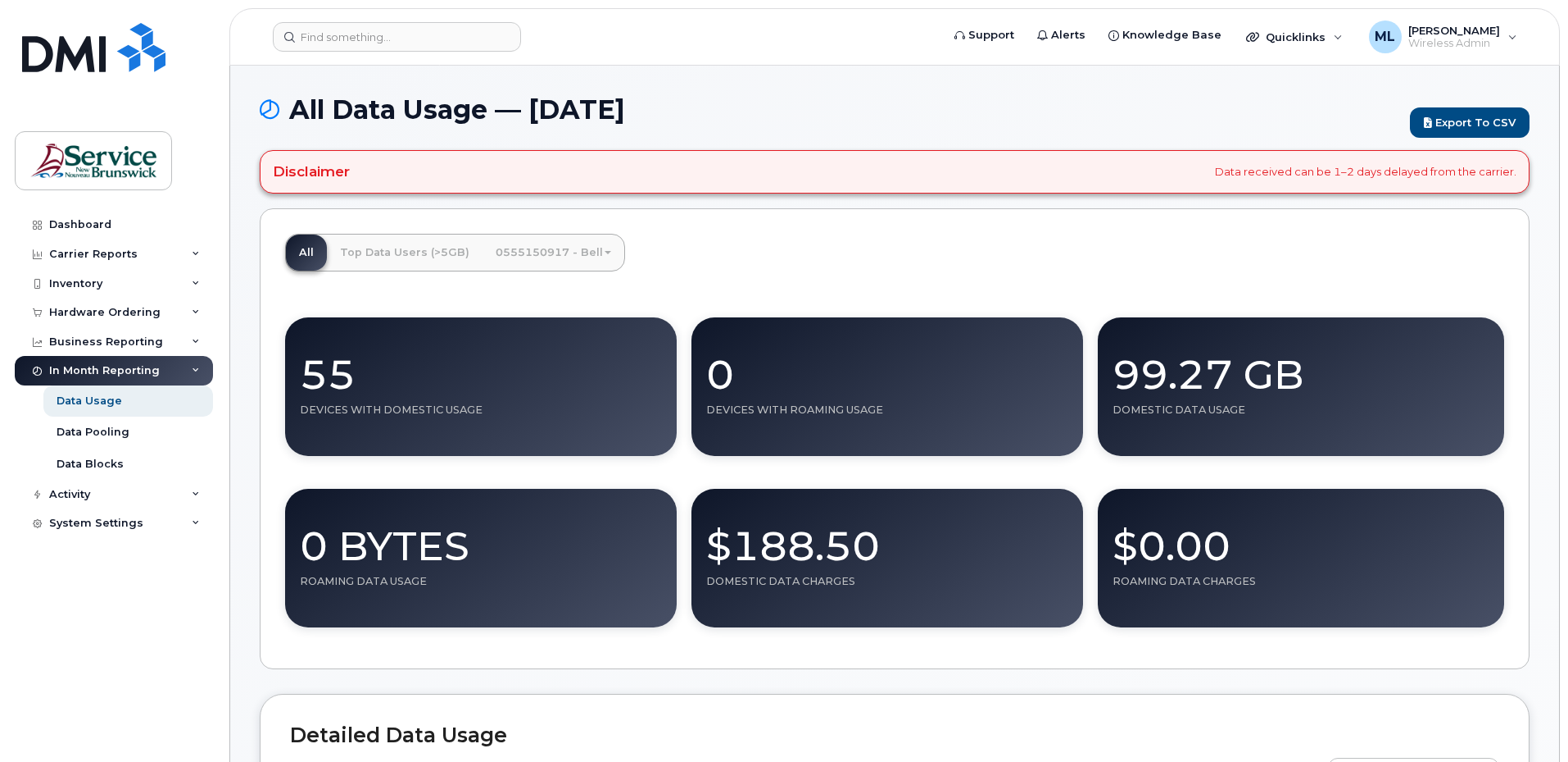
click at [154, 368] on div "In Month Reporting" at bounding box center [104, 370] width 110 height 13
click at [179, 342] on div "Business Reporting" at bounding box center [113, 341] width 198 height 29
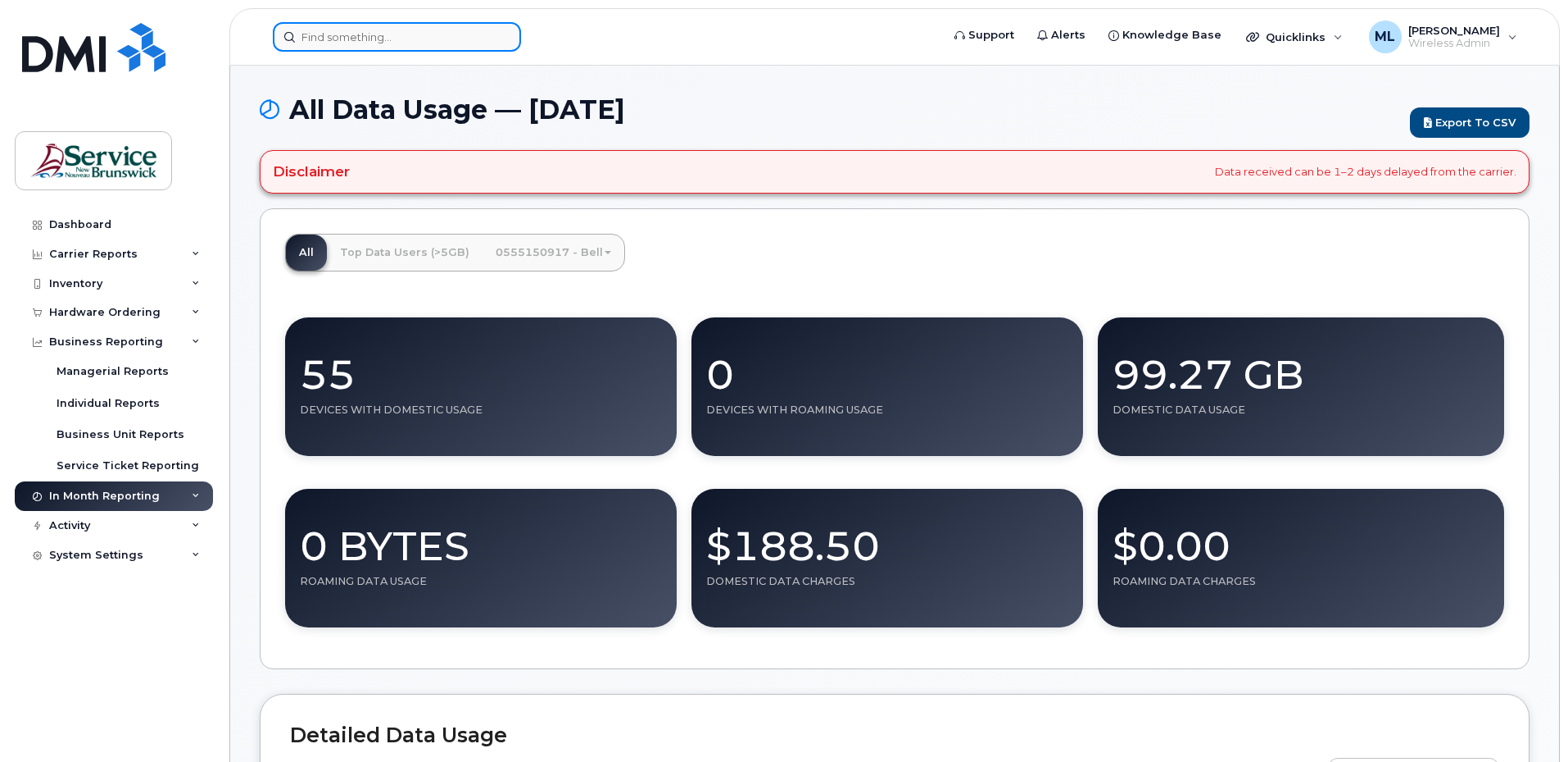
click at [357, 47] on input at bounding box center [397, 37] width 248 height 29
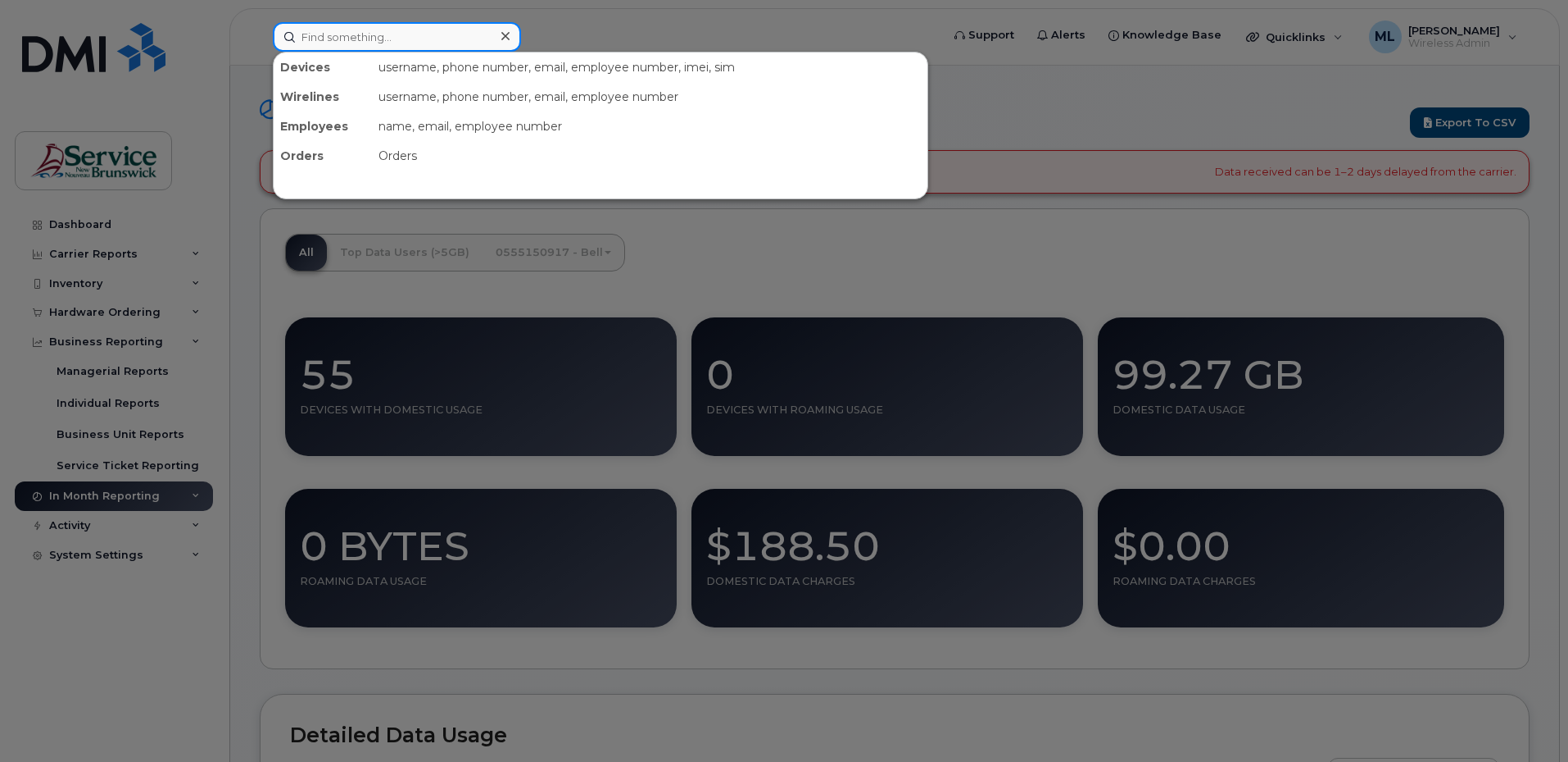
type input "k"
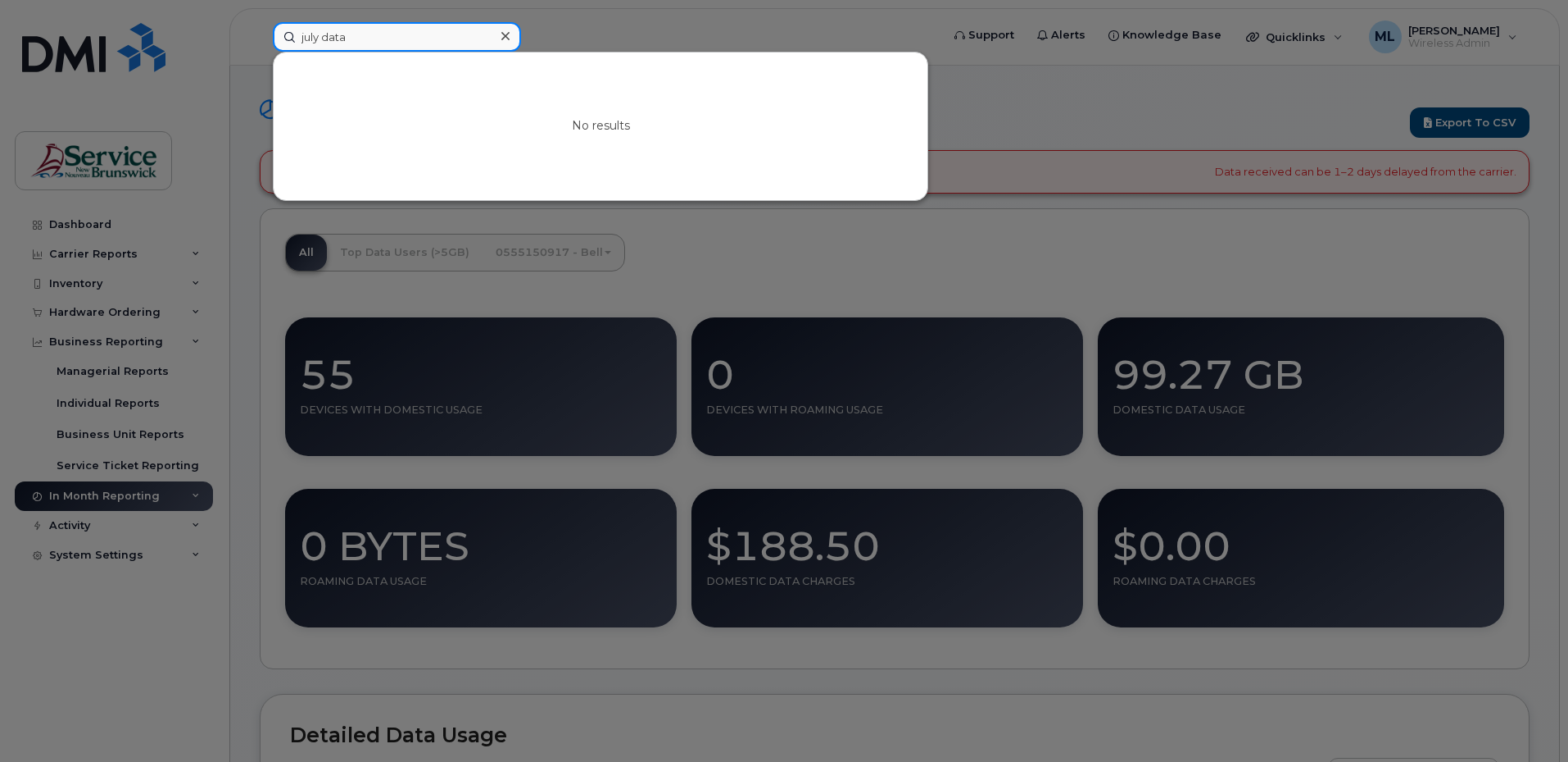
type input "july data"
click at [505, 38] on icon at bounding box center [505, 35] width 8 height 13
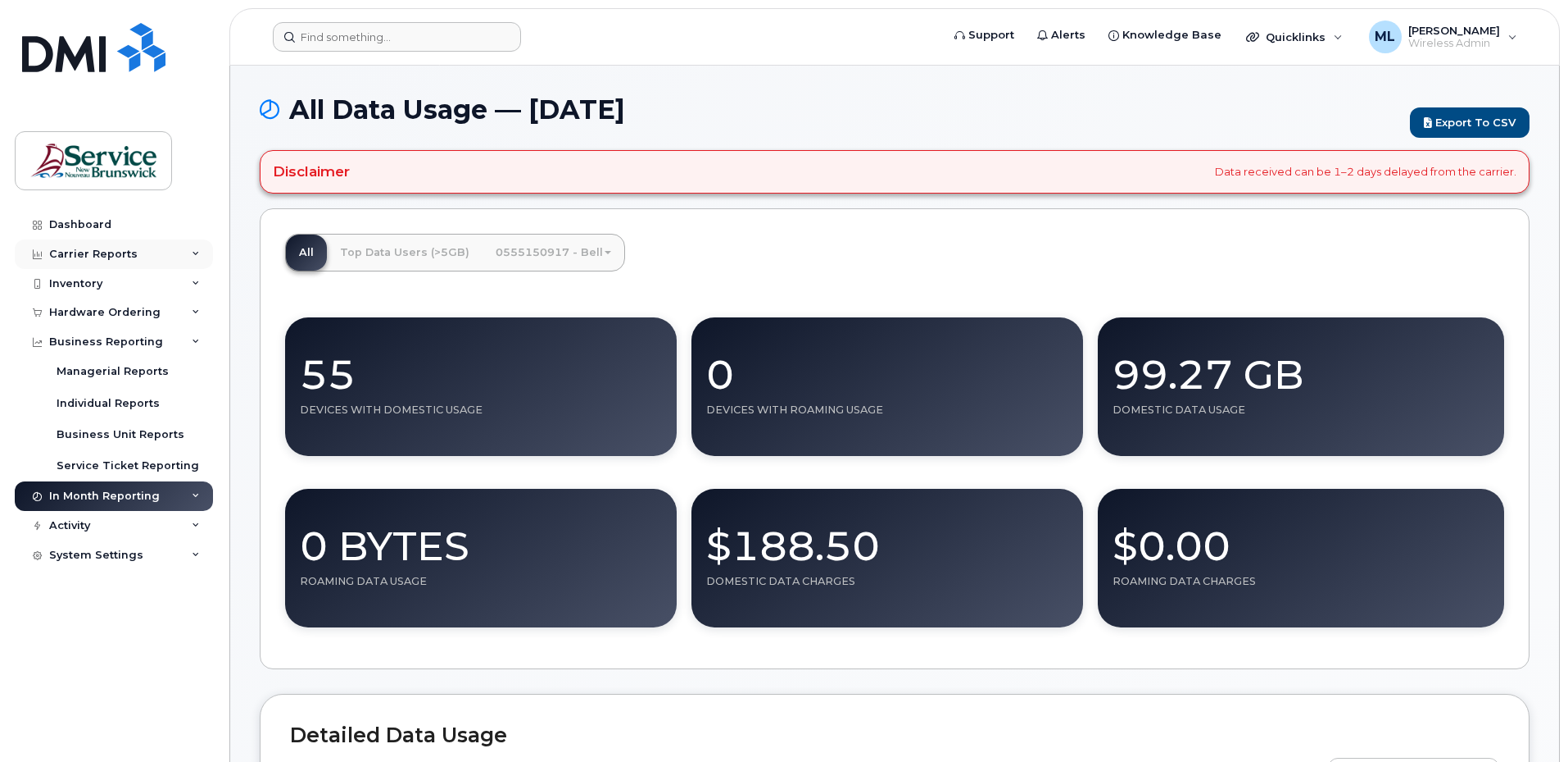
click at [102, 247] on div "Carrier Reports" at bounding box center [93, 253] width 89 height 13
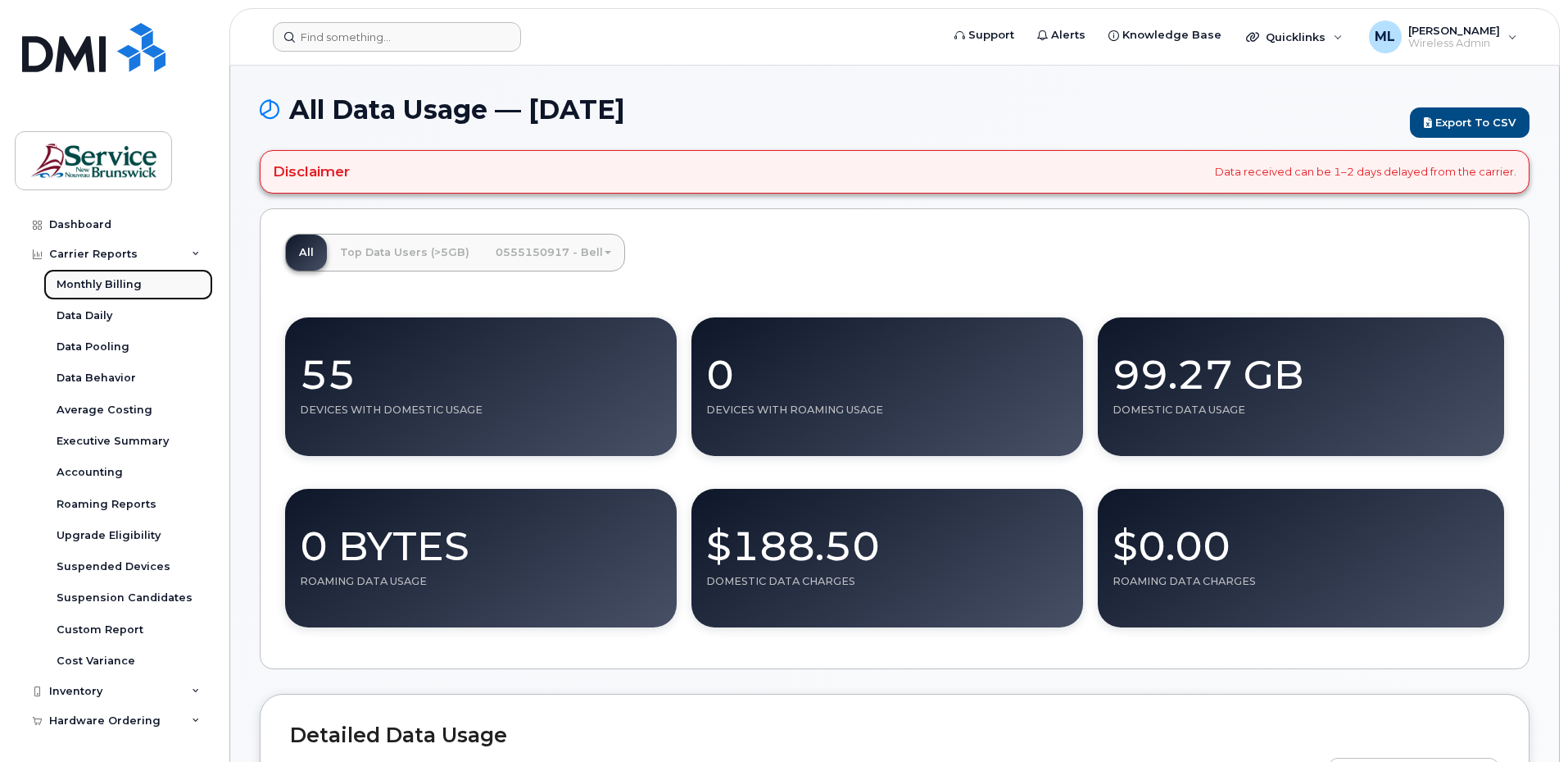
click at [130, 279] on div "Monthly Billing" at bounding box center [99, 284] width 85 height 15
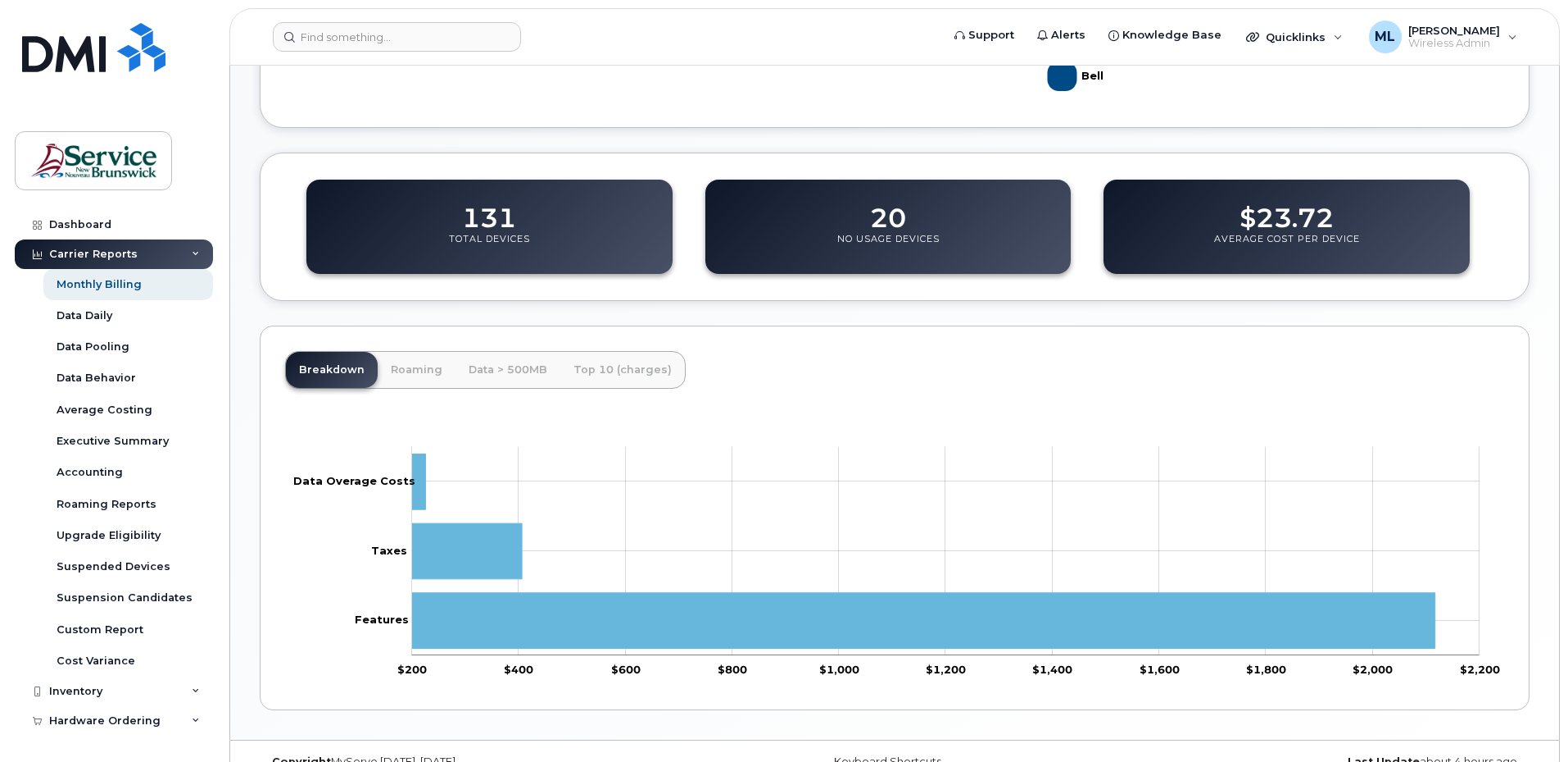
scroll to position [488, 0]
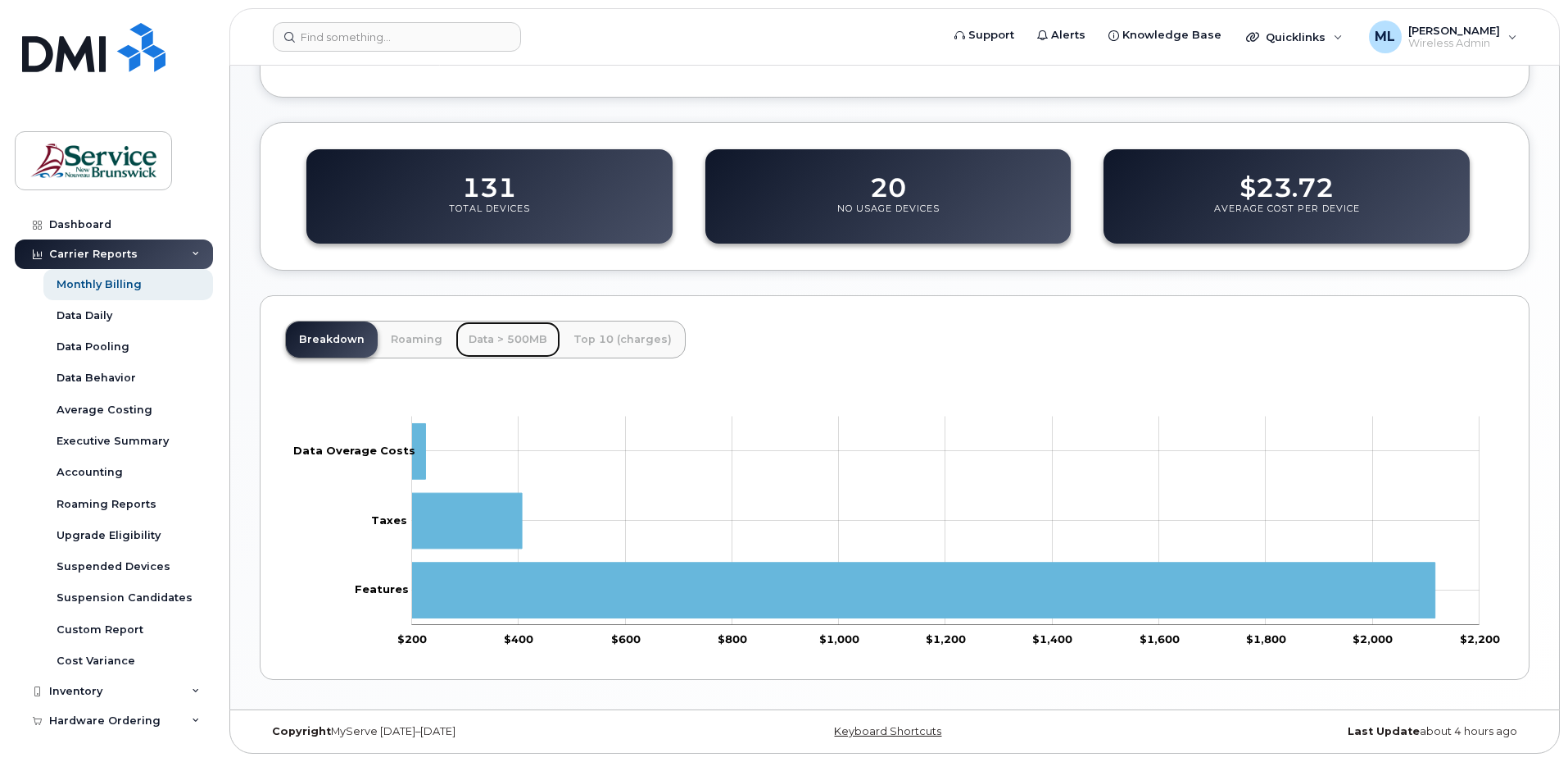
click at [509, 342] on link "Data > 500MB" at bounding box center [507, 339] width 105 height 36
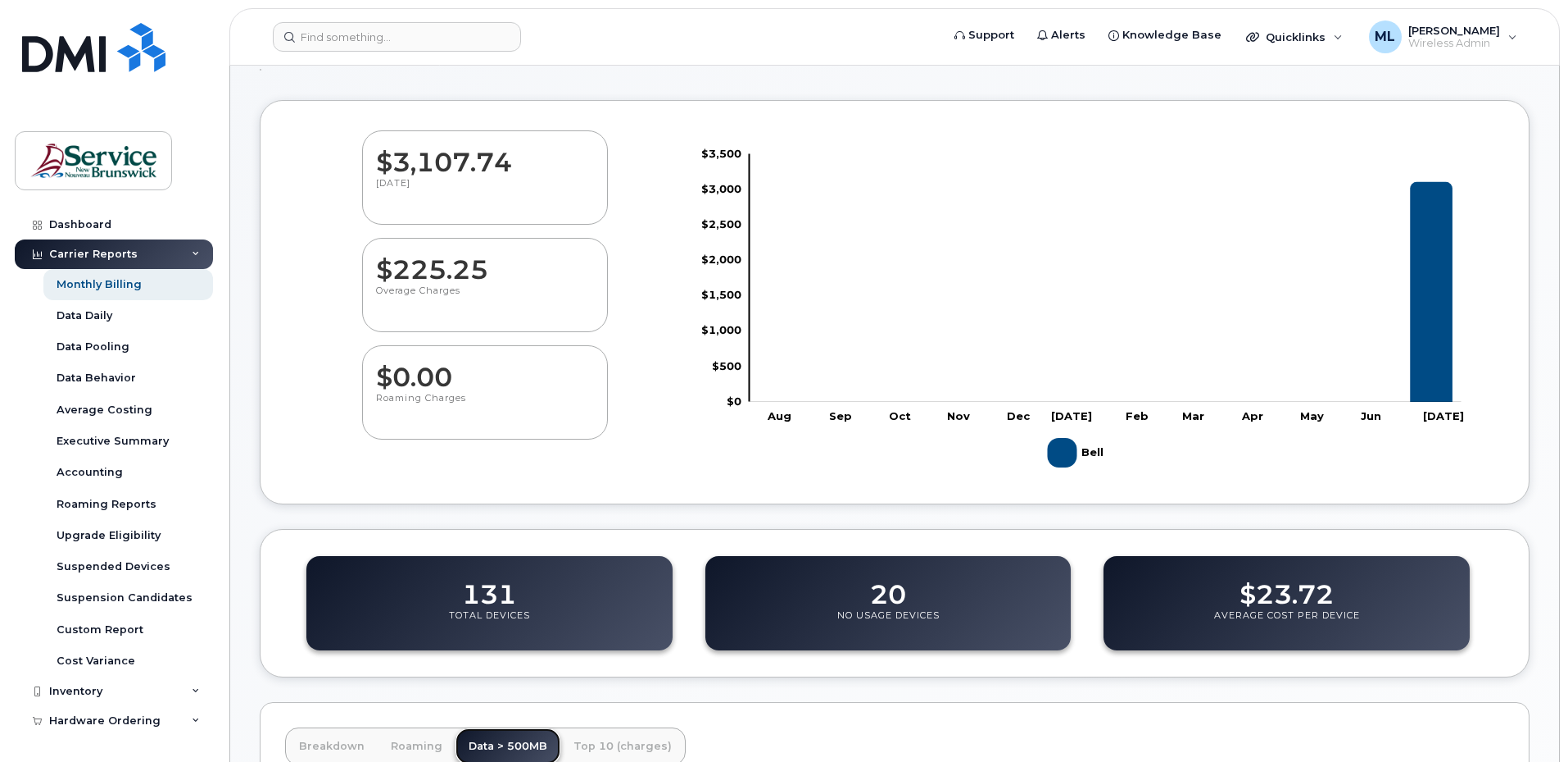
scroll to position [82, 0]
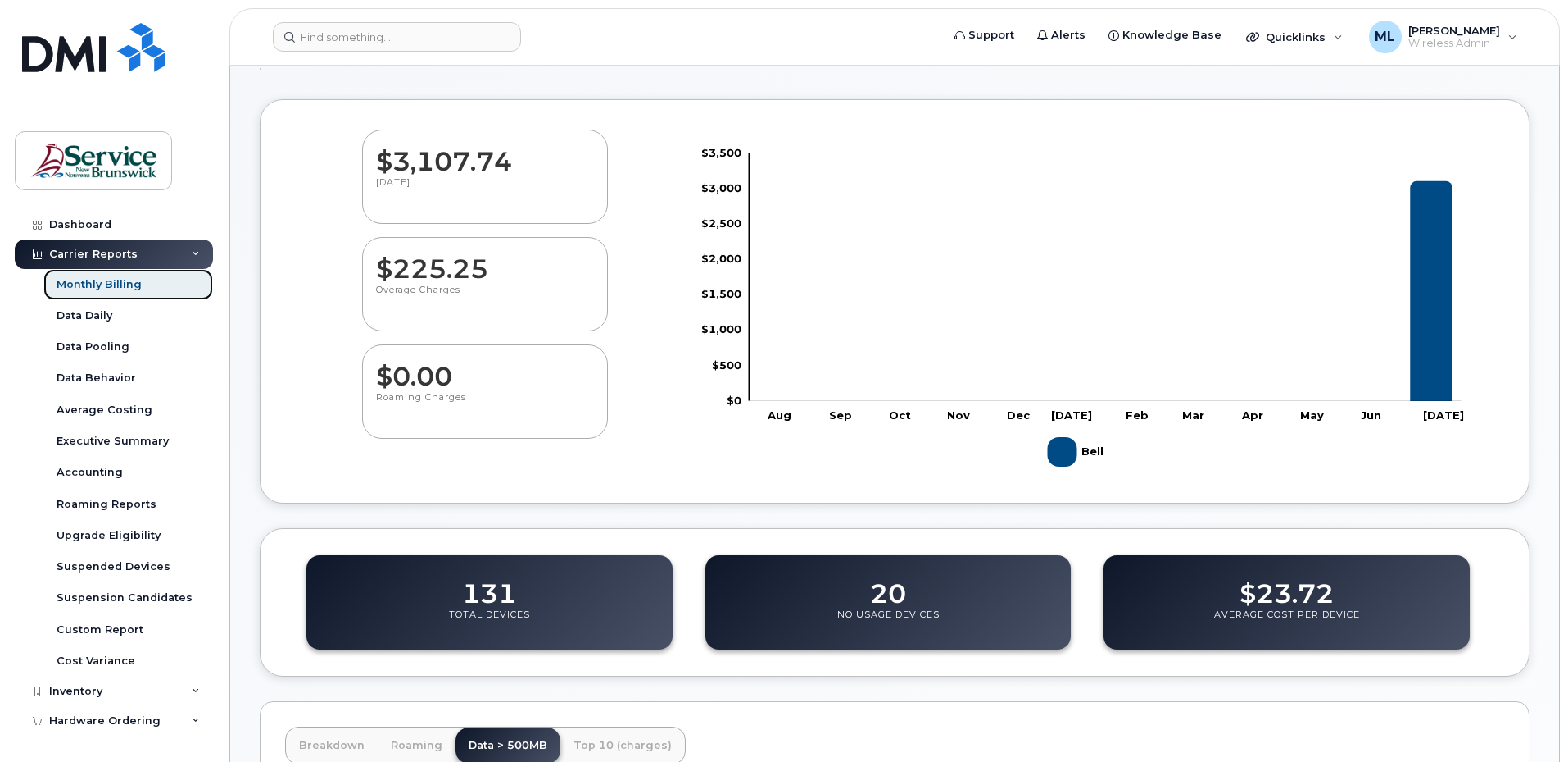
click at [107, 280] on div "Monthly Billing" at bounding box center [99, 284] width 85 height 15
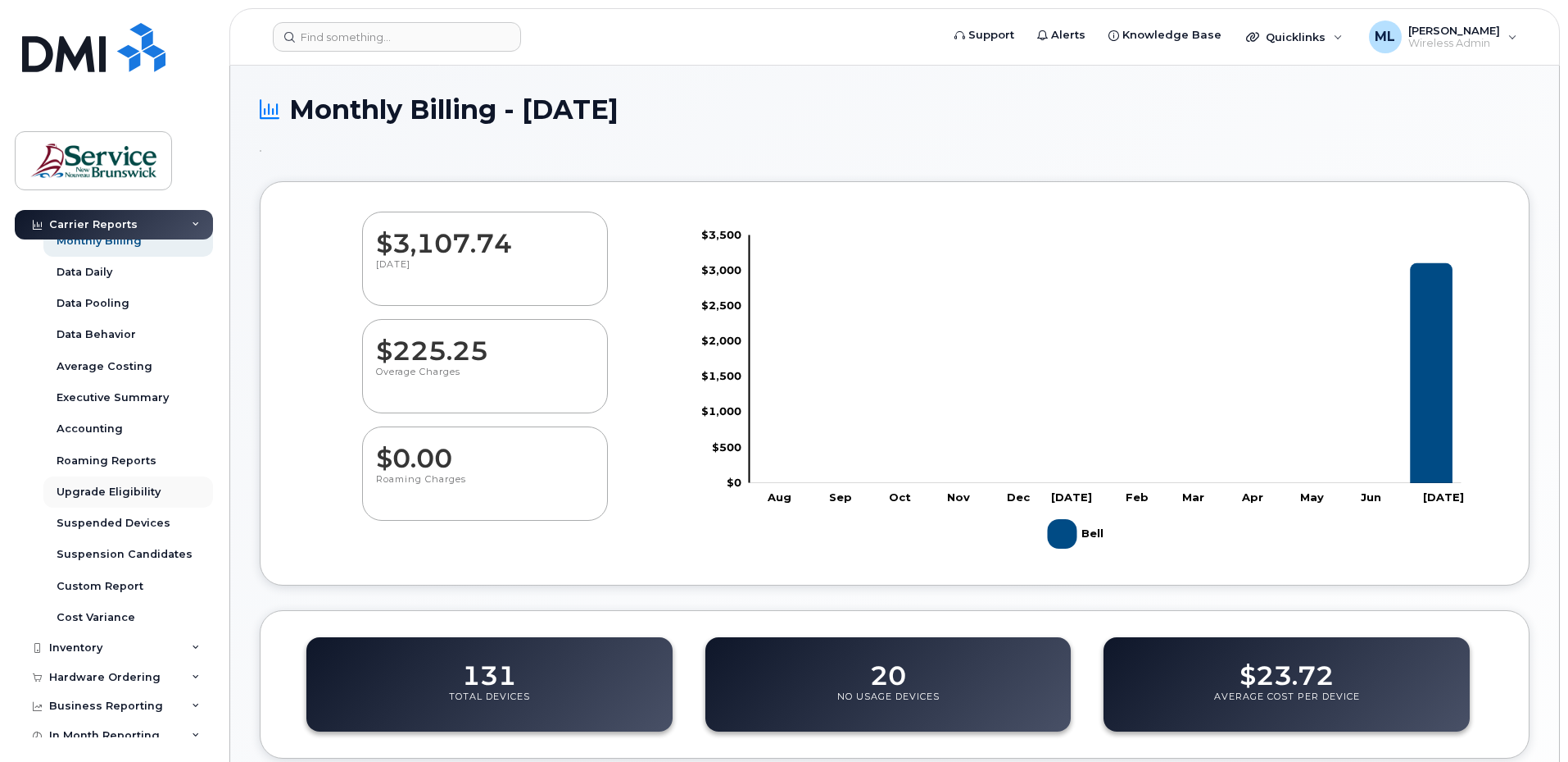
scroll to position [114, 0]
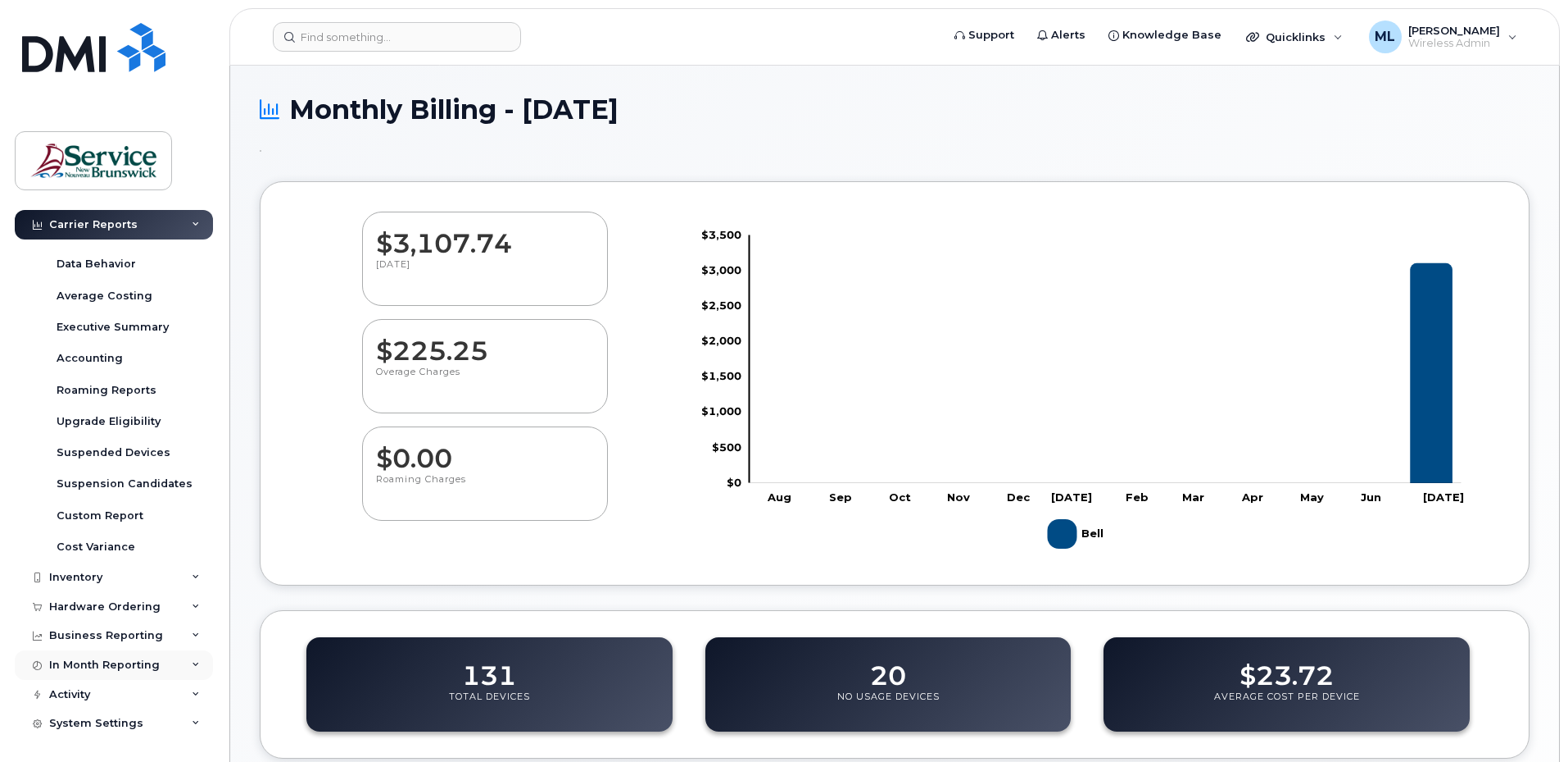
click at [116, 665] on div "In Month Reporting" at bounding box center [104, 664] width 110 height 13
click at [99, 695] on div "Data Usage" at bounding box center [89, 695] width 65 height 15
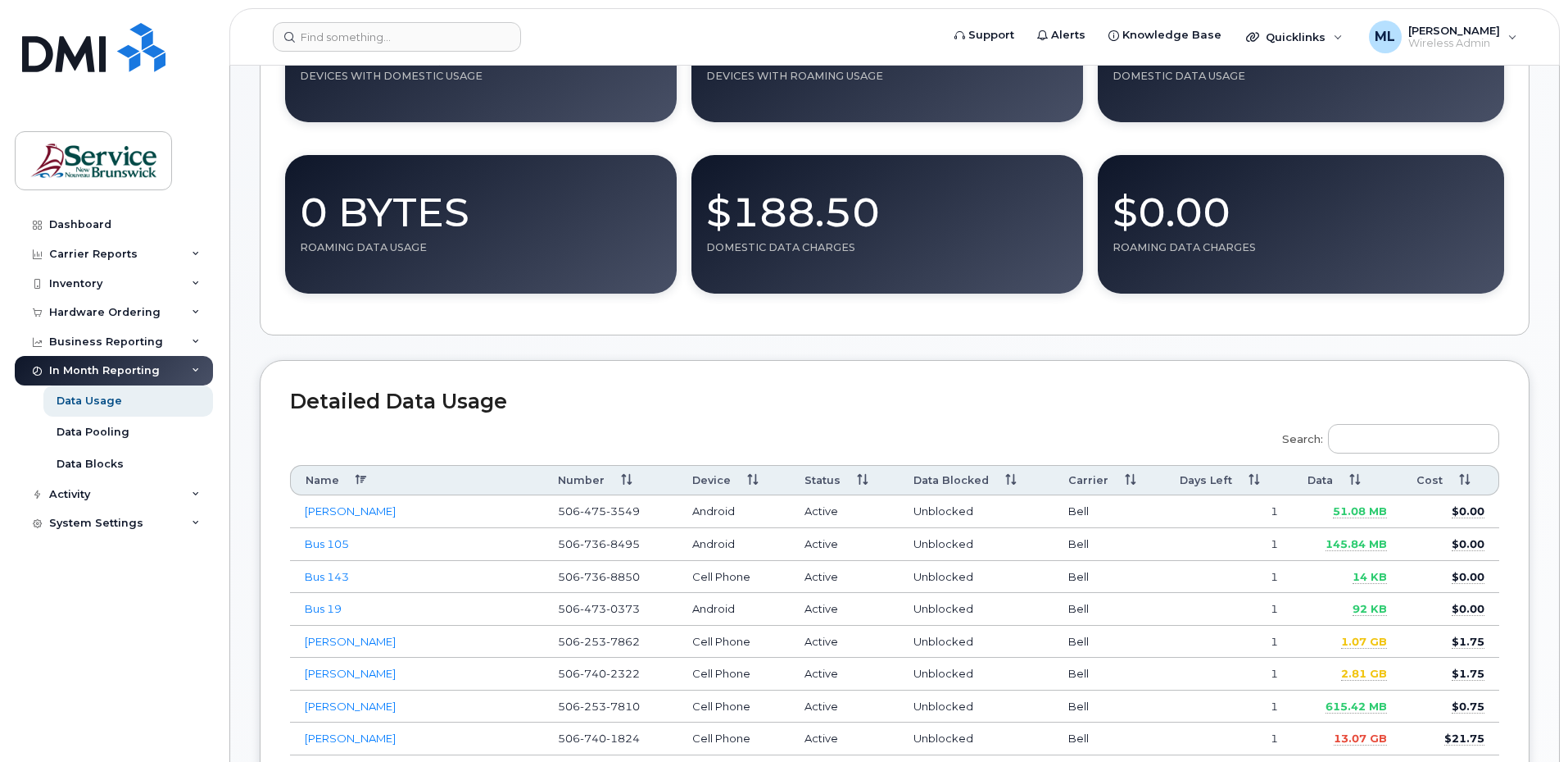
scroll to position [328, 0]
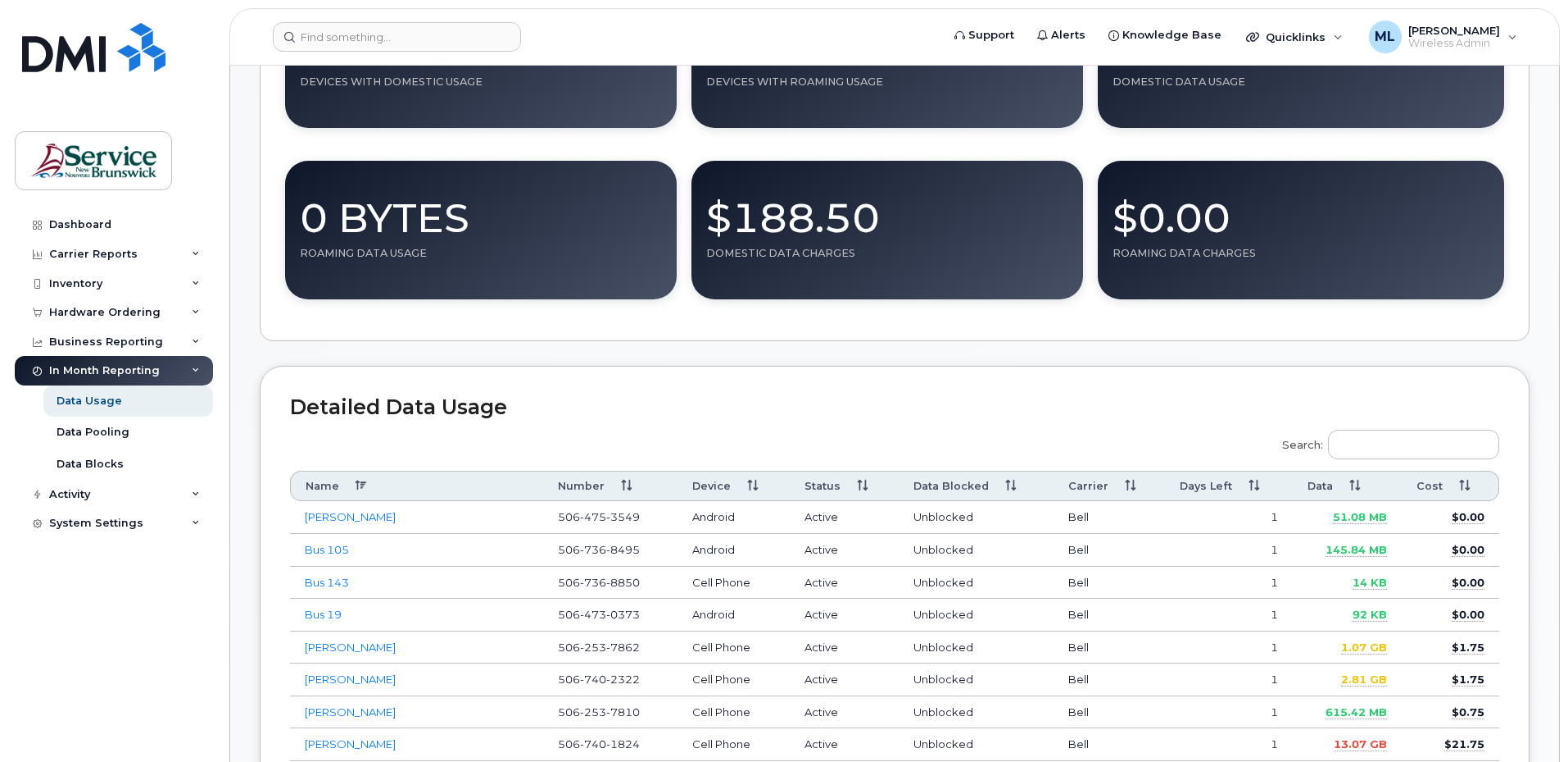
click at [360, 480] on th "Name" at bounding box center [416, 485] width 253 height 30
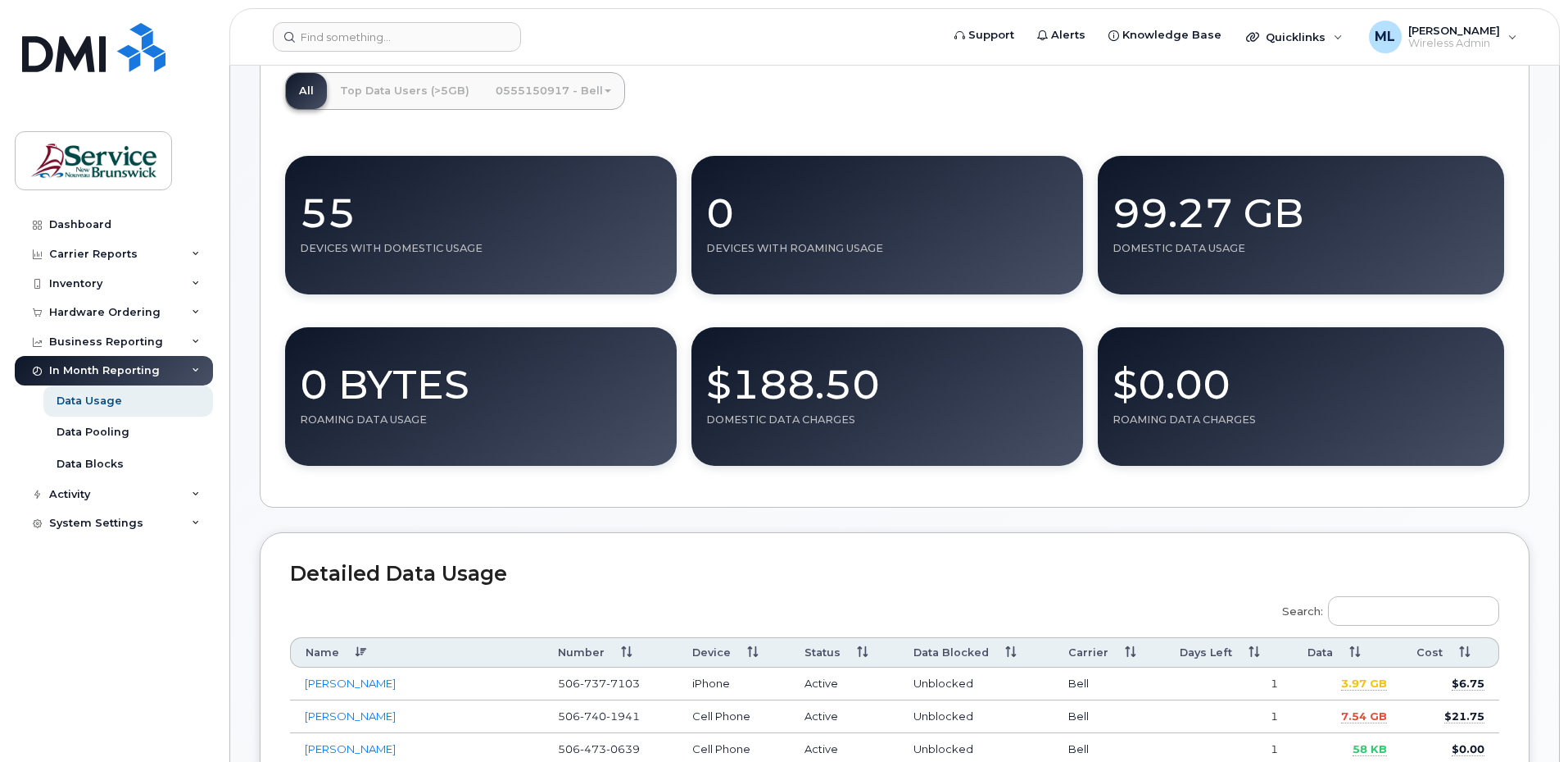
scroll to position [246, 0]
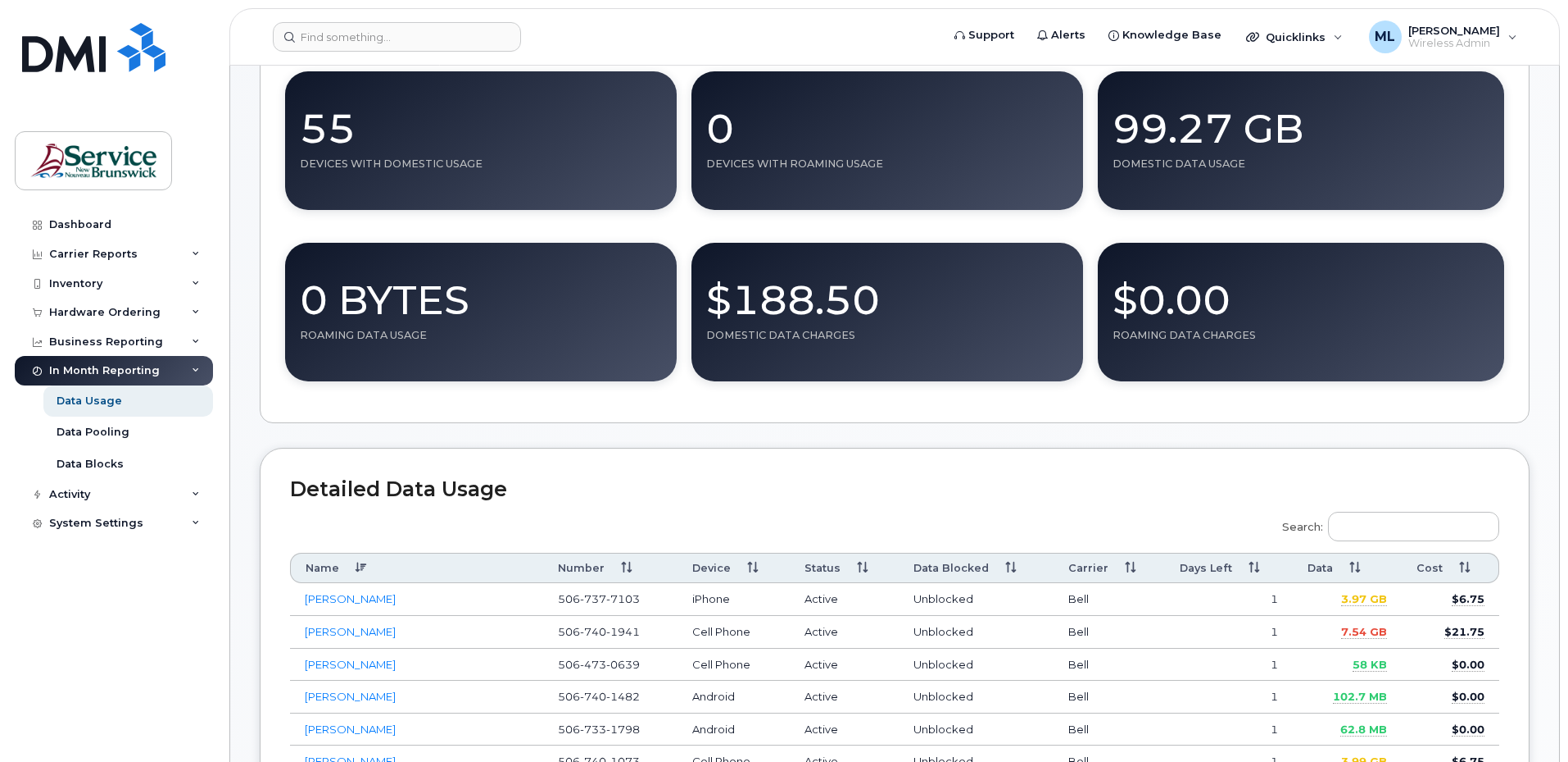
click at [1354, 565] on th "Data" at bounding box center [1347, 567] width 109 height 30
click at [1354, 566] on th "Data" at bounding box center [1347, 567] width 109 height 30
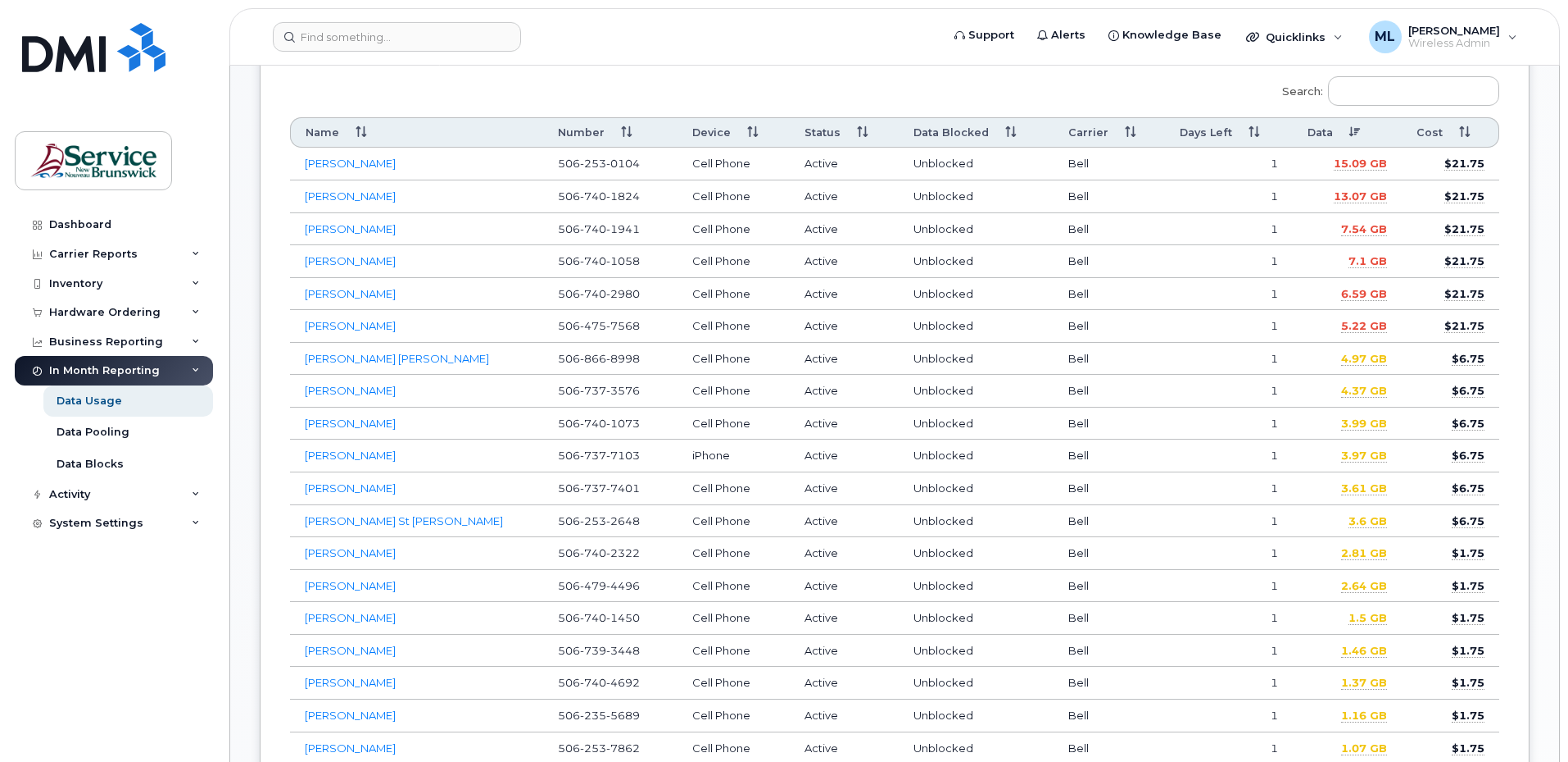
scroll to position [656, 0]
